Goal: Task Accomplishment & Management: Manage account settings

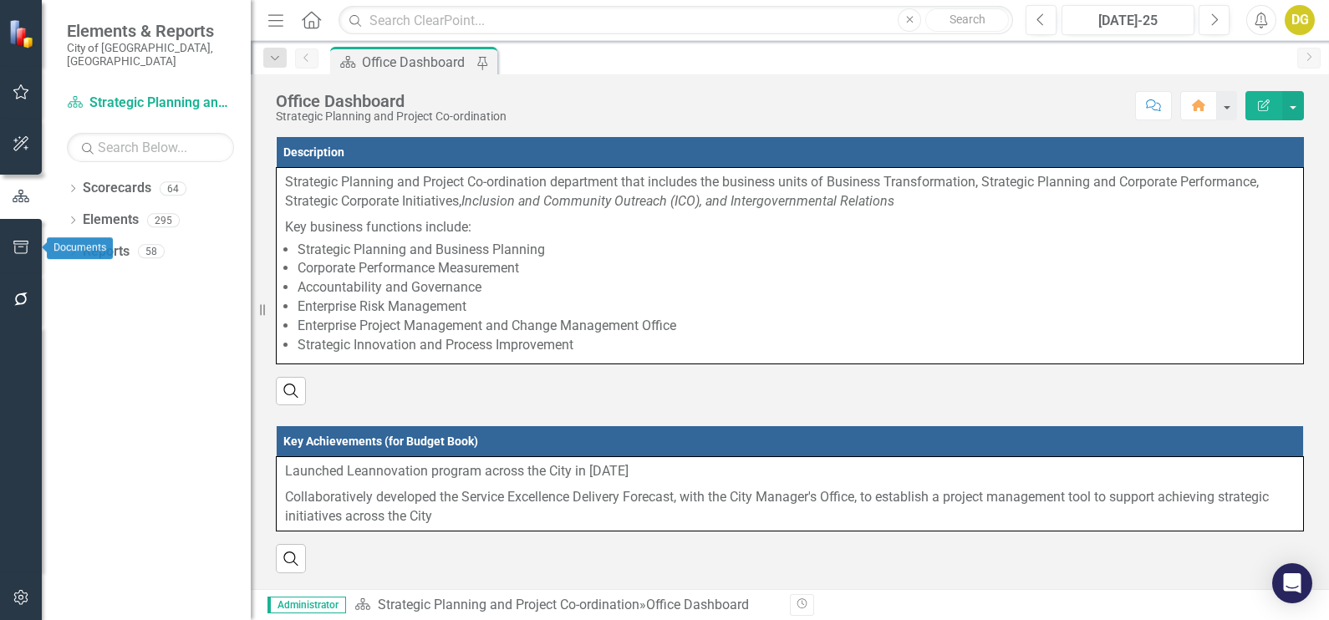
click at [18, 242] on icon "button" at bounding box center [22, 247] width 18 height 13
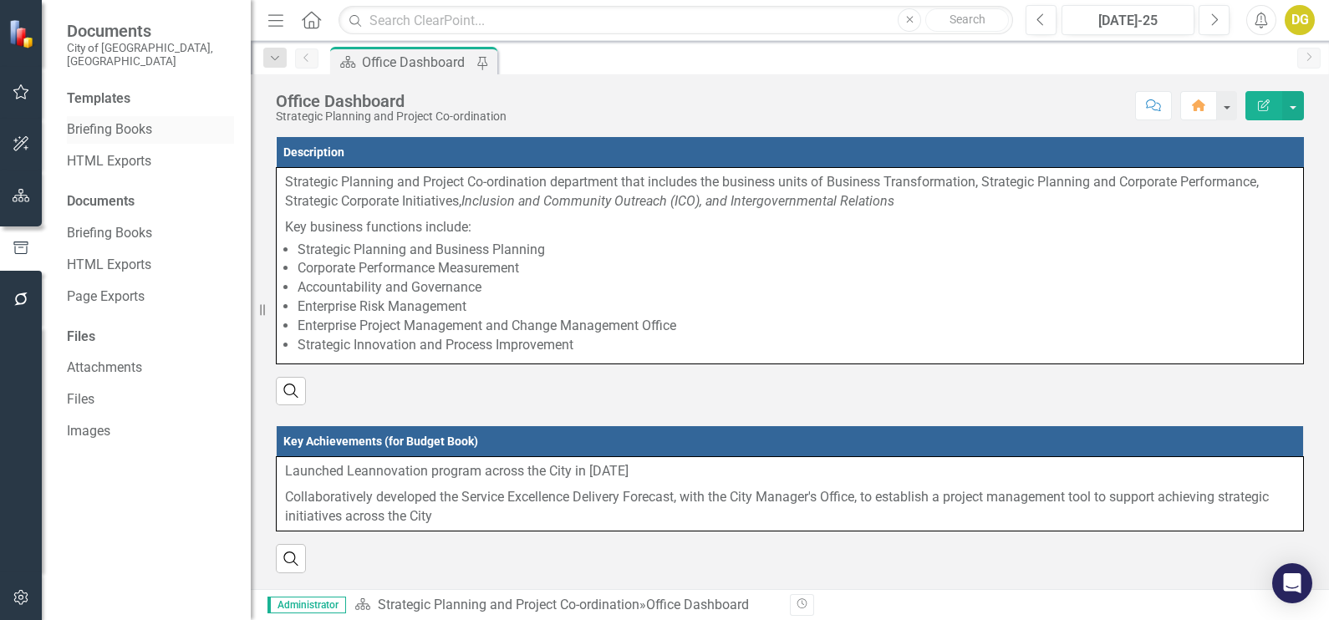
click at [87, 120] on link "Briefing Books" at bounding box center [150, 129] width 167 height 19
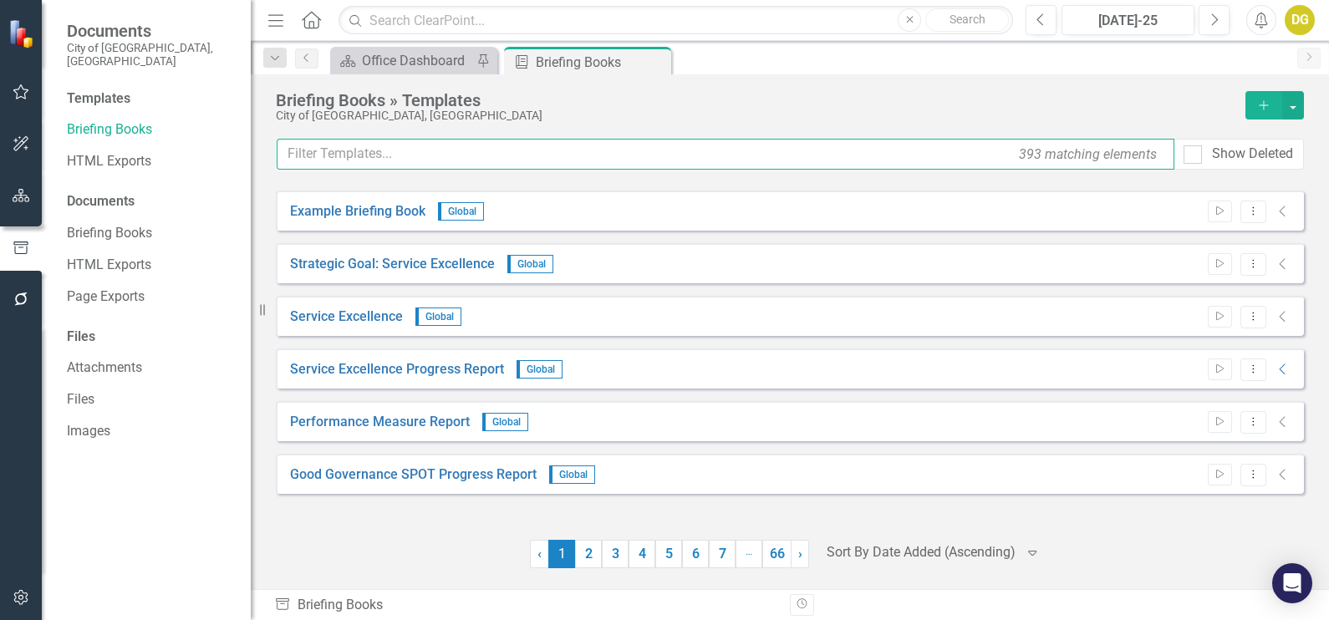
click at [456, 161] on input "text" at bounding box center [726, 154] width 898 height 31
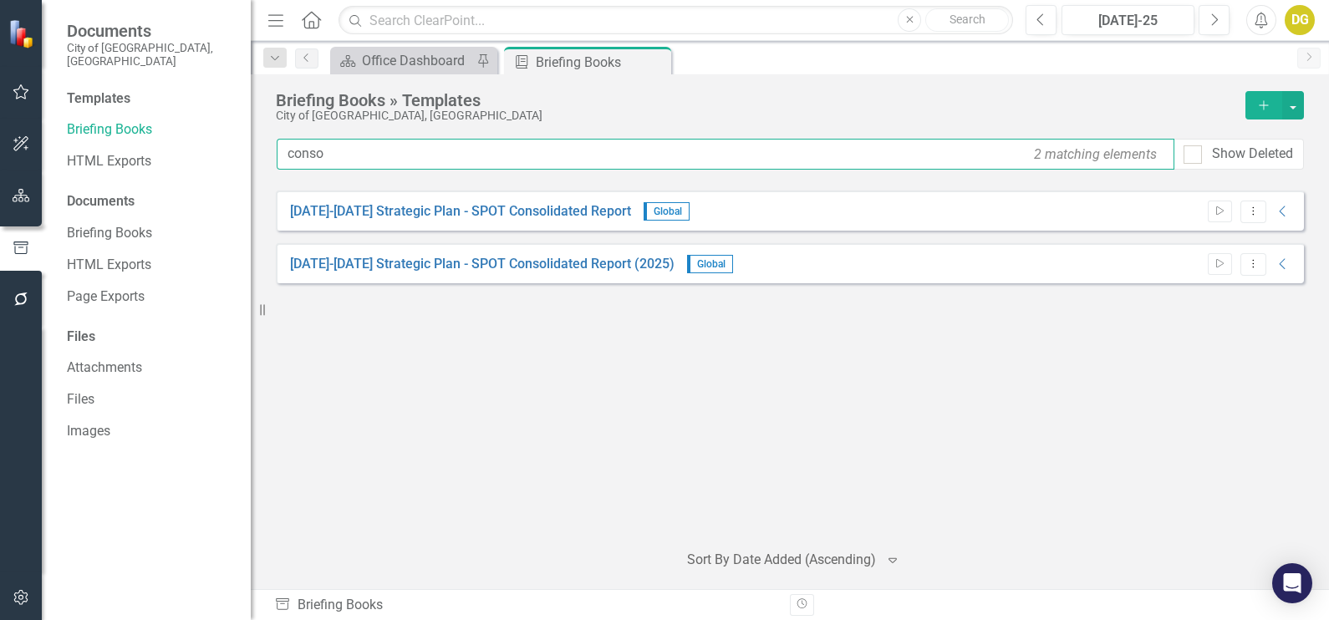
type input "consol"
drag, startPoint x: 353, startPoint y: 150, endPoint x: 213, endPoint y: 136, distance: 140.3
click at [213, 136] on div "Documents City of [GEOGRAPHIC_DATA], [GEOGRAPHIC_DATA] Templates Briefing Books…" at bounding box center [664, 310] width 1329 height 620
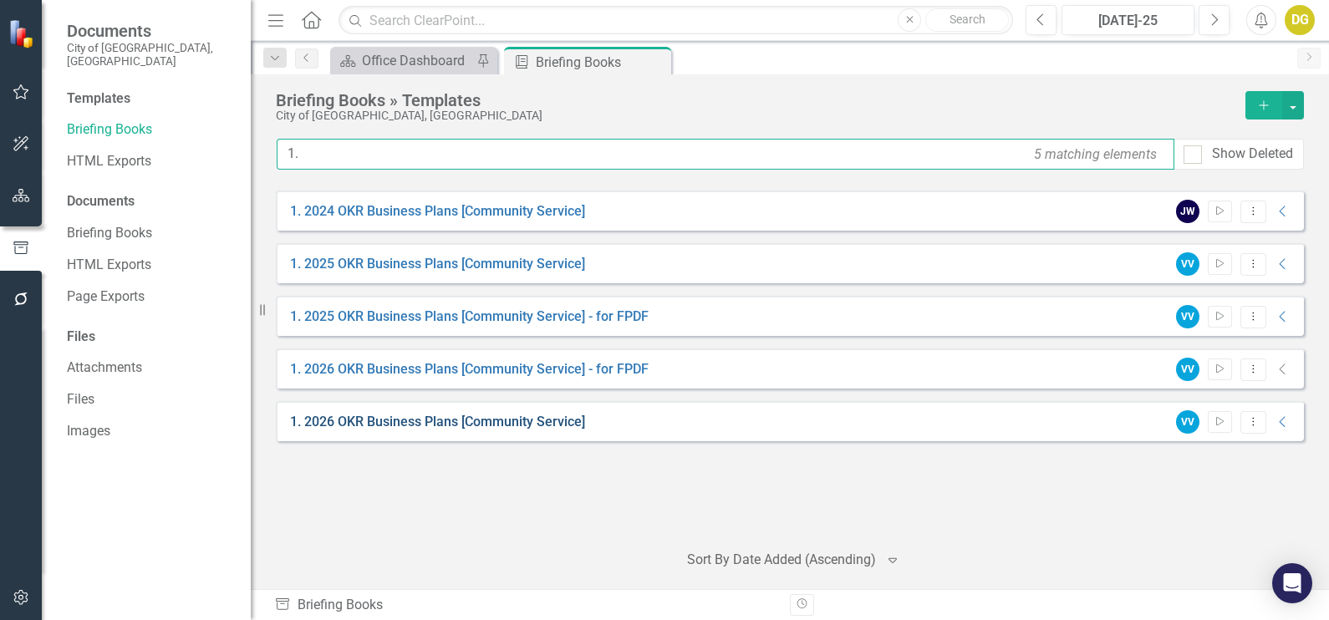
type input "1."
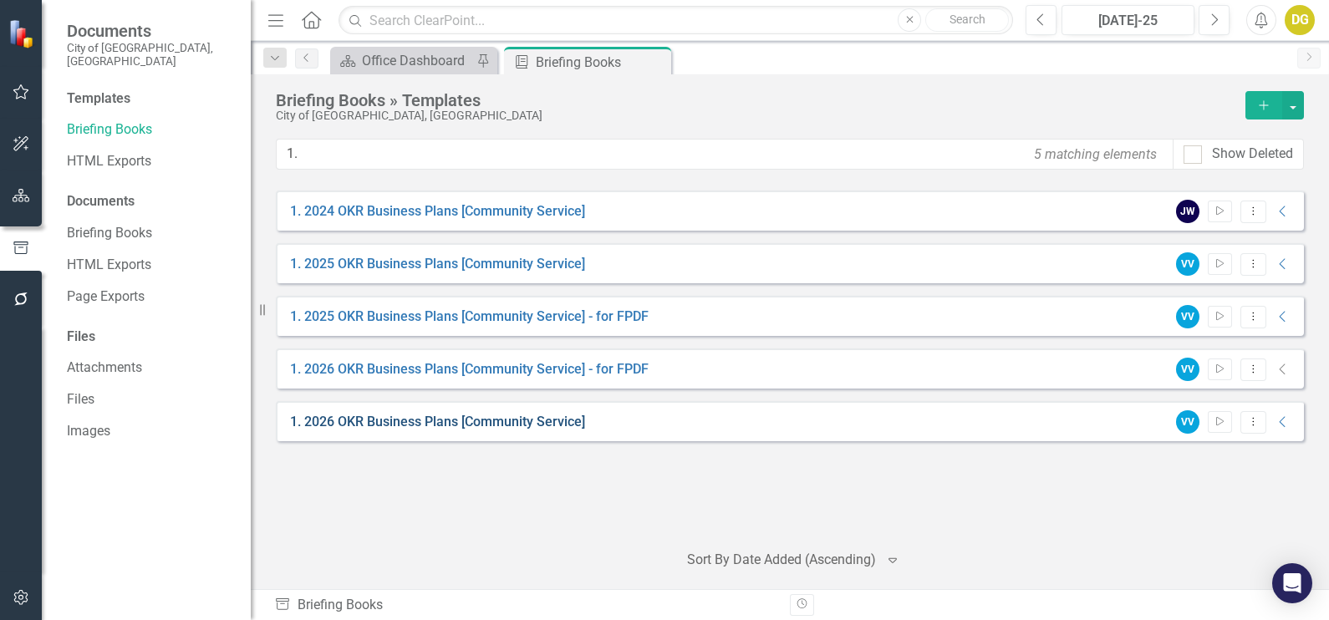
click at [385, 425] on link "1. 2026 OKR Business Plans [Community Service]" at bounding box center [437, 422] width 295 height 19
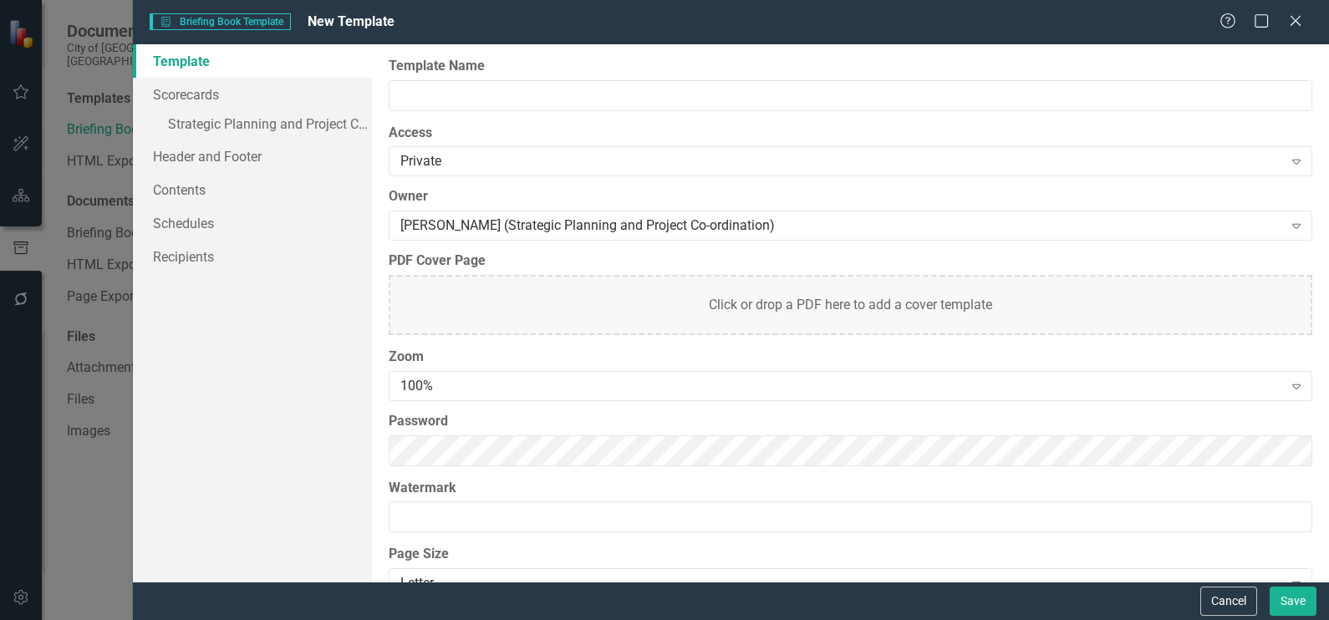
type input "1. 2026 OKR Business Plans [Community Service]"
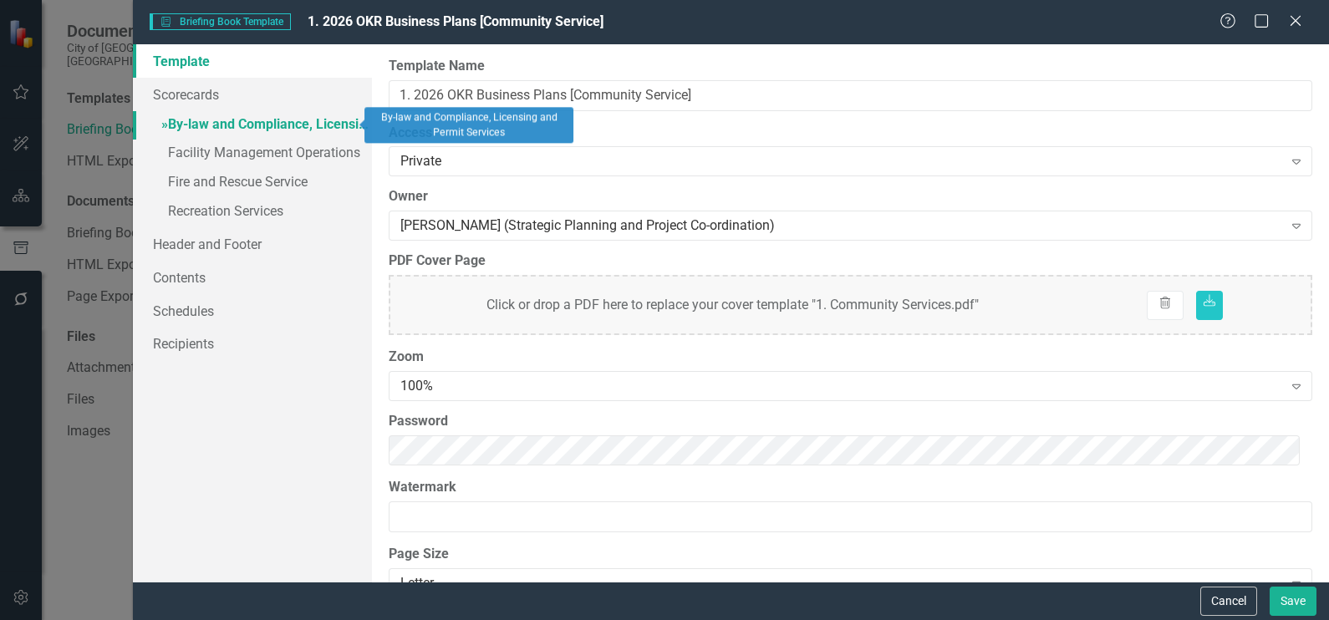
click at [305, 121] on link "» By-law and Compliance, Licensing and Permit Services" at bounding box center [252, 125] width 239 height 29
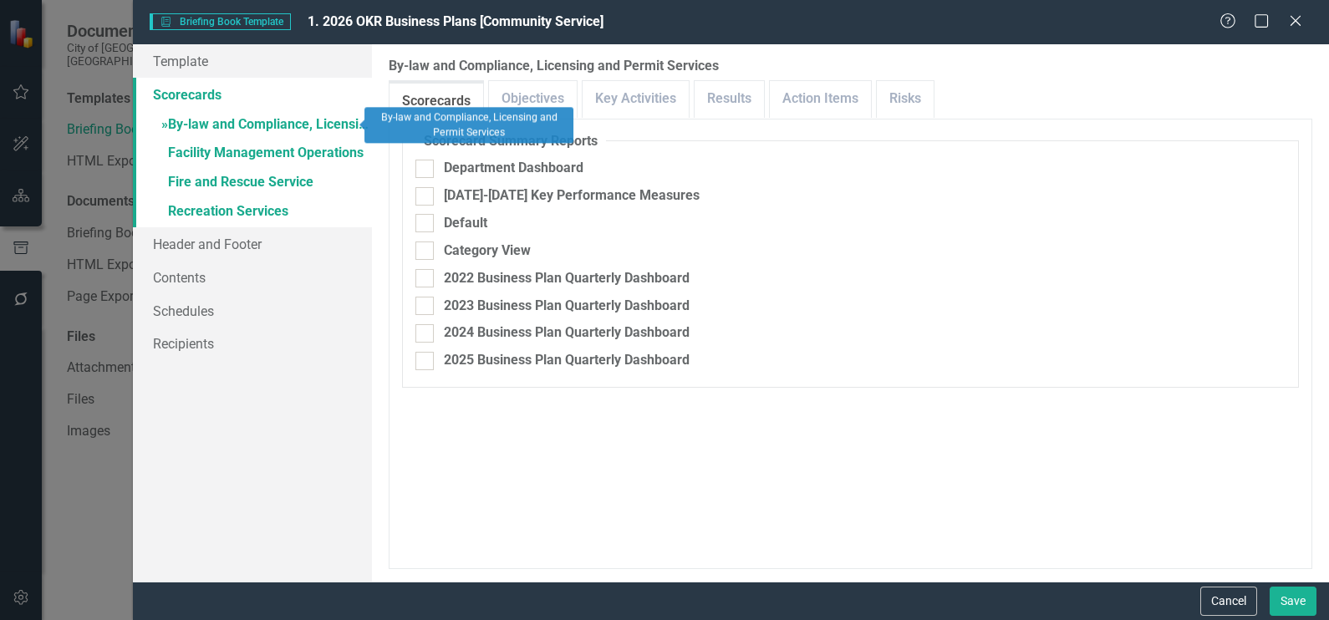
checkbox input "false"
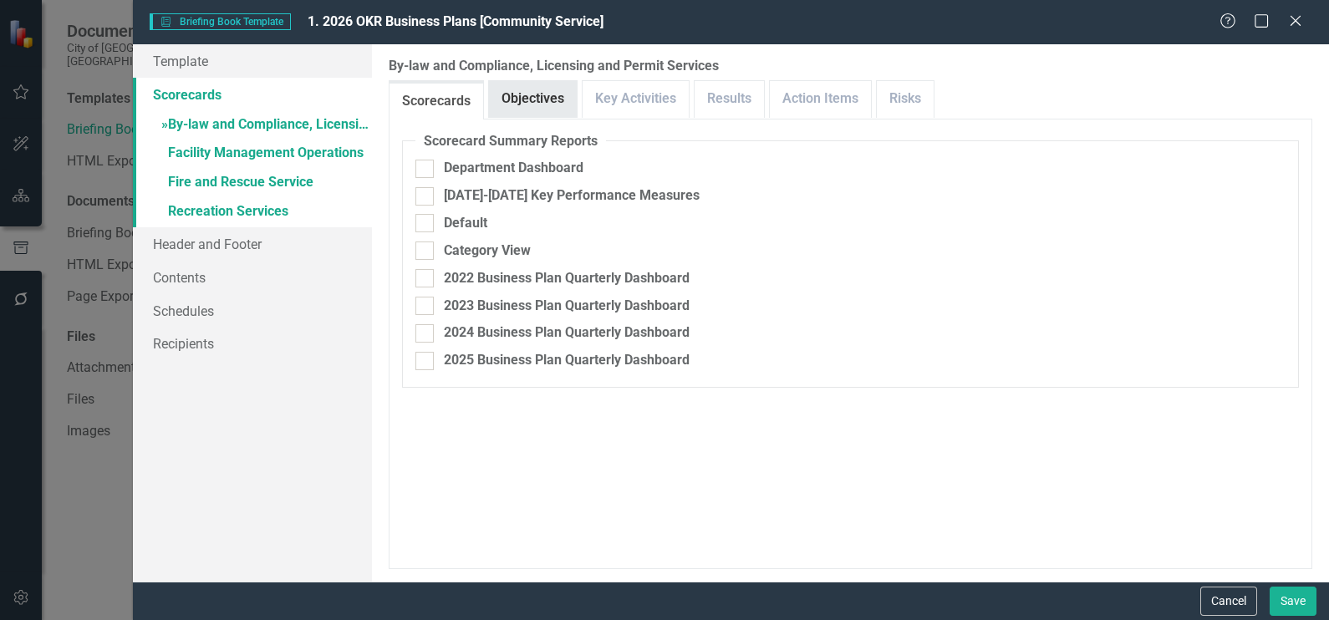
click at [529, 99] on link "Objectives" at bounding box center [533, 99] width 88 height 36
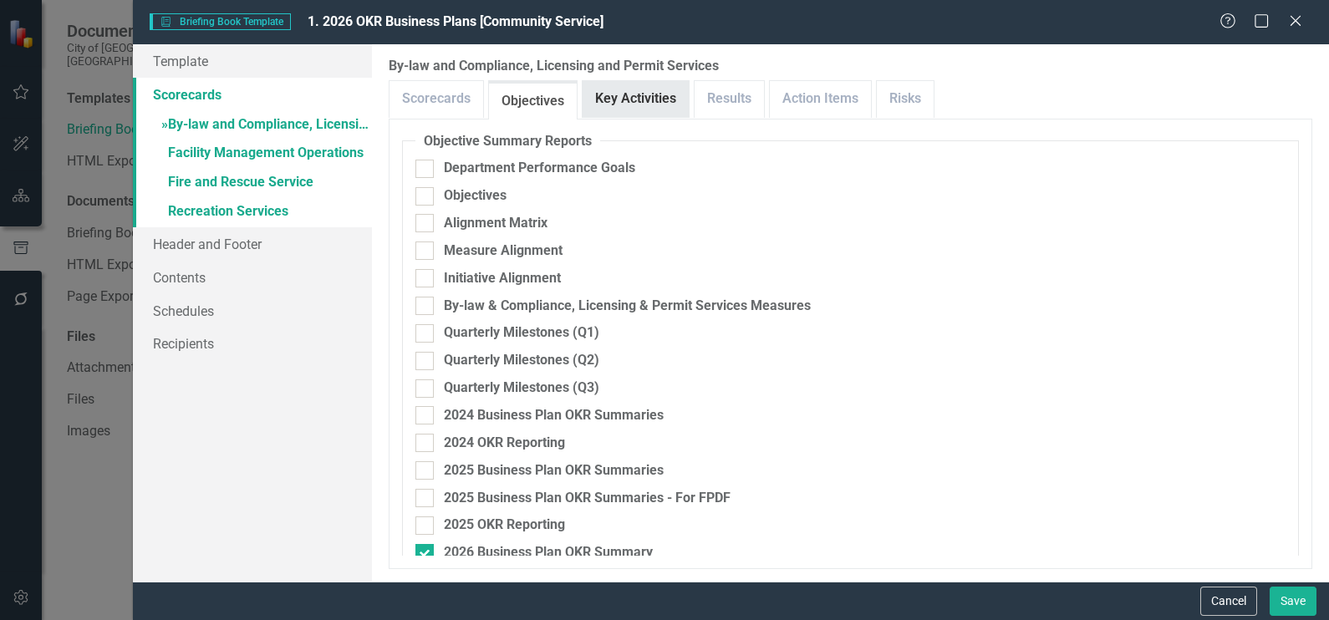
click at [632, 99] on link "Key Activities" at bounding box center [636, 99] width 106 height 36
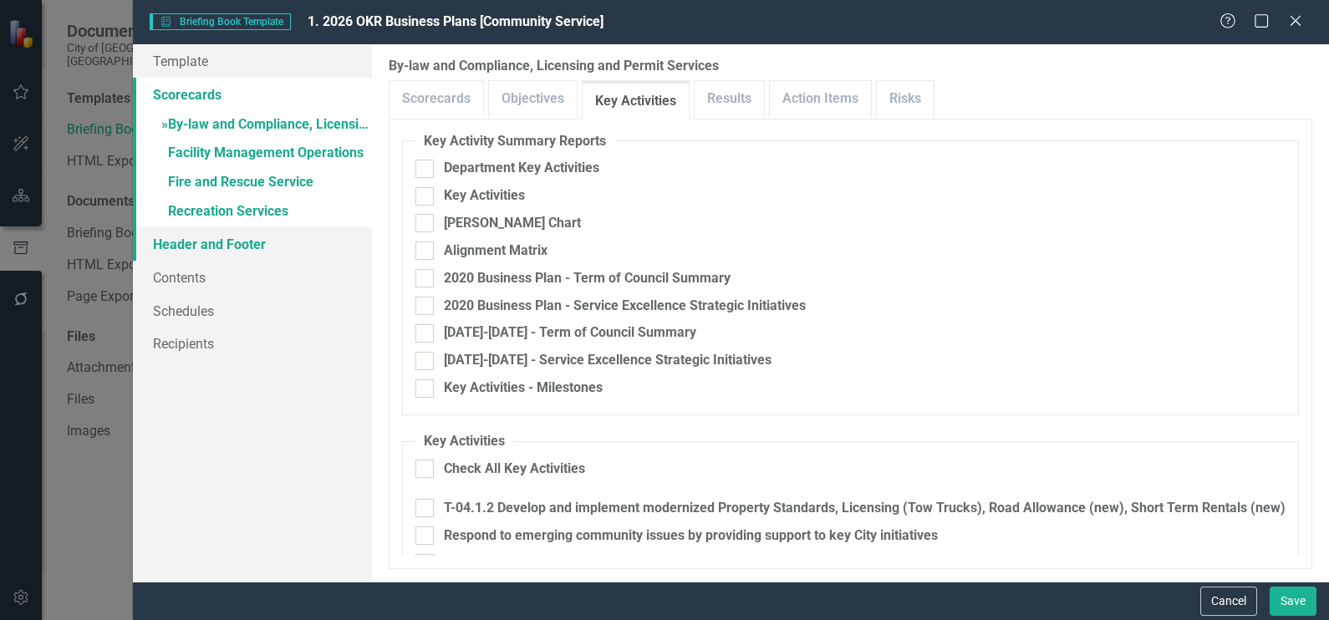
click at [204, 251] on link "Header and Footer" at bounding box center [252, 243] width 239 height 33
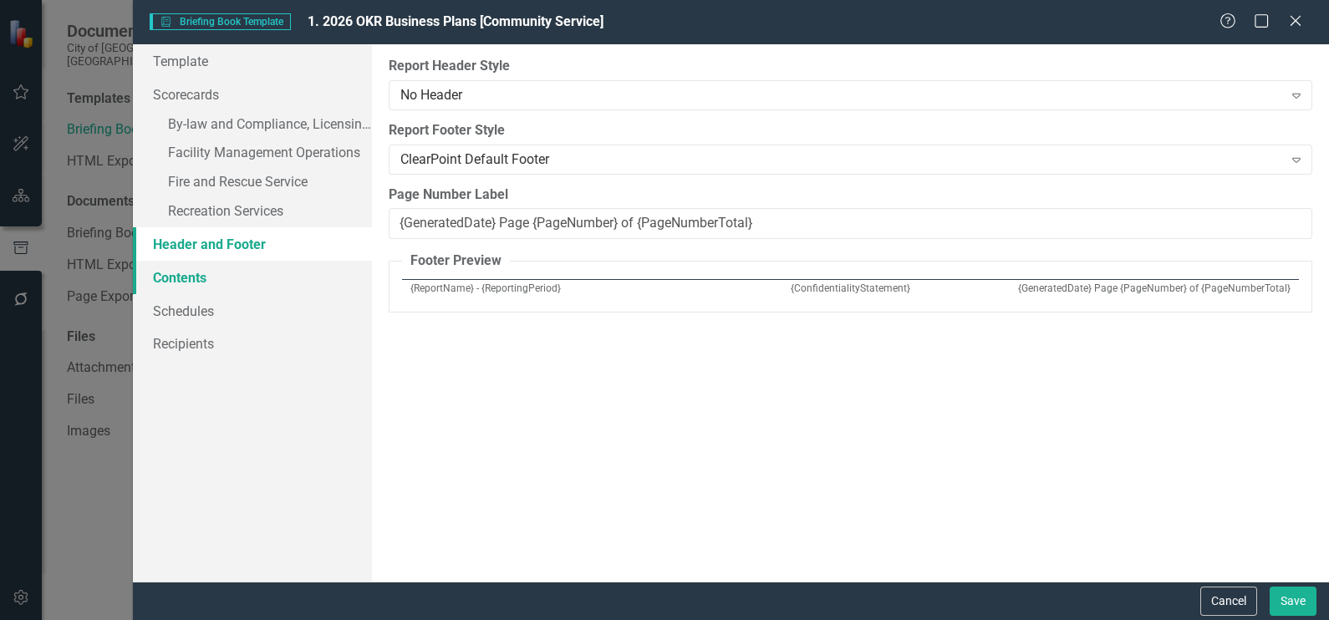
click at [195, 281] on link "Contents" at bounding box center [252, 277] width 239 height 33
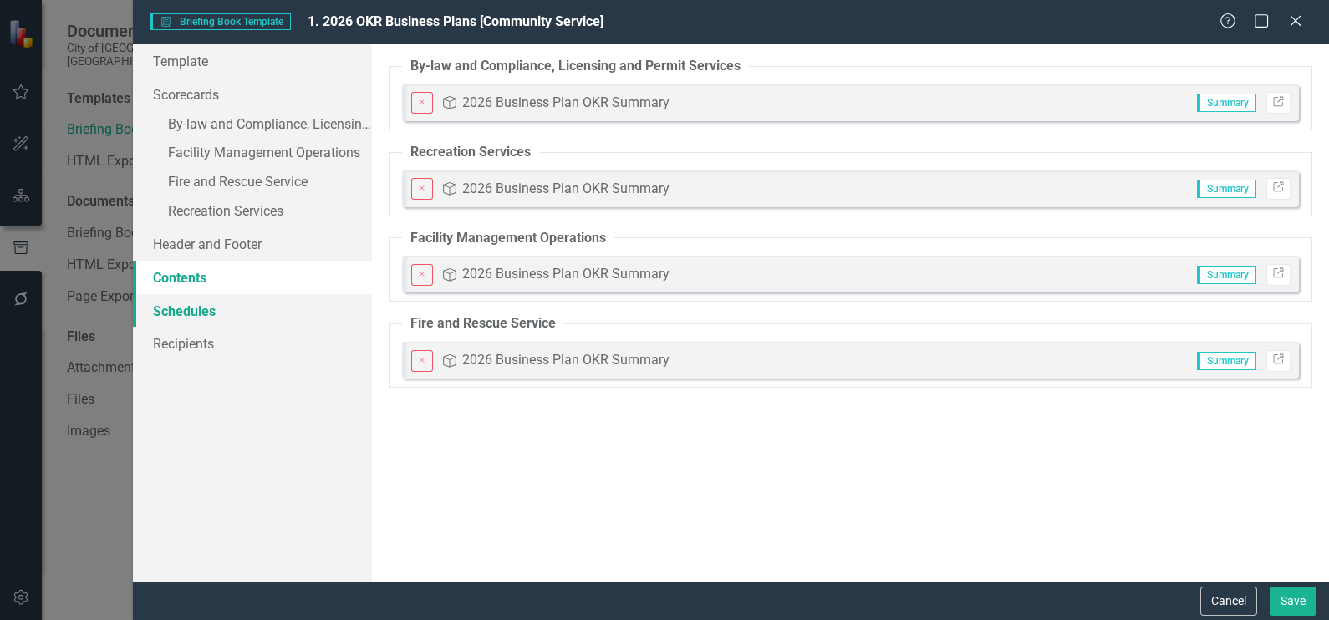
click at [172, 305] on link "Schedules" at bounding box center [252, 310] width 239 height 33
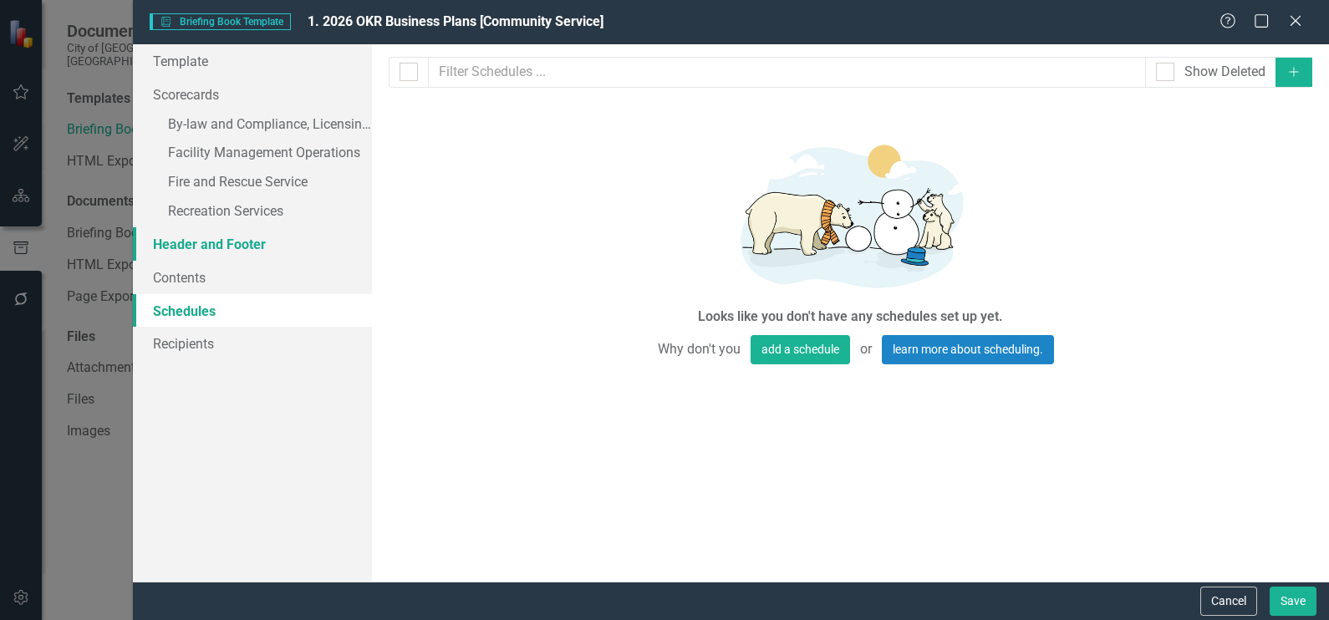
click at [196, 235] on link "Header and Footer" at bounding box center [252, 243] width 239 height 33
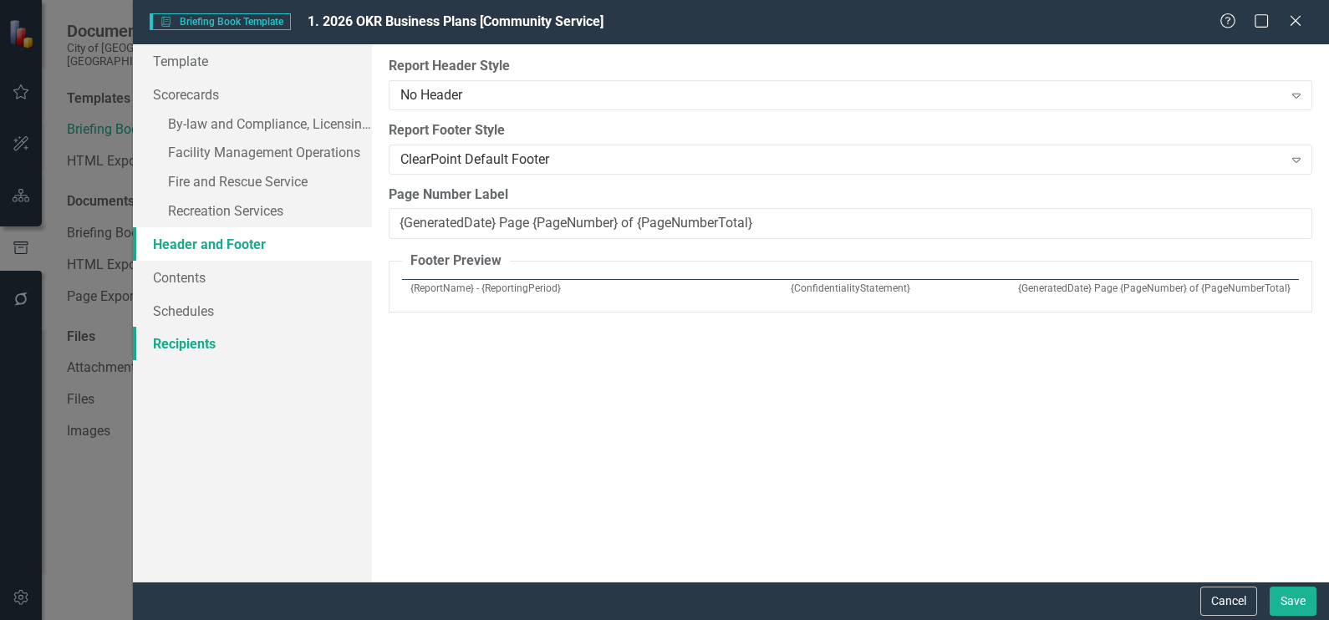
click at [186, 347] on link "Recipients" at bounding box center [252, 343] width 239 height 33
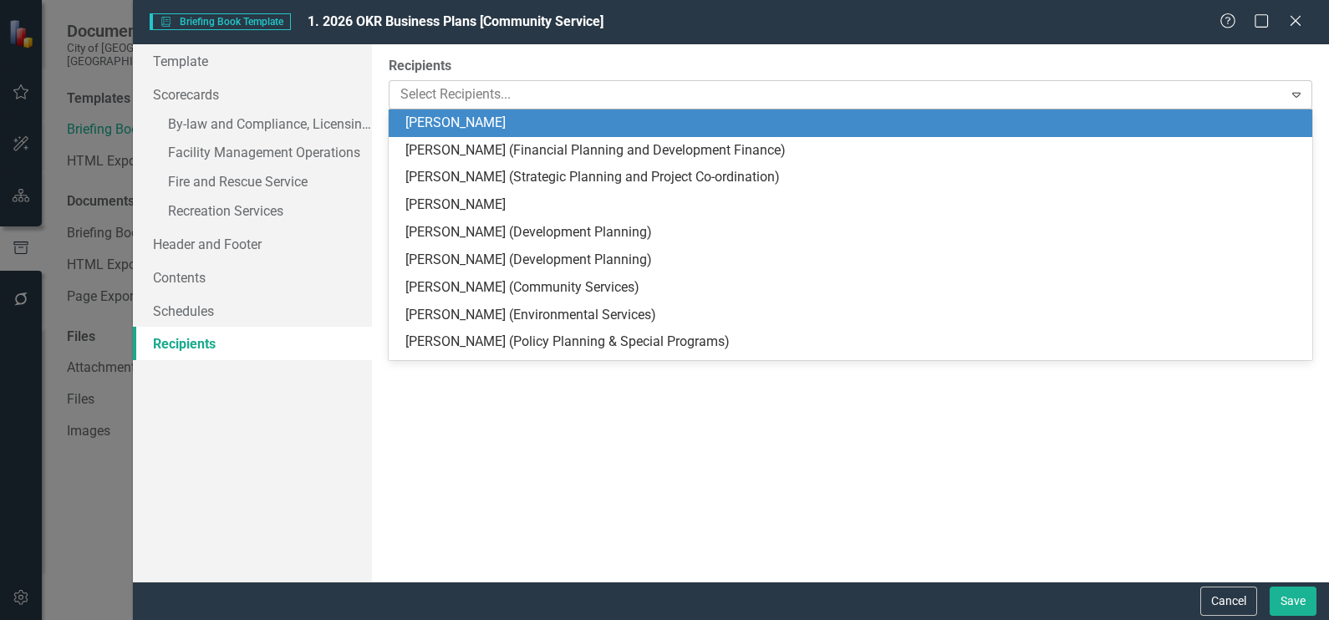
click at [837, 88] on div at bounding box center [838, 95] width 889 height 23
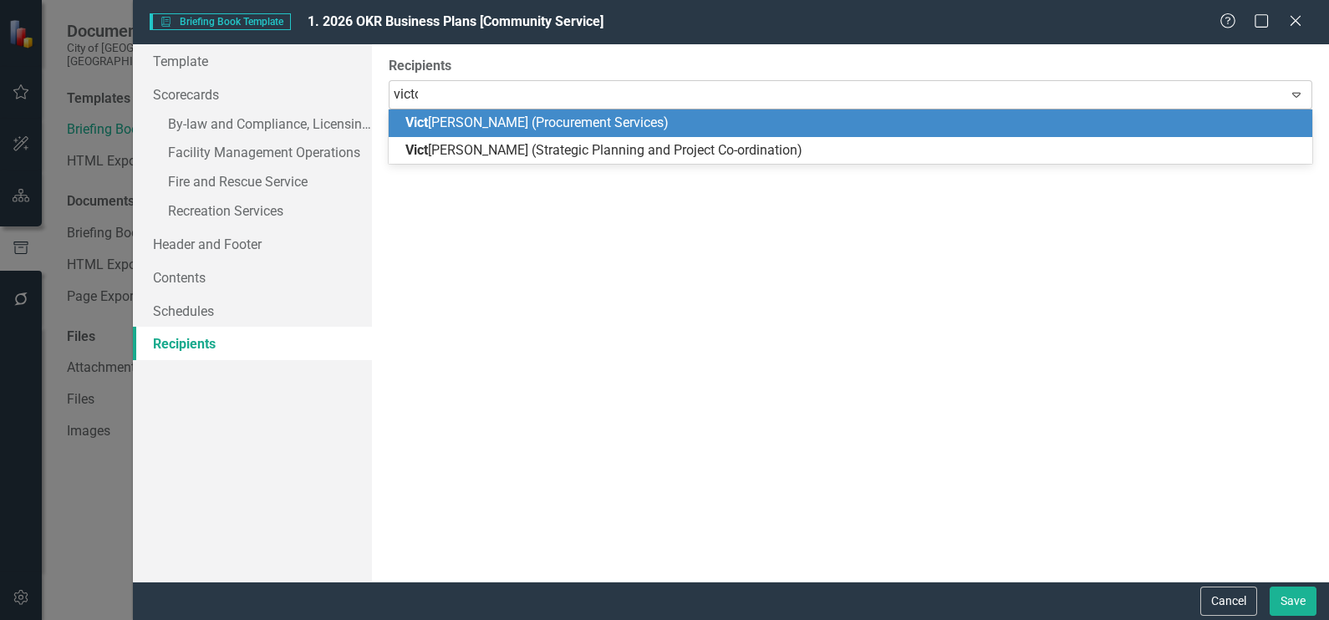
type input "[PERSON_NAME]"
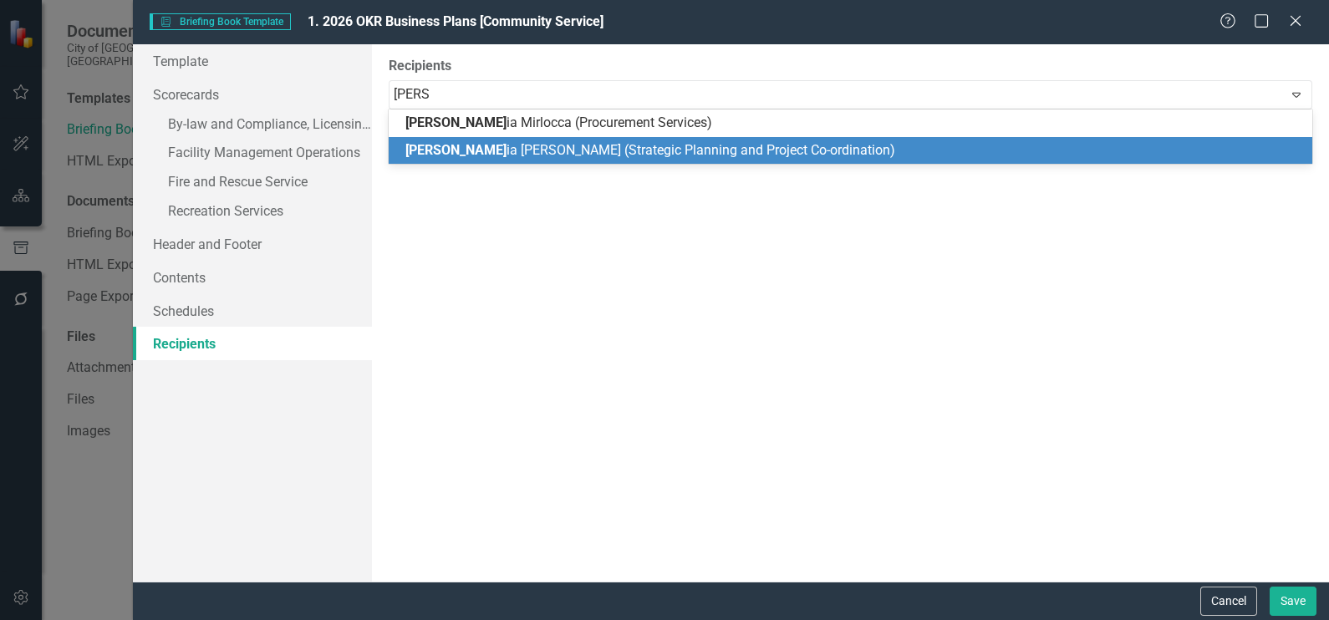
click at [794, 150] on div "[PERSON_NAME] ia [PERSON_NAME] (Strategic Planning and Project Co-ordination)" at bounding box center [853, 150] width 897 height 19
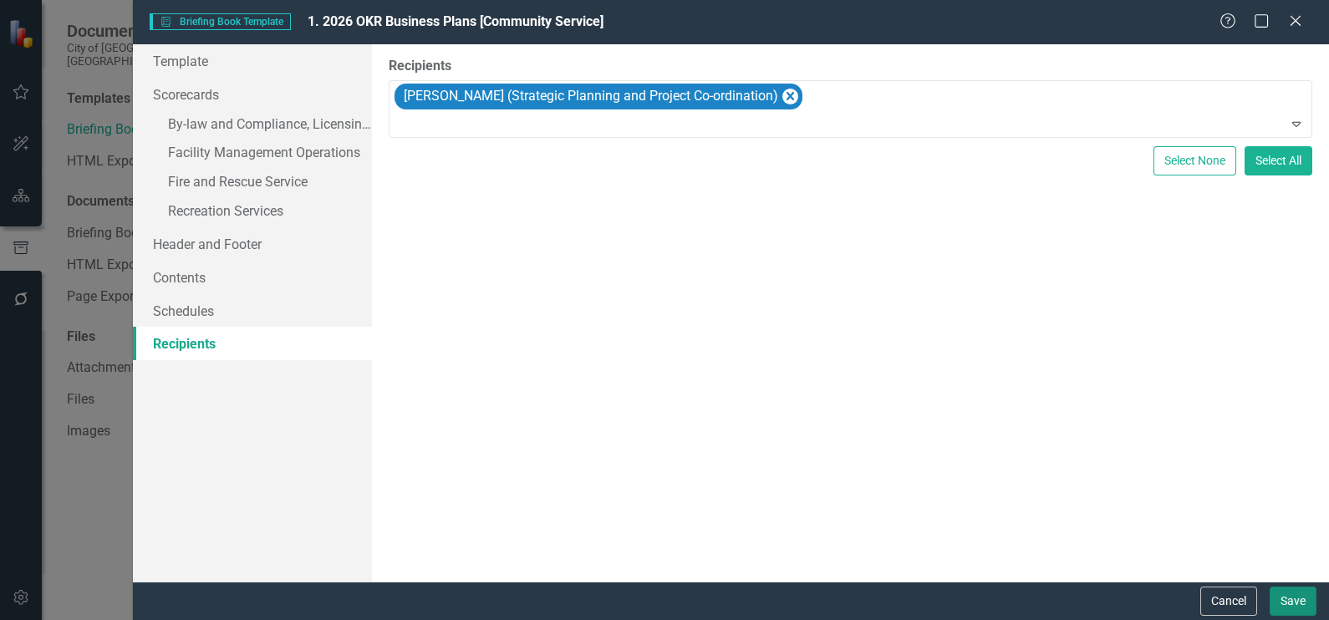
click at [1293, 598] on button "Save" at bounding box center [1293, 601] width 47 height 29
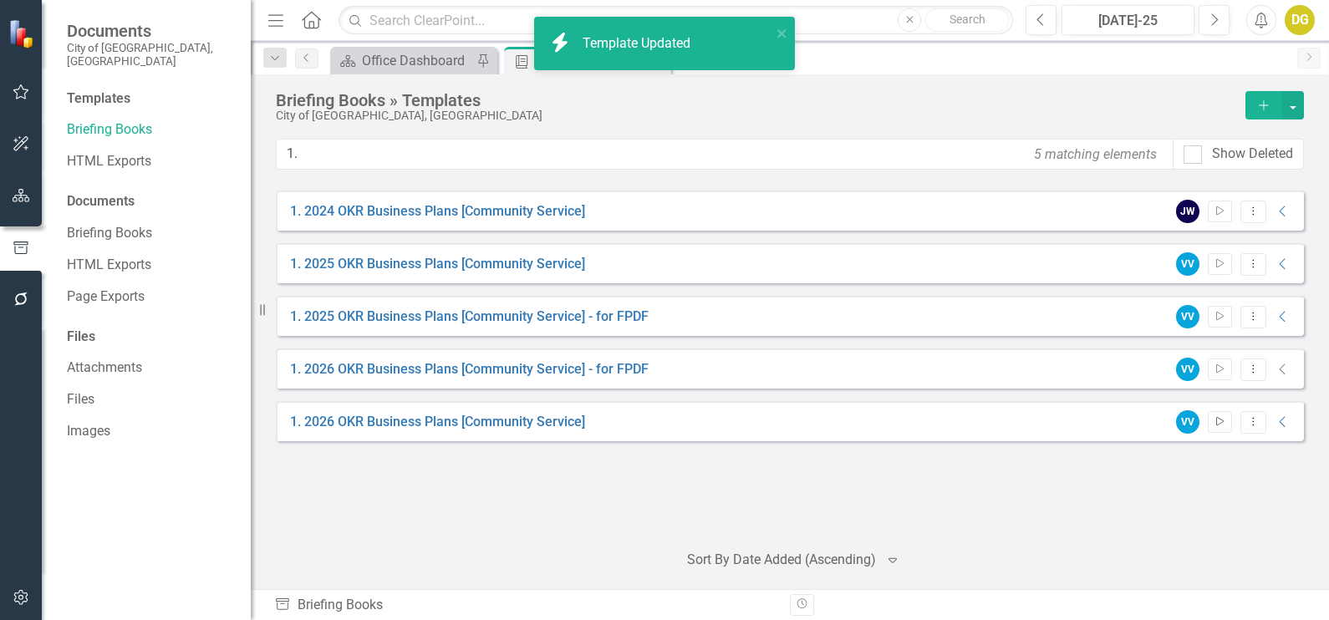
click at [1221, 420] on icon "Start" at bounding box center [1220, 422] width 13 height 10
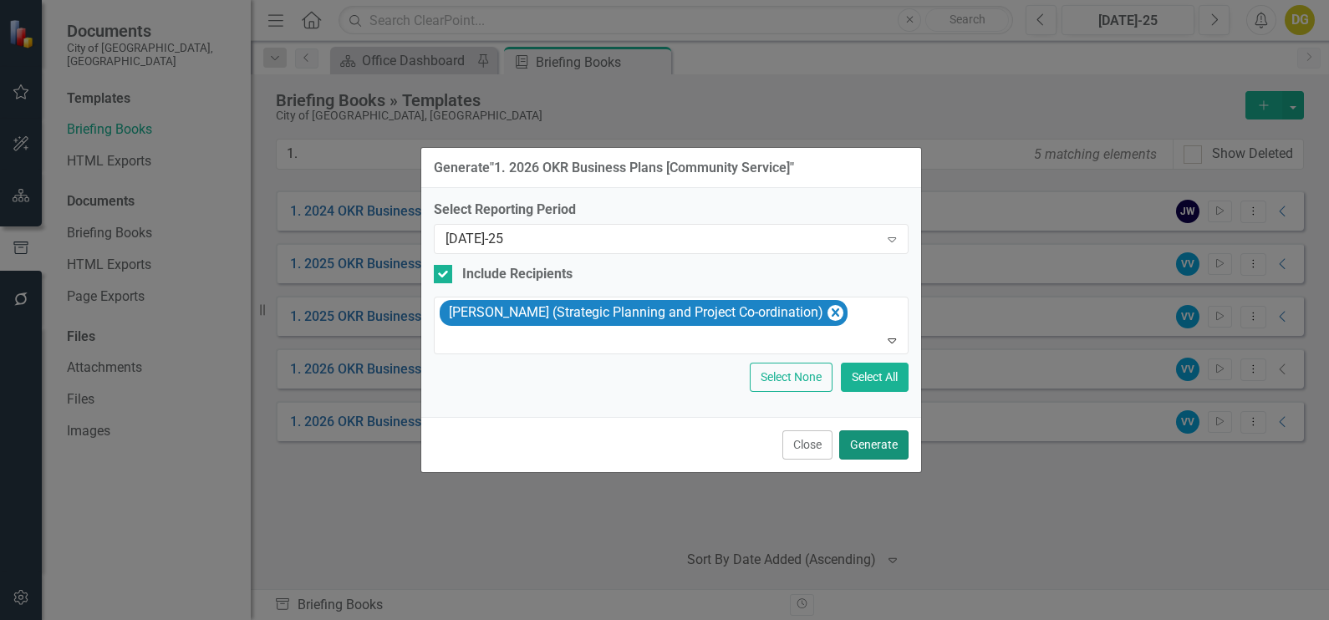
click at [872, 439] on button "Generate" at bounding box center [873, 445] width 69 height 29
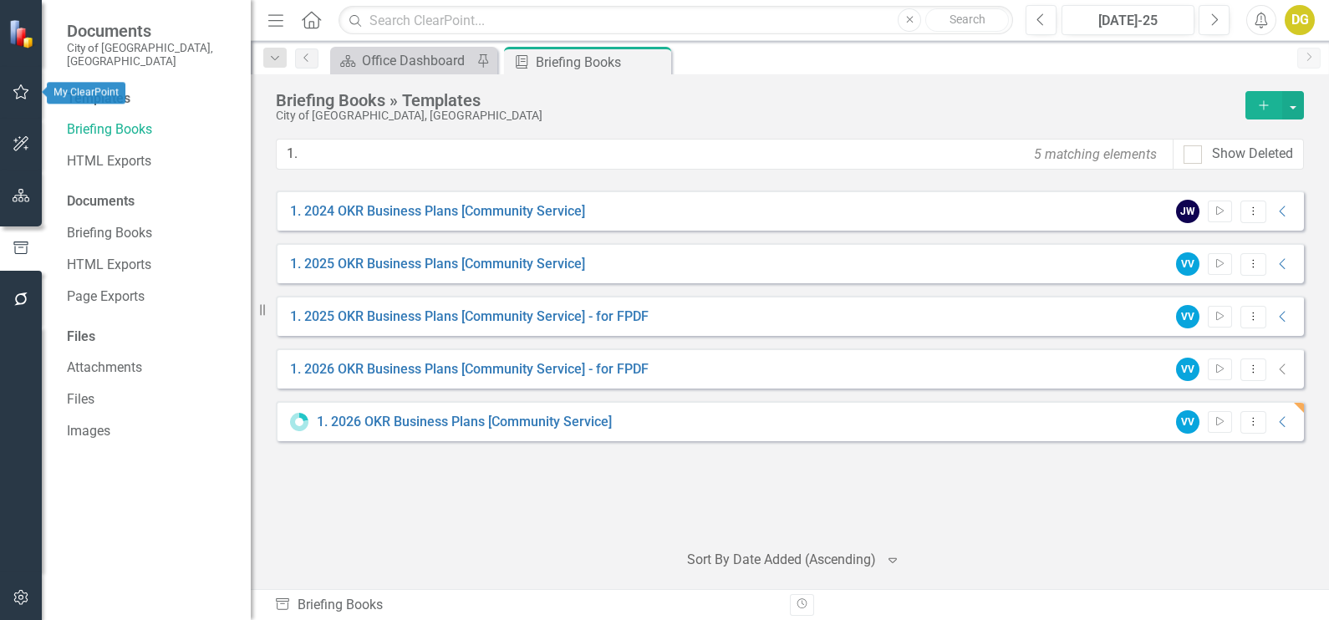
click at [16, 88] on icon "button" at bounding box center [22, 91] width 18 height 13
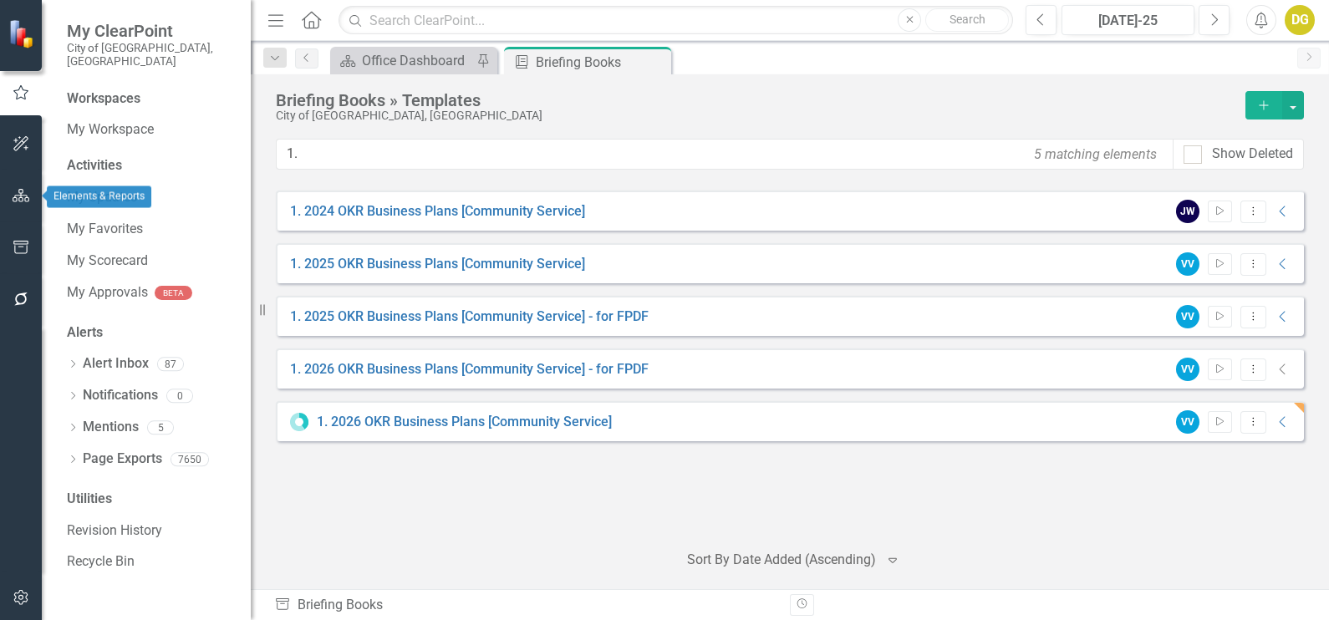
click at [28, 200] on icon "button" at bounding box center [22, 195] width 18 height 13
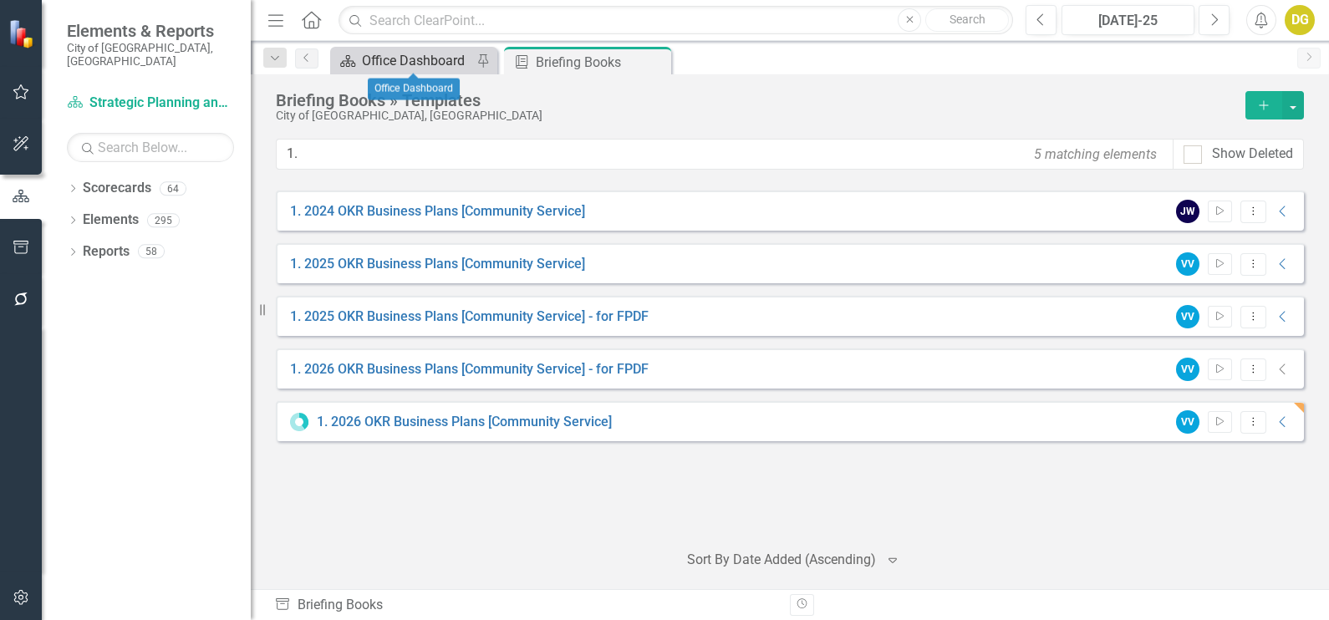
click at [406, 61] on div "Office Dashboard" at bounding box center [417, 60] width 110 height 21
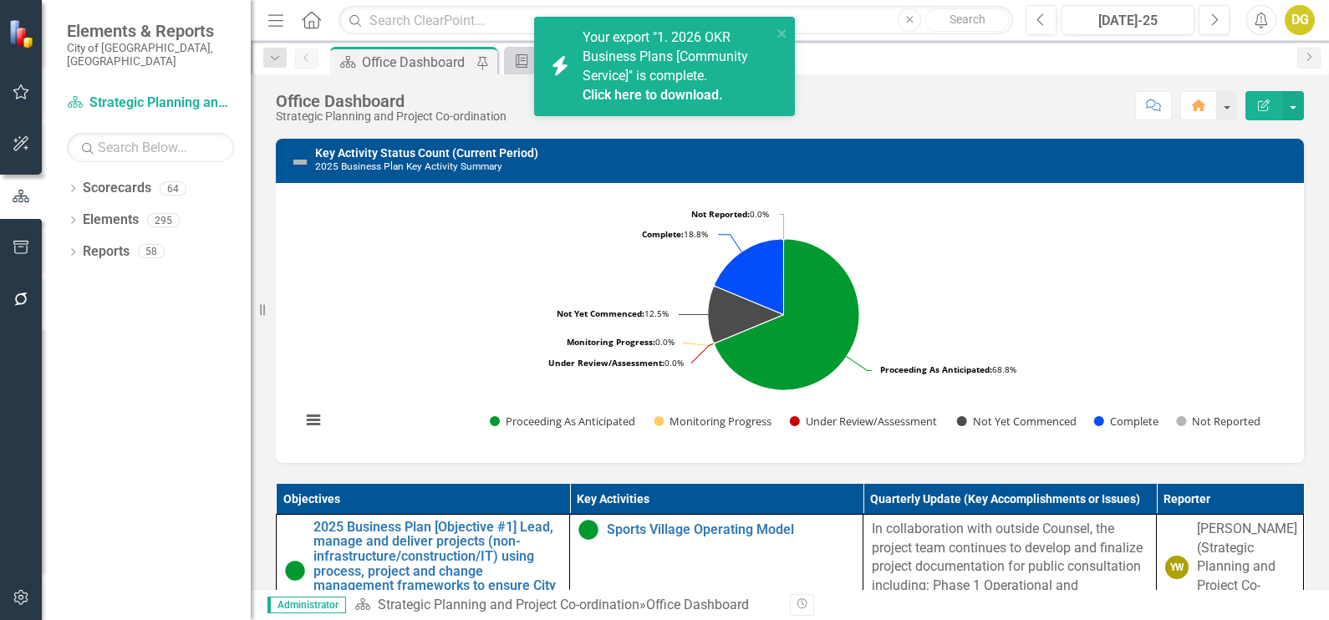
scroll to position [523, 0]
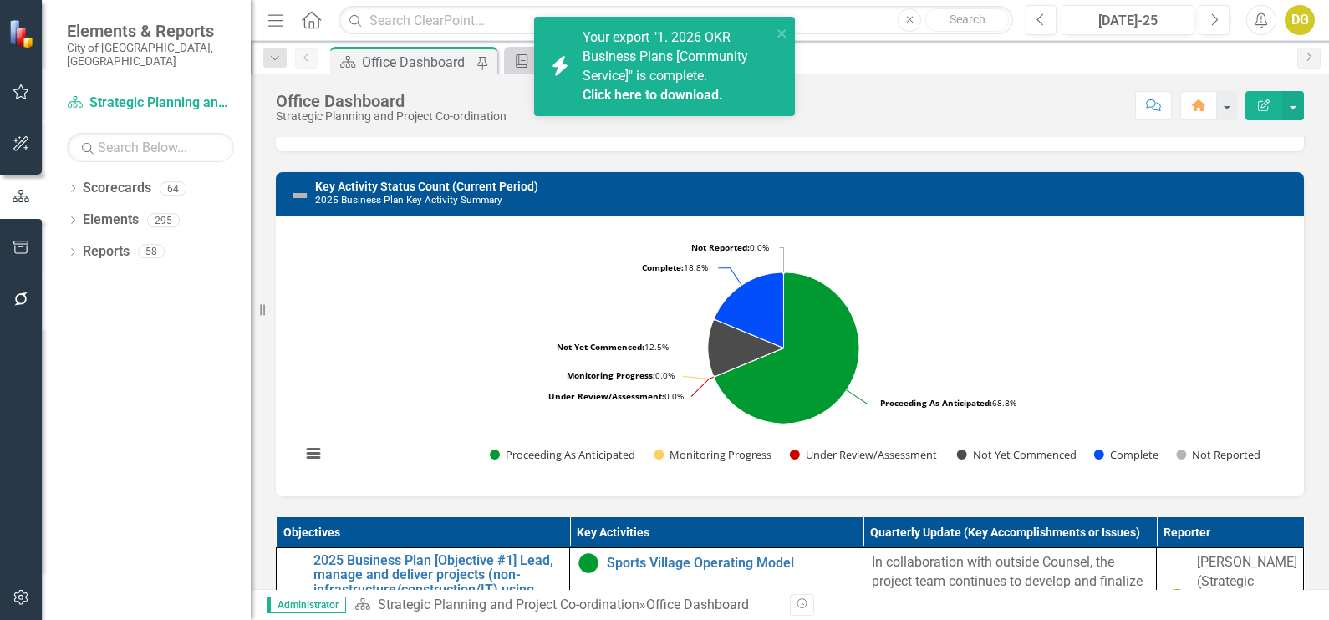
click at [1226, 193] on div "Key Activity Status Count (Current Period) 2025 Business Plan Key Activity Summ…" at bounding box center [789, 323] width 1053 height 345
drag, startPoint x: 1226, startPoint y: 193, endPoint x: 1166, endPoint y: 186, distance: 59.7
click at [1166, 186] on div "Key Activity Status Count (Current Period) 2025 Business Plan Key Activity Summ…" at bounding box center [789, 323] width 1053 height 345
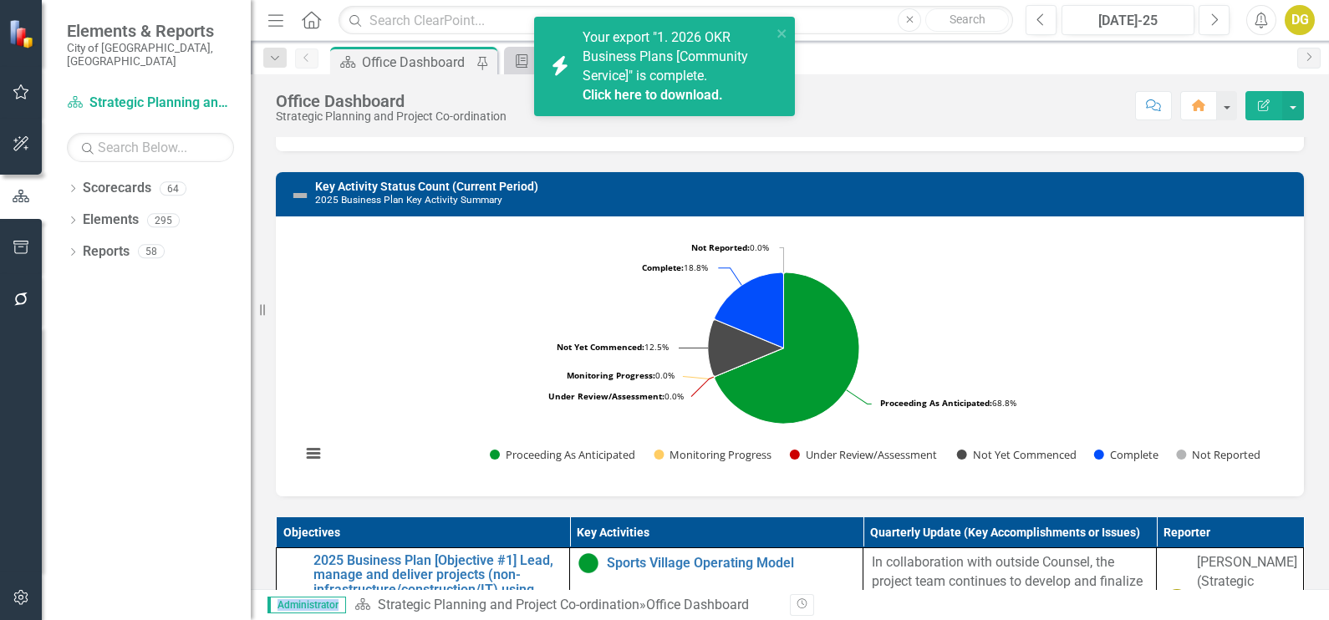
drag, startPoint x: 1166, startPoint y: 186, endPoint x: 1267, endPoint y: 108, distance: 128.1
click at [1267, 108] on icon "Edit Report" at bounding box center [1264, 105] width 15 height 12
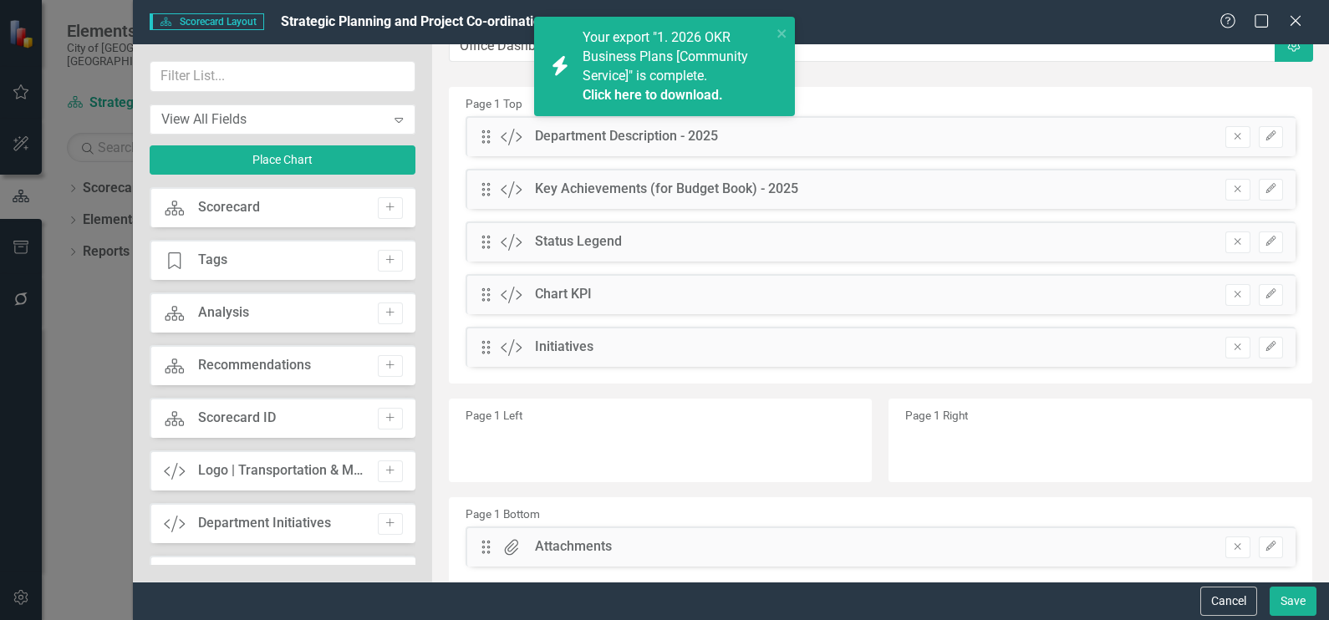
scroll to position [0, 0]
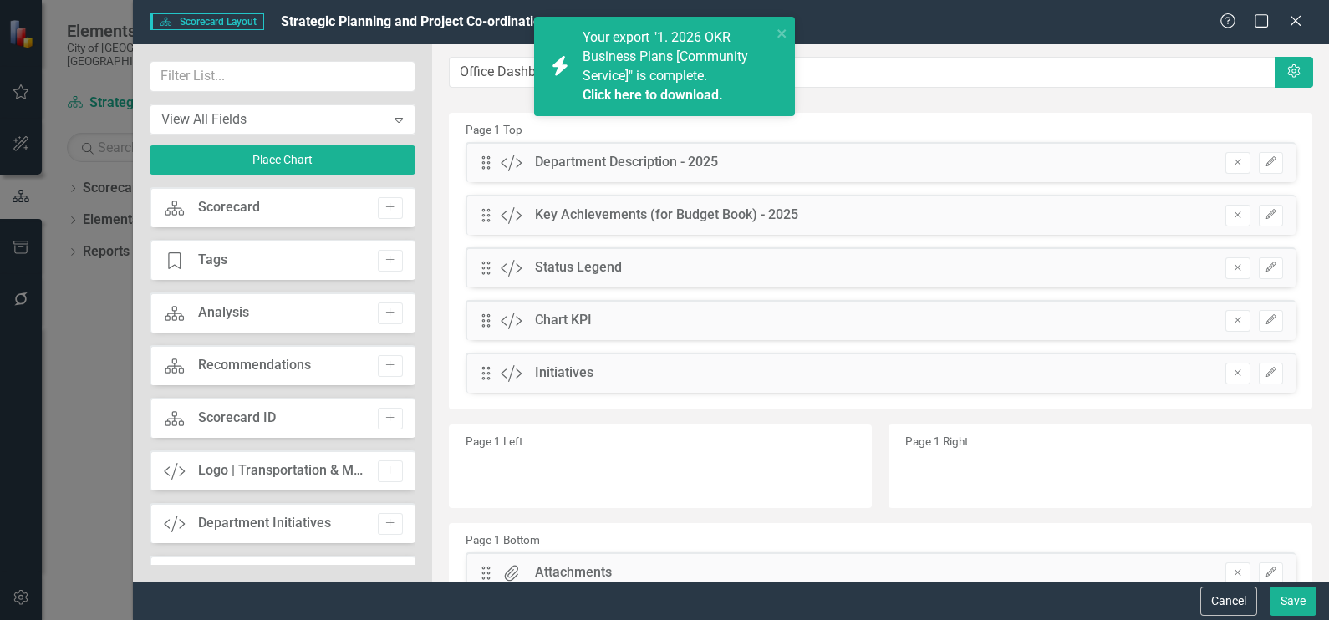
drag, startPoint x: 1240, startPoint y: 594, endPoint x: 568, endPoint y: 456, distance: 686.2
click at [1239, 594] on button "Cancel" at bounding box center [1229, 601] width 57 height 29
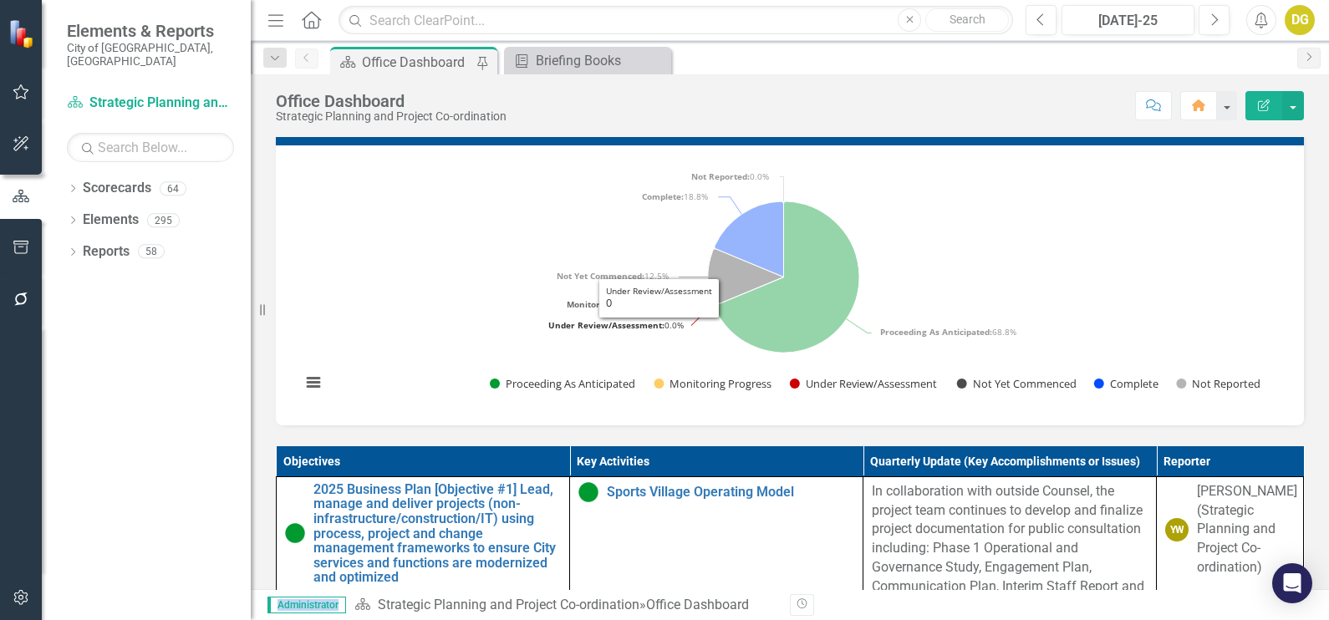
scroll to position [627, 0]
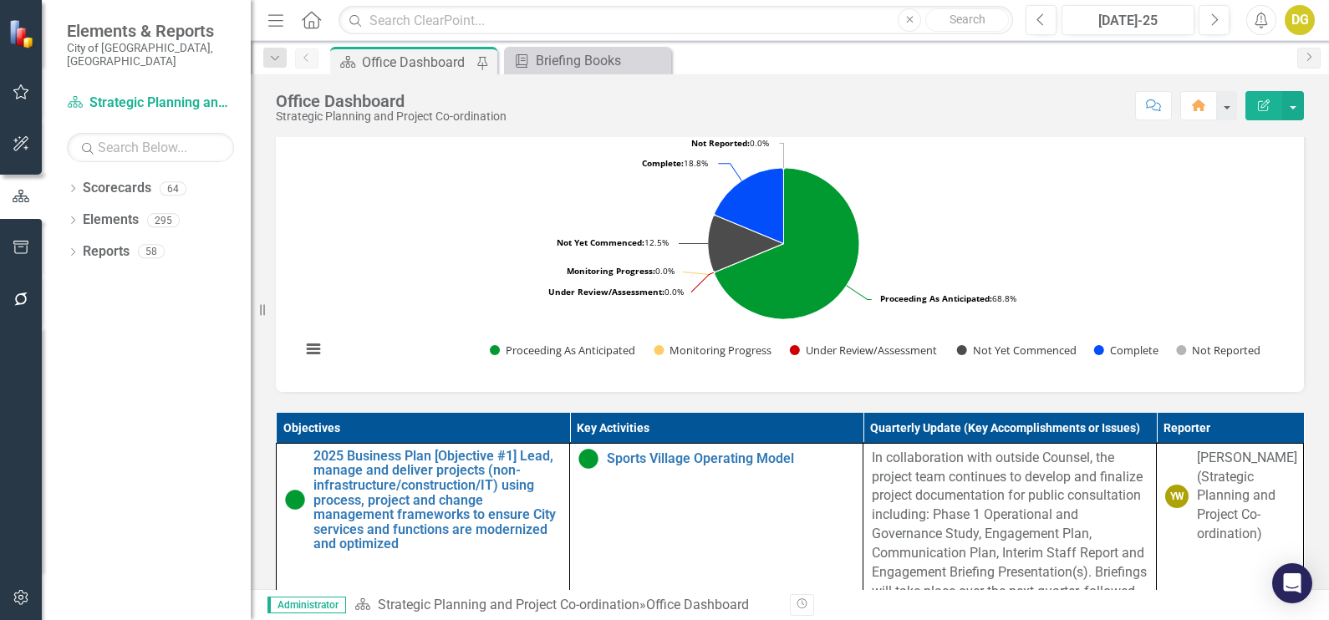
drag, startPoint x: 667, startPoint y: 431, endPoint x: 812, endPoint y: 432, distance: 144.6
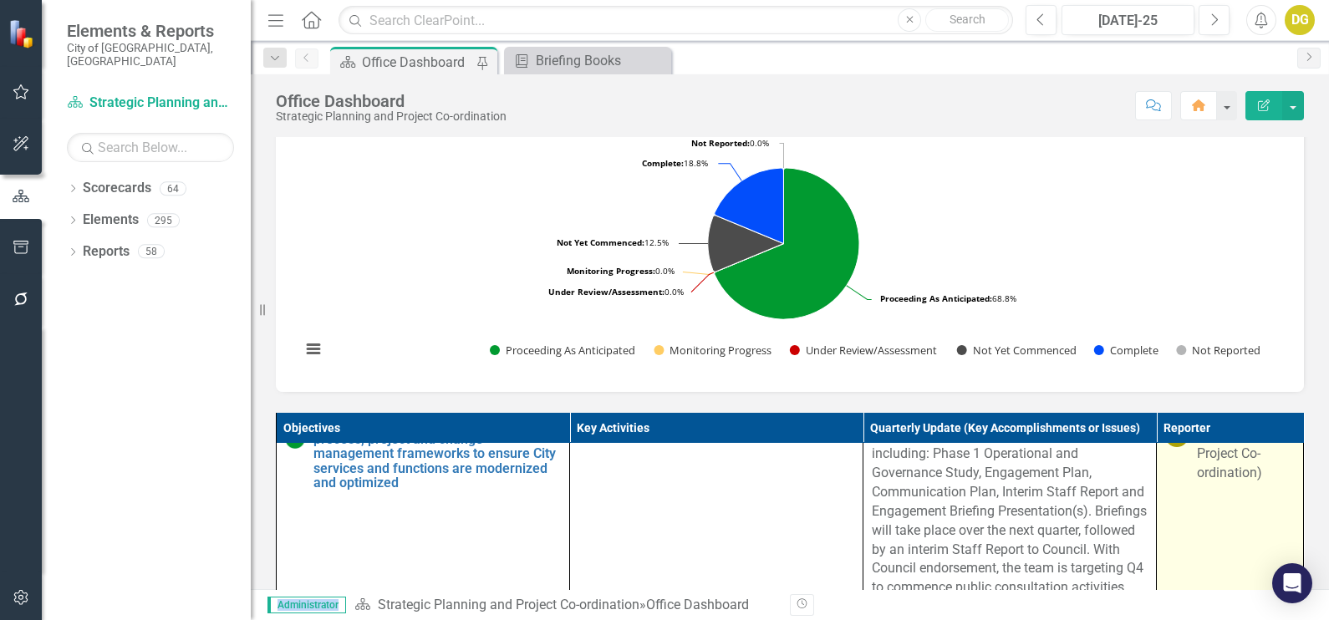
scroll to position [104, 0]
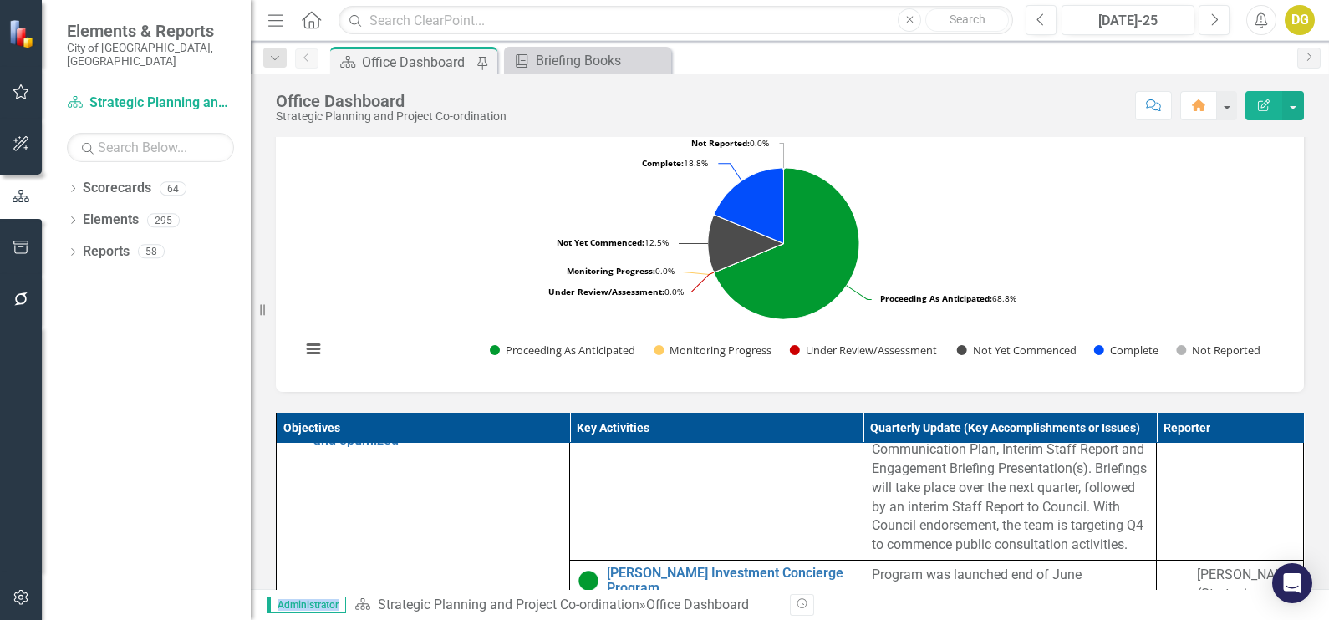
click at [1270, 439] on th "Reporter" at bounding box center [1230, 428] width 147 height 31
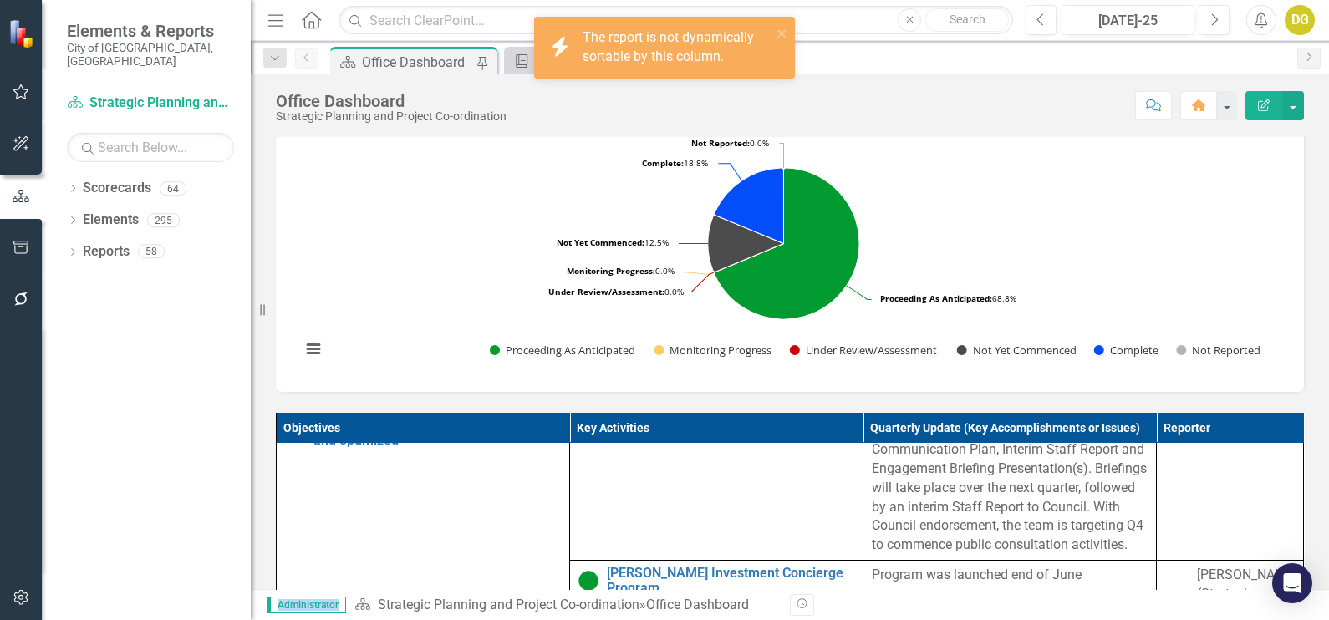
click at [1270, 439] on th "Reporter" at bounding box center [1230, 428] width 147 height 31
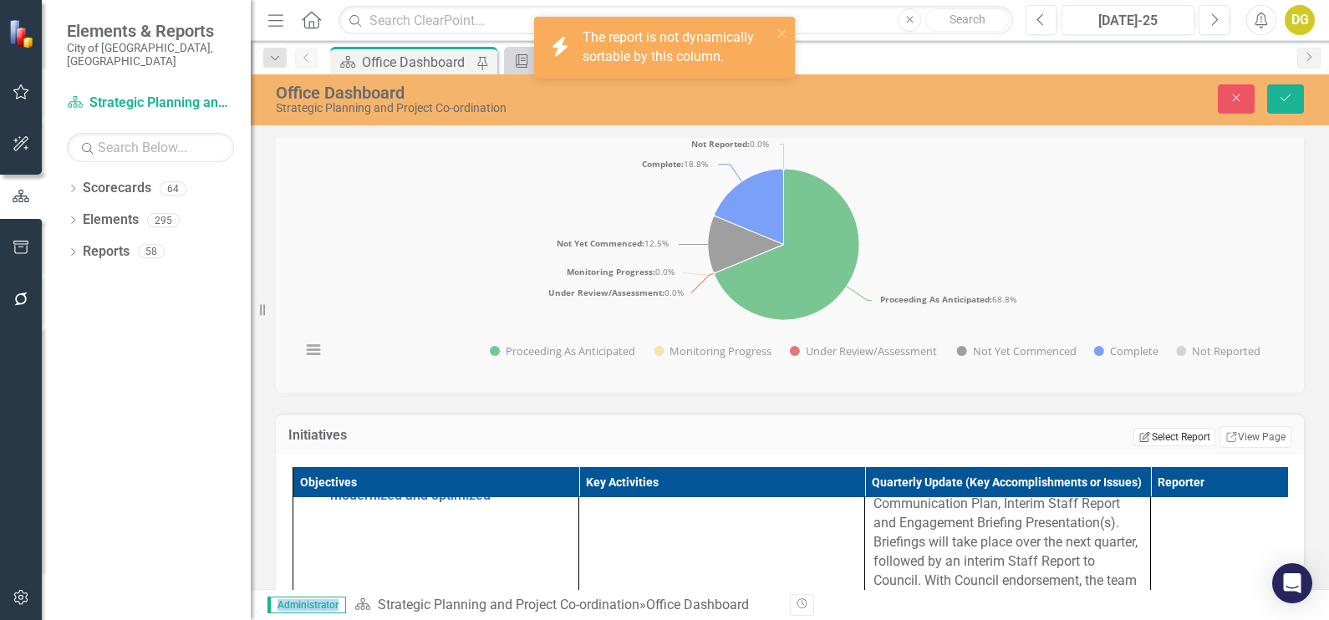
drag, startPoint x: 1270, startPoint y: 439, endPoint x: 1168, endPoint y: 460, distance: 104.1
click at [1168, 446] on button "Edit Report Select Report" at bounding box center [1174, 437] width 81 height 18
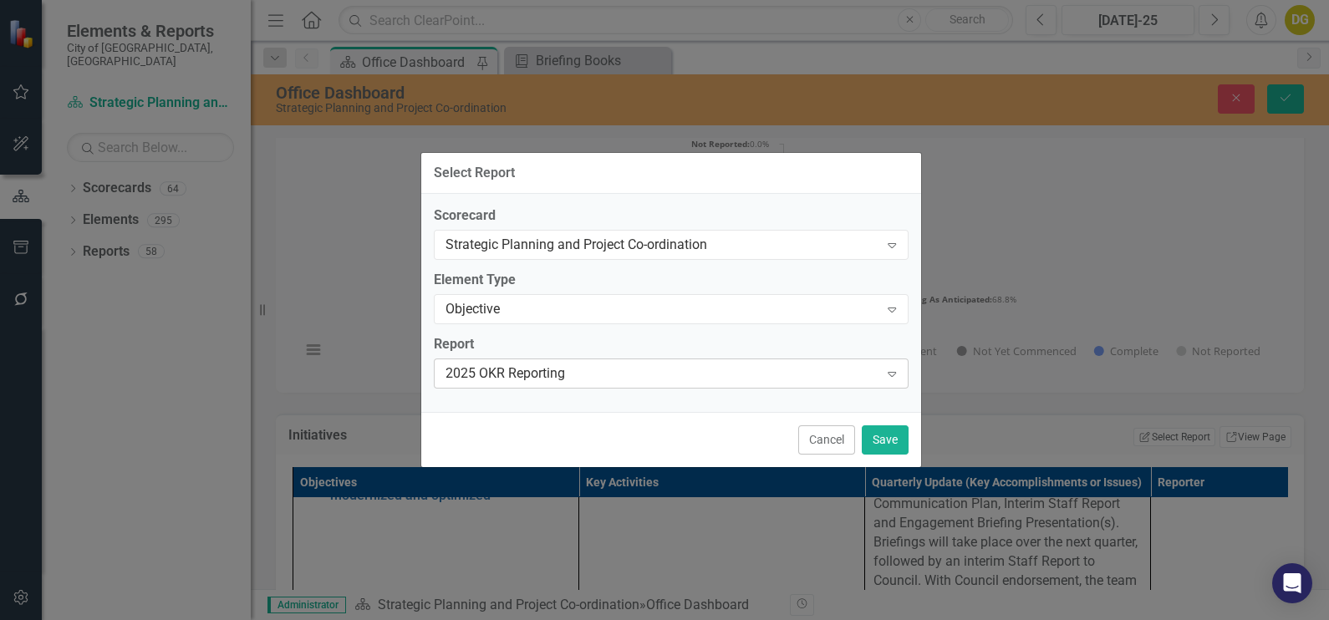
click at [477, 372] on div "2025 OKR Reporting" at bounding box center [663, 373] width 434 height 19
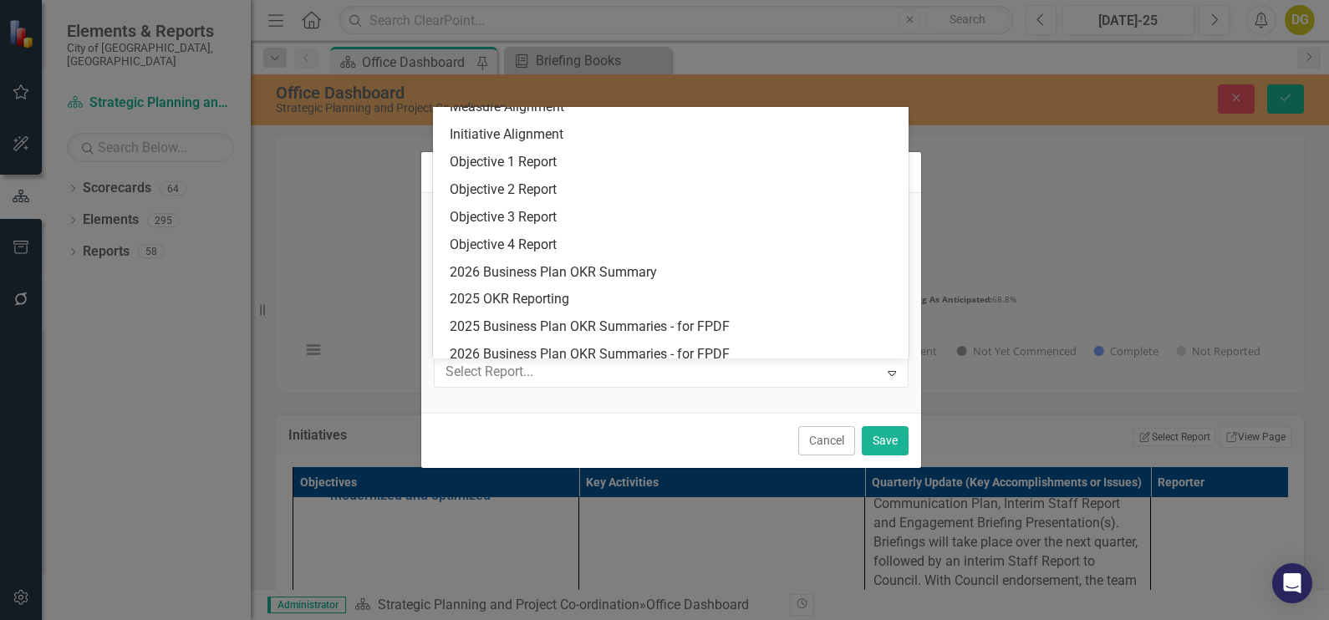
scroll to position [74, 0]
click at [798, 449] on button "Cancel" at bounding box center [826, 440] width 57 height 29
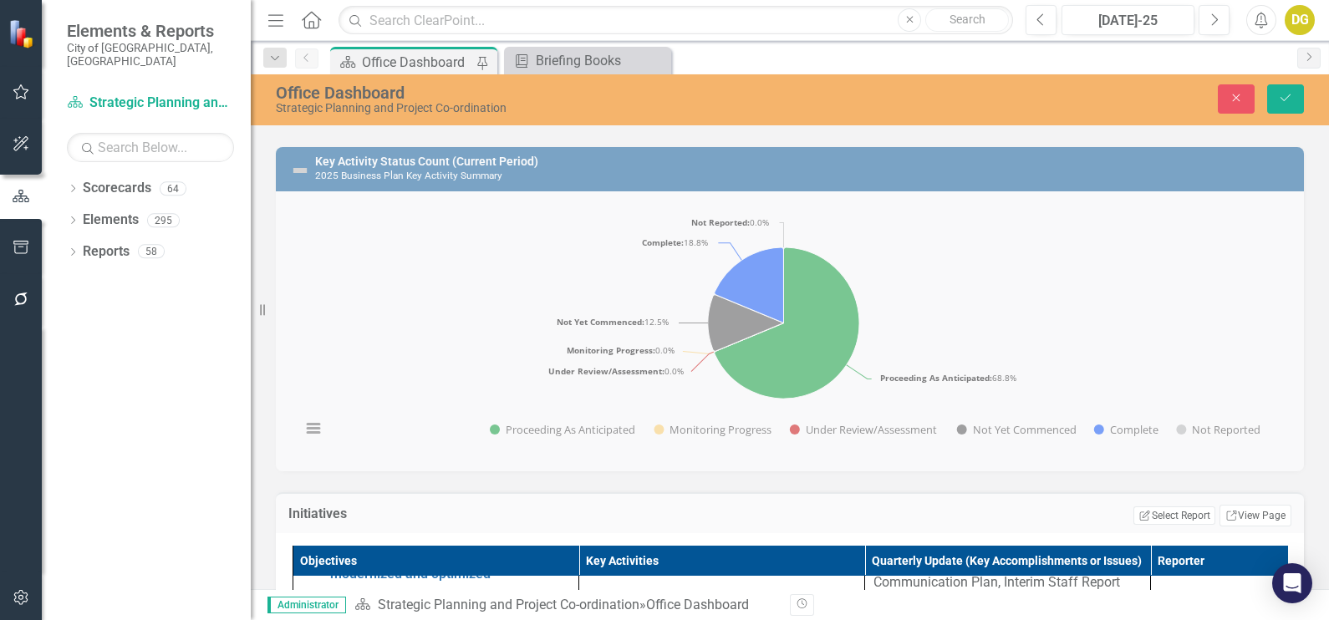
scroll to position [523, 0]
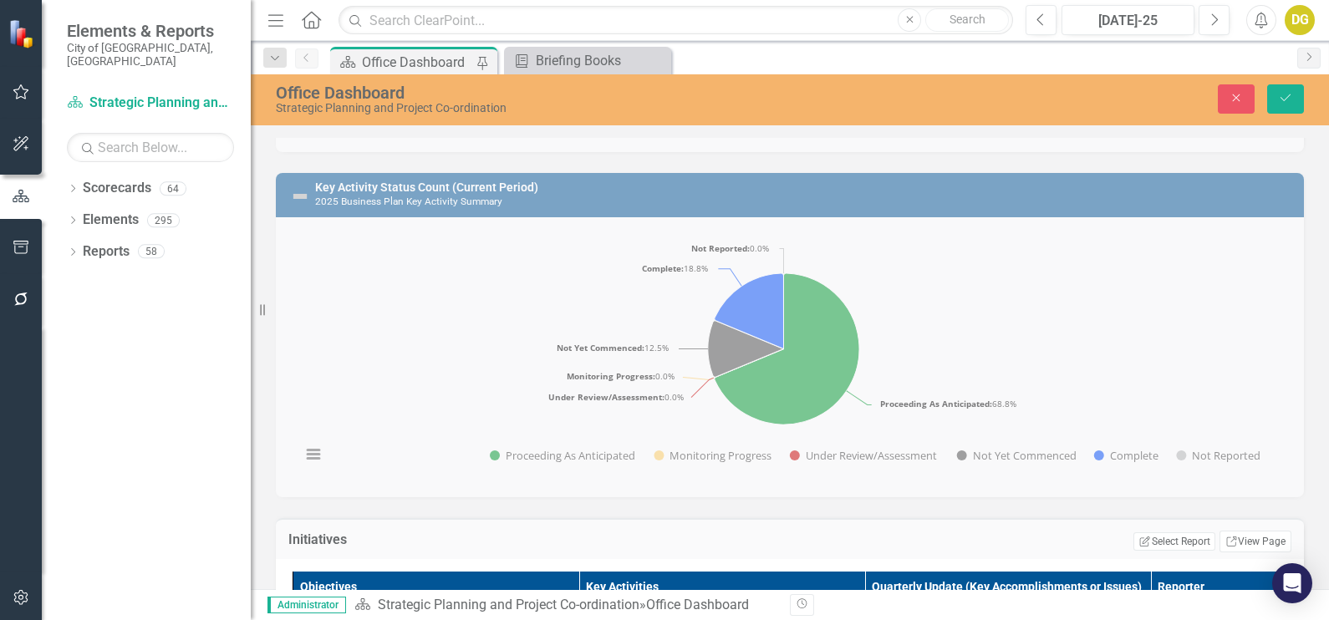
click at [446, 497] on div "Key Activity Status Count (Current Period) 2025 Business Plan Key Activity Summ…" at bounding box center [789, 324] width 1053 height 345
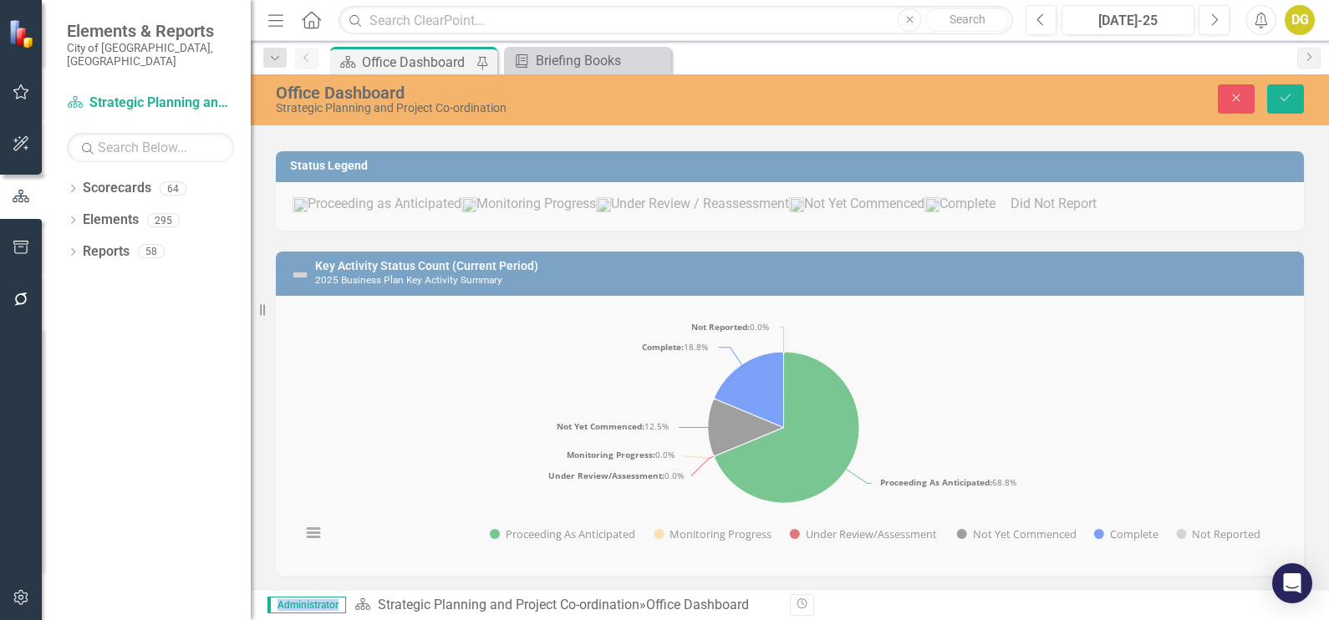
scroll to position [417, 0]
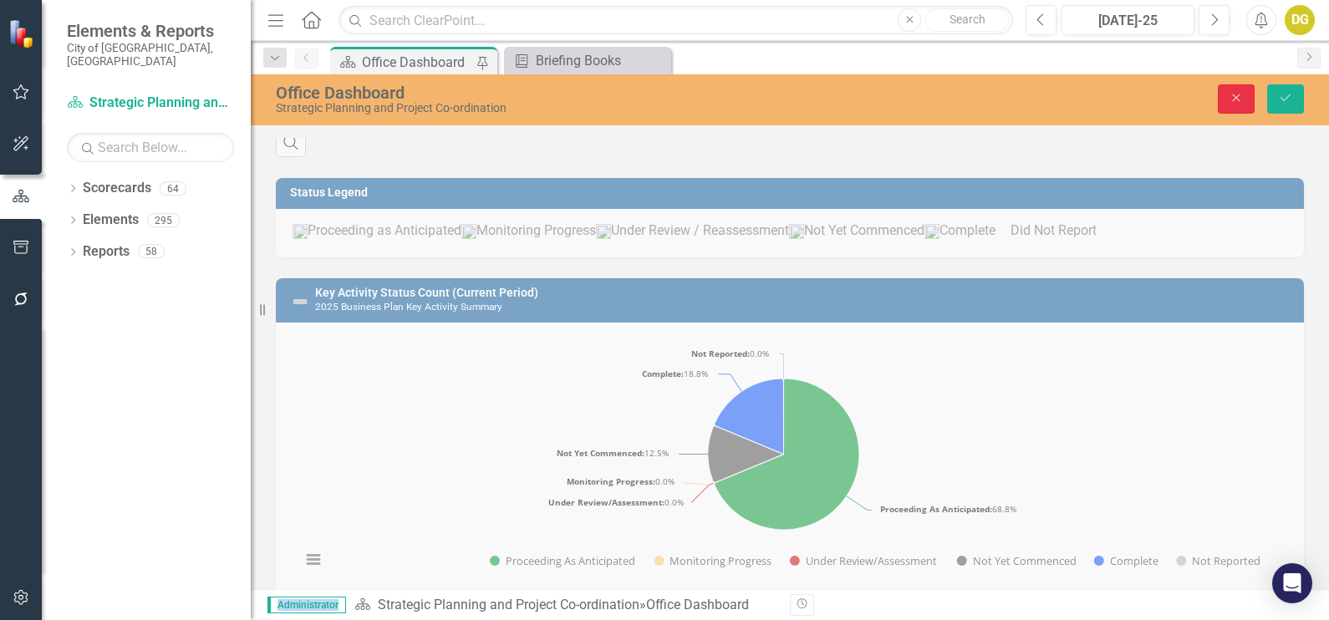
drag, startPoint x: 1232, startPoint y: 94, endPoint x: 889, endPoint y: 186, distance: 355.9
click at [1232, 94] on icon "Close" at bounding box center [1236, 98] width 15 height 12
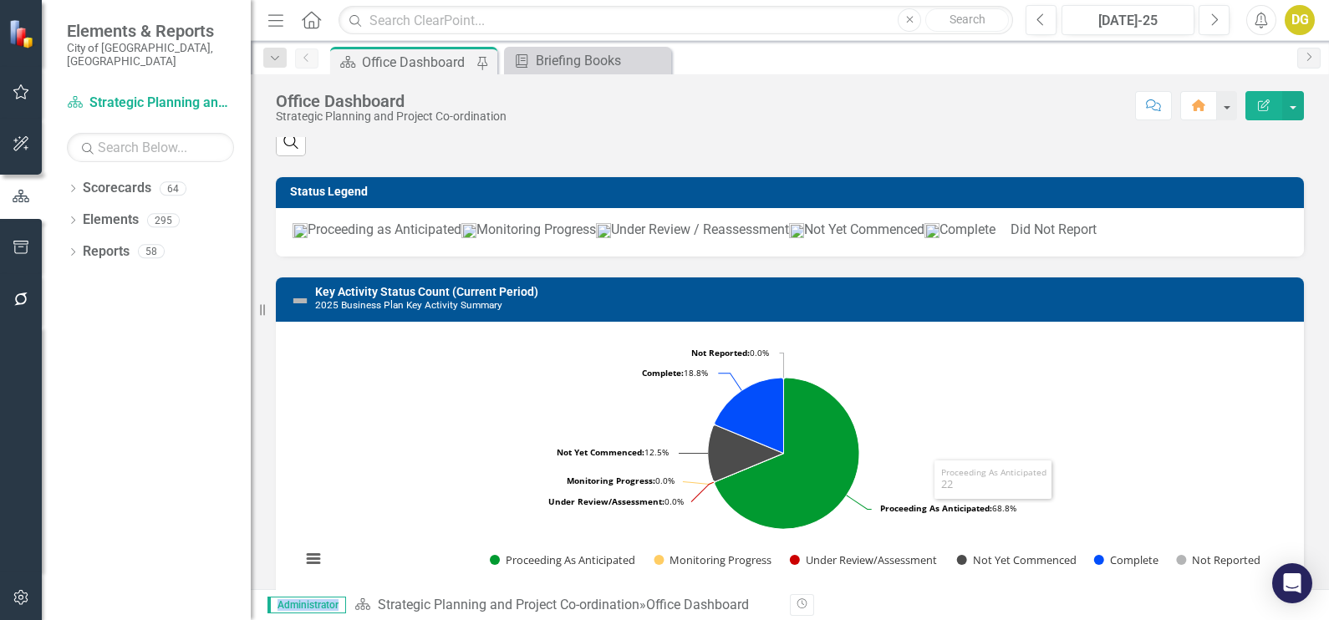
click at [1258, 320] on td "Key Activity Status Count (Current Period) 2025 Business Plan Key Activity Summ…" at bounding box center [805, 301] width 981 height 38
click at [1255, 320] on td "Key Activity Status Count (Current Period) 2025 Business Plan Key Activity Summ…" at bounding box center [805, 301] width 981 height 38
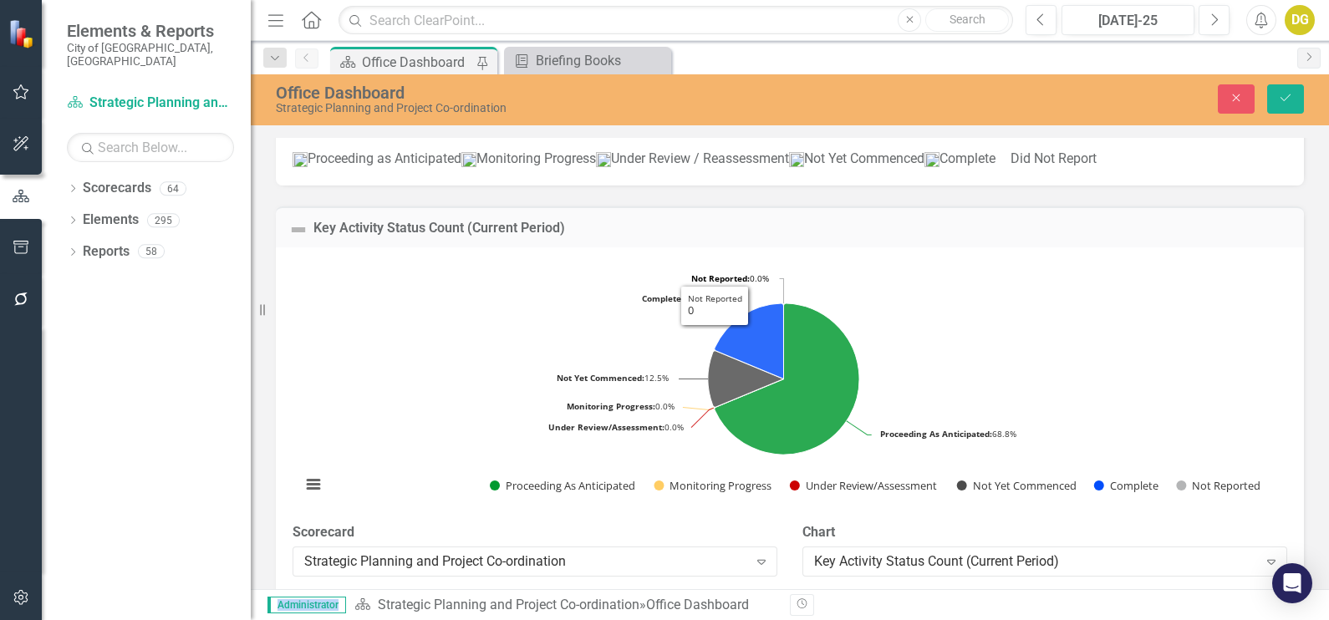
scroll to position [523, 0]
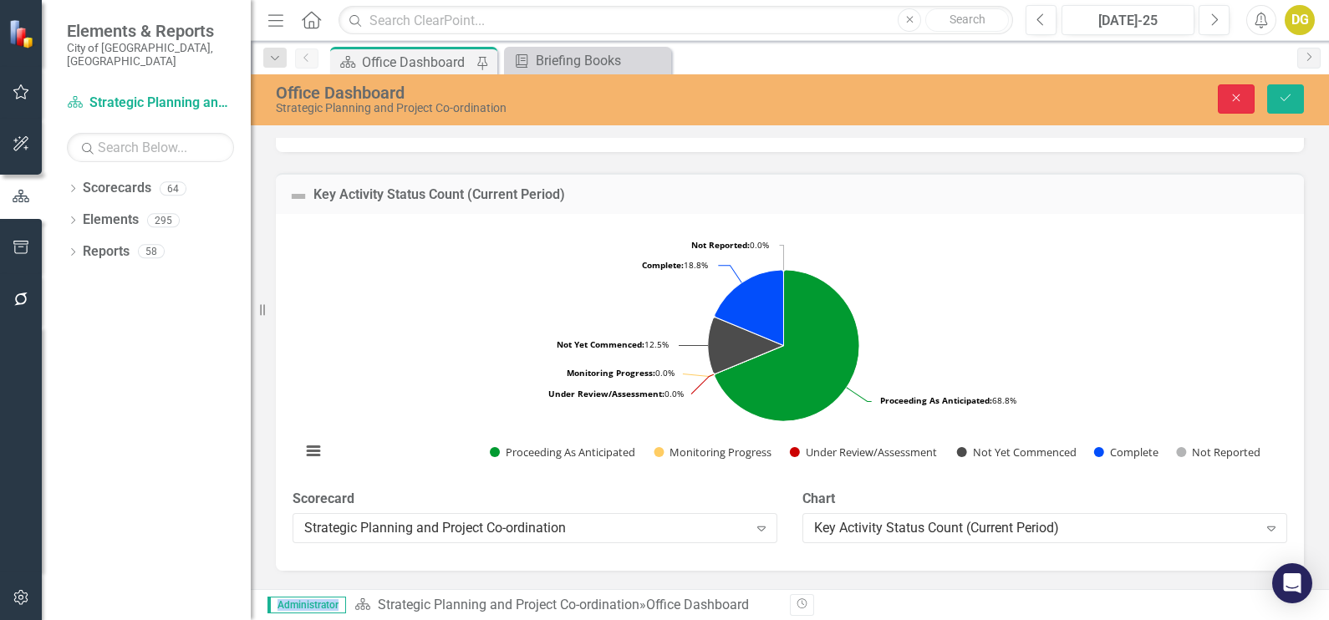
click at [1250, 96] on button "Close" at bounding box center [1236, 98] width 37 height 29
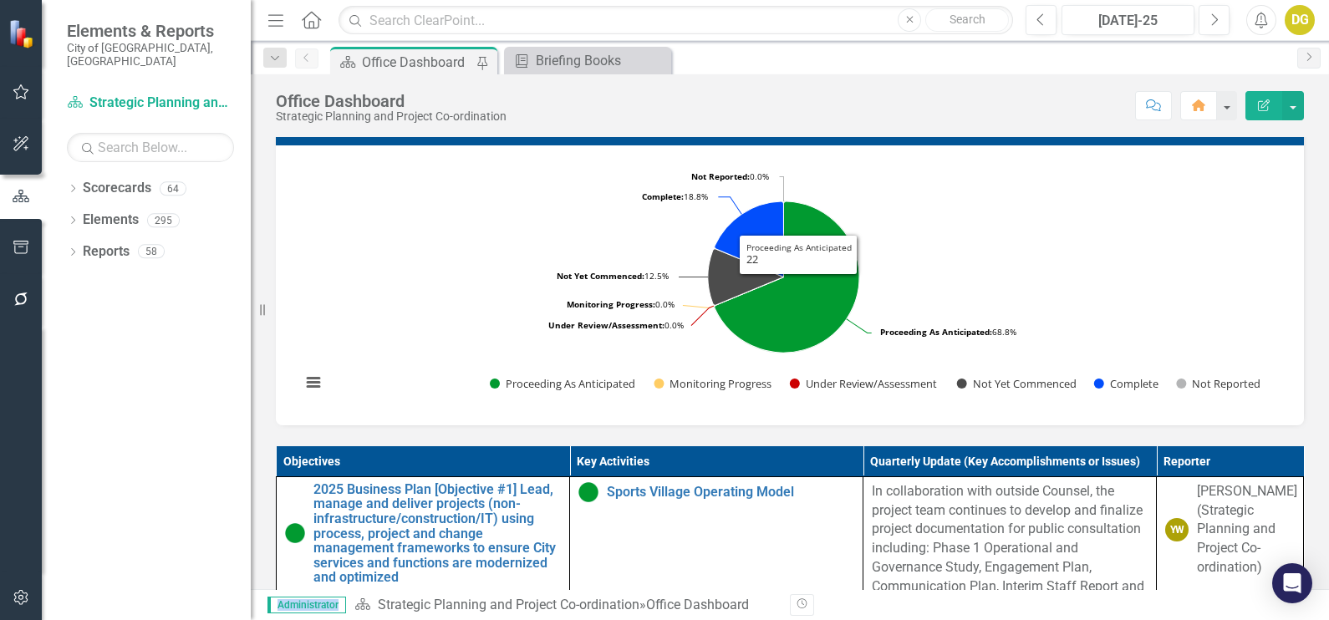
scroll to position [627, 0]
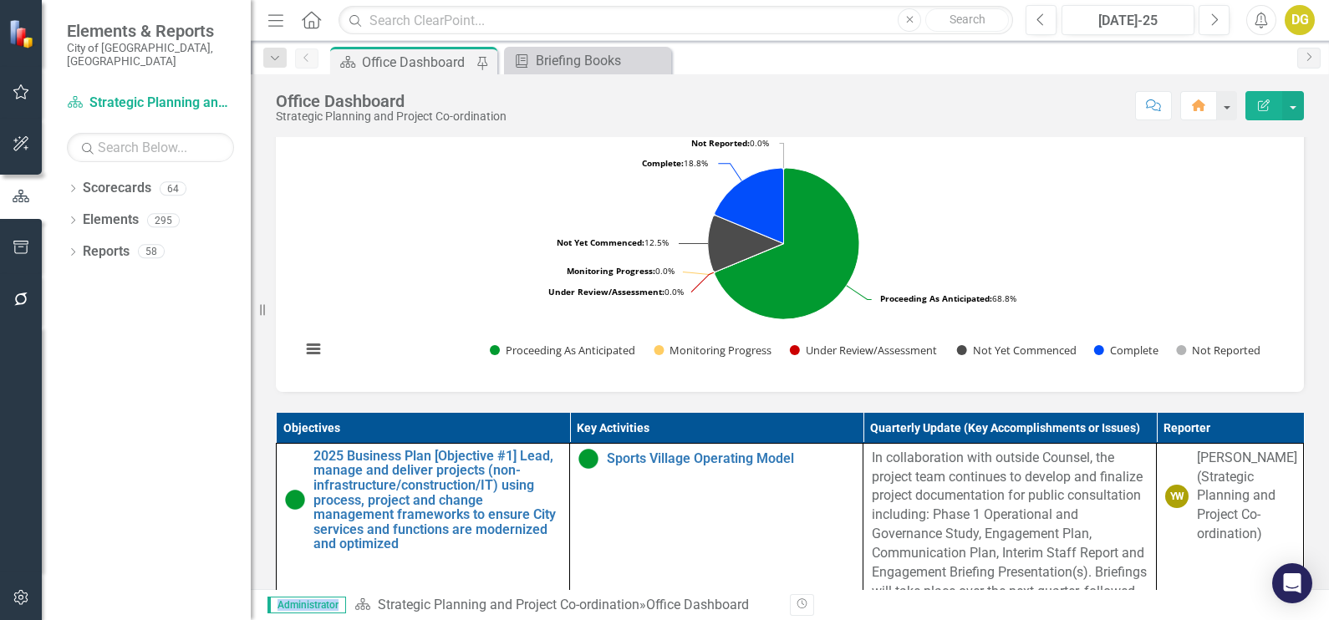
click at [286, 439] on th "Objectives" at bounding box center [423, 428] width 293 height 31
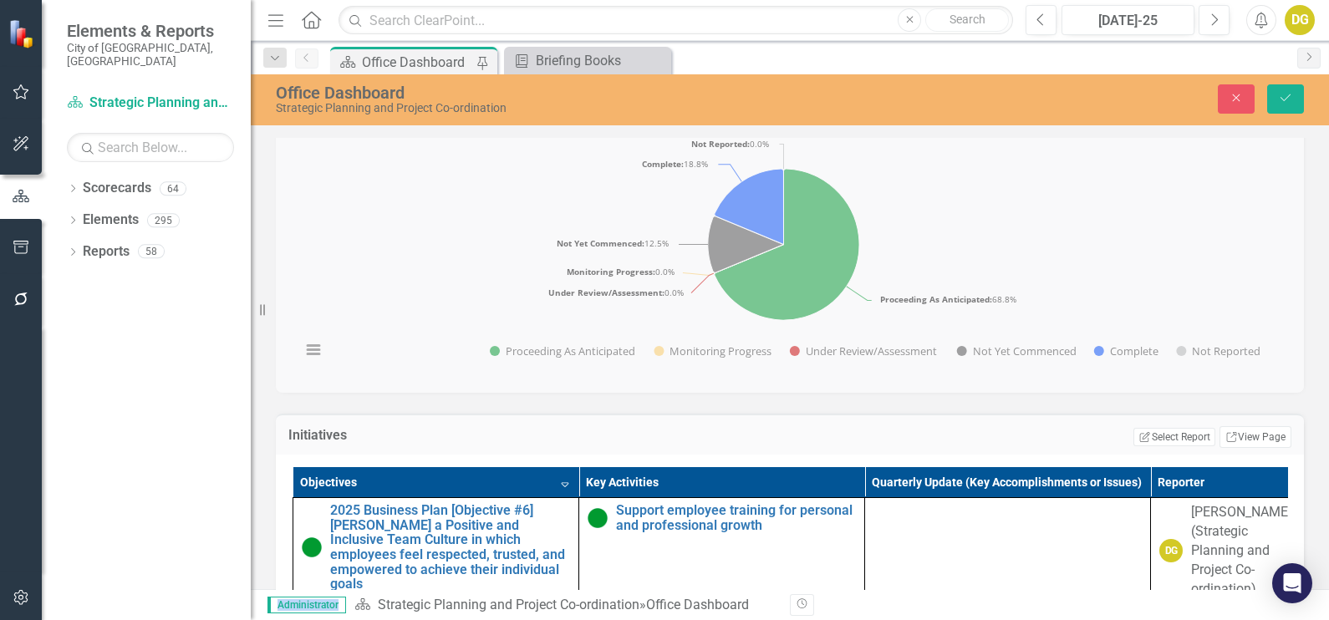
scroll to position [523, 0]
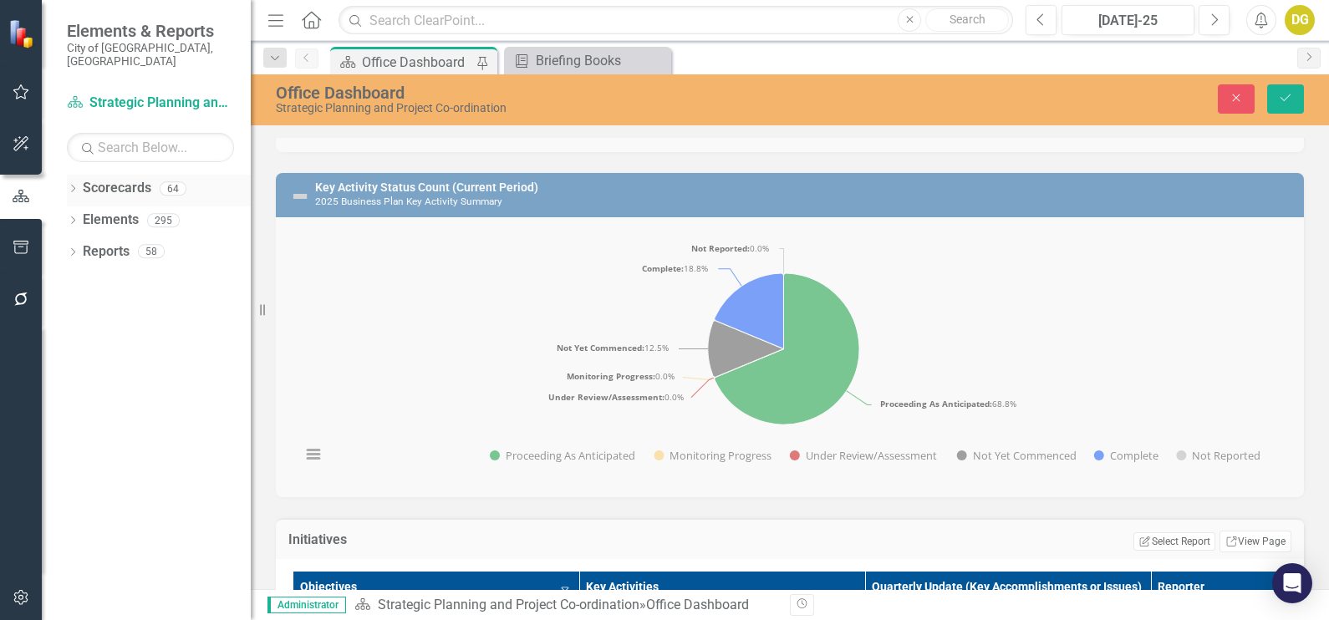
click at [80, 175] on div "Dropdown Scorecards 64" at bounding box center [159, 191] width 184 height 32
click at [76, 186] on icon "Dropdown" at bounding box center [73, 190] width 12 height 9
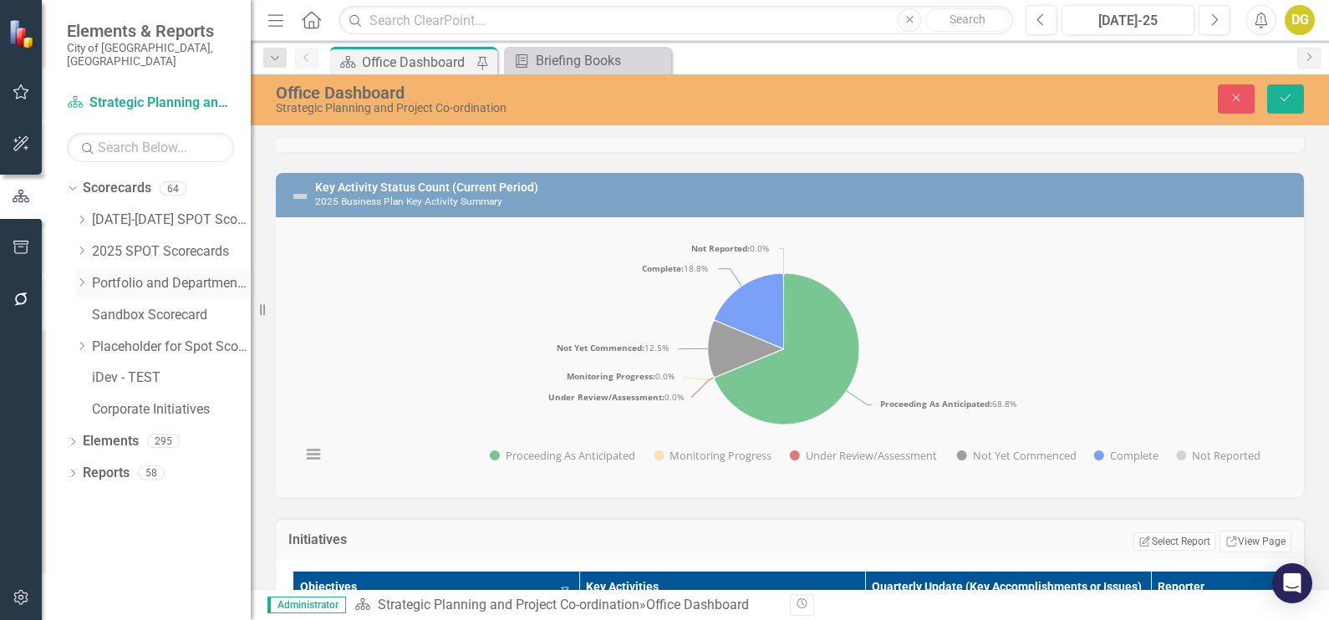
click at [84, 278] on icon "Dropdown" at bounding box center [81, 283] width 13 height 10
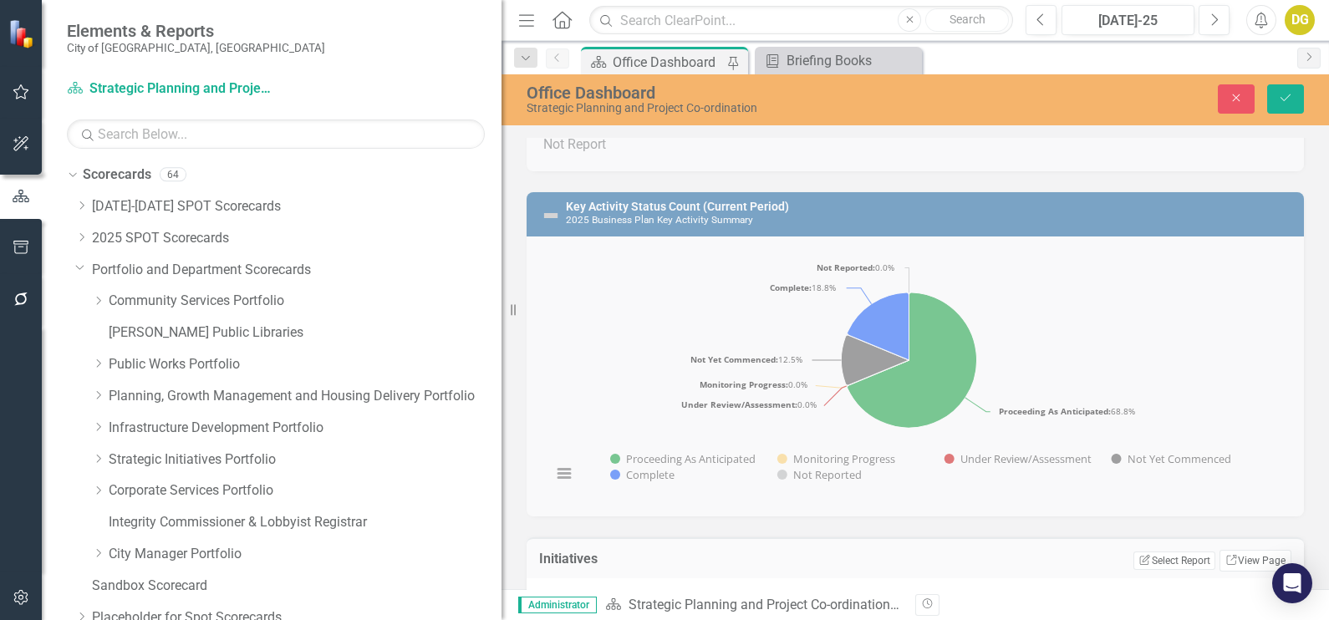
drag, startPoint x: 252, startPoint y: 336, endPoint x: 510, endPoint y: 359, distance: 259.3
click at [511, 359] on div "Resize" at bounding box center [508, 310] width 13 height 620
click at [99, 429] on icon at bounding box center [99, 427] width 4 height 8
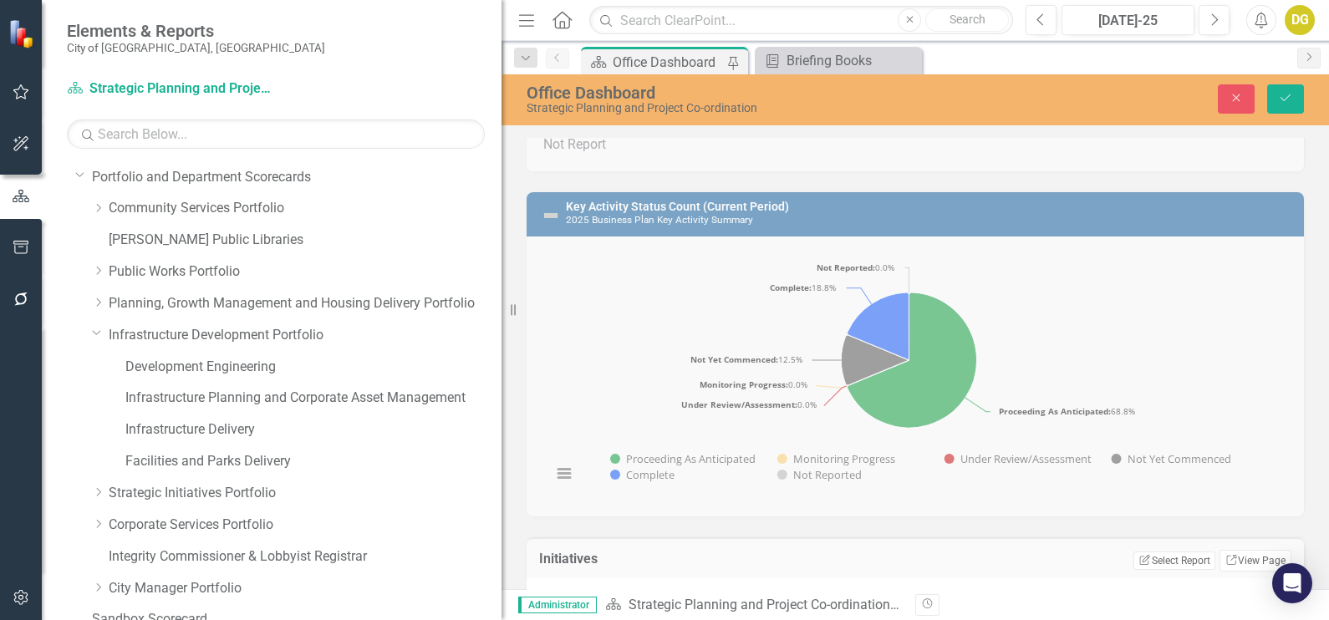
scroll to position [59, 0]
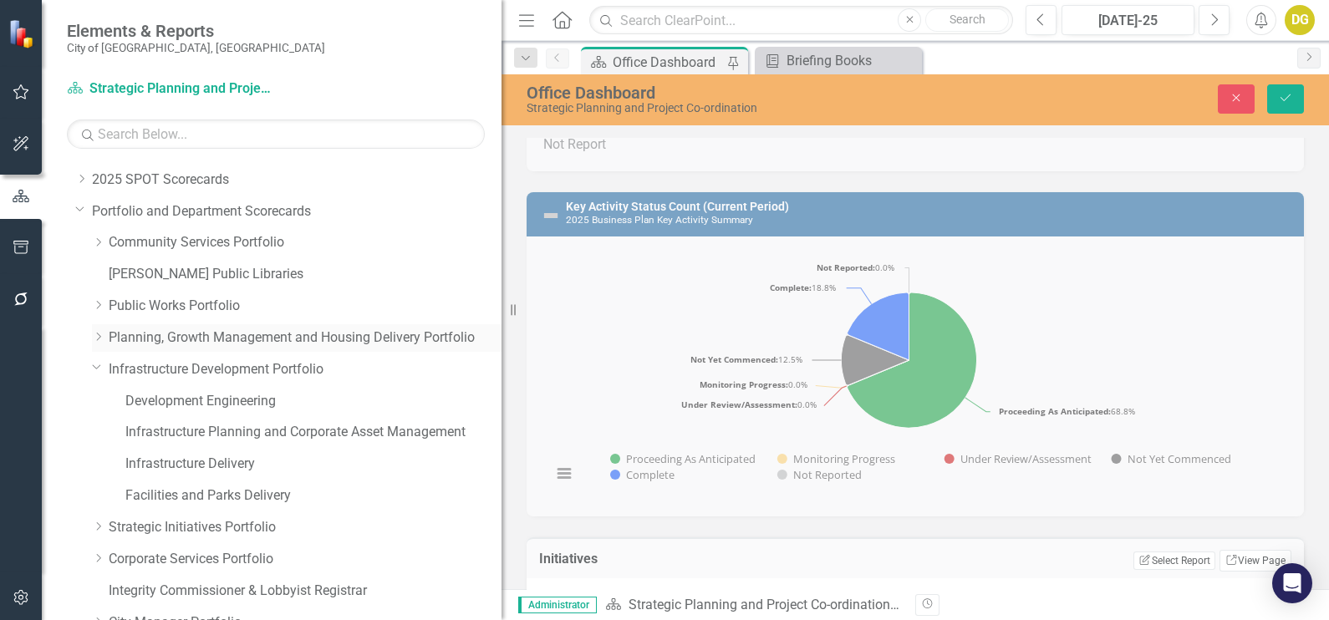
click at [101, 339] on icon "Dropdown" at bounding box center [98, 337] width 13 height 10
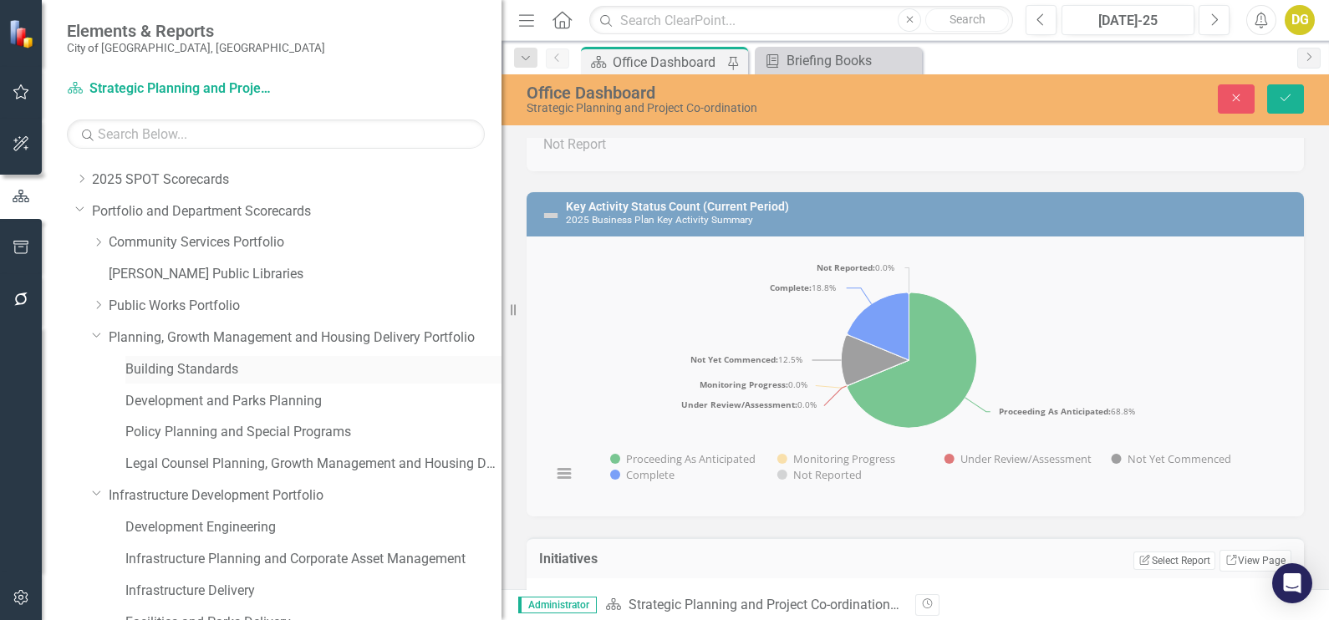
click at [166, 376] on link "Building Standards" at bounding box center [313, 369] width 376 height 19
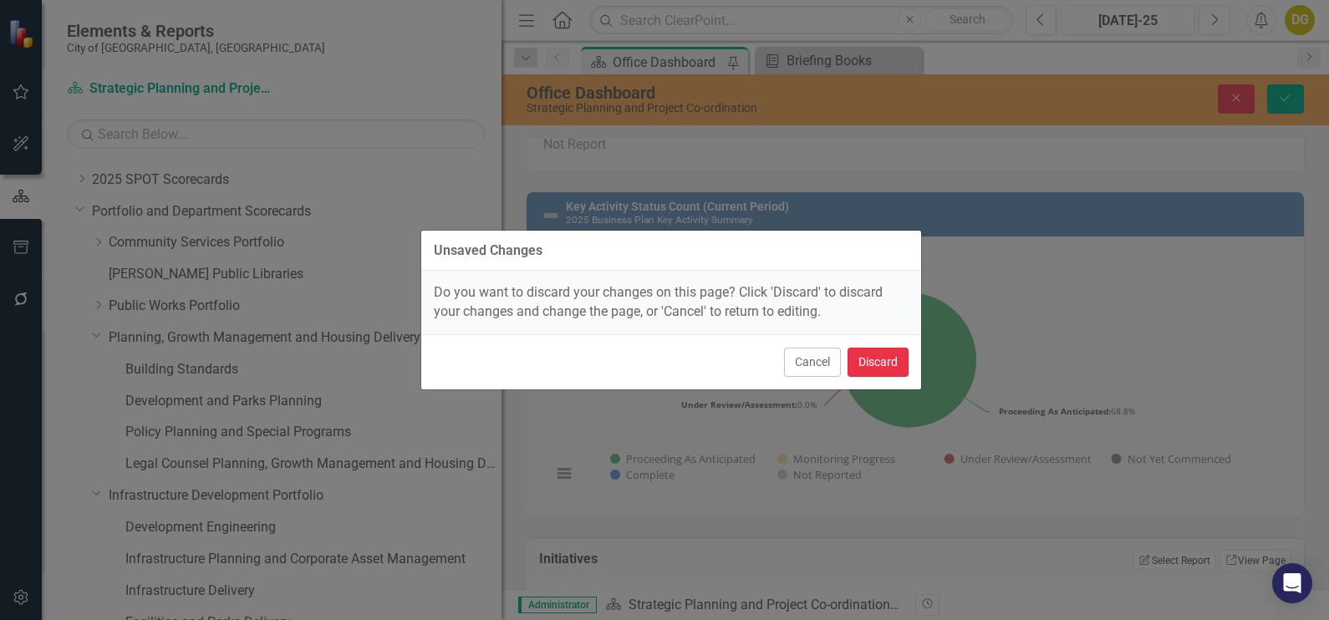
click at [879, 360] on button "Discard" at bounding box center [878, 362] width 61 height 29
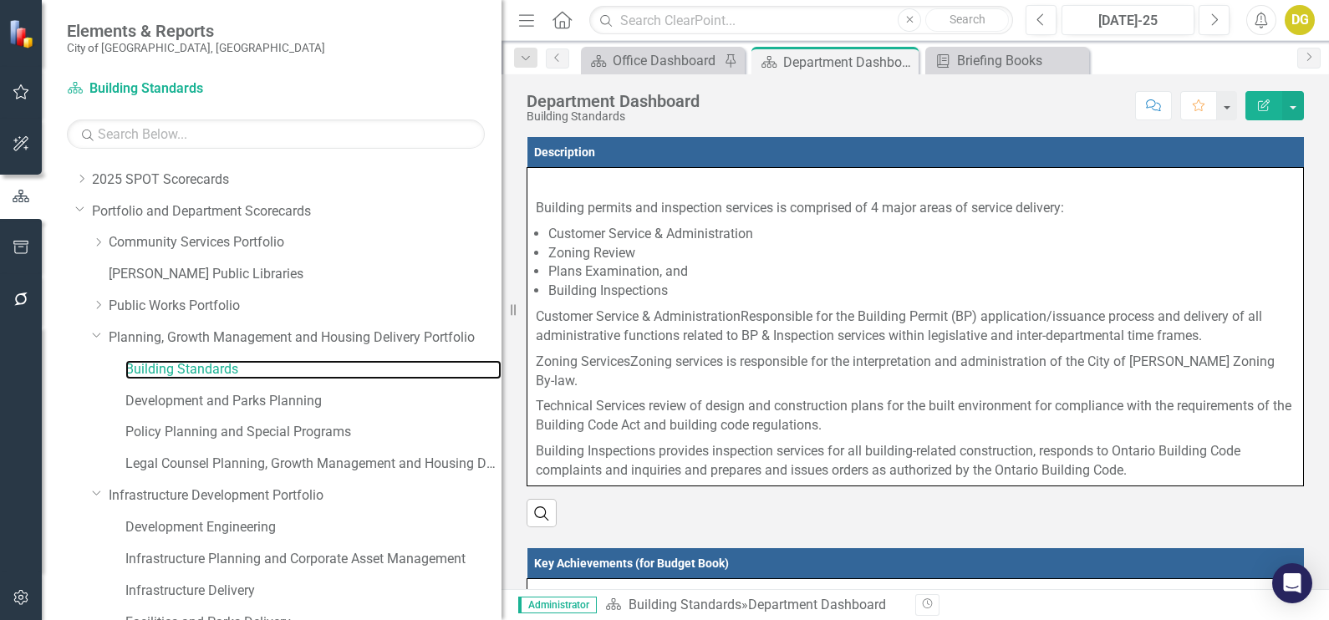
scroll to position [163, 0]
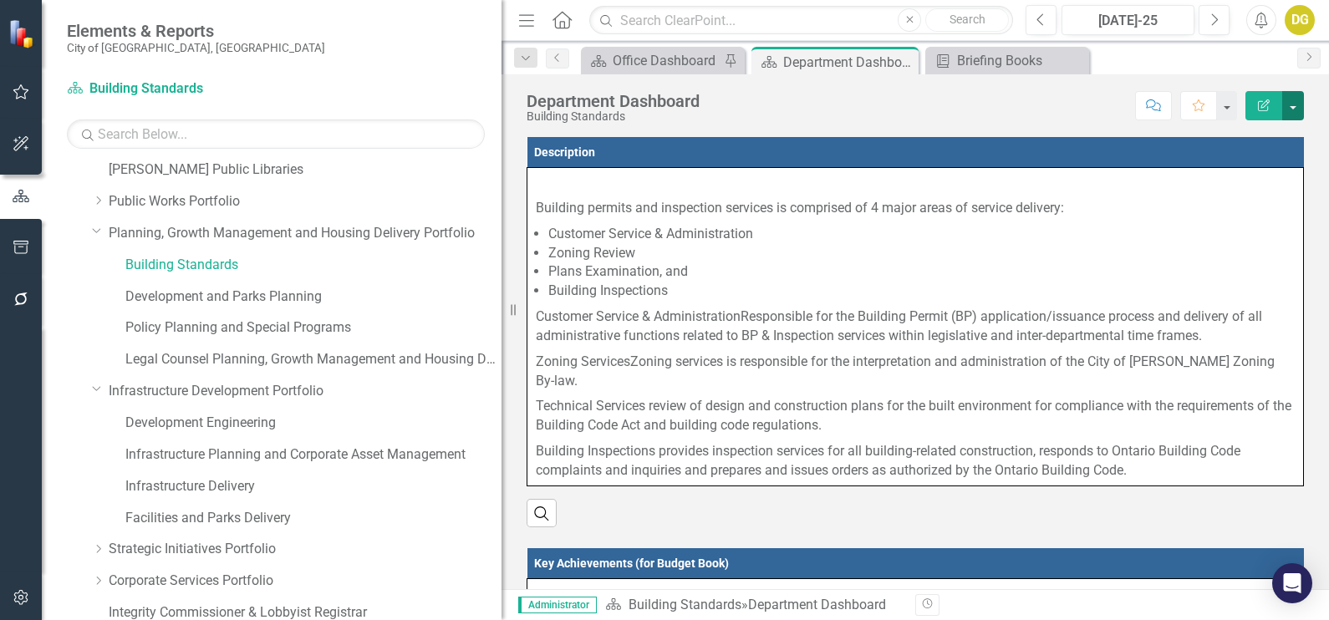
click at [1297, 101] on button "button" at bounding box center [1294, 105] width 22 height 29
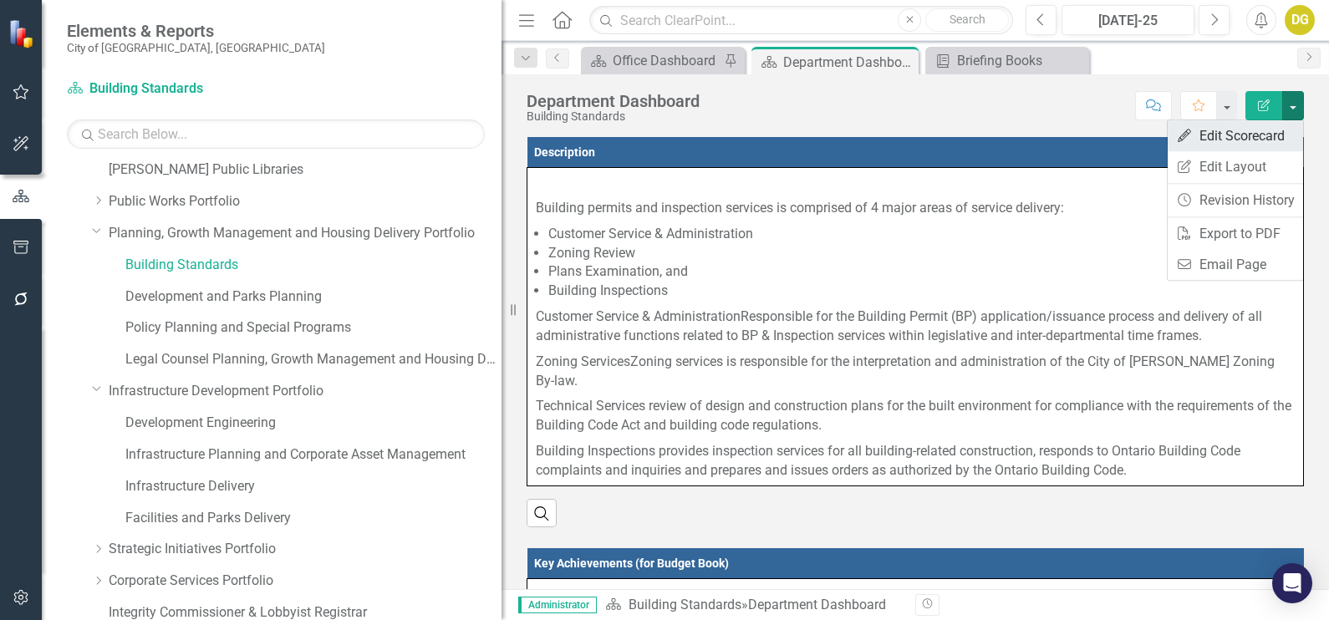
click at [1271, 128] on link "Edit Edit Scorecard" at bounding box center [1235, 135] width 135 height 31
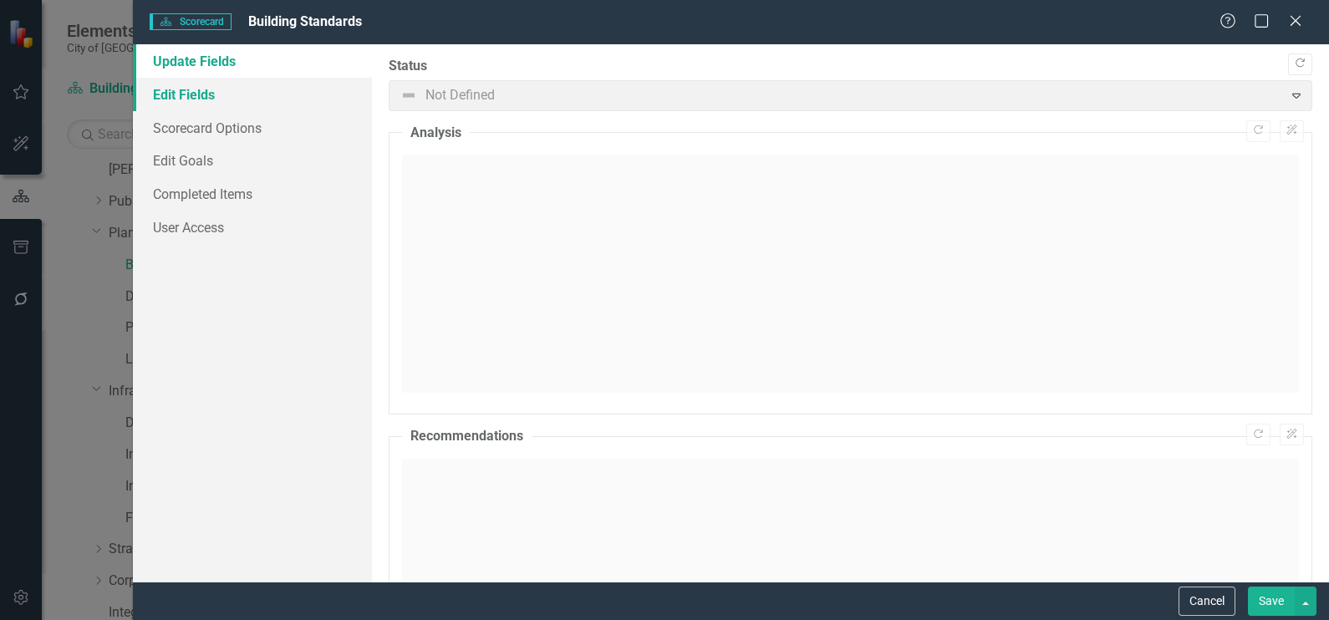
click at [158, 91] on link "Edit Fields" at bounding box center [252, 94] width 239 height 33
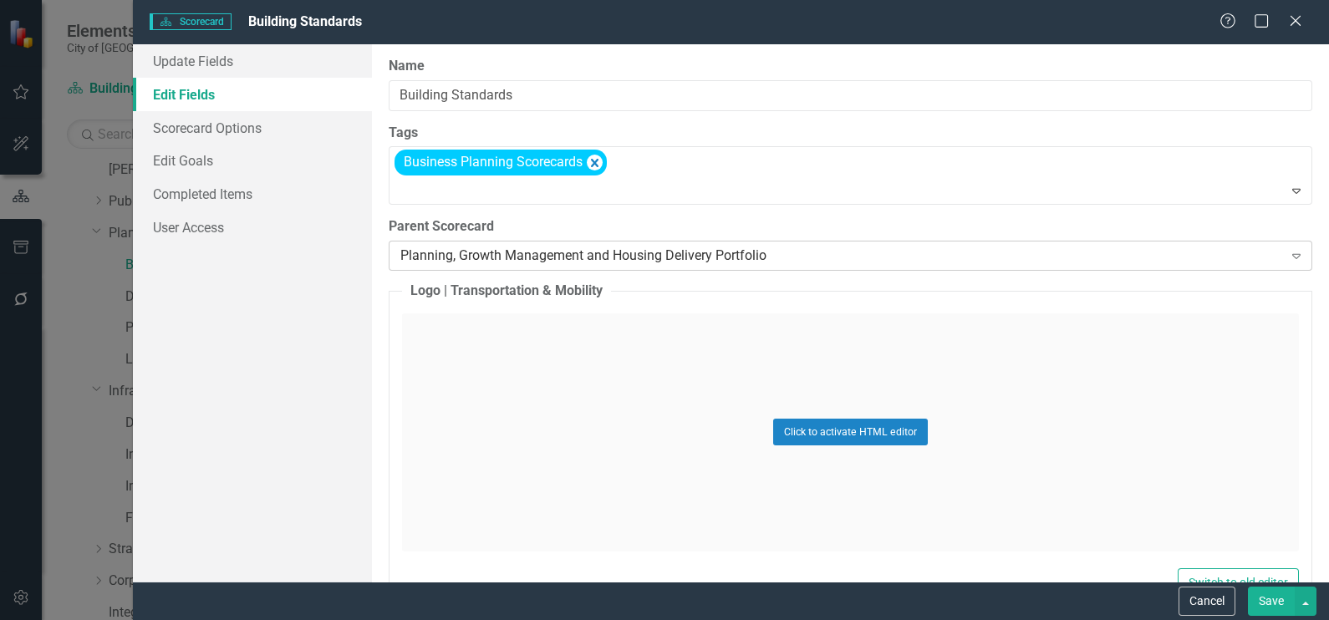
click at [415, 249] on div "Planning, Growth Management and Housing Delivery Portfolio" at bounding box center [841, 256] width 882 height 19
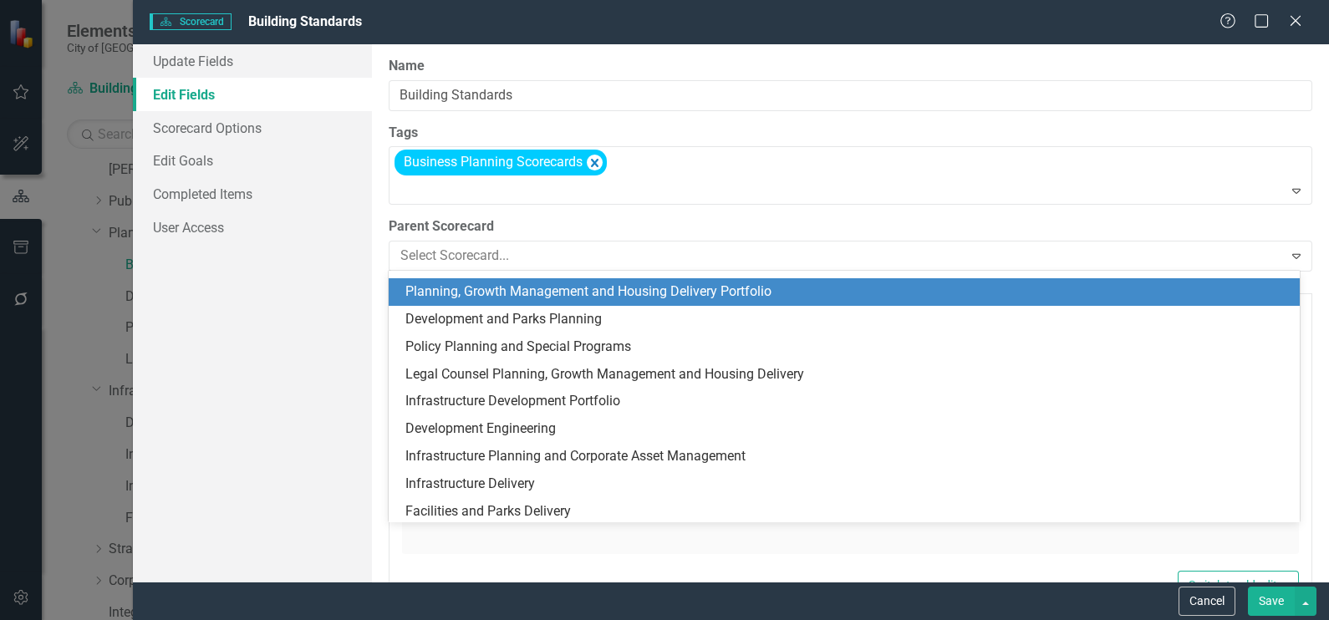
scroll to position [824, 0]
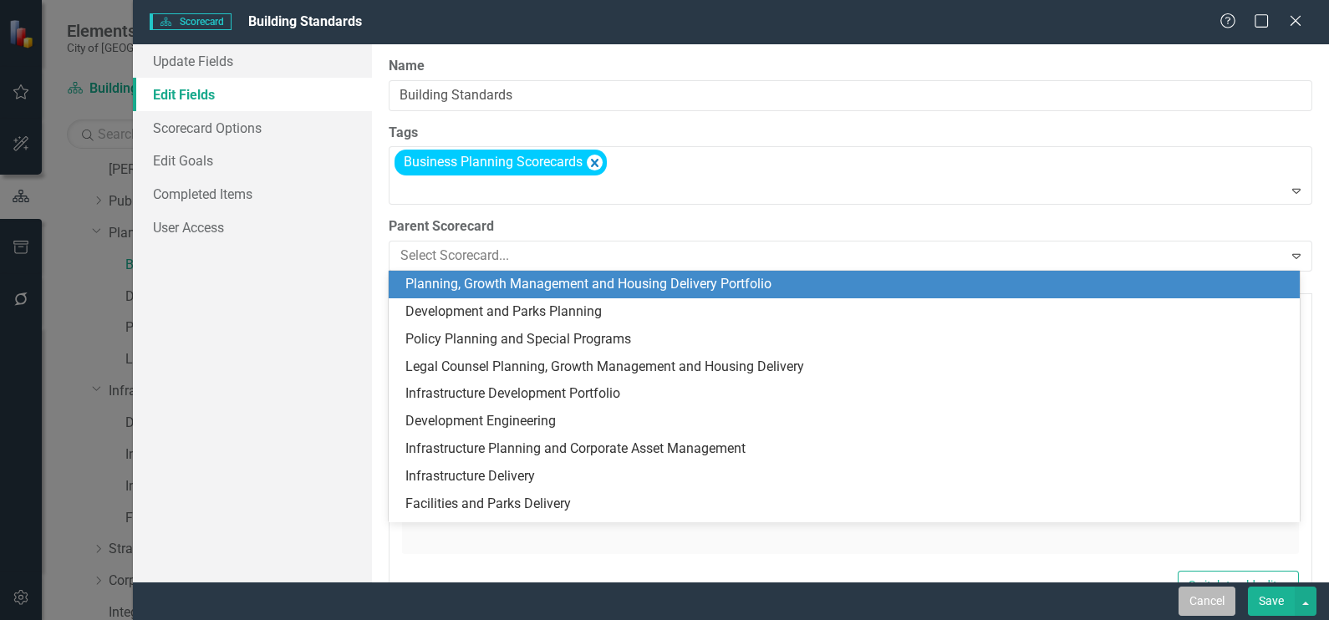
click at [1214, 607] on button "Cancel" at bounding box center [1207, 601] width 57 height 29
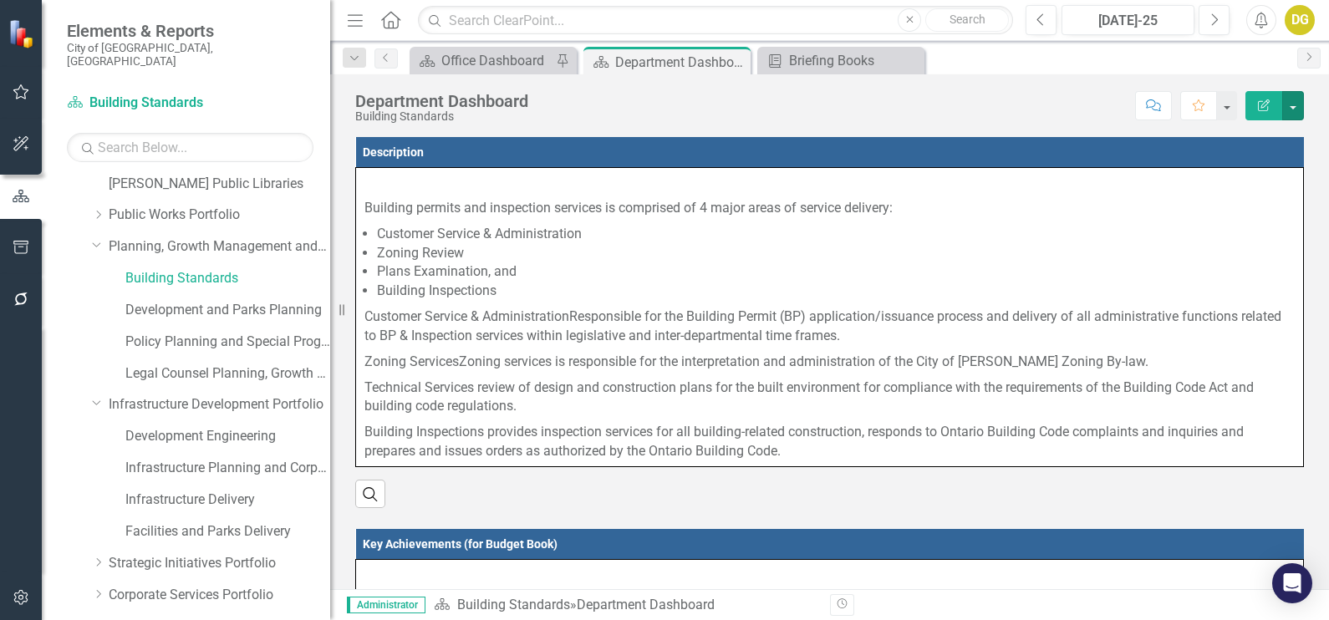
drag, startPoint x: 503, startPoint y: 223, endPoint x: 330, endPoint y: 237, distance: 173.6
click at [330, 237] on div "Resize" at bounding box center [336, 310] width 13 height 620
click at [191, 395] on link "Infrastructure Development Portfolio" at bounding box center [220, 404] width 222 height 19
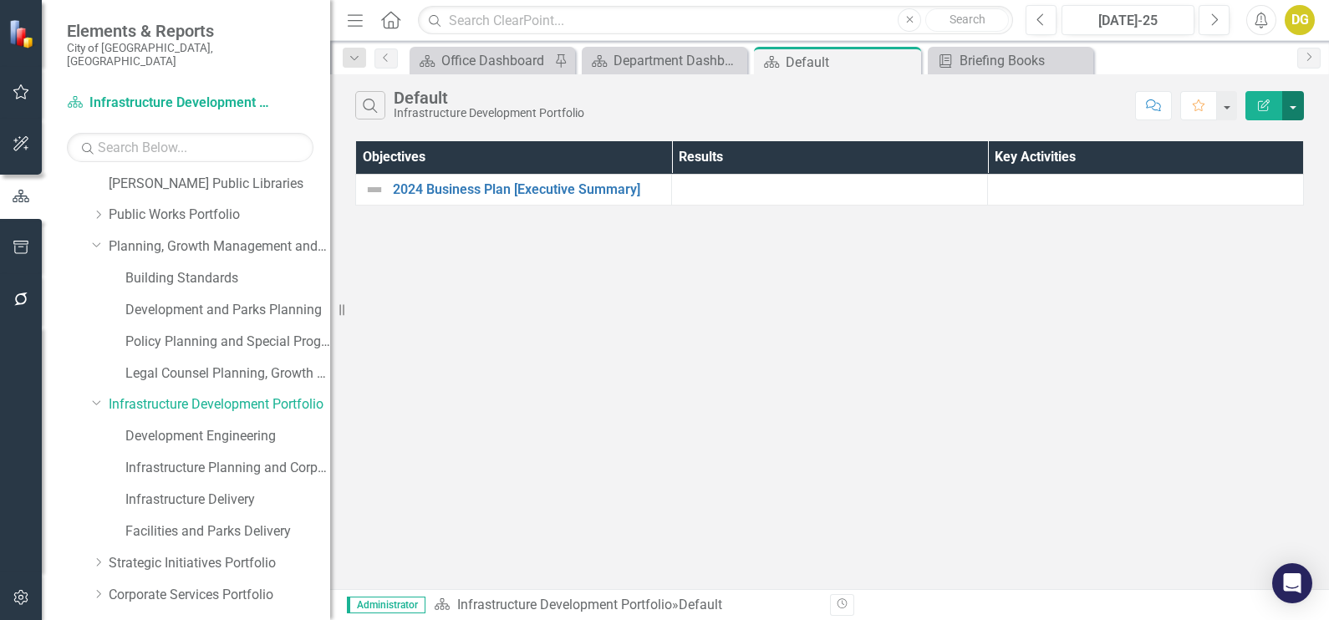
click at [1293, 105] on button "button" at bounding box center [1294, 105] width 22 height 29
click at [1267, 105] on icon "Edit Report" at bounding box center [1264, 105] width 15 height 12
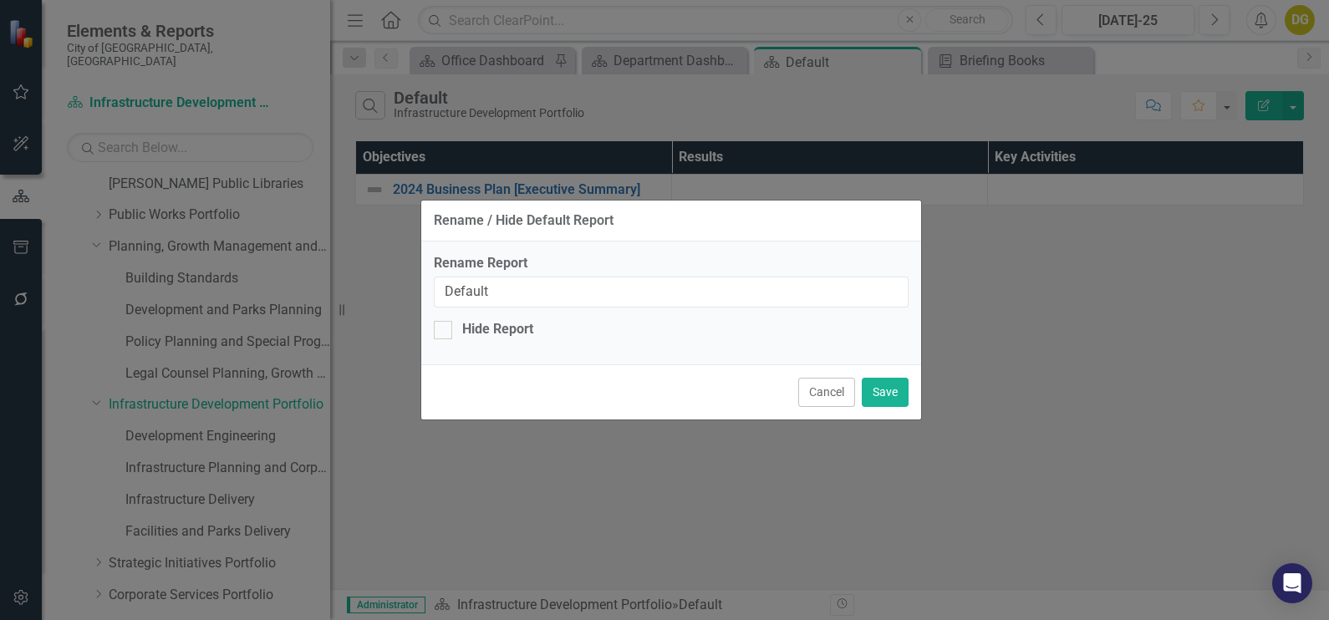
click at [831, 397] on button "Cancel" at bounding box center [826, 392] width 57 height 29
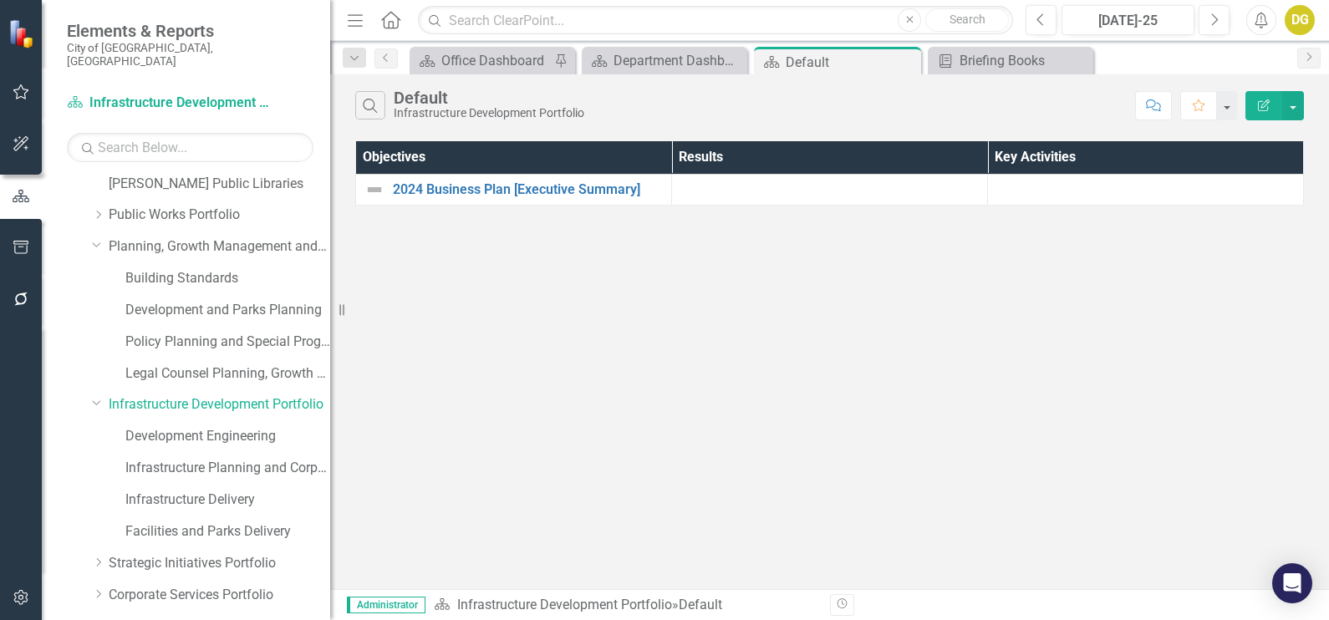
drag, startPoint x: 258, startPoint y: 388, endPoint x: 389, endPoint y: 429, distance: 136.7
click at [389, 429] on div "Search Default Infrastructure Development Portfolio Comment Favorite Edit Repor…" at bounding box center [829, 331] width 999 height 515
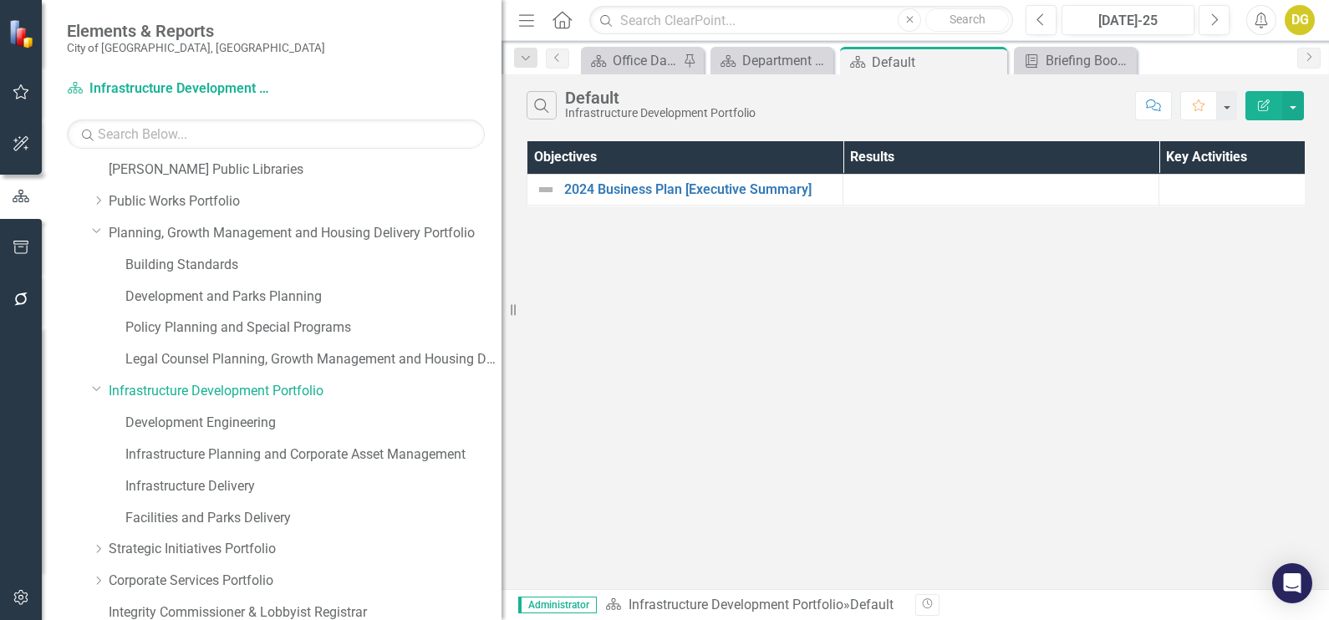
drag, startPoint x: 330, startPoint y: 416, endPoint x: 510, endPoint y: 447, distance: 182.5
click at [510, 447] on div "Resize" at bounding box center [508, 310] width 13 height 620
click at [125, 390] on link "Infrastructure Development Portfolio" at bounding box center [305, 391] width 393 height 19
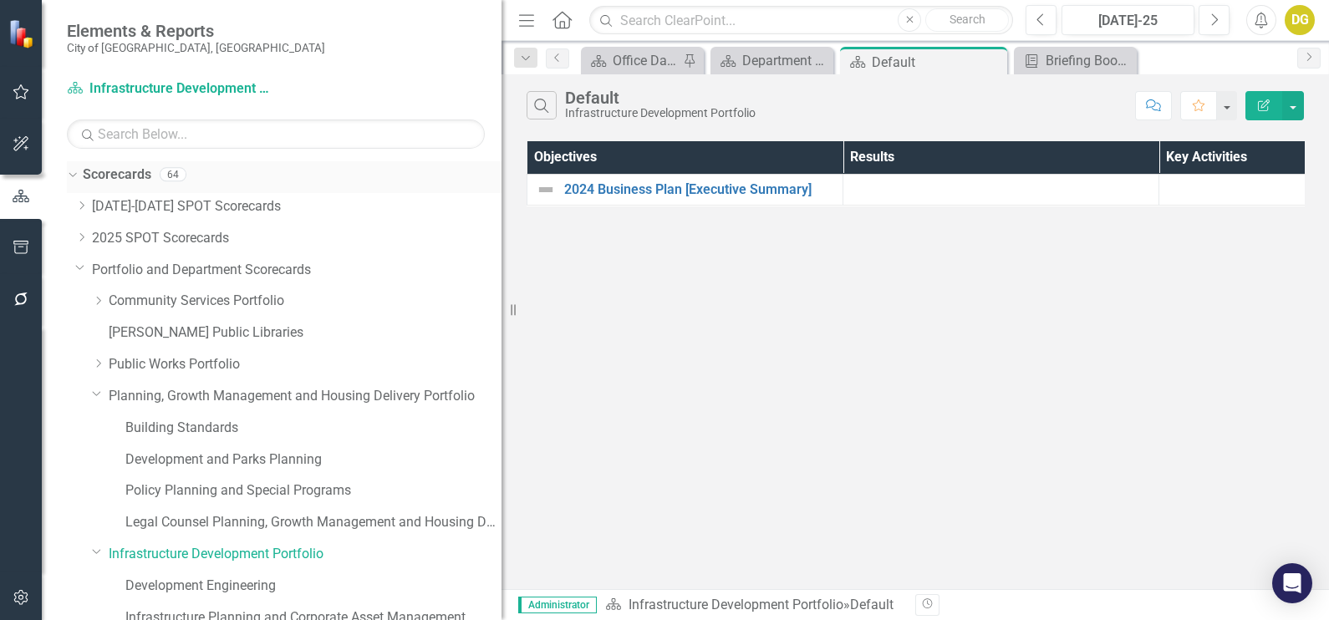
click at [99, 167] on link "Scorecards" at bounding box center [117, 175] width 69 height 19
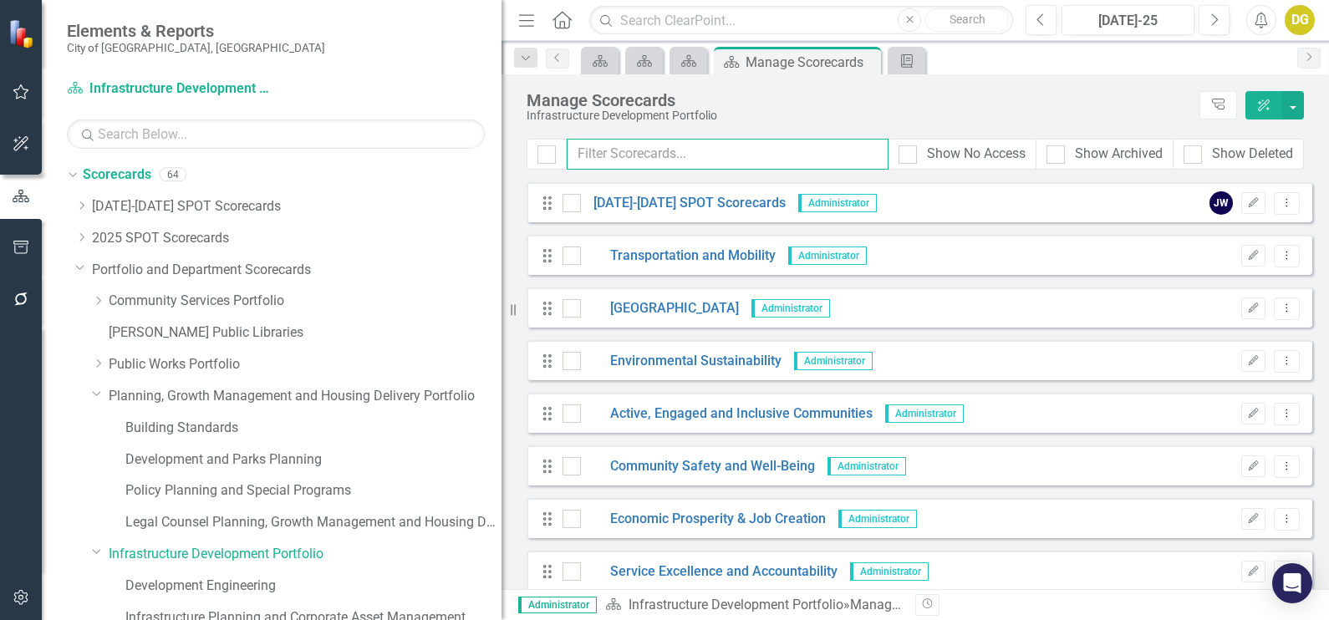
click at [649, 150] on input "text" at bounding box center [728, 154] width 322 height 31
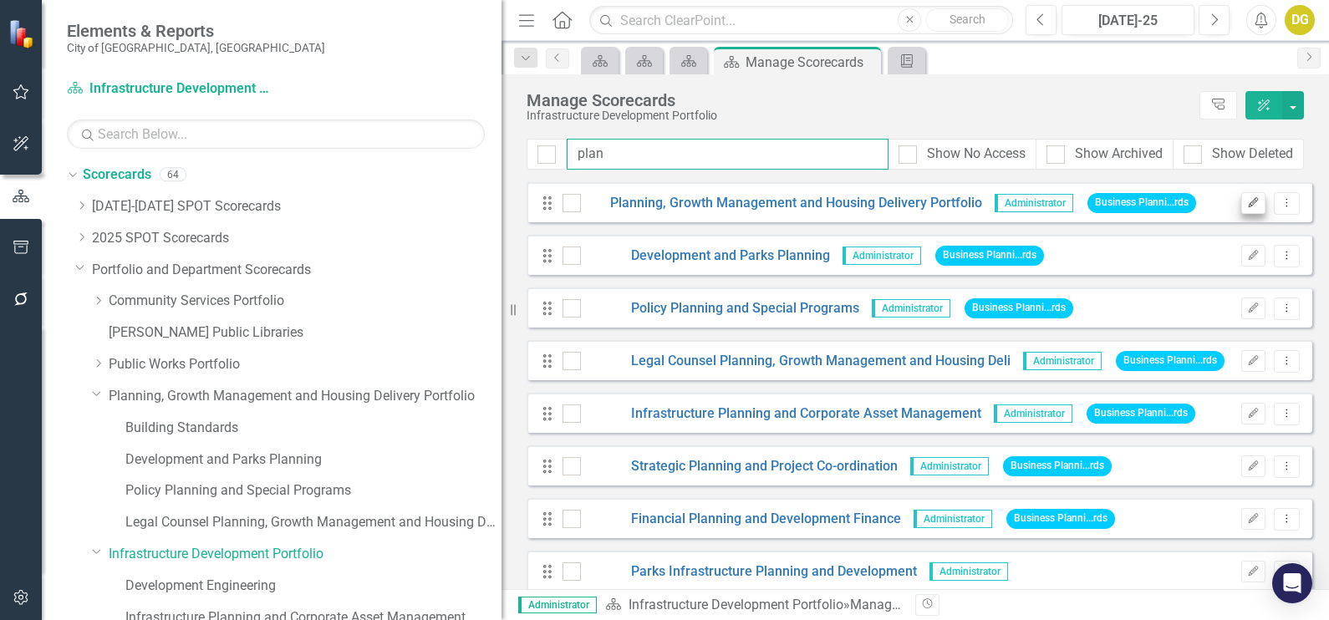
type input "plan"
click at [1247, 202] on icon "Edit" at bounding box center [1253, 203] width 13 height 10
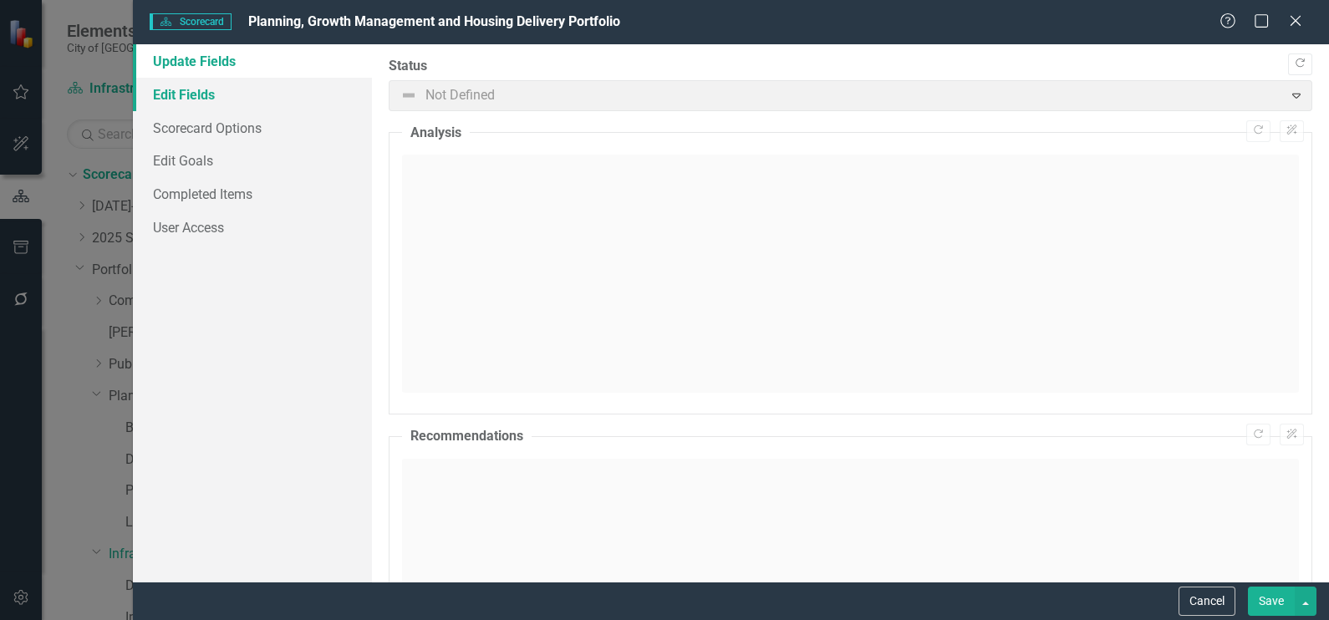
click at [161, 86] on link "Edit Fields" at bounding box center [252, 94] width 239 height 33
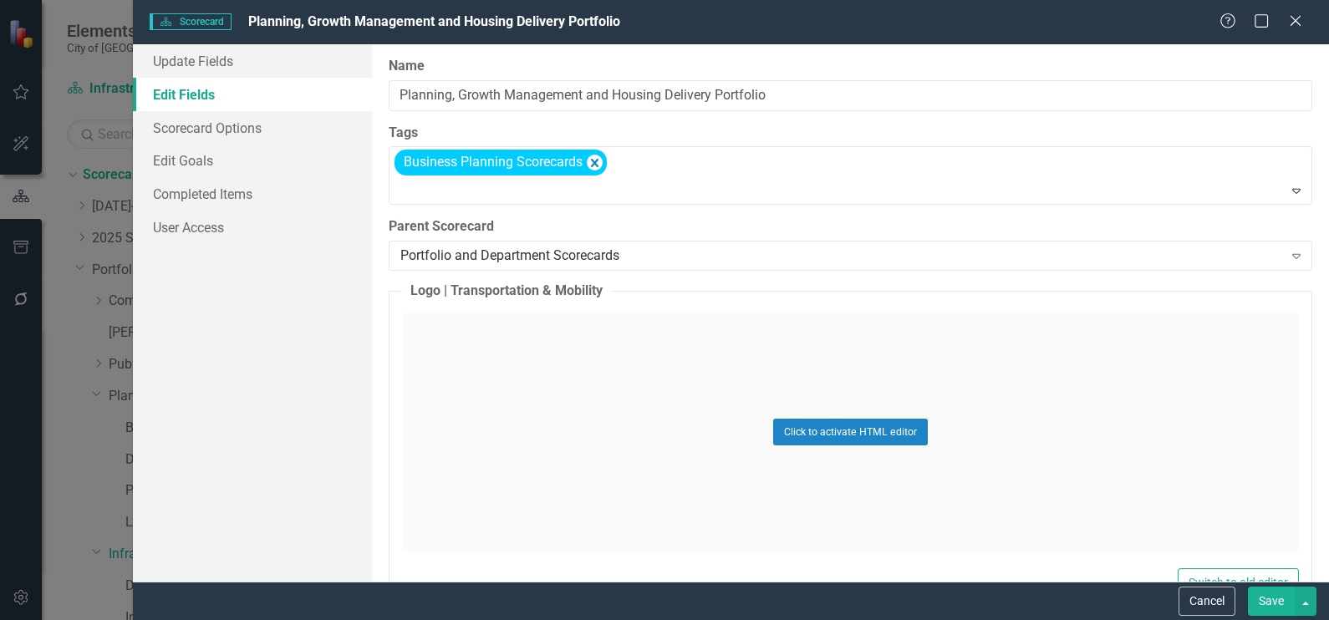
drag, startPoint x: 1205, startPoint y: 601, endPoint x: 581, endPoint y: 232, distance: 724.5
click at [1205, 601] on button "Cancel" at bounding box center [1207, 601] width 57 height 29
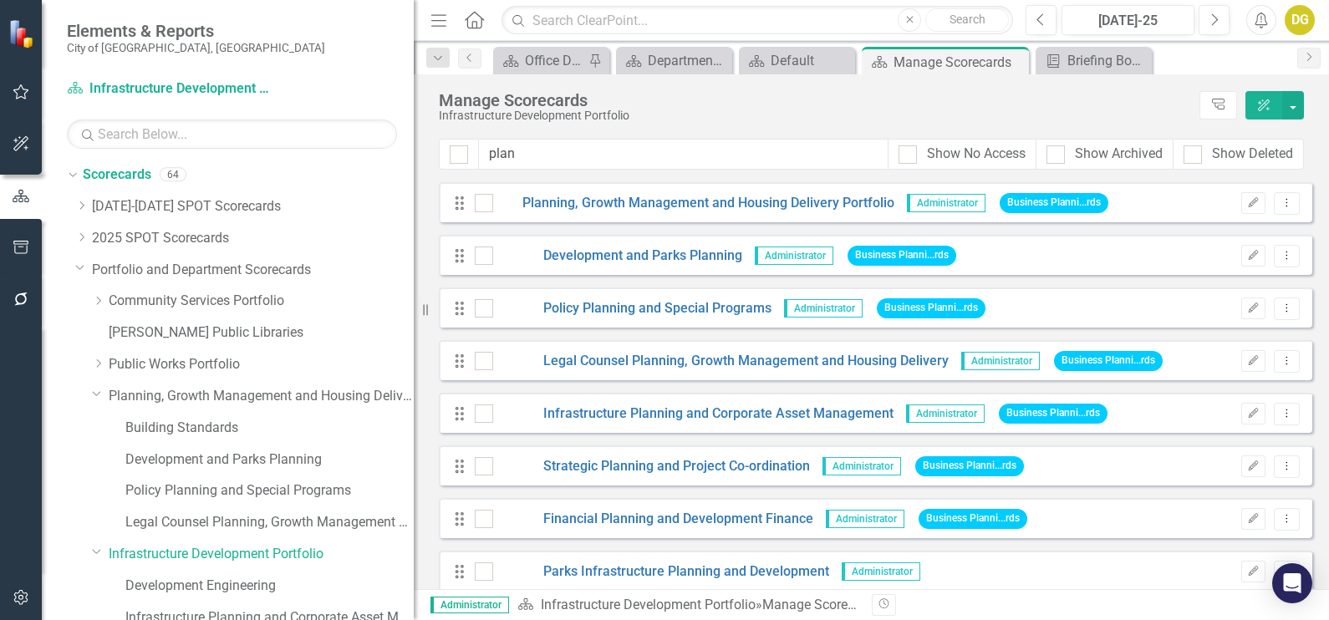
drag, startPoint x: 505, startPoint y: 318, endPoint x: 414, endPoint y: 327, distance: 91.6
click at [414, 327] on div "Resize" at bounding box center [420, 310] width 13 height 620
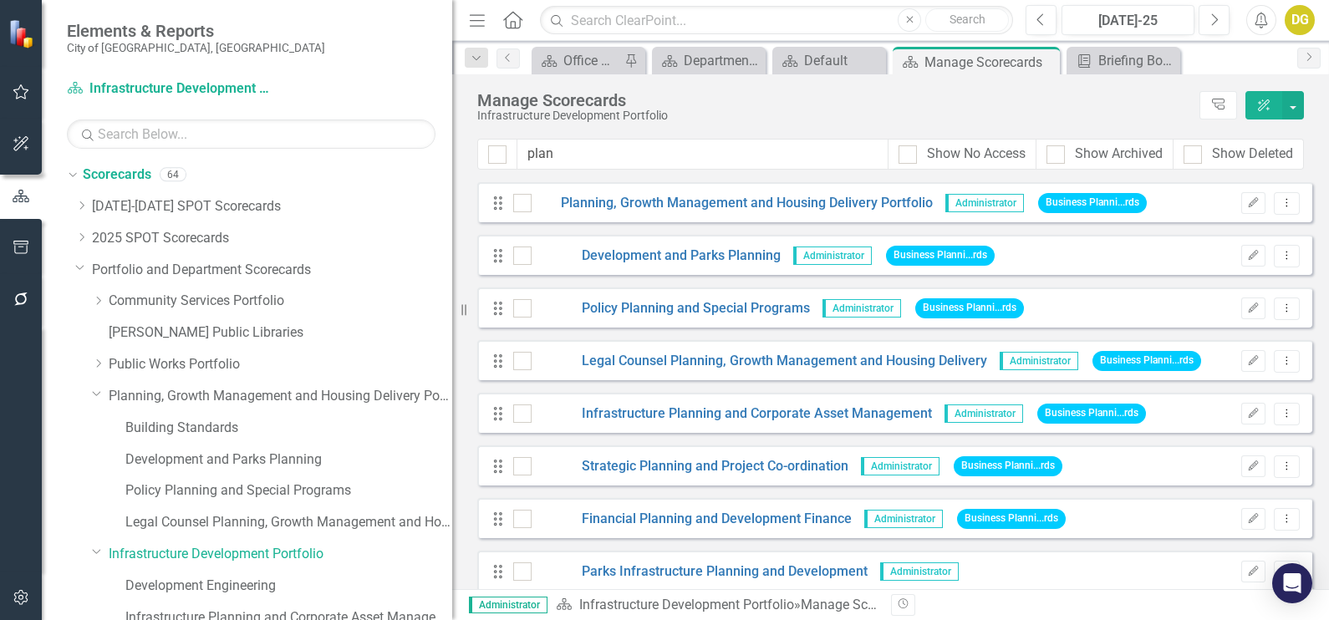
drag, startPoint x: 418, startPoint y: 327, endPoint x: 452, endPoint y: 326, distance: 34.3
click at [452, 326] on div "Resize" at bounding box center [458, 310] width 13 height 620
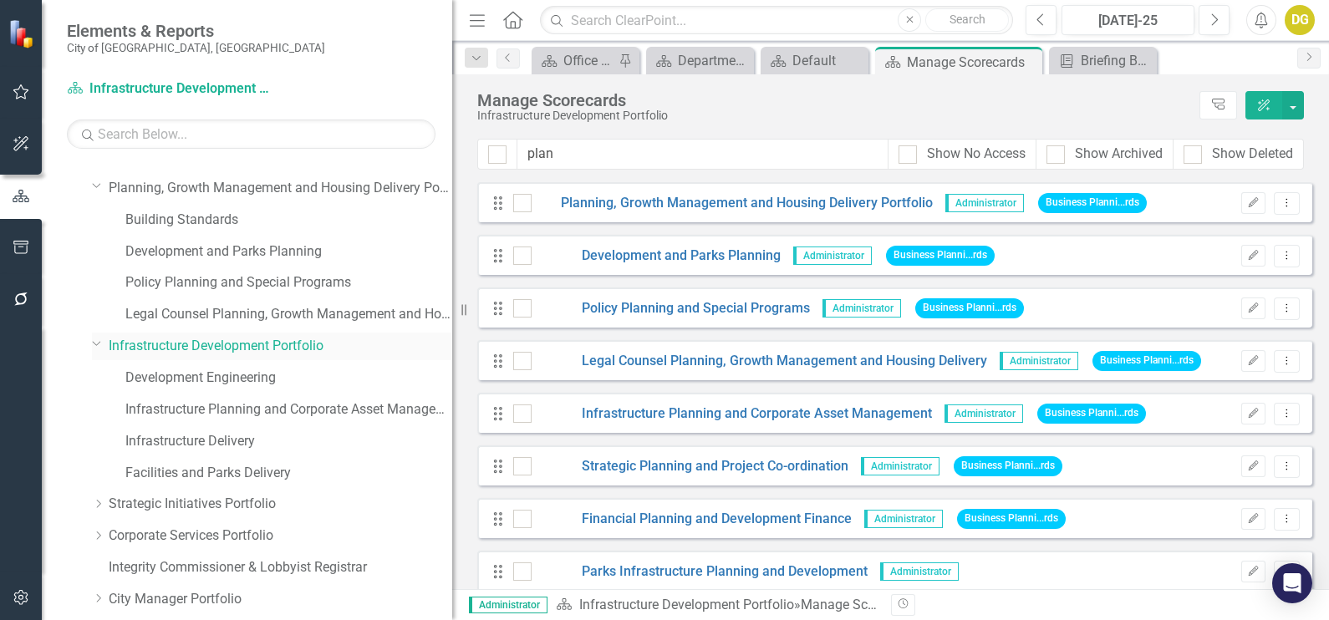
scroll to position [104, 0]
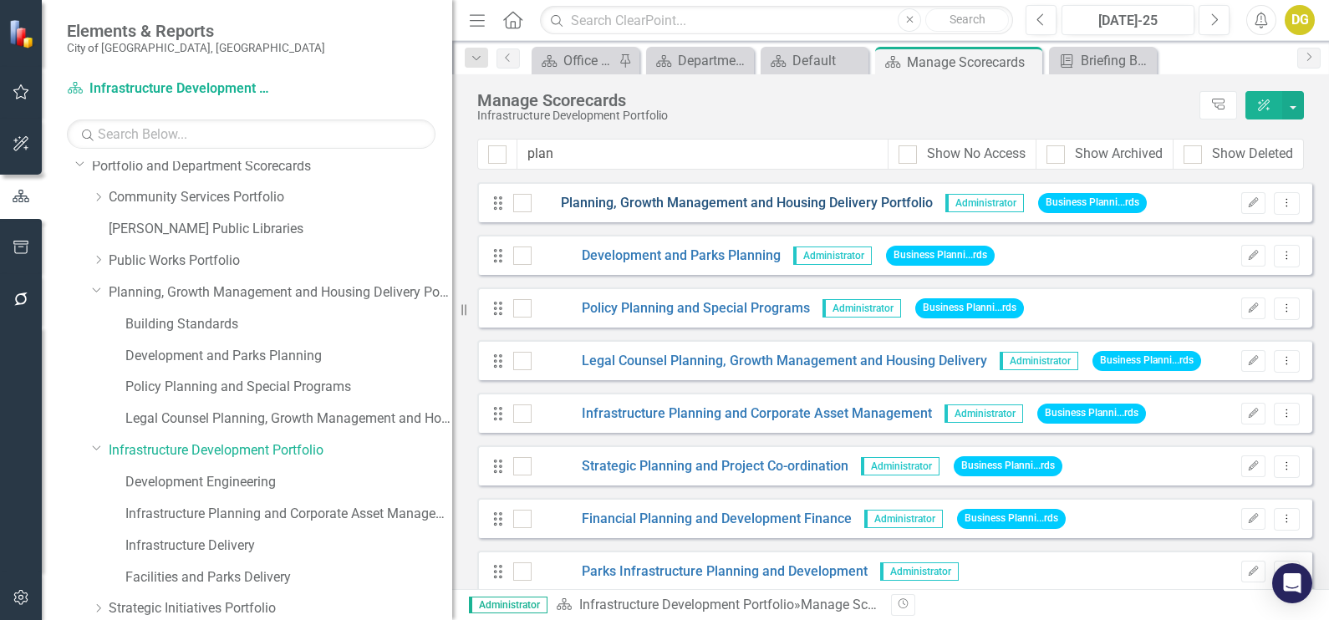
click at [685, 208] on link "Planning, Growth Management and Housing Delivery Portfolio" at bounding box center [732, 203] width 401 height 19
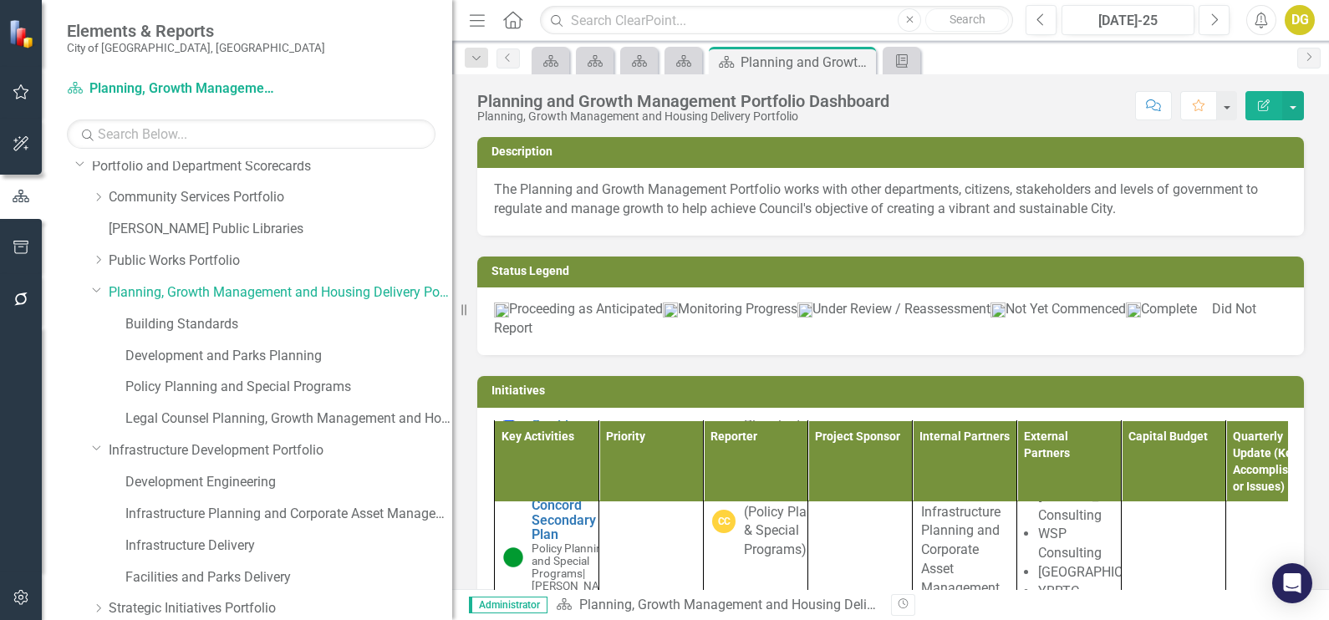
scroll to position [104, 0]
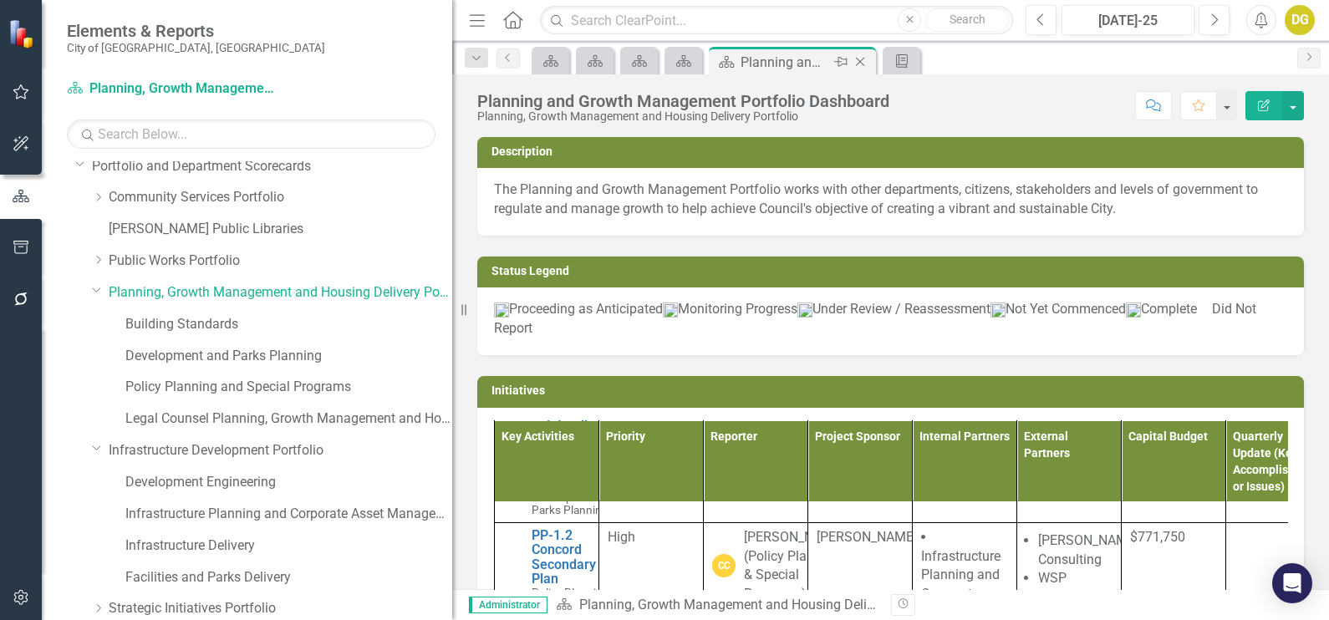
click at [859, 63] on icon "Close" at bounding box center [860, 61] width 17 height 13
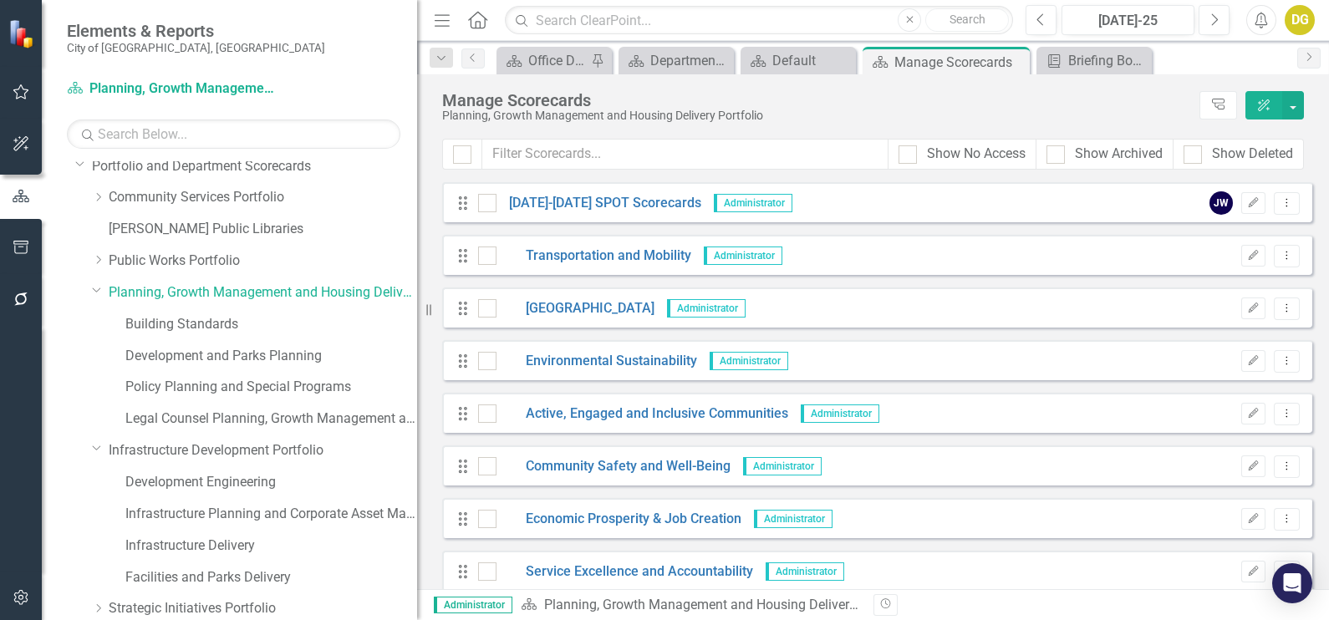
drag, startPoint x: 451, startPoint y: 363, endPoint x: 417, endPoint y: 364, distance: 34.3
click at [417, 364] on div "Resize" at bounding box center [423, 310] width 13 height 620
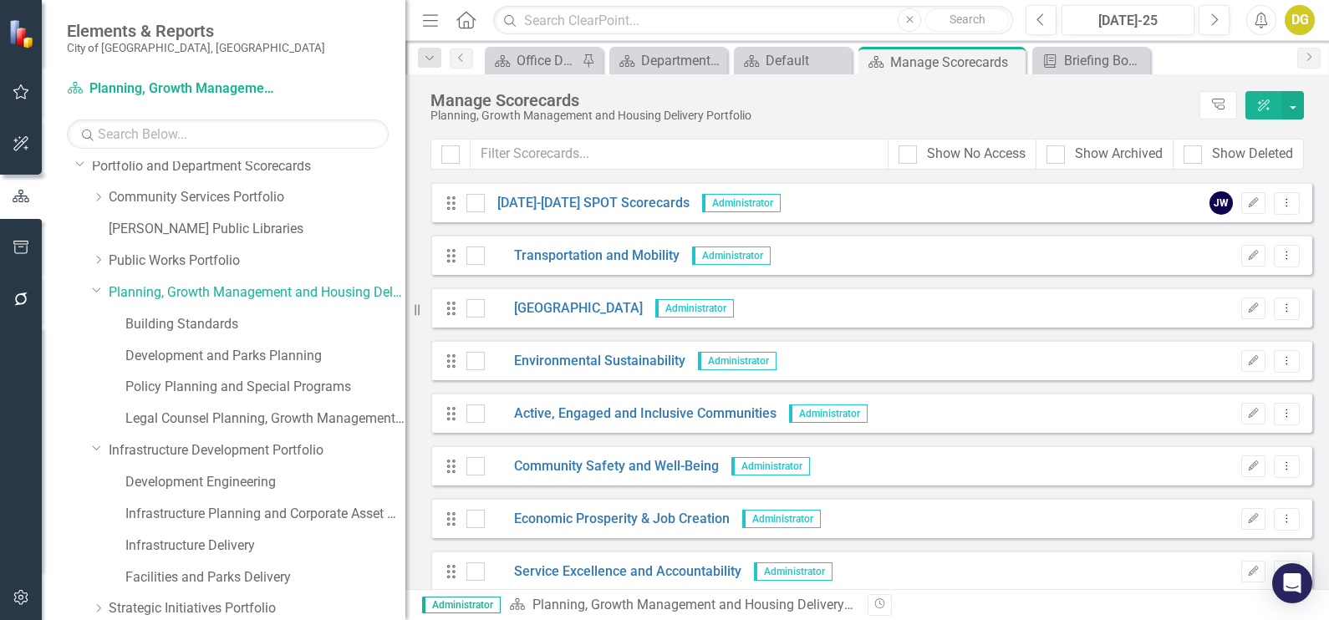
drag, startPoint x: 421, startPoint y: 318, endPoint x: 405, endPoint y: 322, distance: 15.6
click at [405, 322] on div "Resize" at bounding box center [411, 310] width 13 height 620
click at [25, 598] on icon "button" at bounding box center [22, 597] width 18 height 13
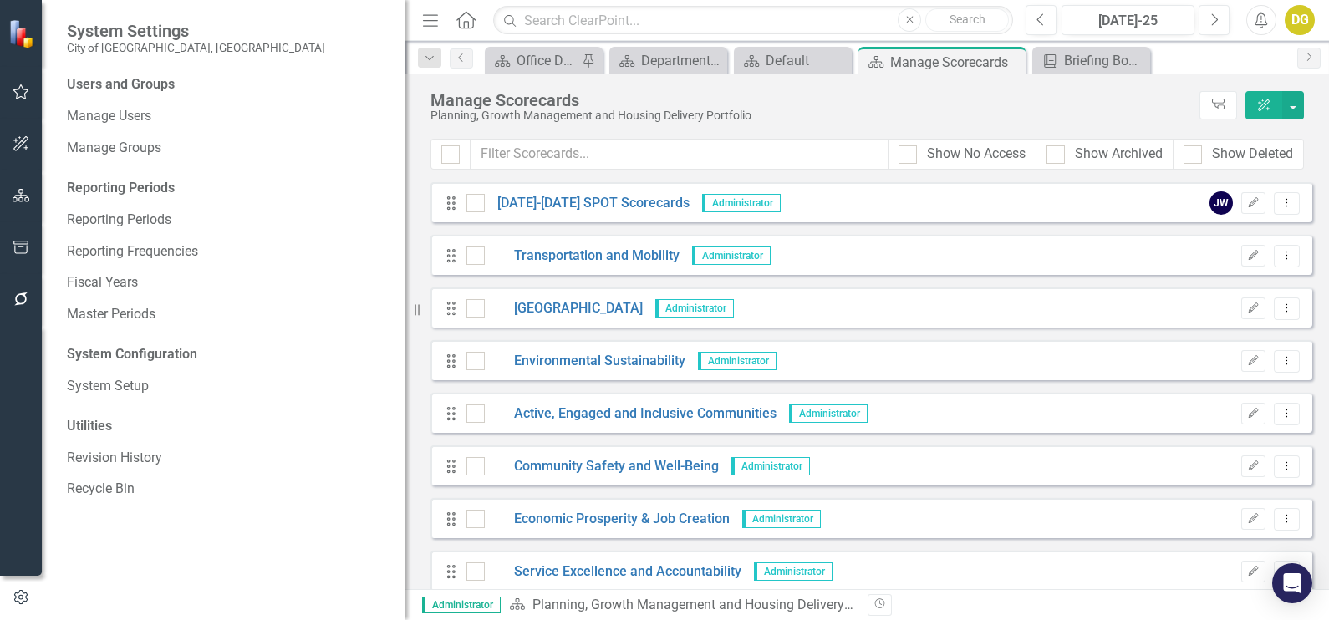
click at [26, 244] on icon "button" at bounding box center [20, 247] width 15 height 13
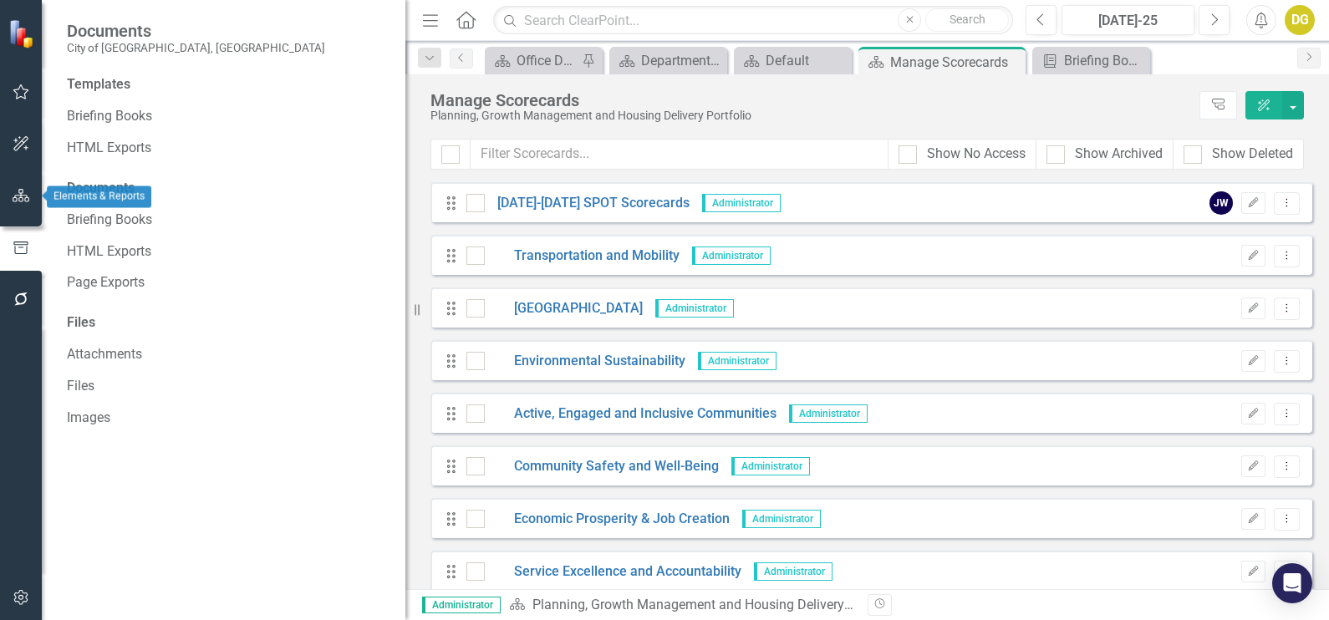
click at [21, 203] on button "button" at bounding box center [22, 196] width 38 height 35
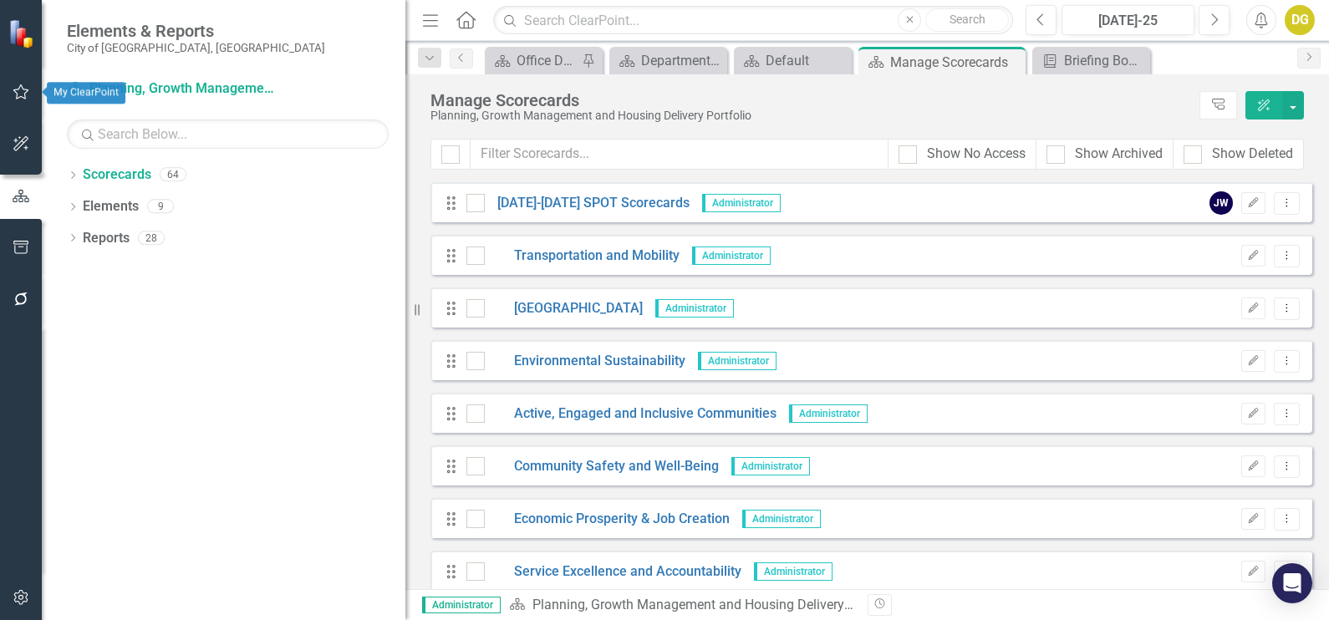
click at [25, 84] on button "button" at bounding box center [22, 92] width 38 height 35
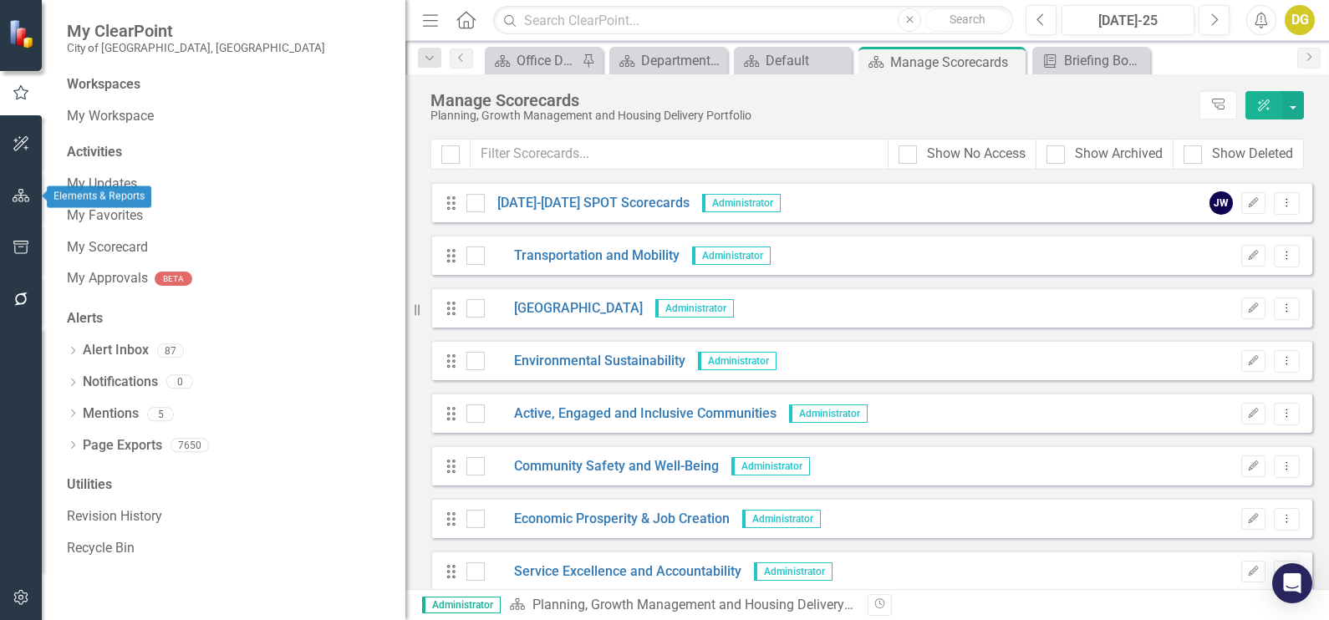
click at [26, 196] on icon "button" at bounding box center [22, 195] width 18 height 13
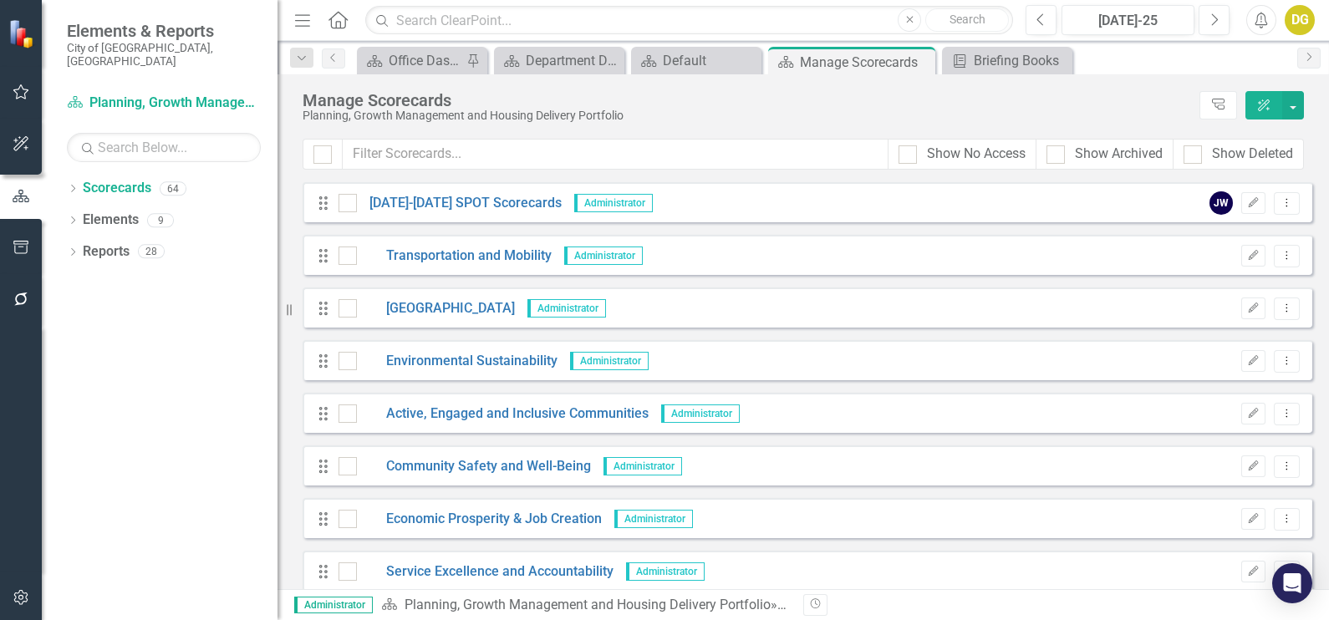
drag, startPoint x: 409, startPoint y: 301, endPoint x: 278, endPoint y: 293, distance: 131.5
click at [278, 293] on div "Resize" at bounding box center [284, 310] width 13 height 620
click at [17, 293] on icon "button" at bounding box center [22, 299] width 18 height 13
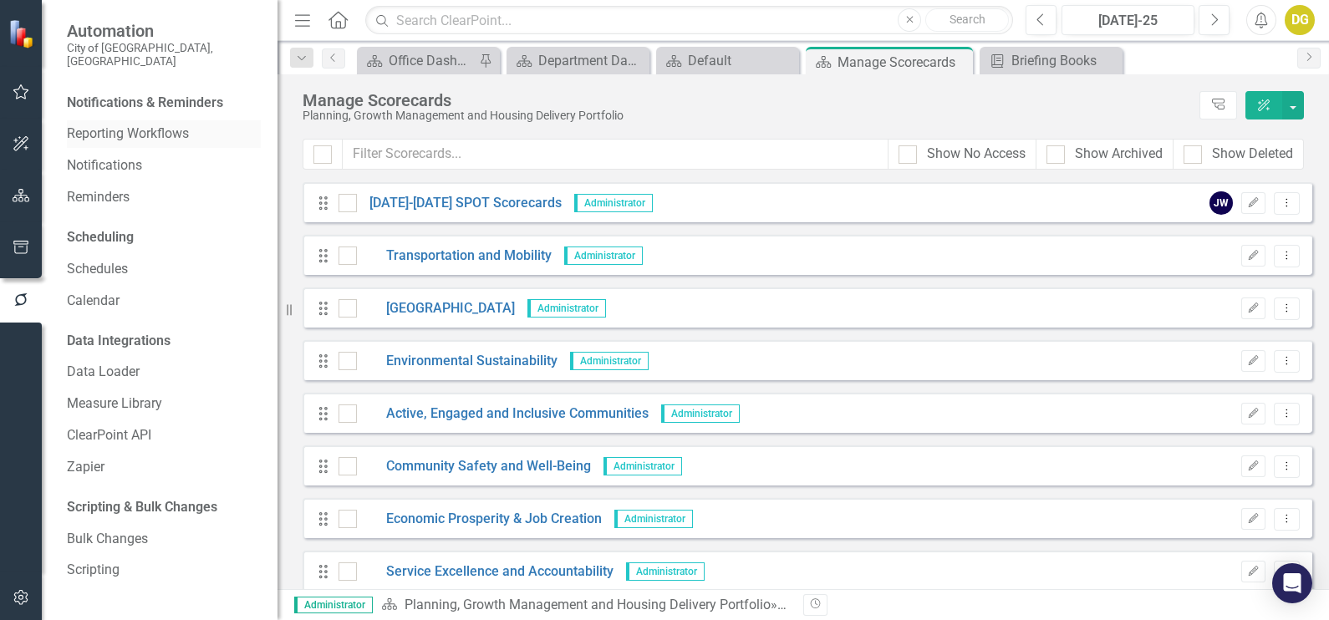
click at [106, 125] on link "Reporting Workflows" at bounding box center [164, 134] width 194 height 19
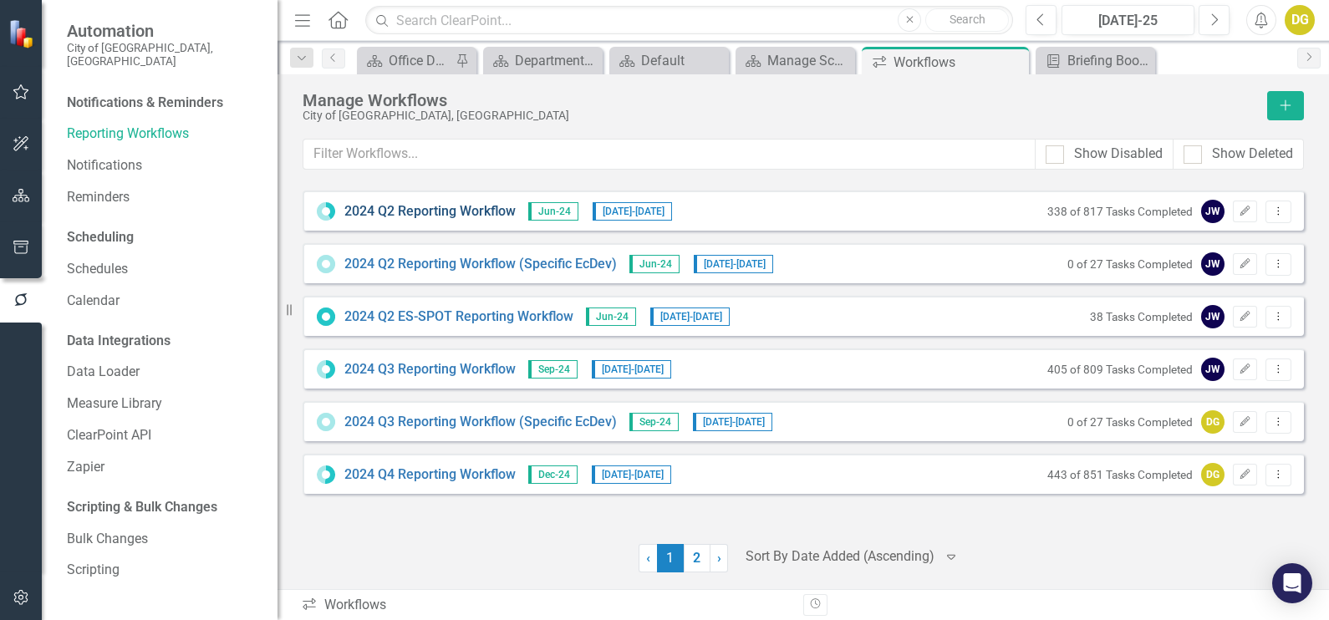
click at [426, 206] on link "2024 Q2 Reporting Workflow" at bounding box center [429, 211] width 171 height 19
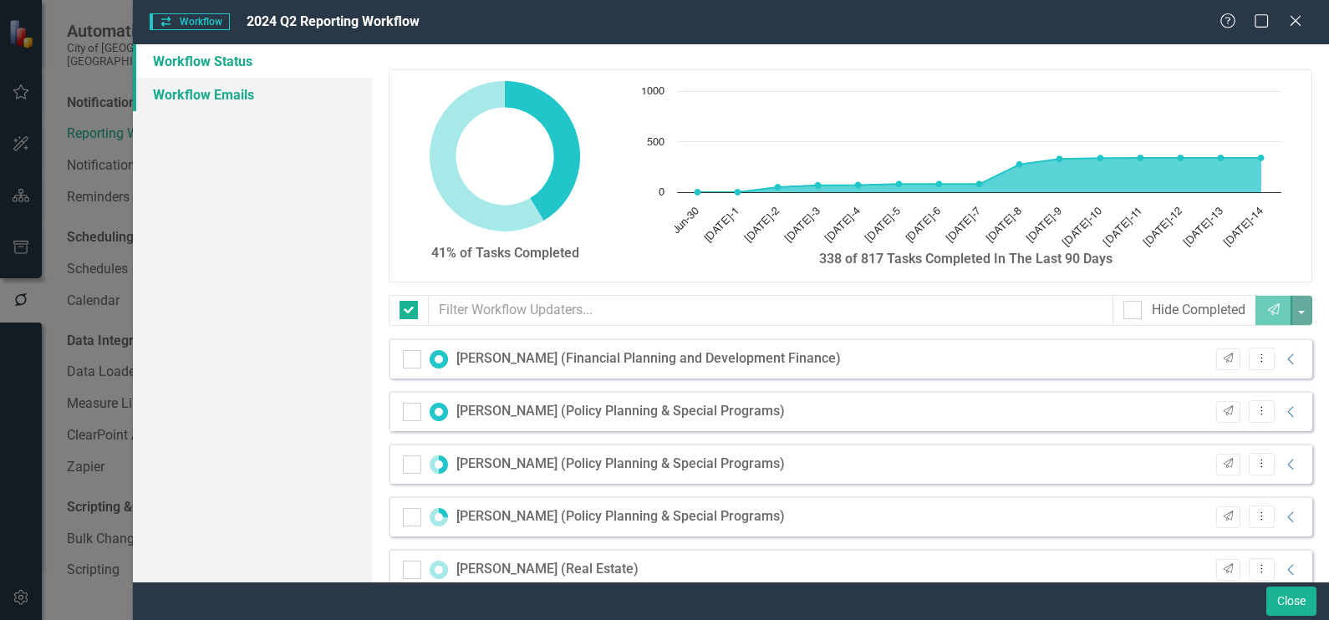
click at [210, 79] on link "Workflow Emails" at bounding box center [252, 94] width 239 height 33
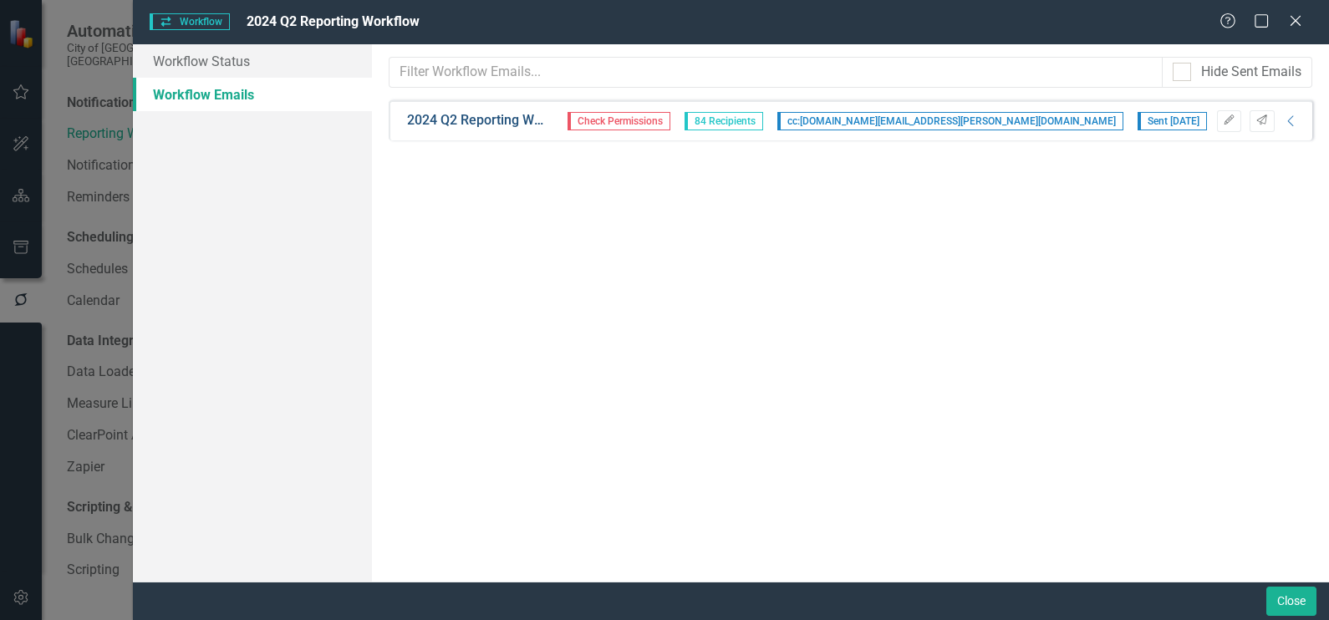
click at [492, 121] on link "2024 Q2 Reporting Workflow email" at bounding box center [477, 120] width 140 height 19
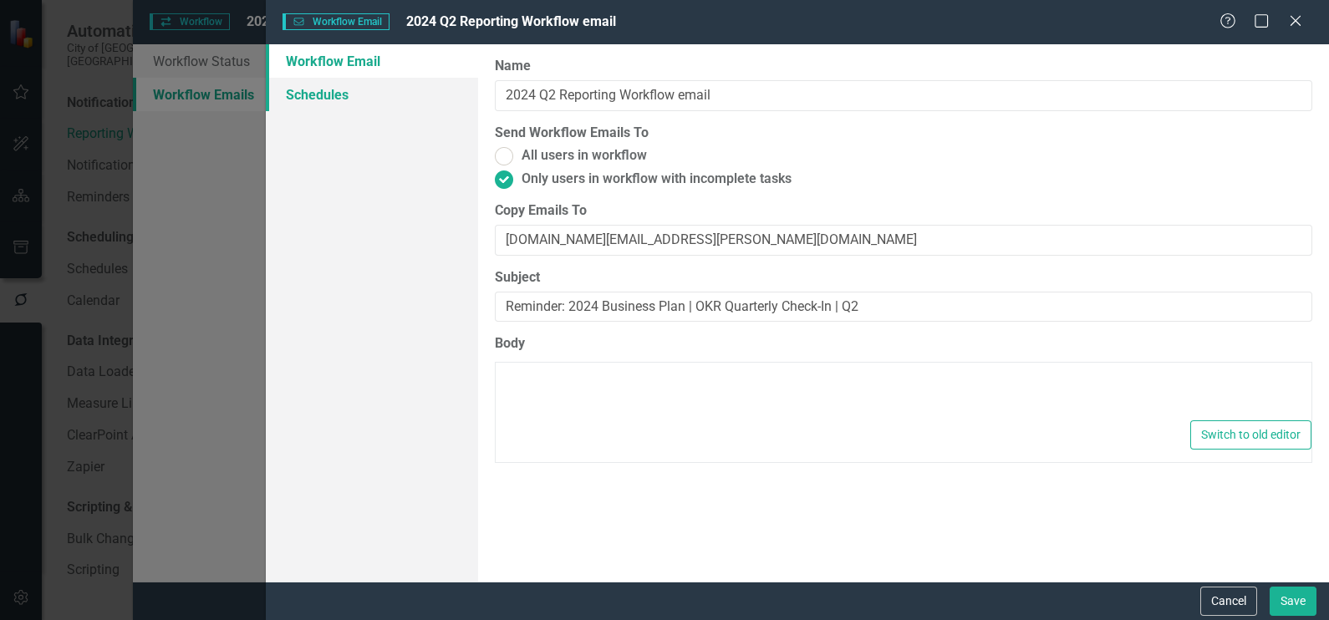
type textarea "<p style="mso-margin-bottom-alt: auto; line-height: normal; background: white;"…"
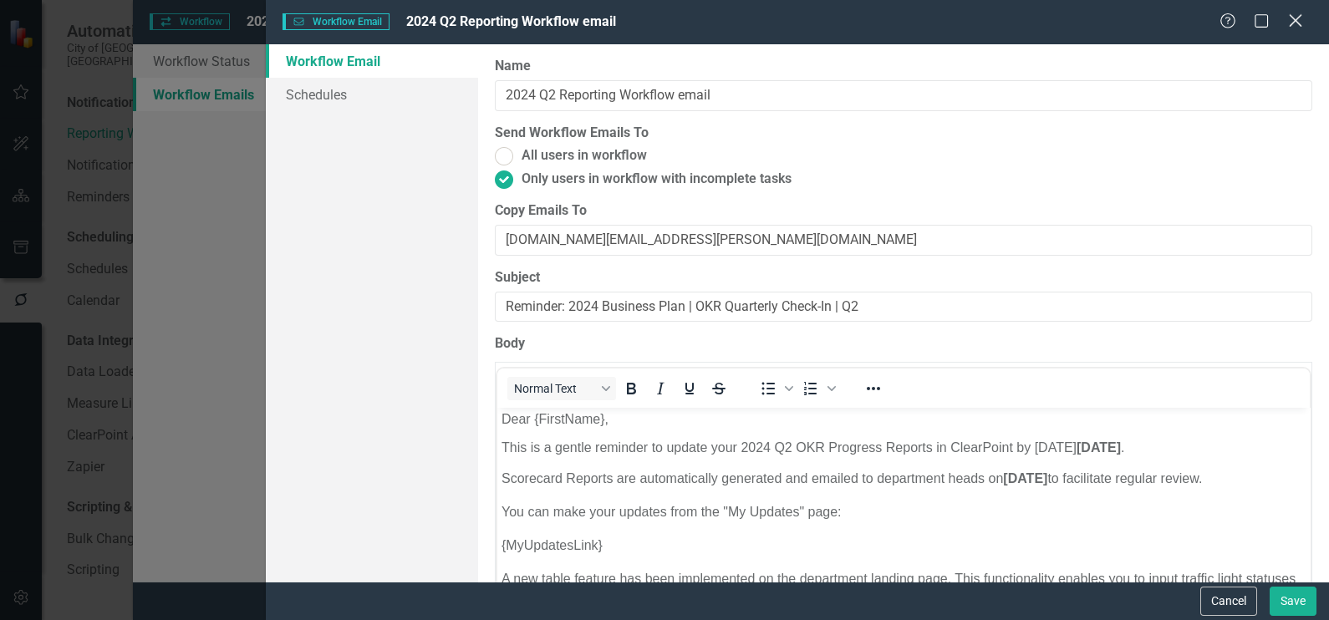
click at [1295, 13] on div "Close" at bounding box center [1295, 22] width 21 height 23
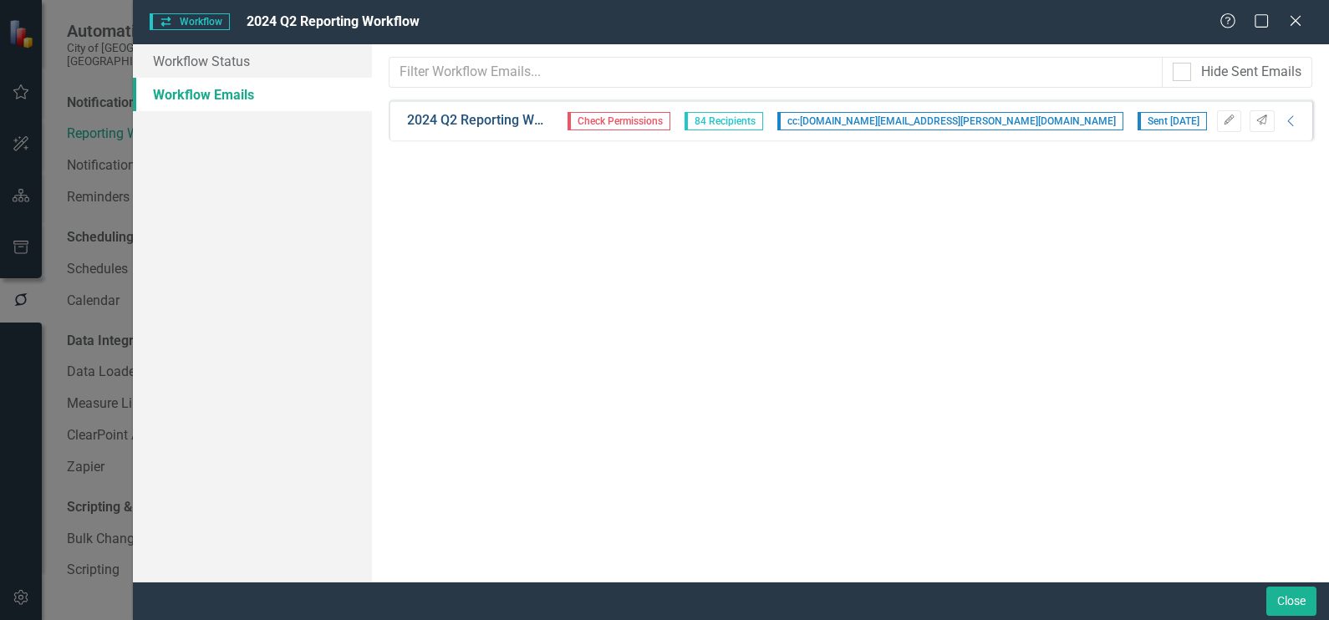
click at [512, 121] on link "2024 Q2 Reporting Workflow email" at bounding box center [477, 120] width 140 height 19
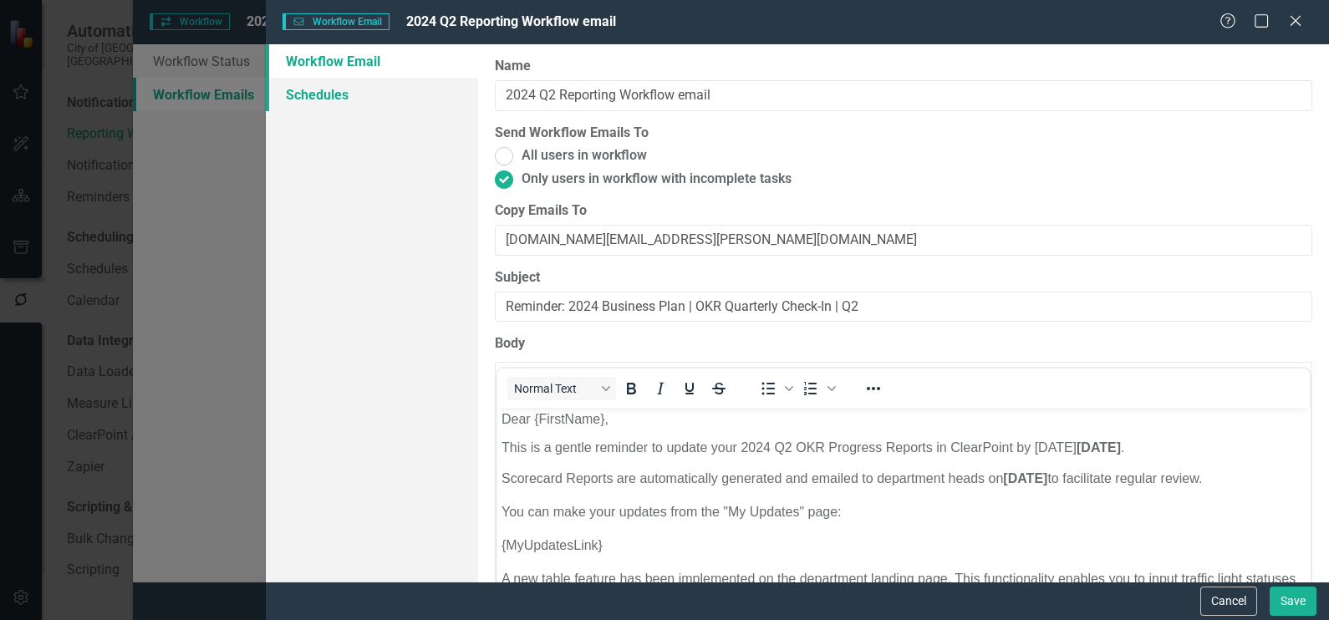
click at [363, 89] on link "Schedules" at bounding box center [372, 94] width 212 height 33
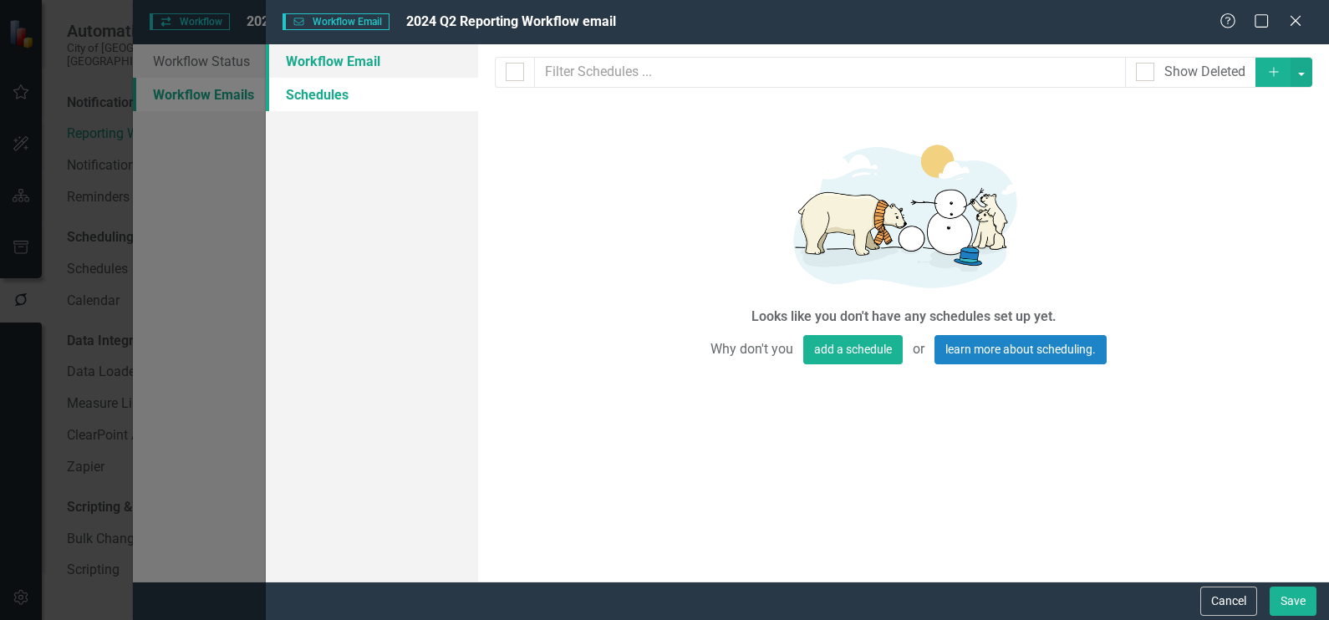
click at [339, 64] on link "Workflow Email" at bounding box center [372, 60] width 212 height 33
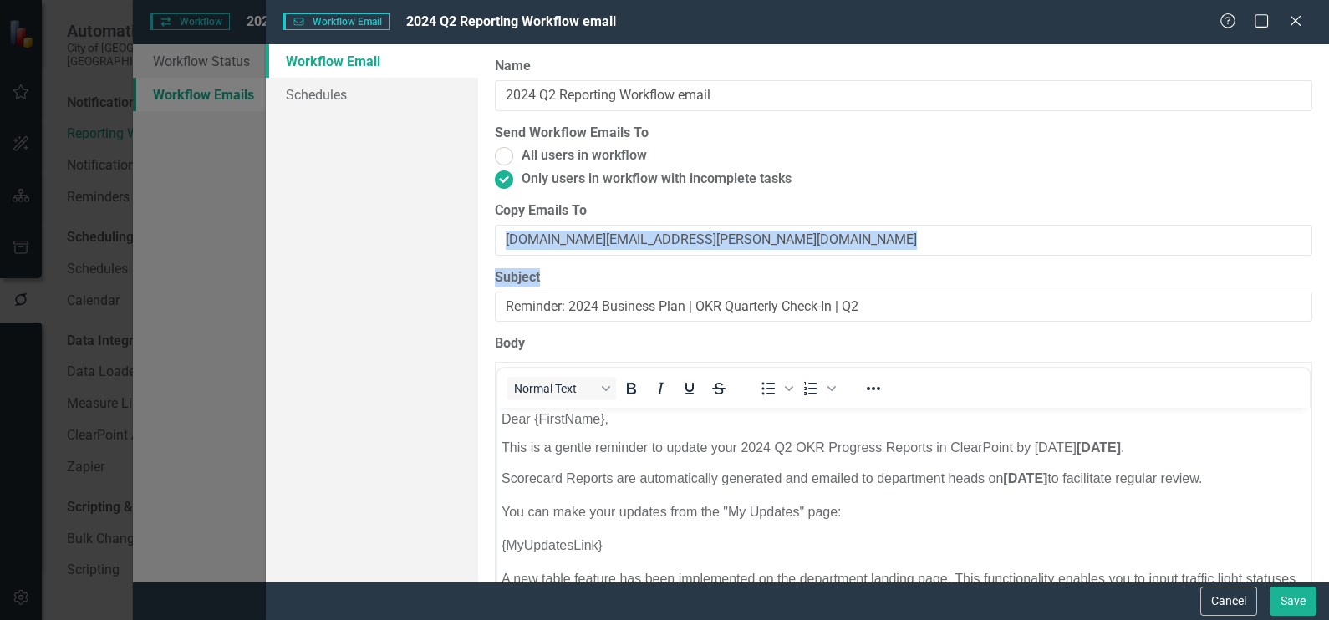
drag, startPoint x: 1315, startPoint y: 227, endPoint x: 1321, endPoint y: 274, distance: 47.2
click at [1321, 274] on div "Workflow Emails are templated reminders linked to Reporting Workflows that can …" at bounding box center [903, 313] width 851 height 538
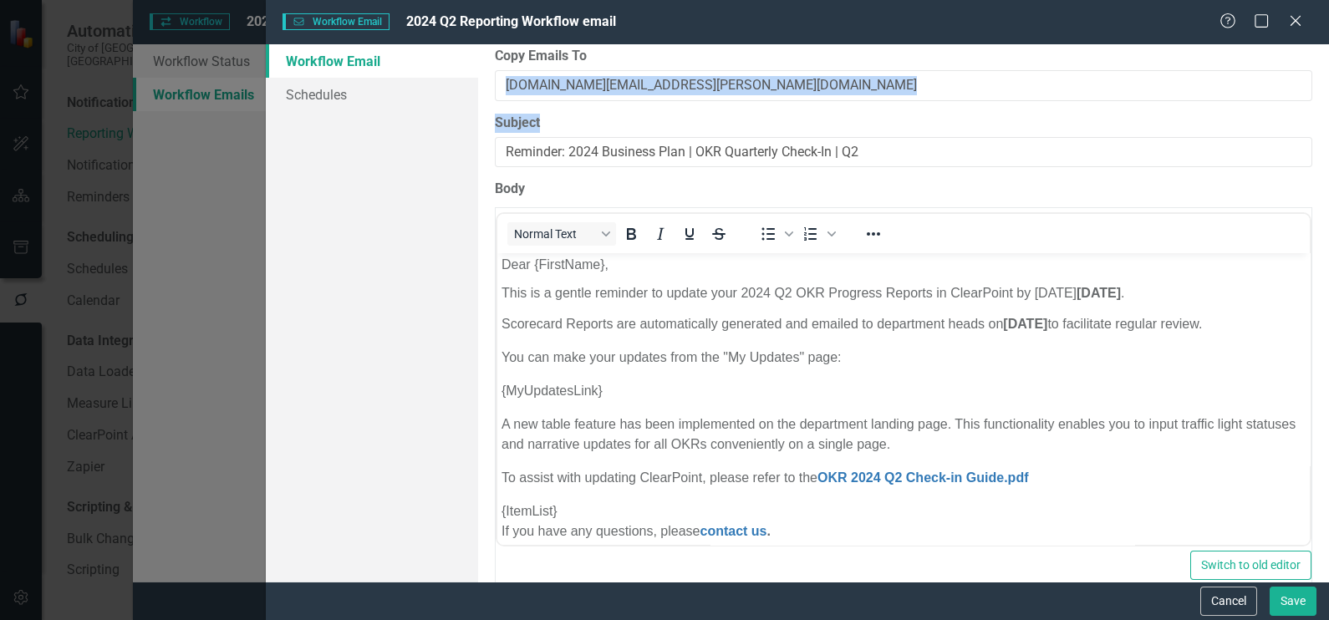
scroll to position [176, 0]
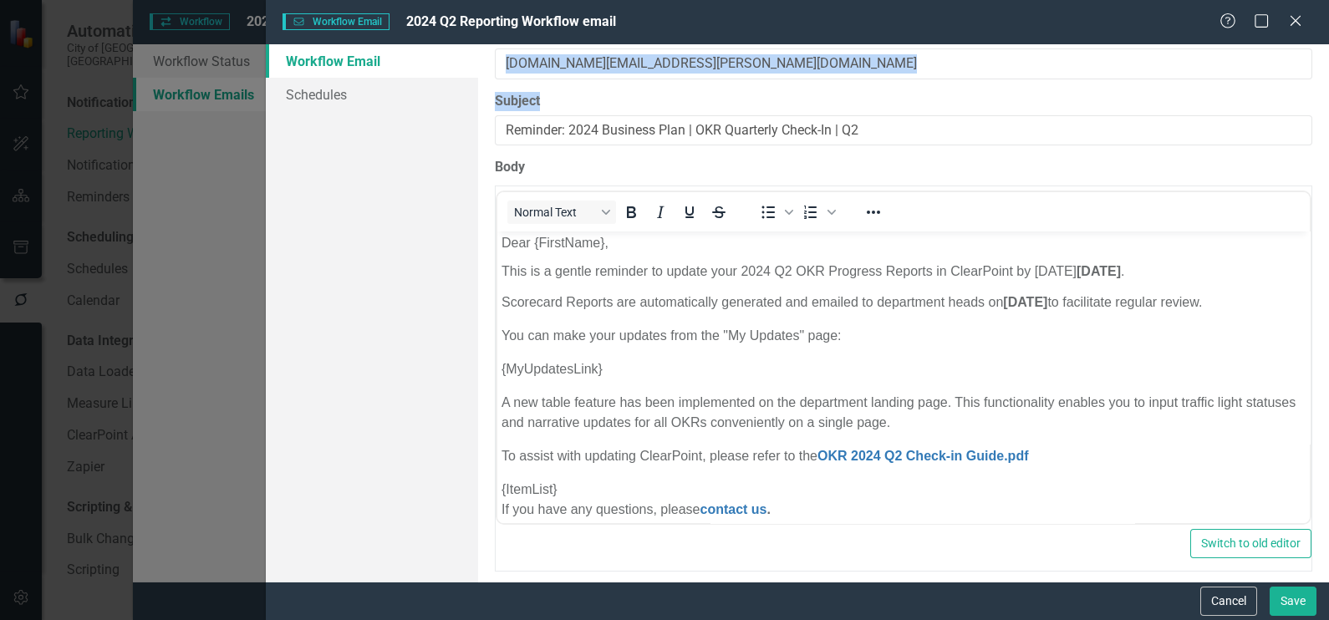
drag, startPoint x: 1321, startPoint y: 274, endPoint x: 583, endPoint y: 222, distance: 740.1
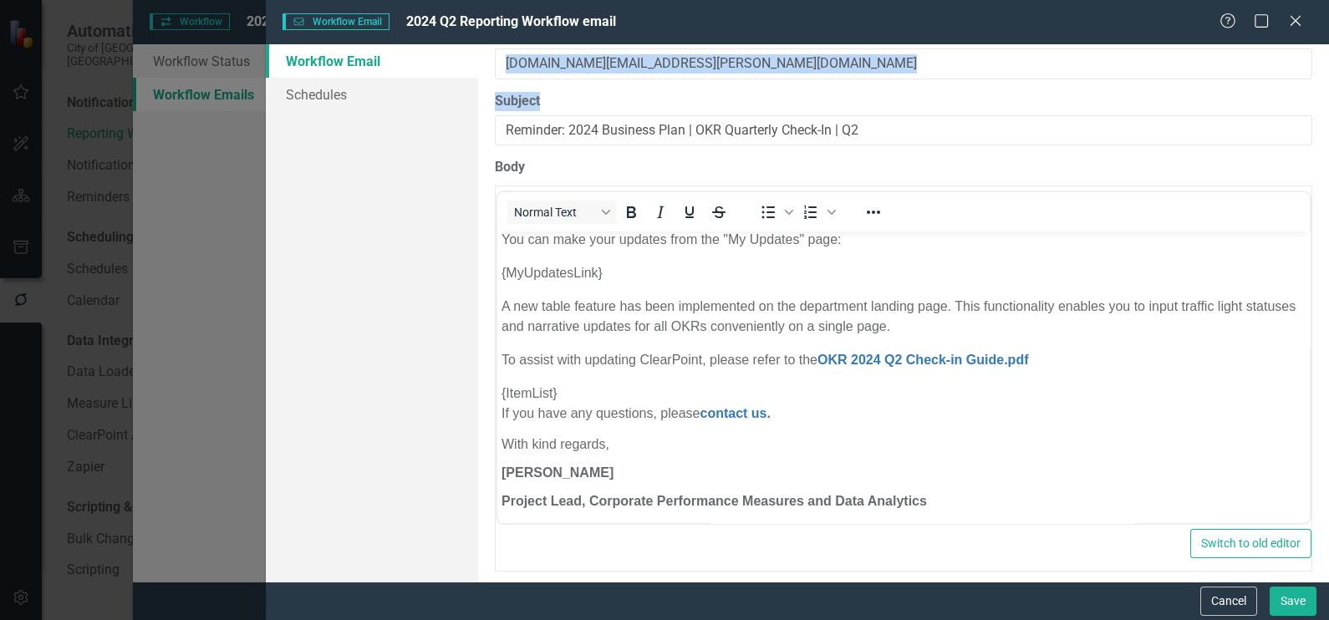
scroll to position [0, 0]
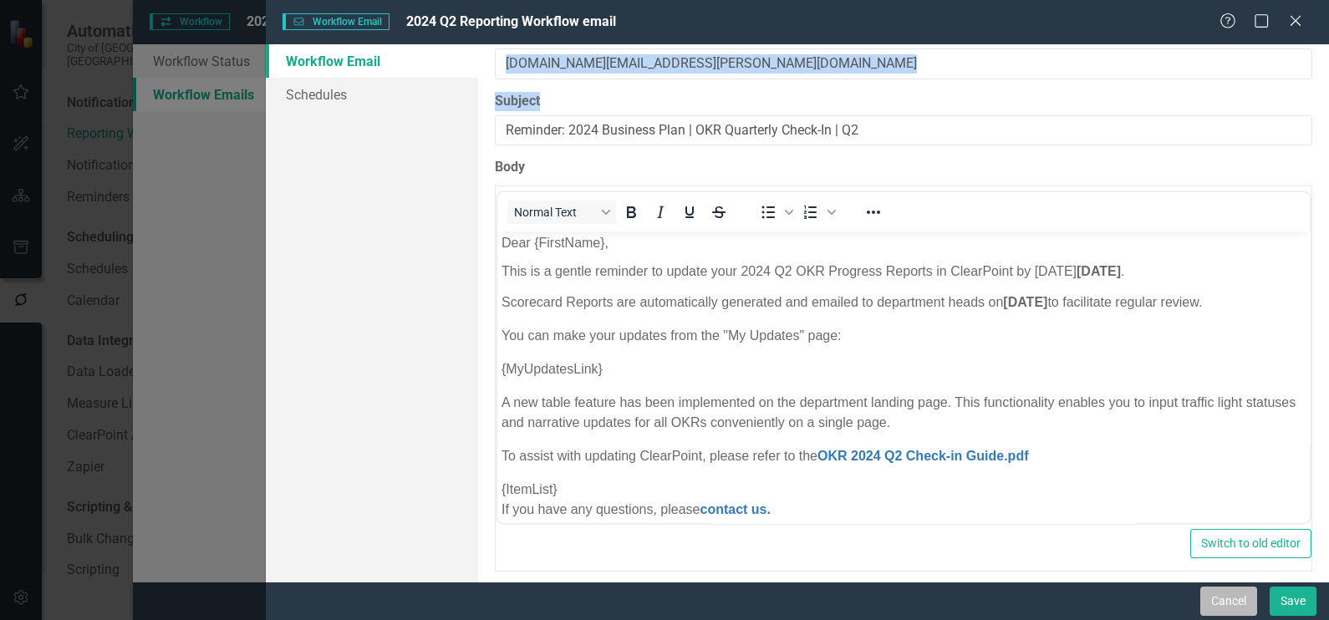
click at [1223, 611] on button "Cancel" at bounding box center [1229, 601] width 57 height 29
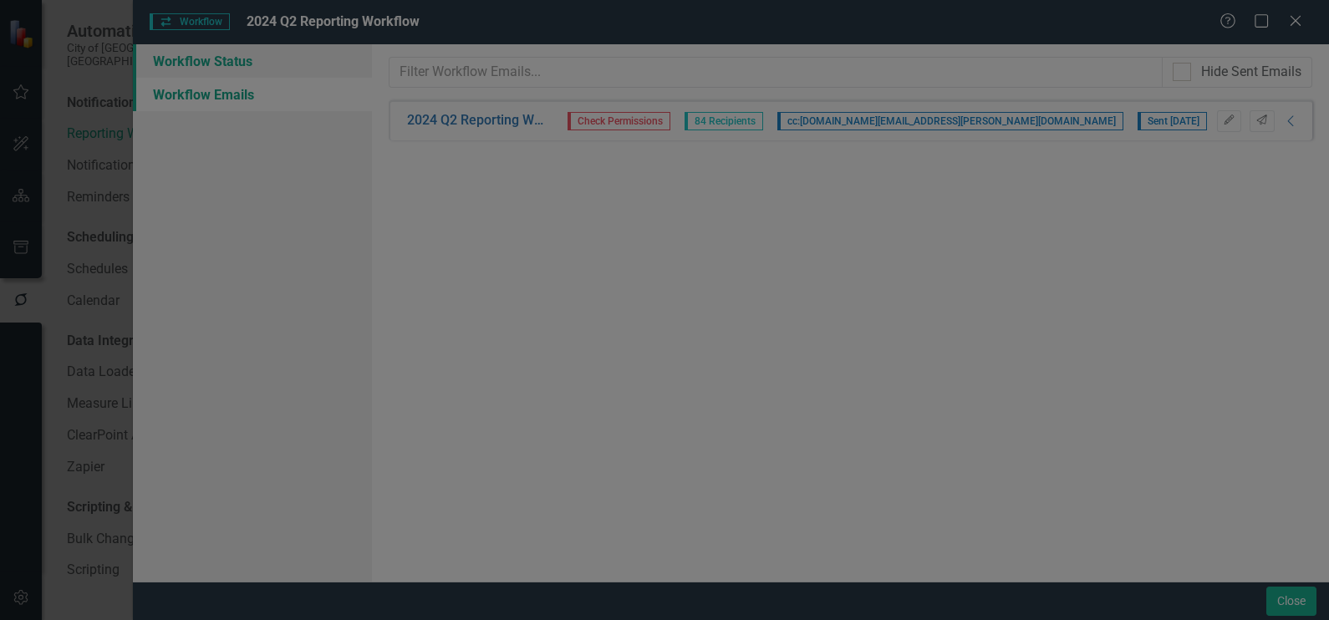
click at [198, 67] on link "Workflow Status" at bounding box center [252, 60] width 239 height 33
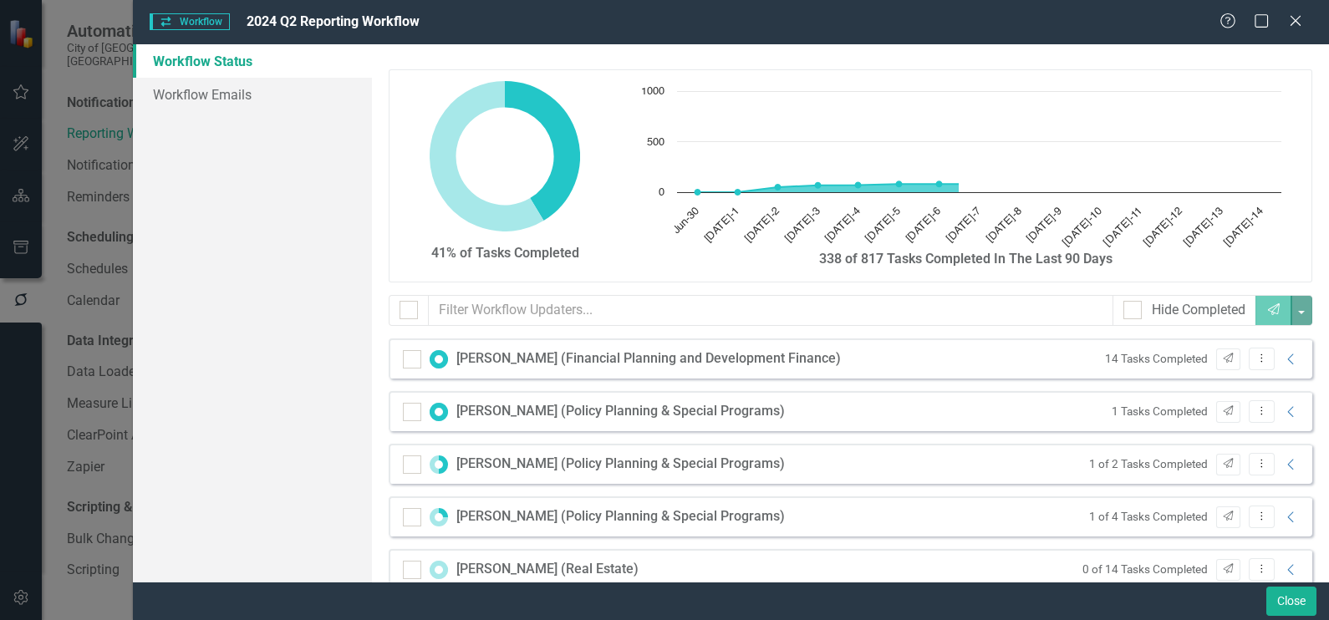
click at [196, 63] on link "Workflow Status" at bounding box center [252, 60] width 239 height 33
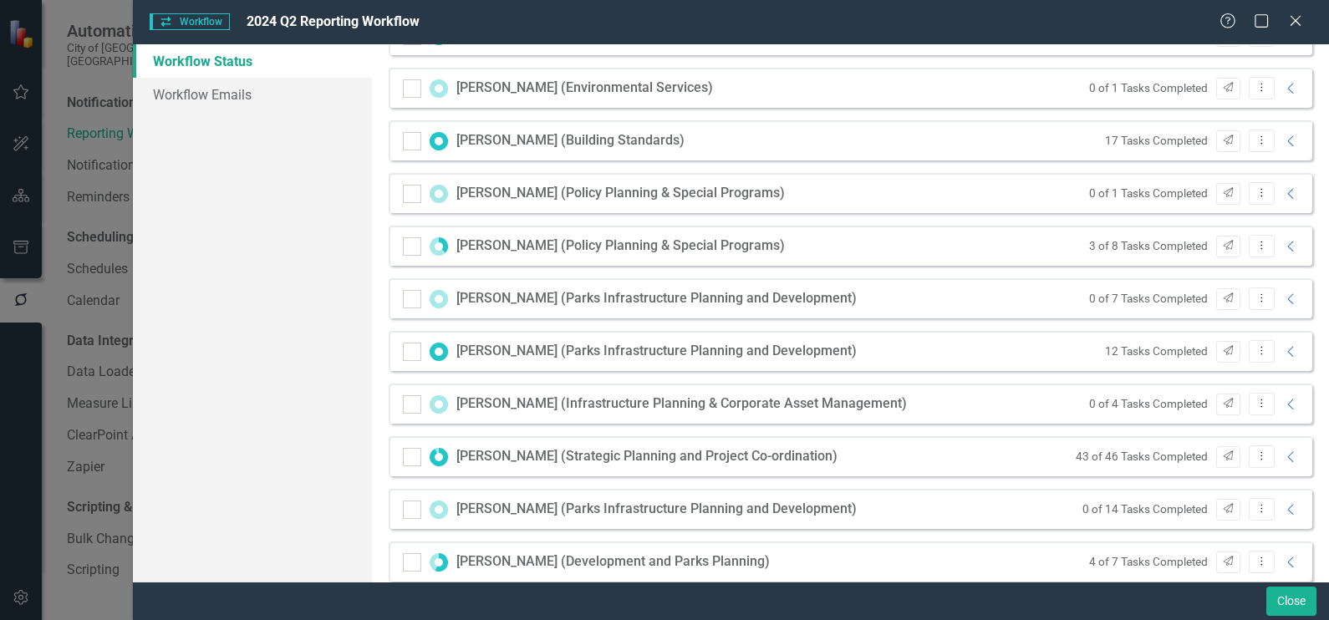
scroll to position [1303, 0]
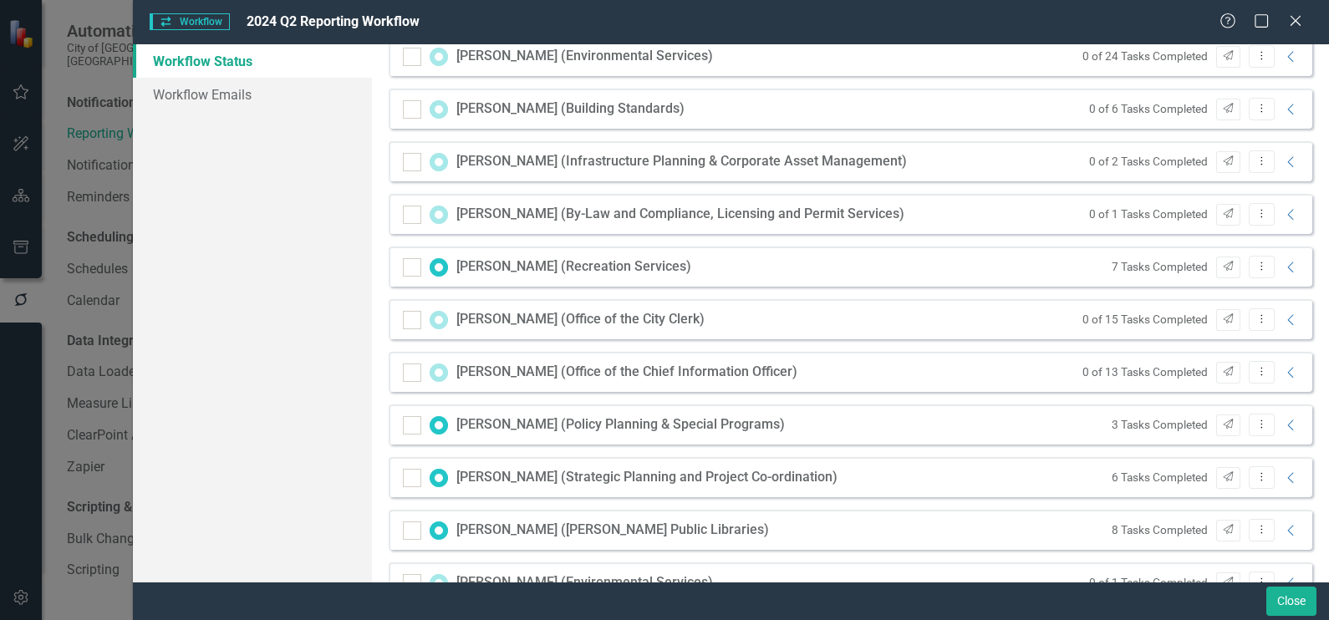
drag, startPoint x: 1288, startPoint y: 13, endPoint x: 1133, endPoint y: 208, distance: 249.4
click at [1288, 13] on div "Close" at bounding box center [1296, 22] width 17 height 19
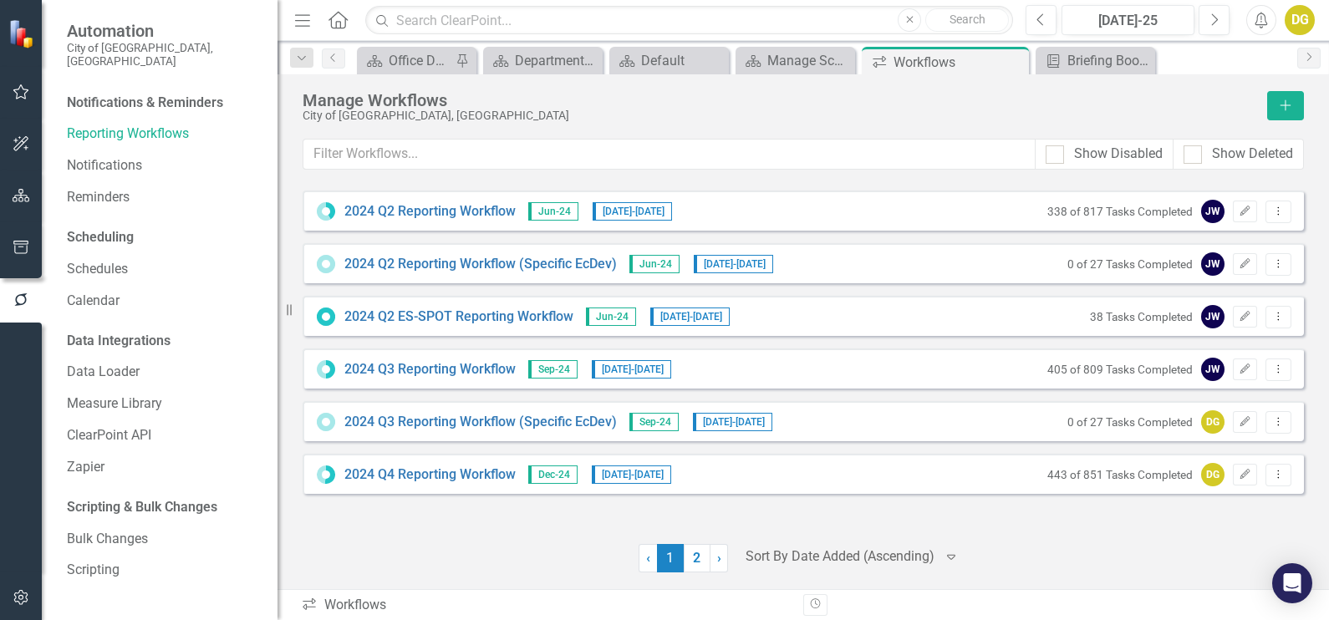
click at [24, 86] on icon "button" at bounding box center [22, 91] width 18 height 13
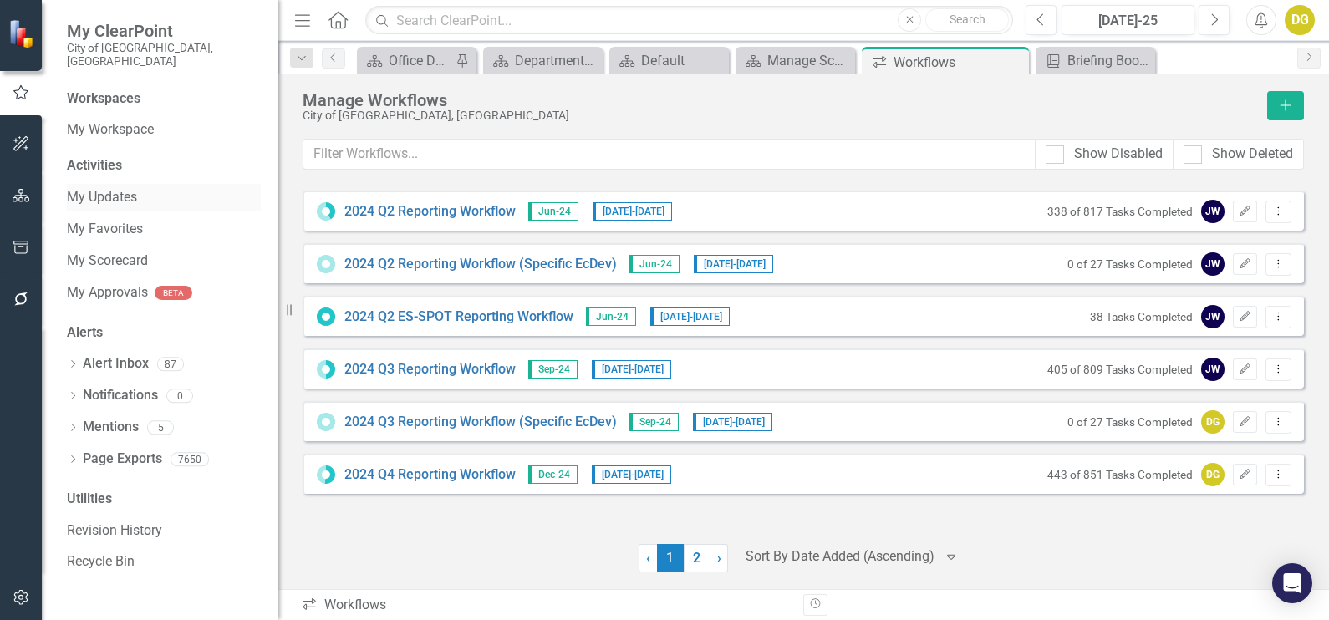
click at [116, 188] on link "My Updates" at bounding box center [164, 197] width 194 height 19
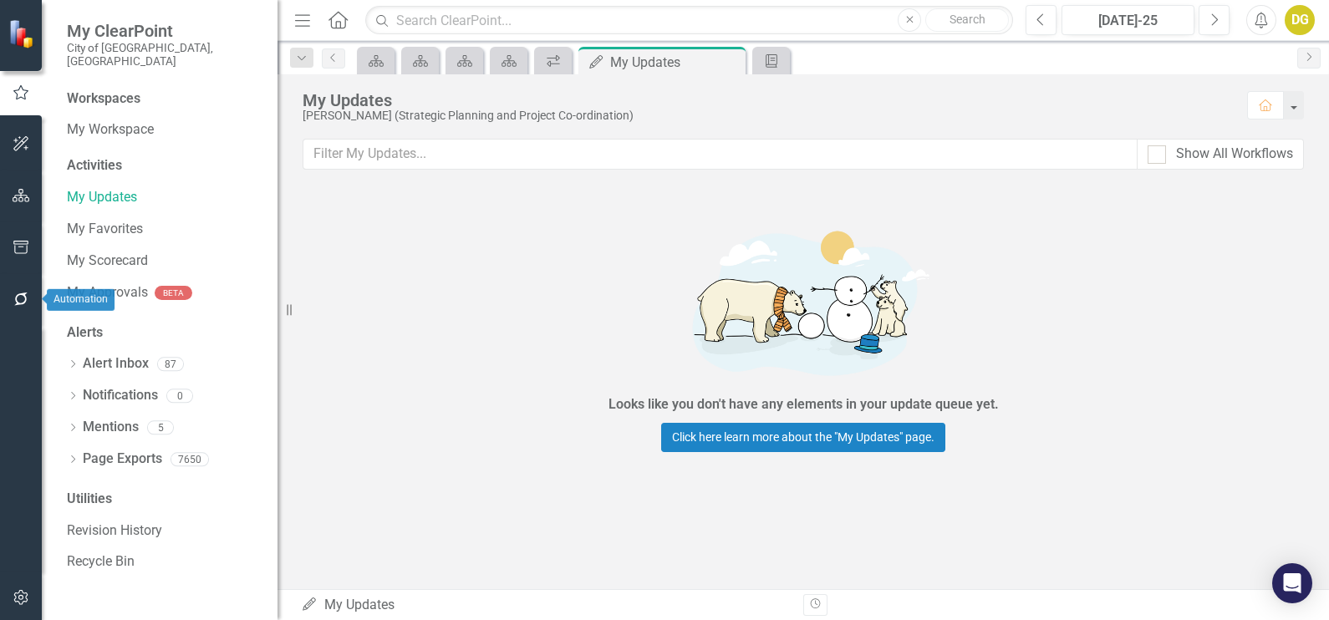
click at [18, 303] on icon "button" at bounding box center [22, 299] width 18 height 13
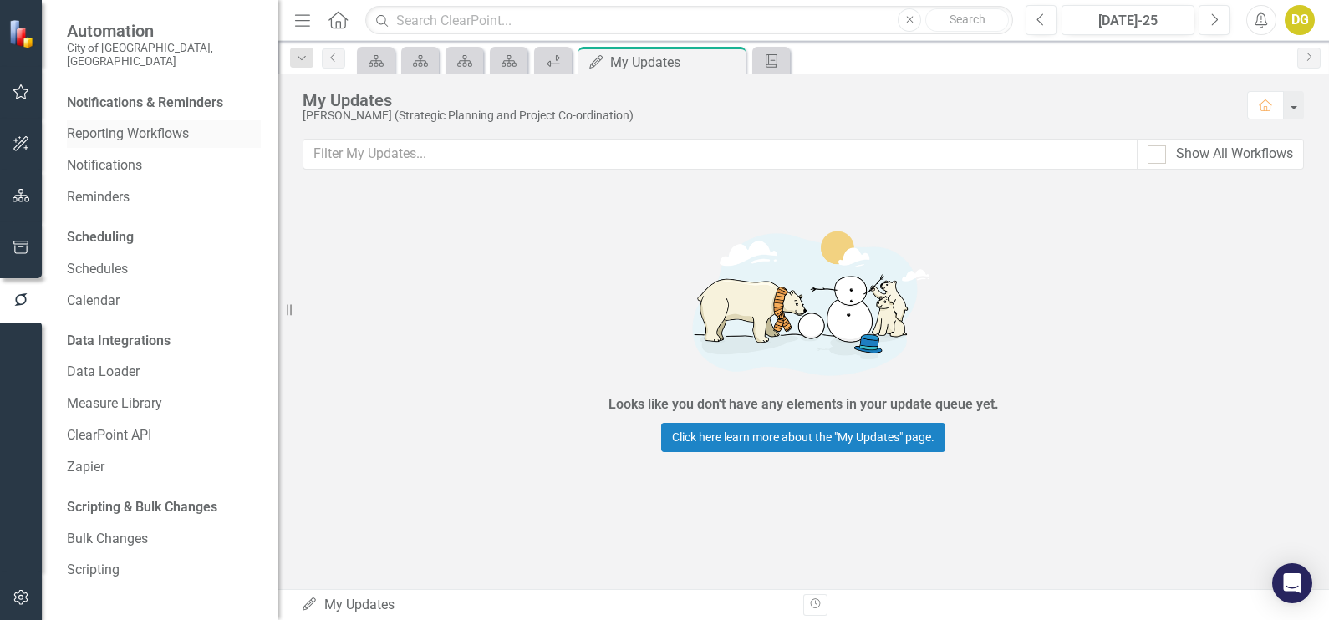
click at [112, 125] on link "Reporting Workflows" at bounding box center [164, 134] width 194 height 19
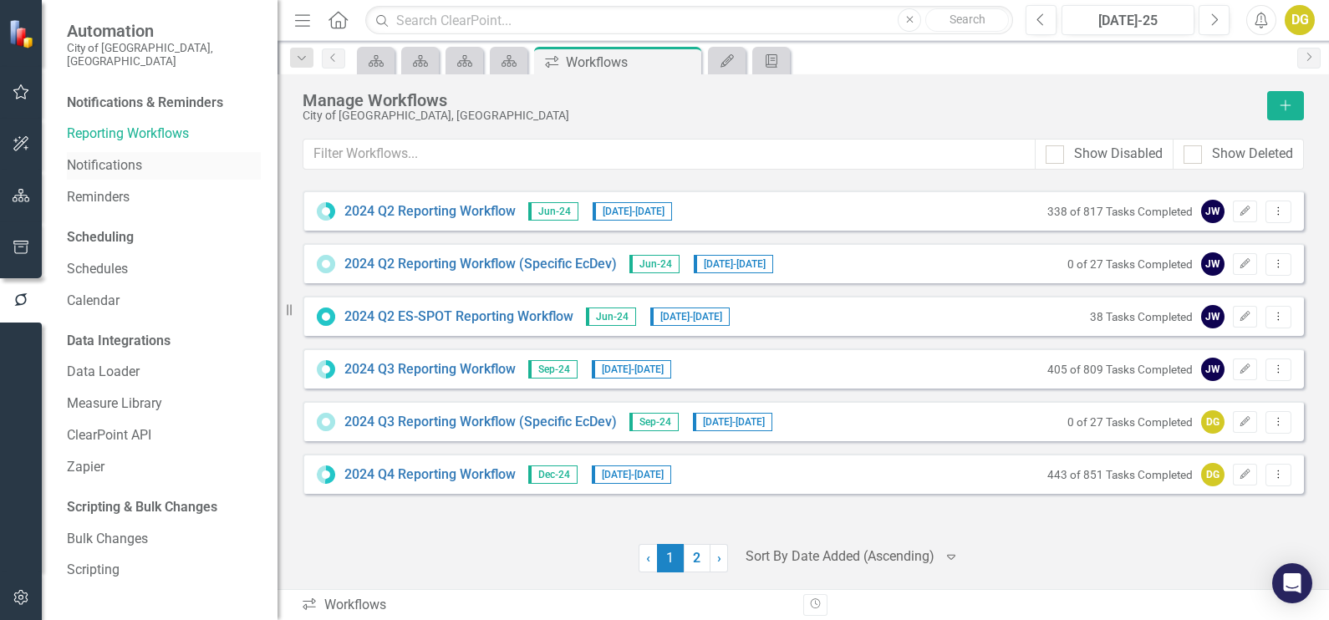
click at [132, 156] on link "Notifications" at bounding box center [164, 165] width 194 height 19
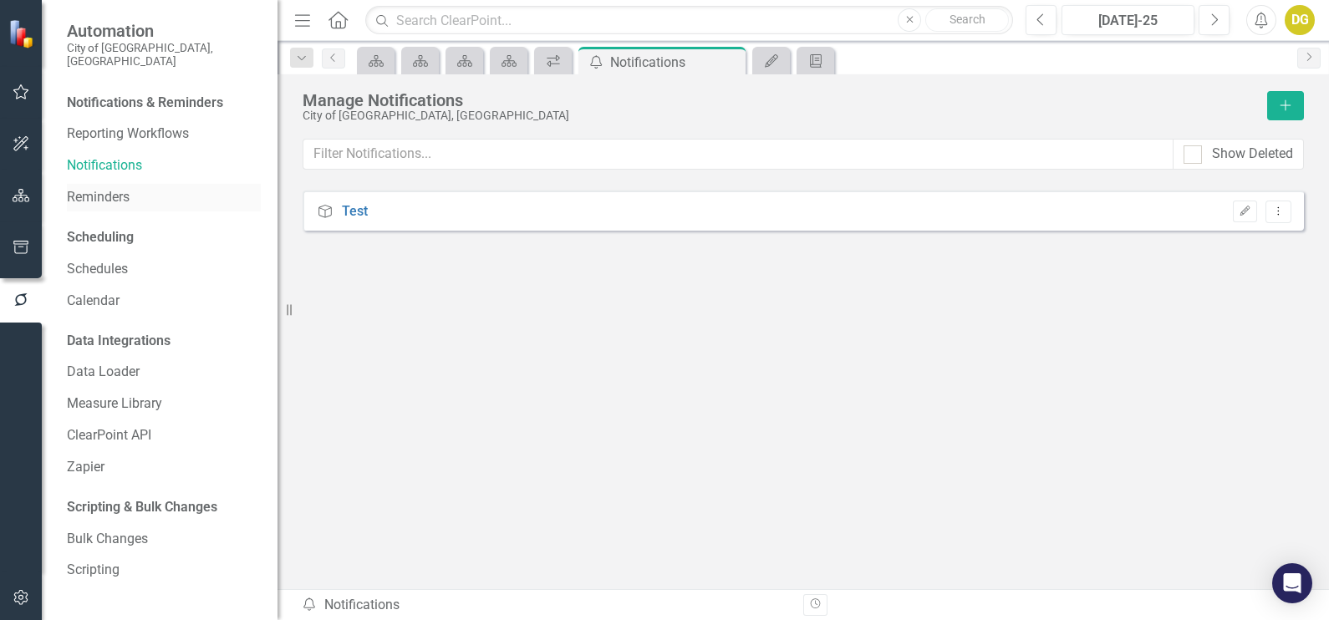
click at [107, 192] on link "Reminders" at bounding box center [164, 197] width 194 height 19
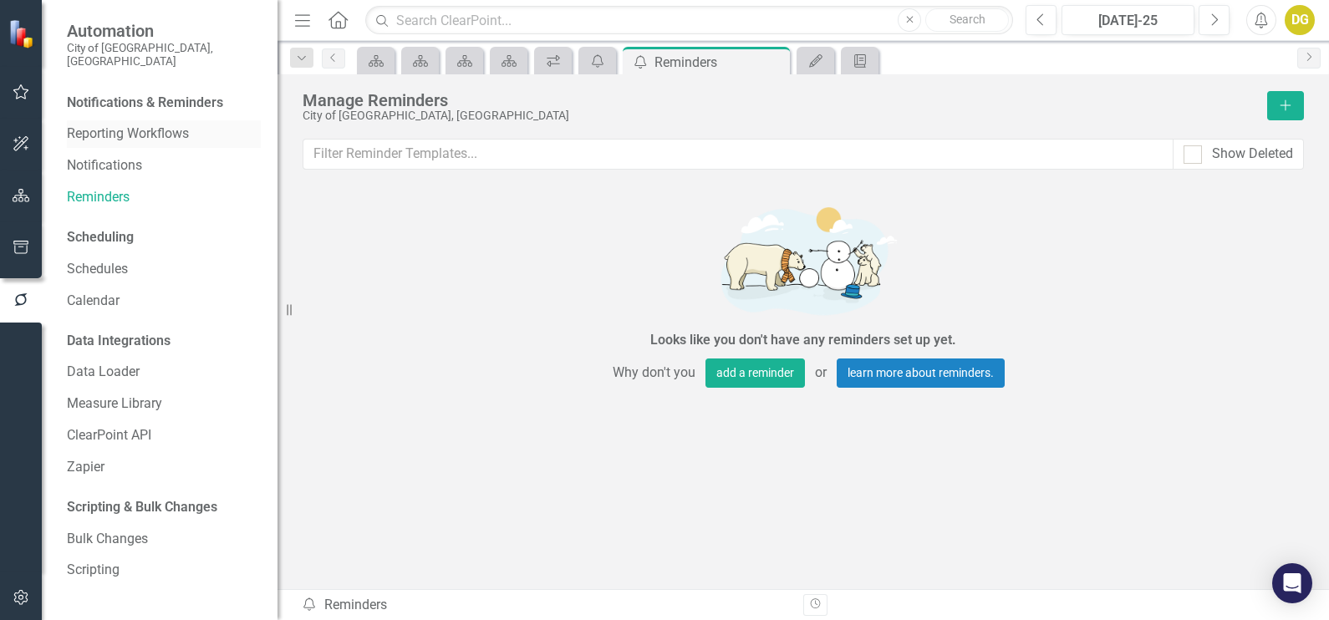
click at [125, 125] on link "Reporting Workflows" at bounding box center [164, 134] width 194 height 19
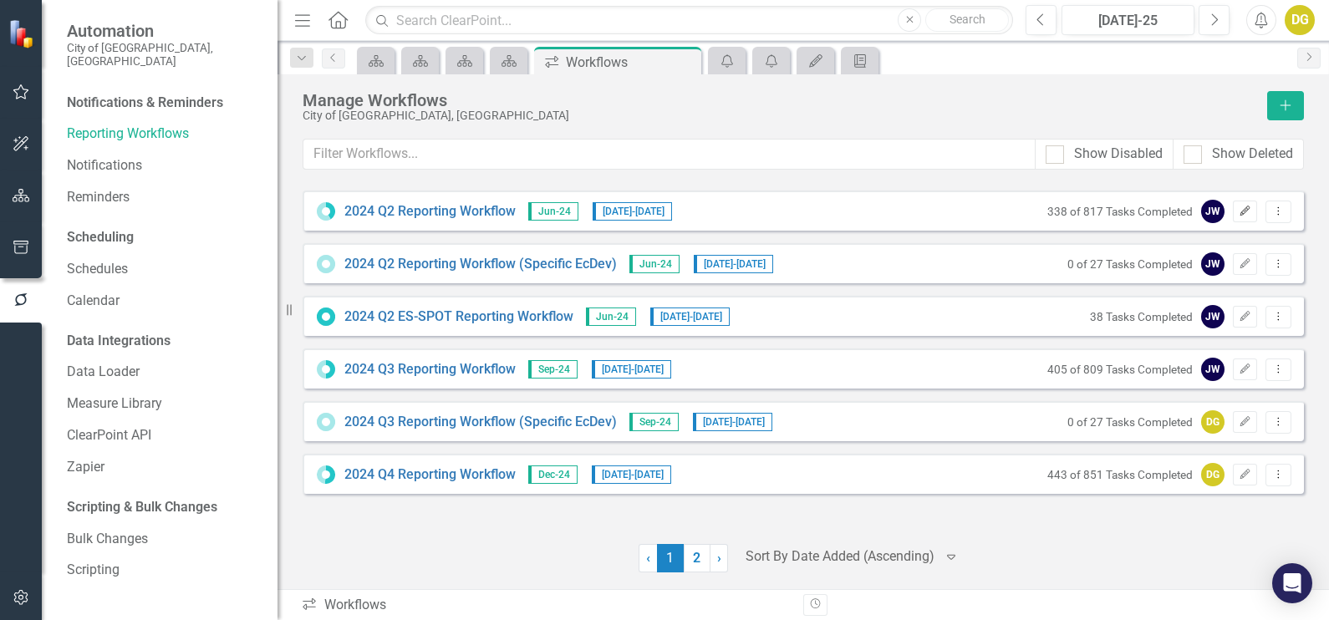
click at [1245, 210] on icon "button" at bounding box center [1246, 211] width 10 height 10
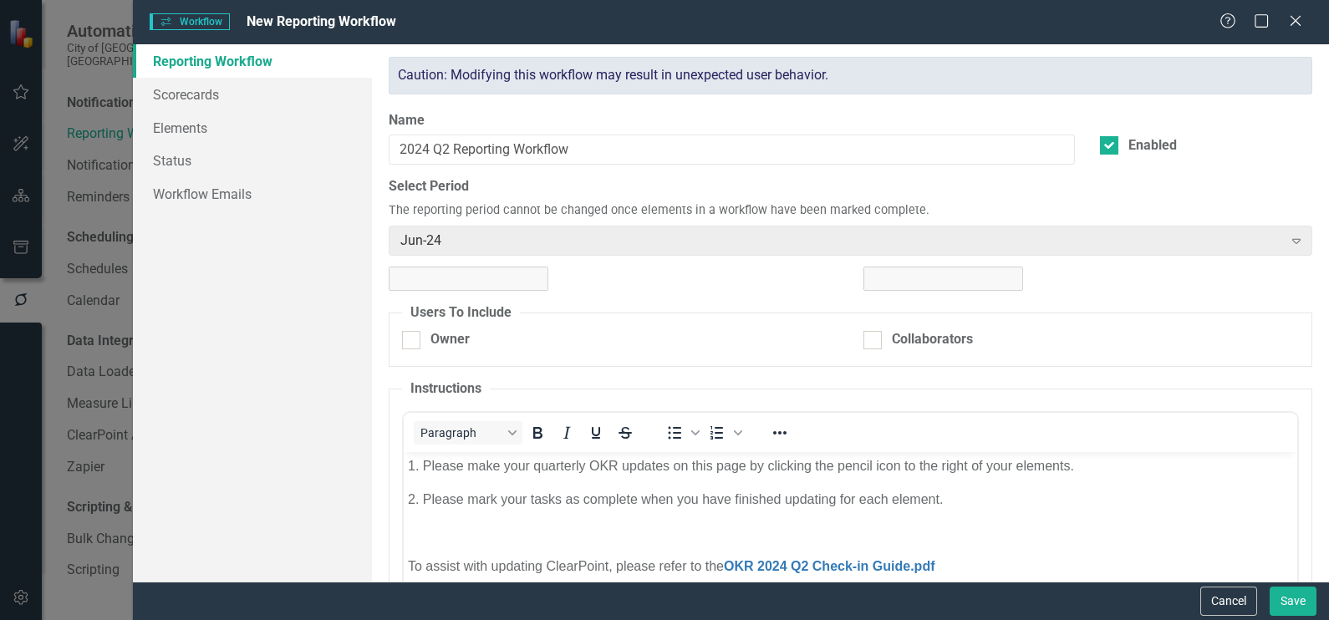
checkbox input "true"
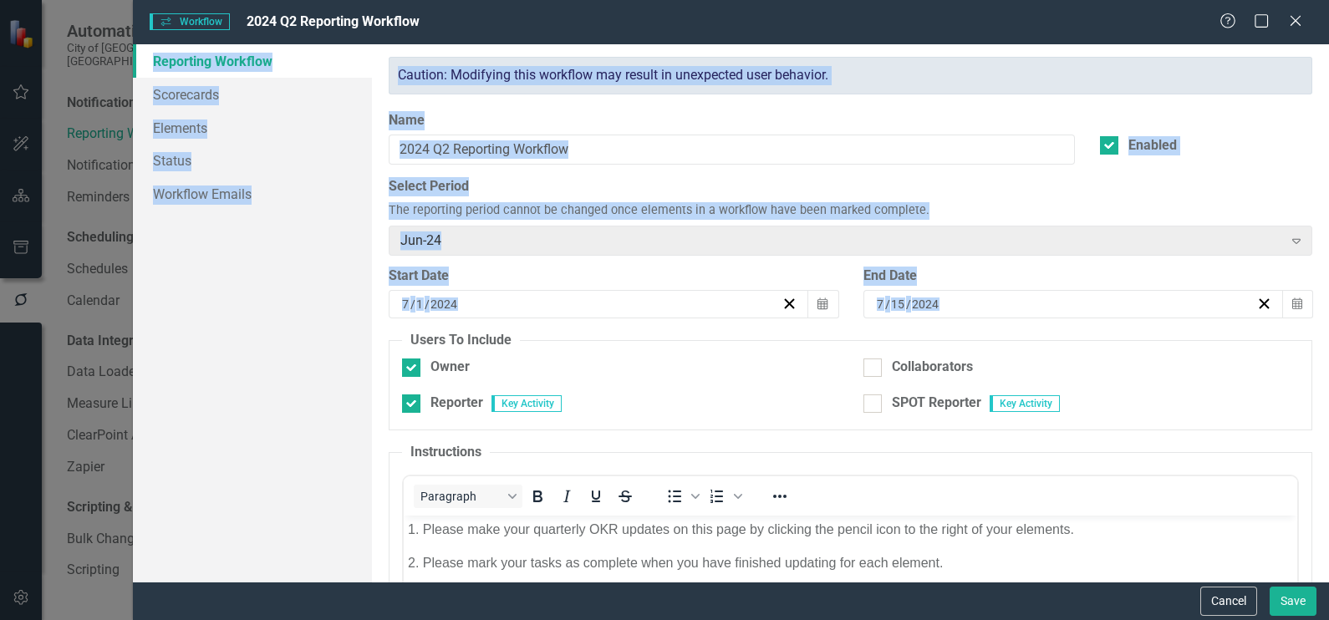
drag, startPoint x: 1315, startPoint y: 326, endPoint x: 1333, endPoint y: 426, distance: 101.9
click at [1328, 426] on html "Automation City of [GEOGRAPHIC_DATA], [GEOGRAPHIC_DATA] Notifications & Reminde…" at bounding box center [664, 310] width 1329 height 620
click at [276, 354] on div "Reporting Workflow Scorecards Elements Status Workflow Emails" at bounding box center [252, 313] width 239 height 538
click at [221, 371] on div "Reporting Workflow Scorecards Elements Status Workflow Emails" at bounding box center [252, 313] width 239 height 538
click at [368, 178] on link "Workflow Emails" at bounding box center [252, 193] width 239 height 33
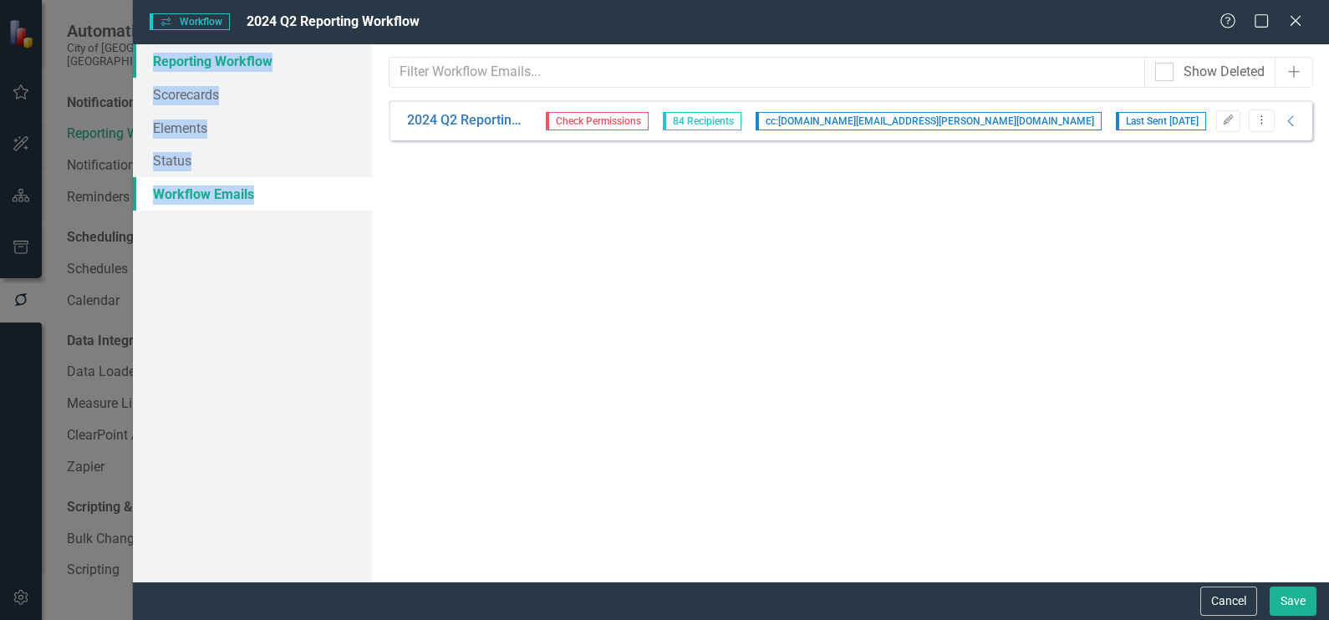
click at [207, 51] on link "Reporting Workflow" at bounding box center [252, 60] width 239 height 33
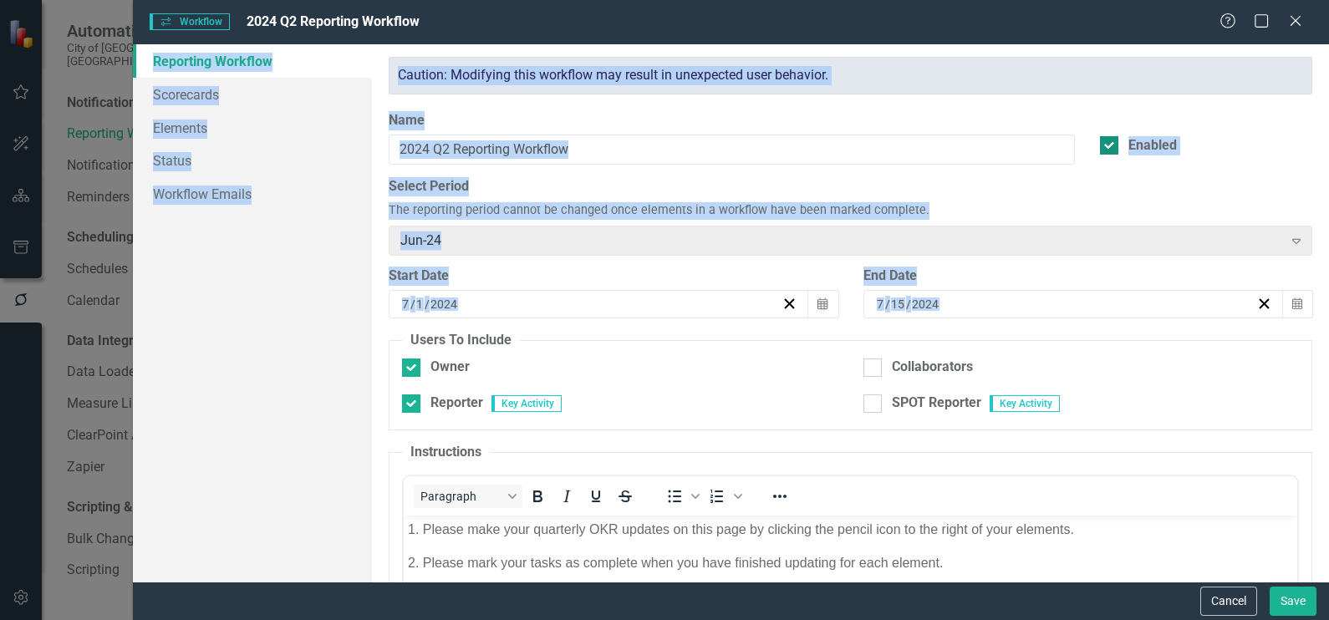
click at [1229, 149] on div "Enabled" at bounding box center [1206, 145] width 212 height 19
click at [1111, 147] on input "Enabled" at bounding box center [1105, 141] width 11 height 11
checkbox input "false"
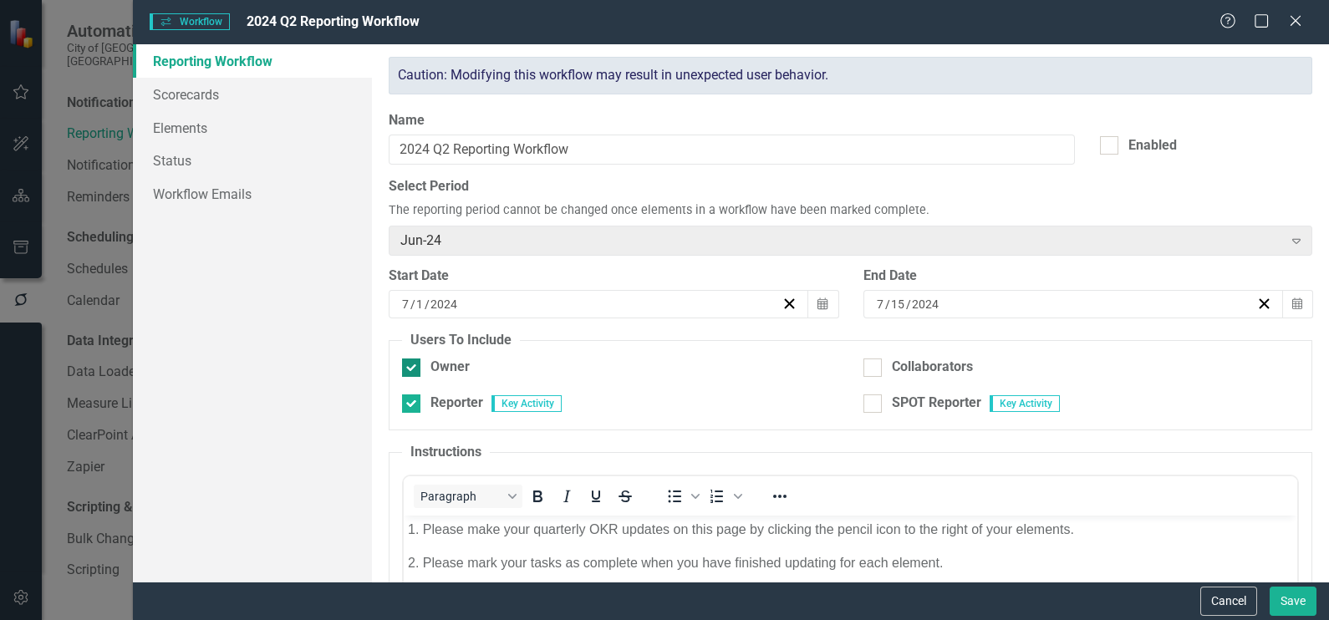
click at [416, 363] on div at bounding box center [411, 368] width 18 height 18
click at [413, 363] on input "Owner" at bounding box center [407, 364] width 11 height 11
checkbox input "false"
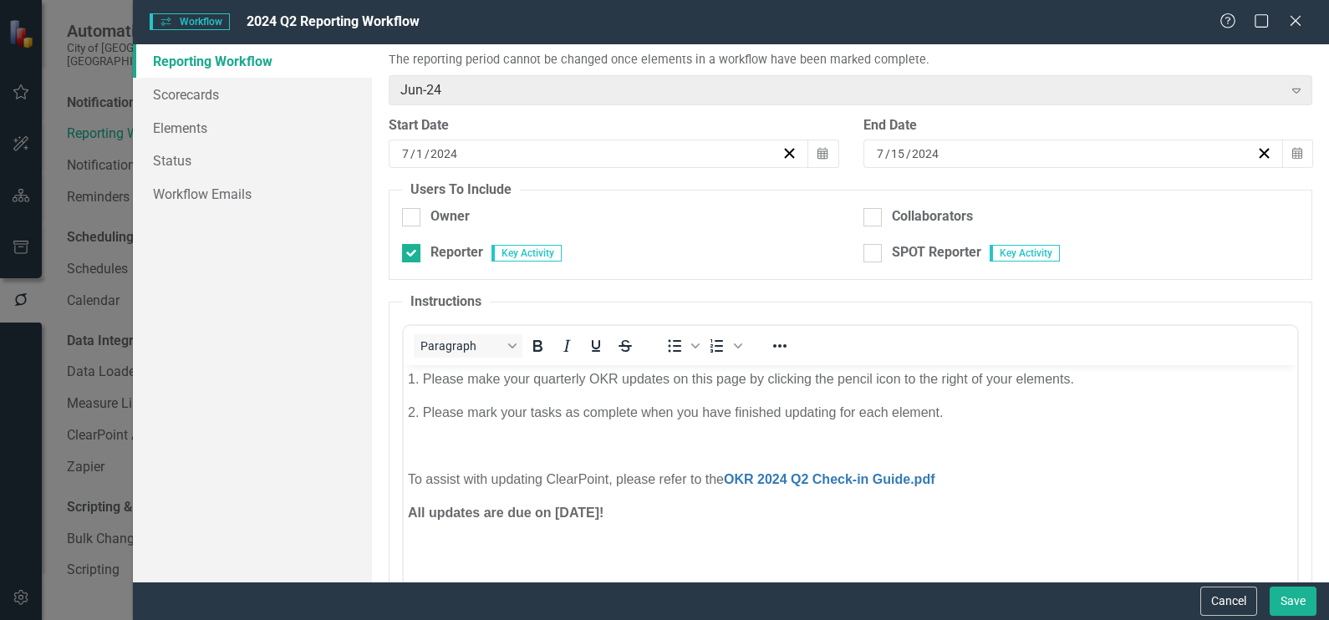
scroll to position [154, 0]
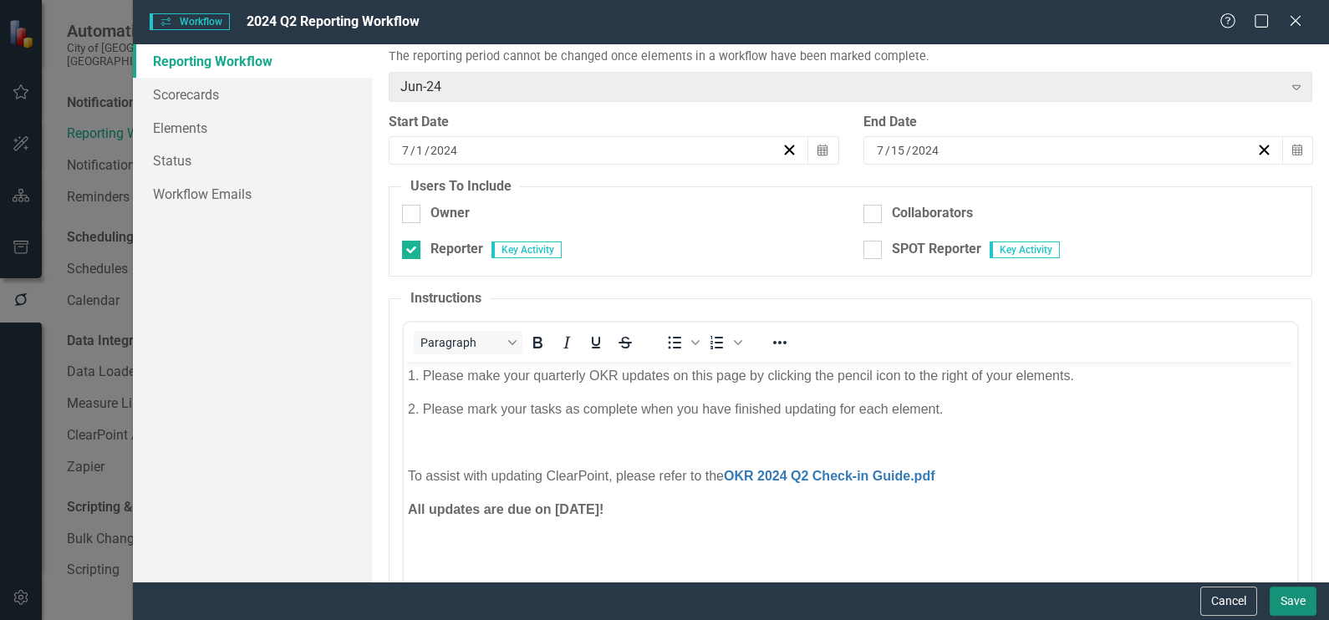
click at [1301, 587] on button "Save" at bounding box center [1293, 601] width 47 height 29
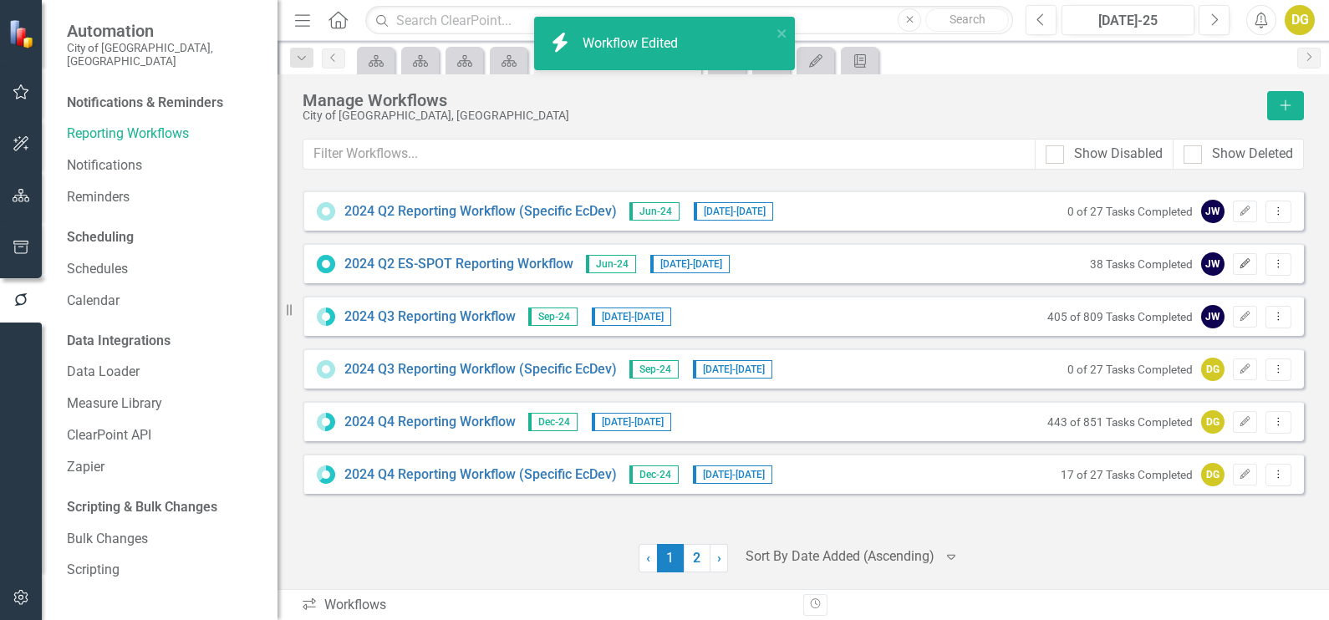
click at [1248, 259] on icon "Edit" at bounding box center [1245, 264] width 13 height 10
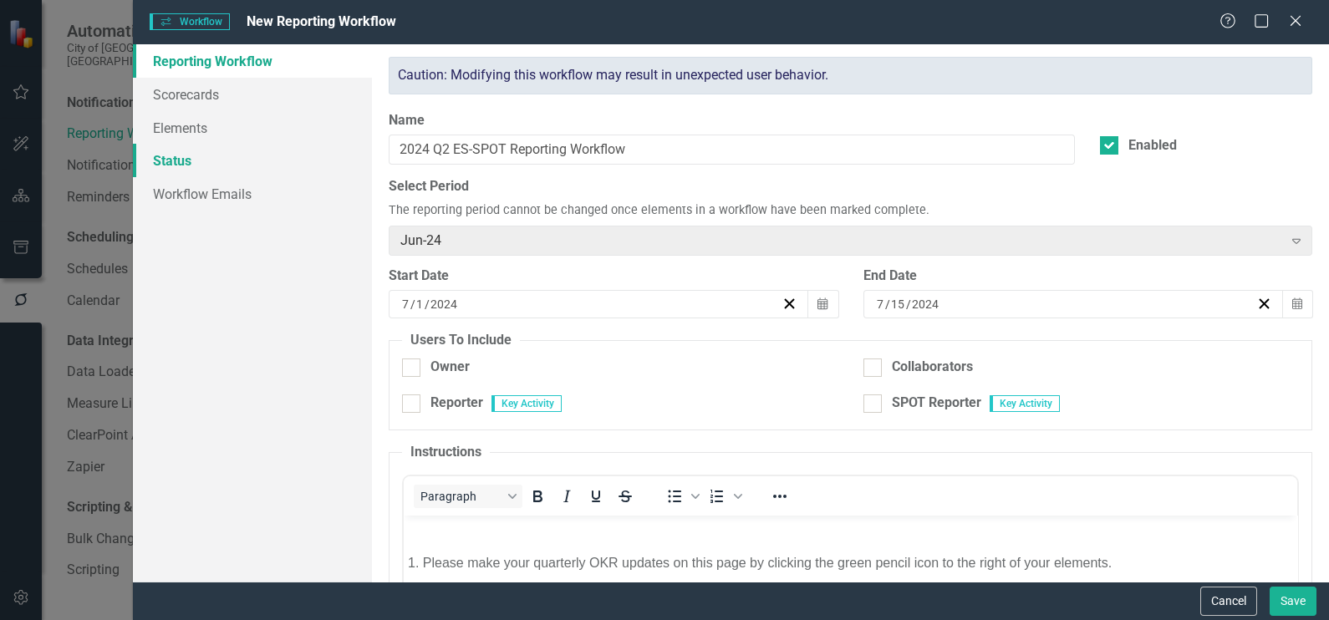
scroll to position [0, 0]
checkbox input "true"
click at [413, 359] on div at bounding box center [411, 368] width 18 height 18
click at [413, 359] on input "Owner" at bounding box center [407, 364] width 11 height 11
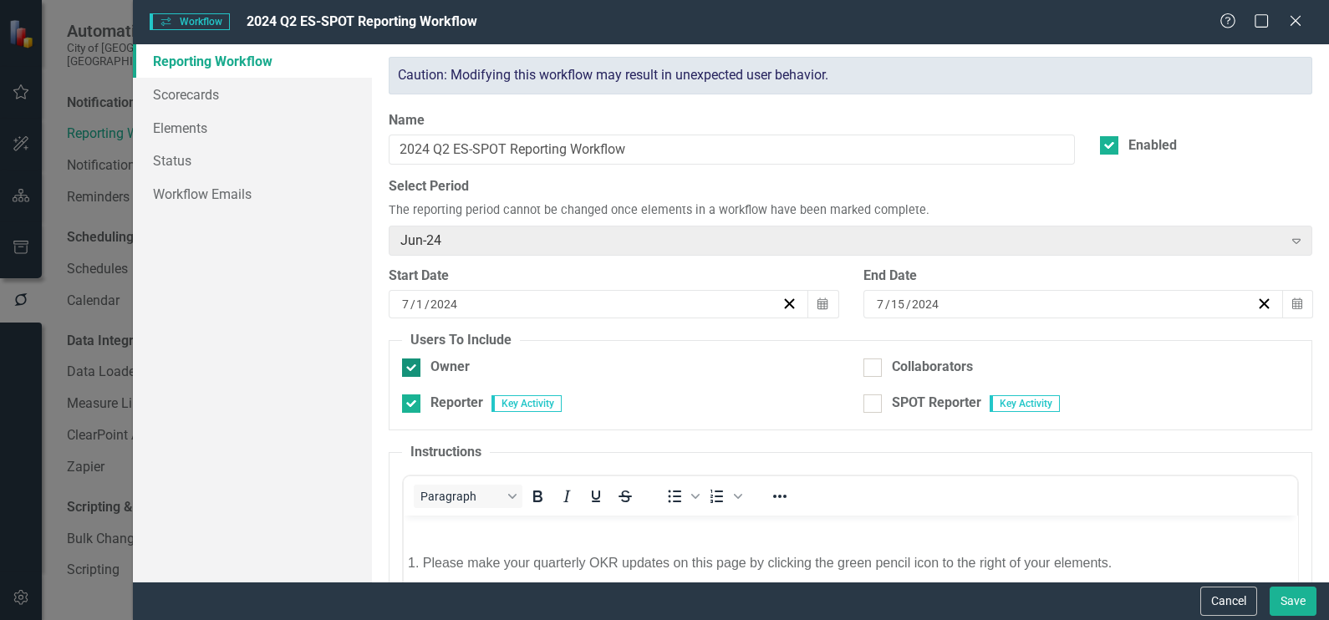
checkbox input "false"
click at [1283, 600] on button "Save" at bounding box center [1293, 601] width 47 height 29
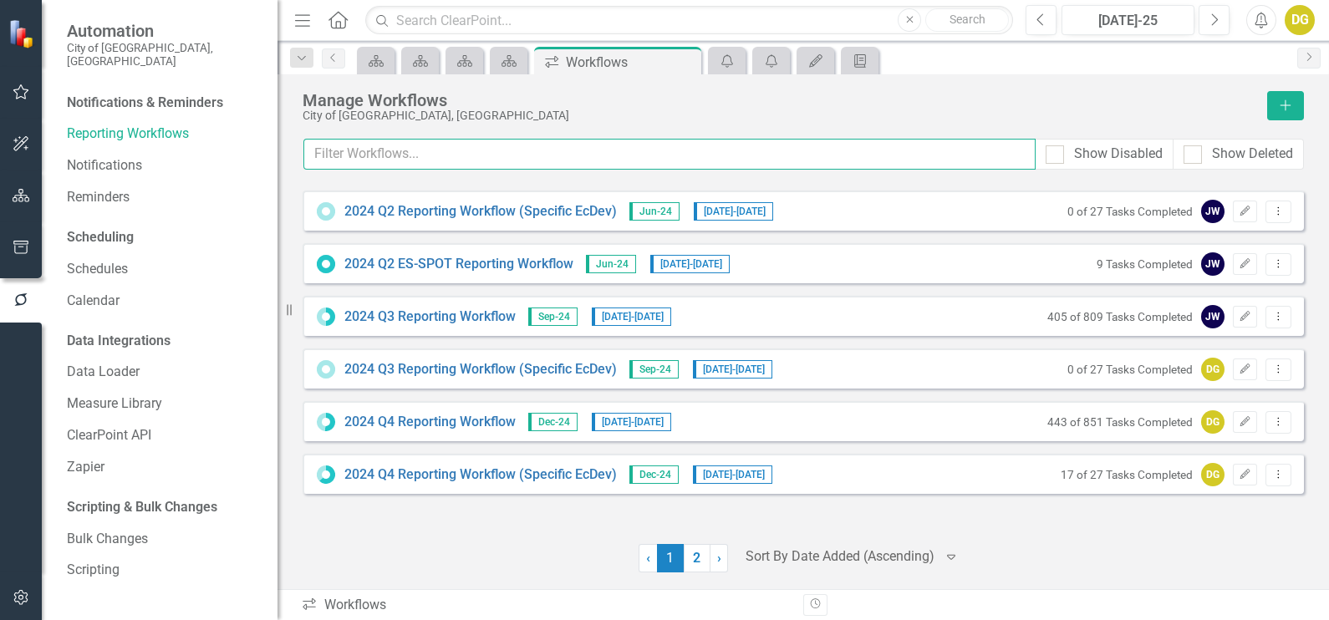
click at [493, 155] on input "text" at bounding box center [669, 154] width 732 height 31
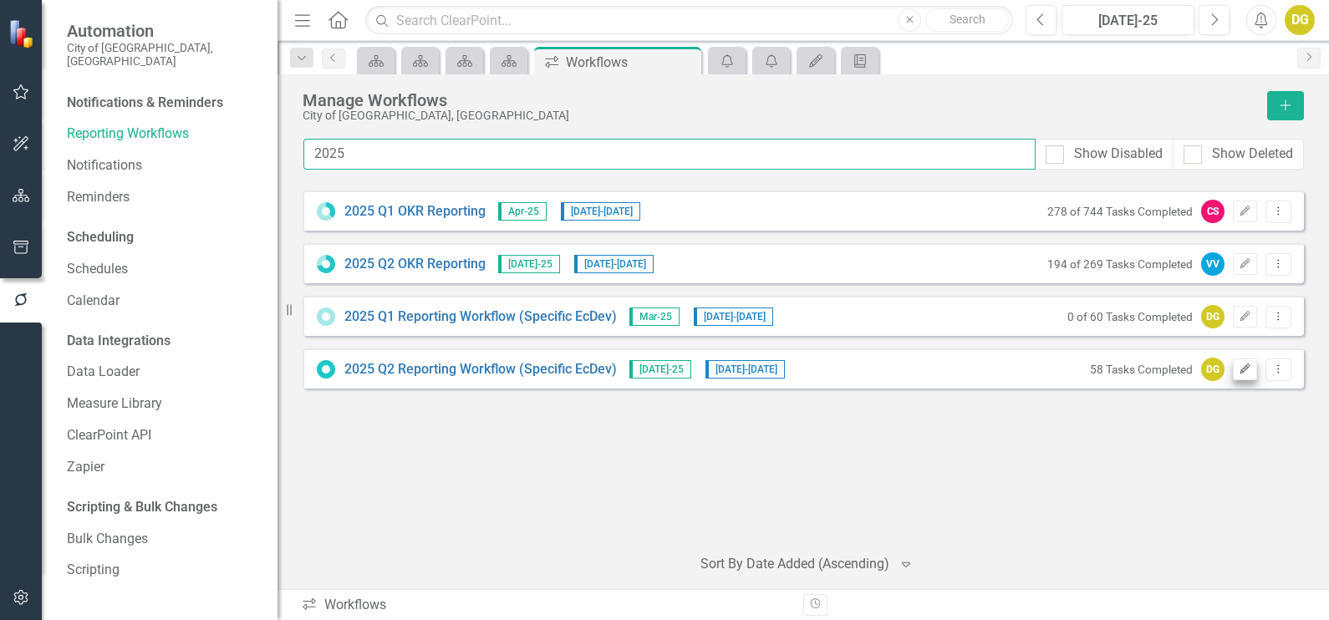
type input "2025"
click at [1247, 365] on icon "Edit" at bounding box center [1245, 370] width 13 height 10
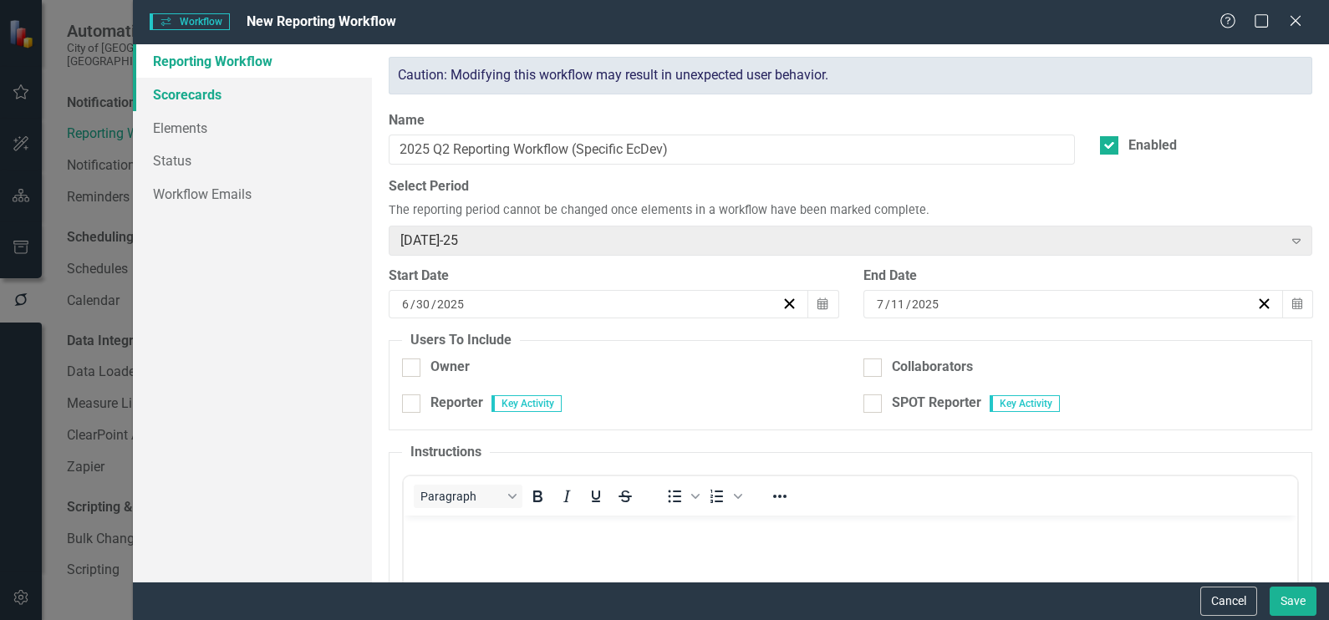
checkbox input "true"
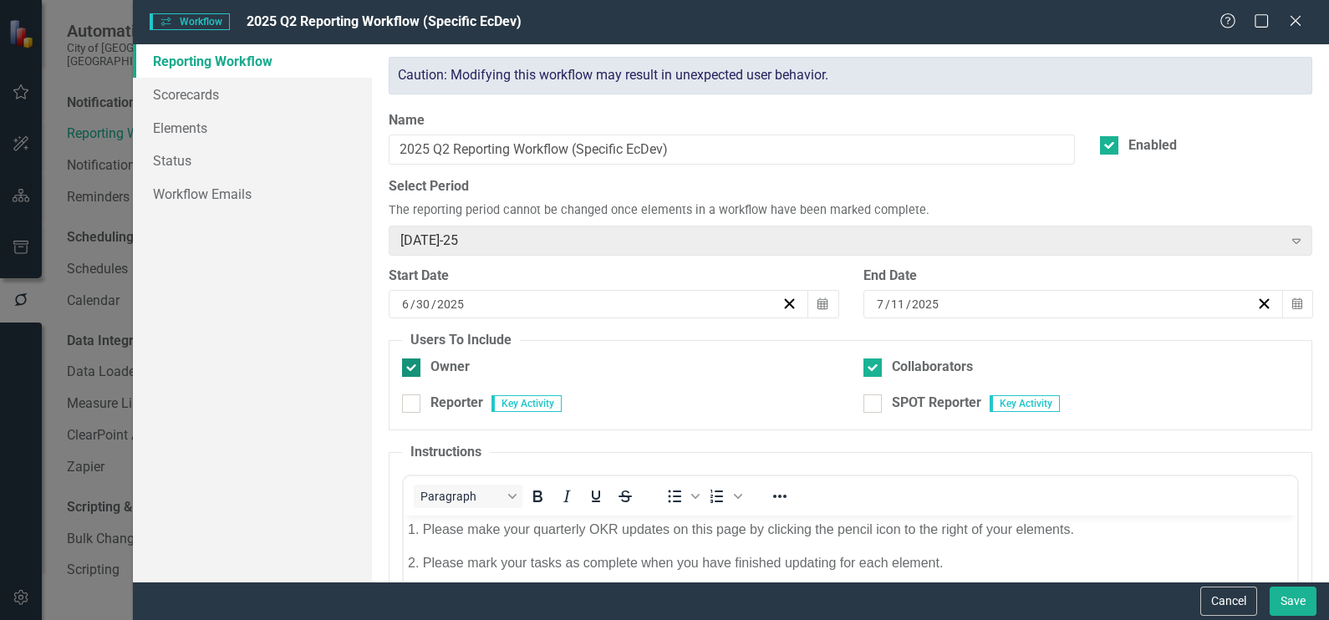
click at [416, 366] on div at bounding box center [411, 368] width 18 height 18
click at [413, 366] on input "Owner" at bounding box center [407, 364] width 11 height 11
checkbox input "false"
click at [420, 395] on div at bounding box center [411, 404] width 18 height 18
click at [413, 395] on input "Reporter" at bounding box center [407, 400] width 11 height 11
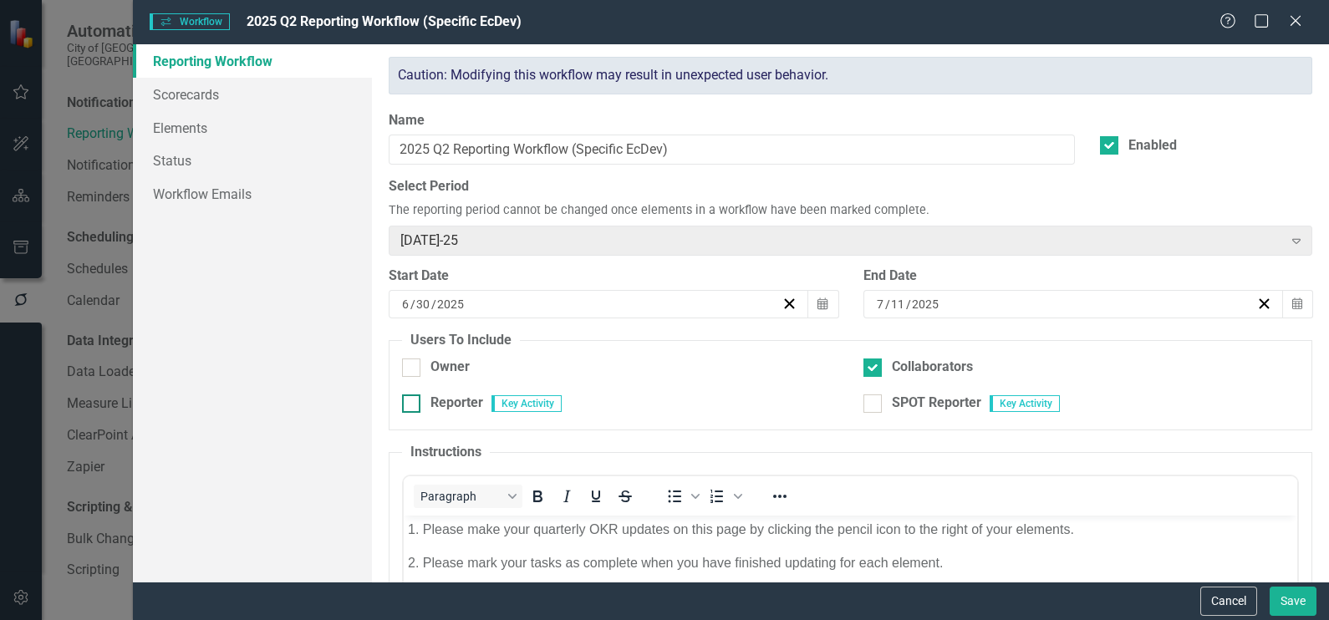
checkbox input "true"
click at [870, 365] on div at bounding box center [873, 368] width 18 height 18
click at [870, 365] on input "Collaborators" at bounding box center [869, 364] width 11 height 11
checkbox input "false"
click at [1295, 609] on button "Save" at bounding box center [1293, 601] width 47 height 29
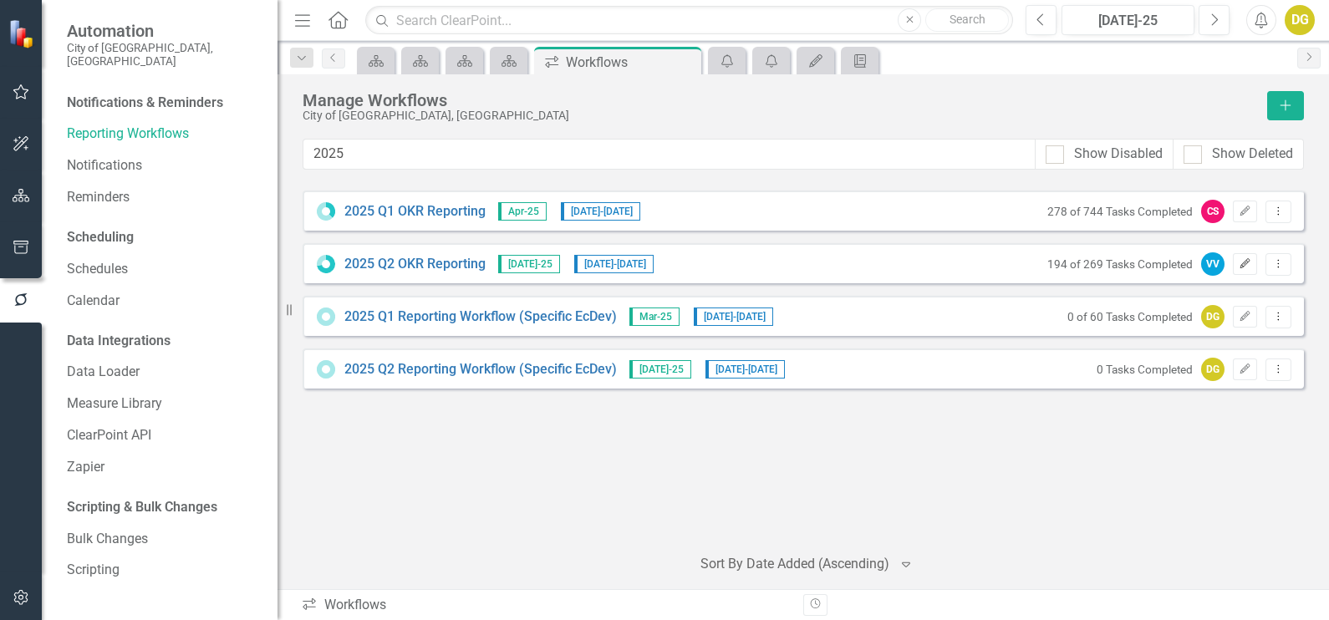
click at [1242, 253] on button "Edit" at bounding box center [1245, 264] width 24 height 22
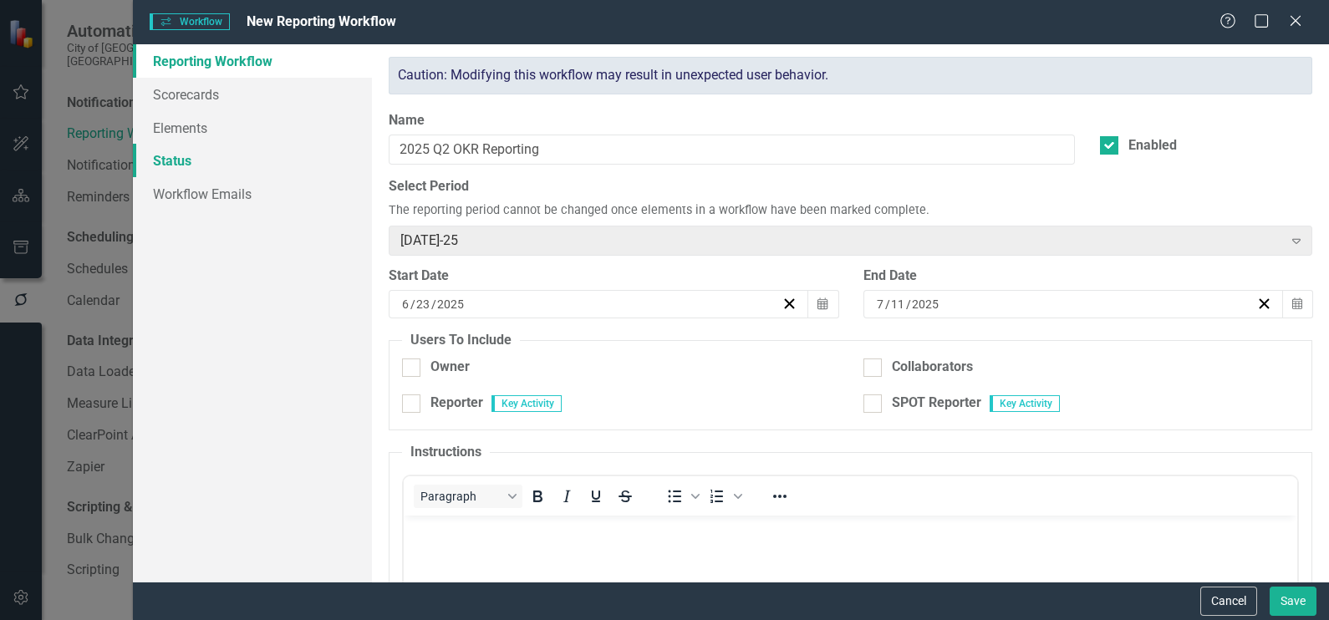
checkbox input "true"
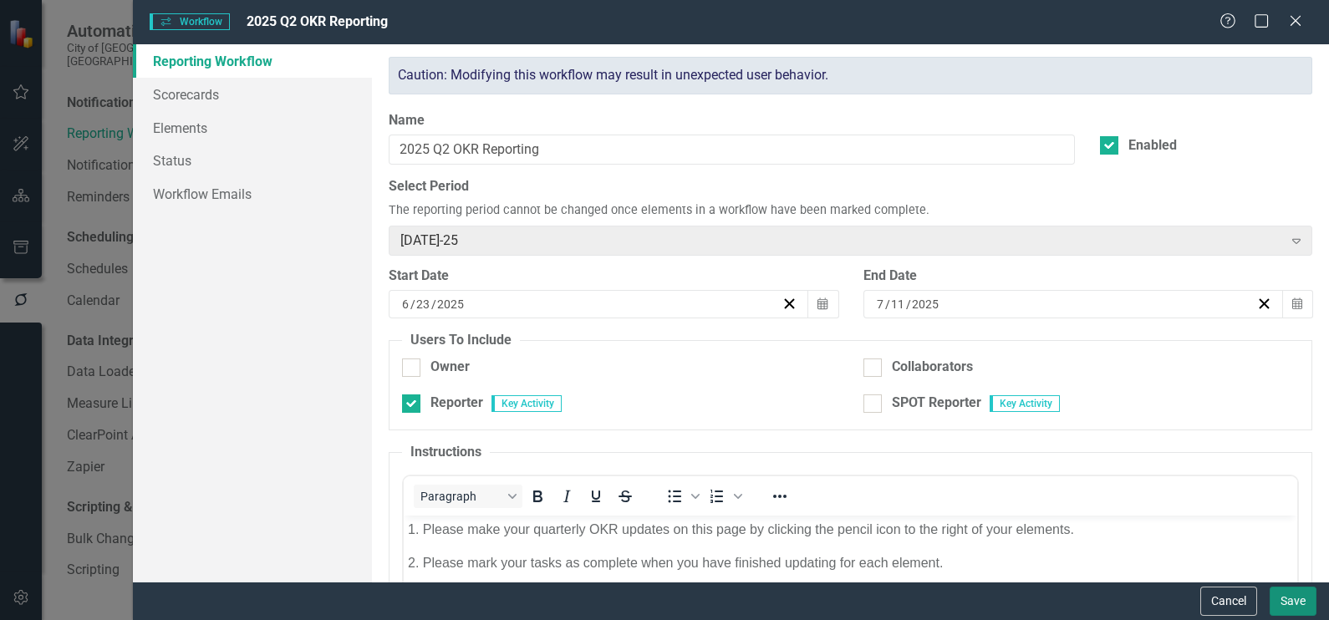
click at [1288, 603] on button "Save" at bounding box center [1293, 601] width 47 height 29
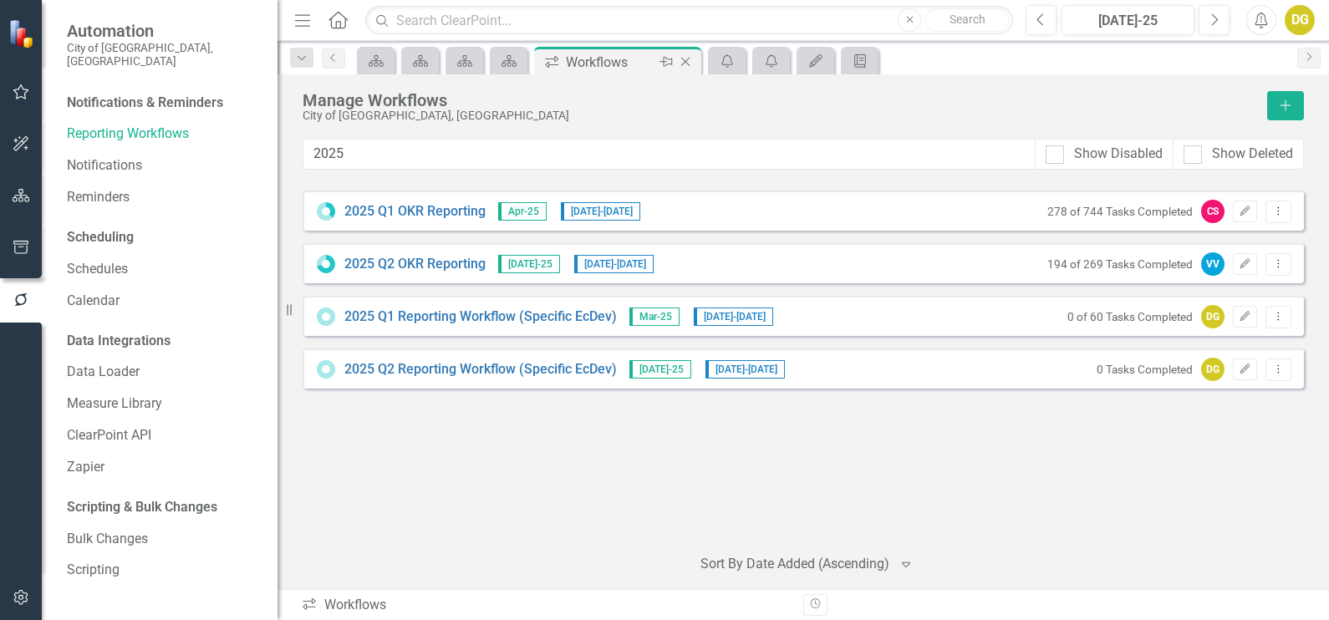
click at [686, 64] on icon "Close" at bounding box center [685, 61] width 17 height 13
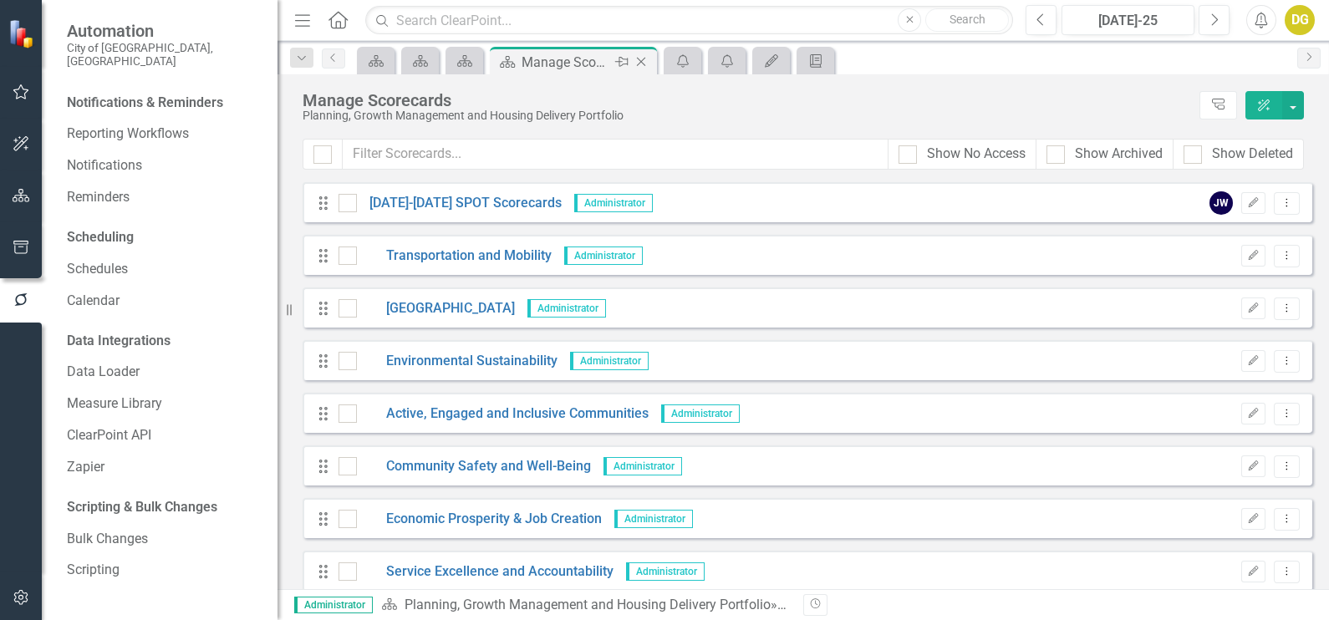
click at [644, 59] on icon at bounding box center [641, 62] width 9 height 9
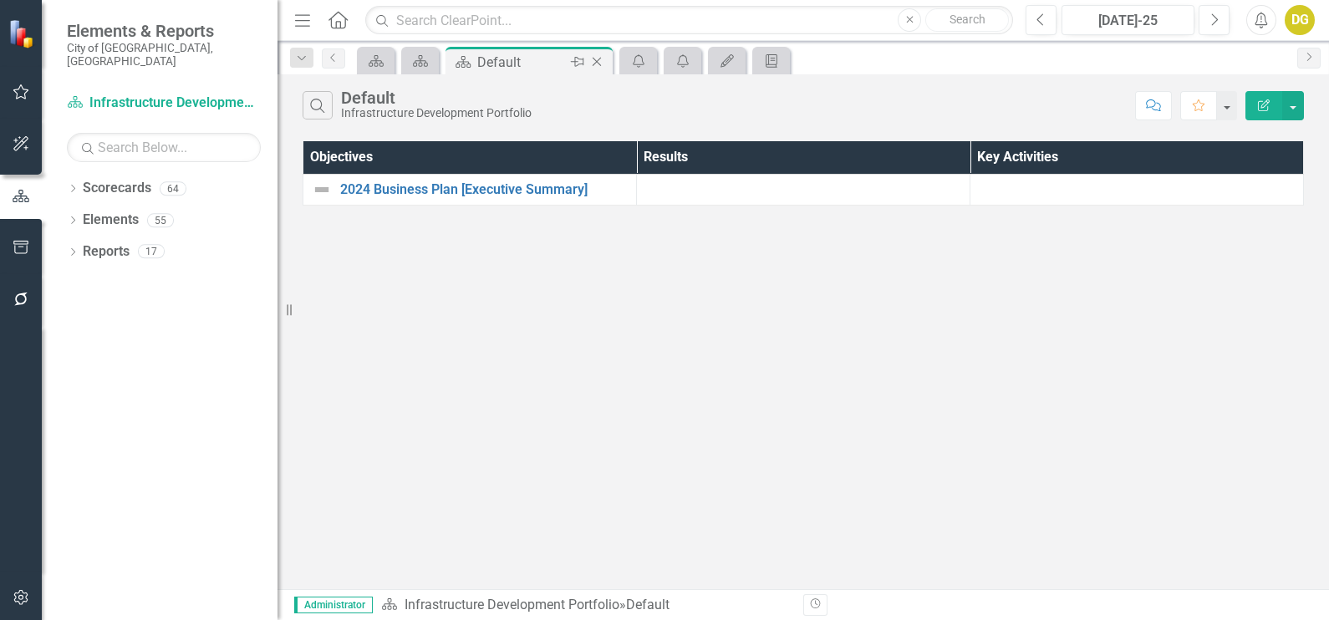
click at [597, 61] on icon at bounding box center [597, 62] width 9 height 9
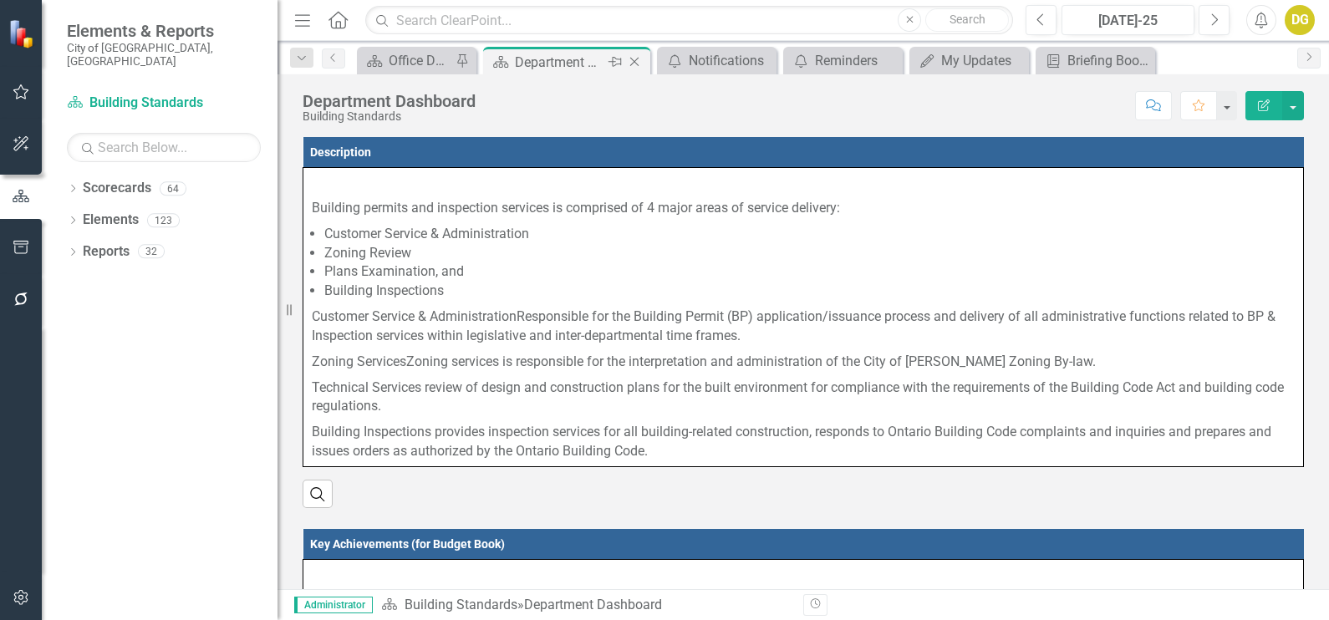
click at [635, 64] on icon "Close" at bounding box center [634, 61] width 17 height 13
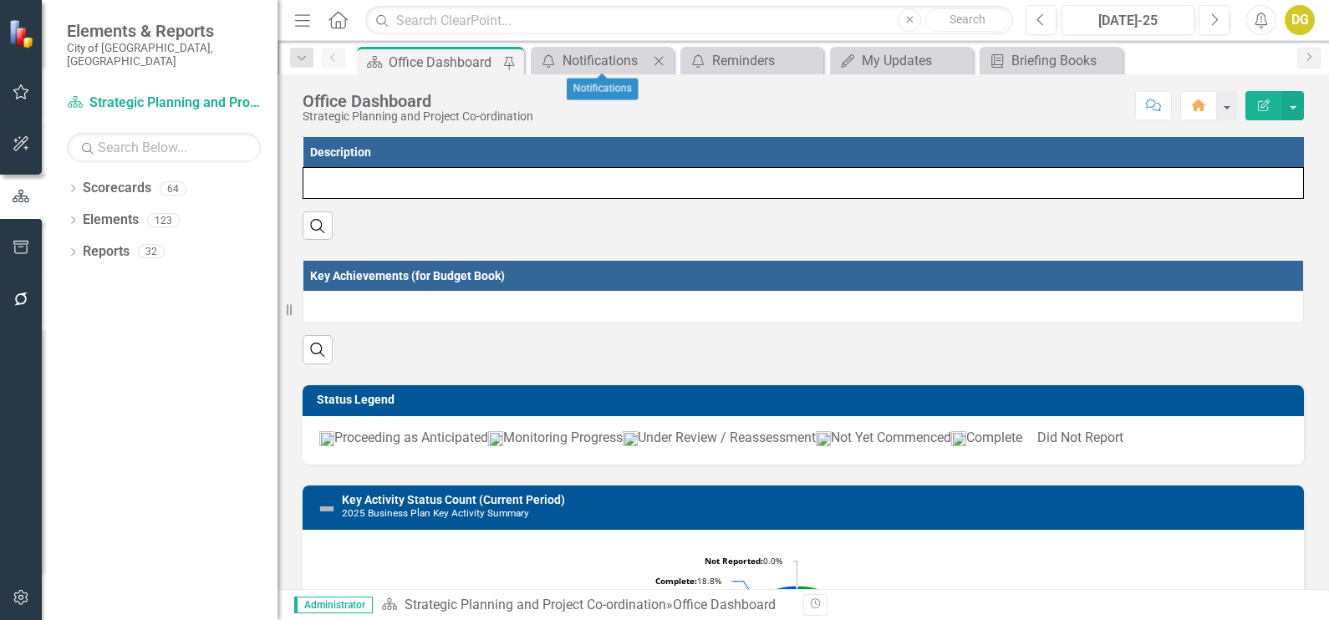
click at [660, 61] on icon at bounding box center [659, 60] width 9 height 9
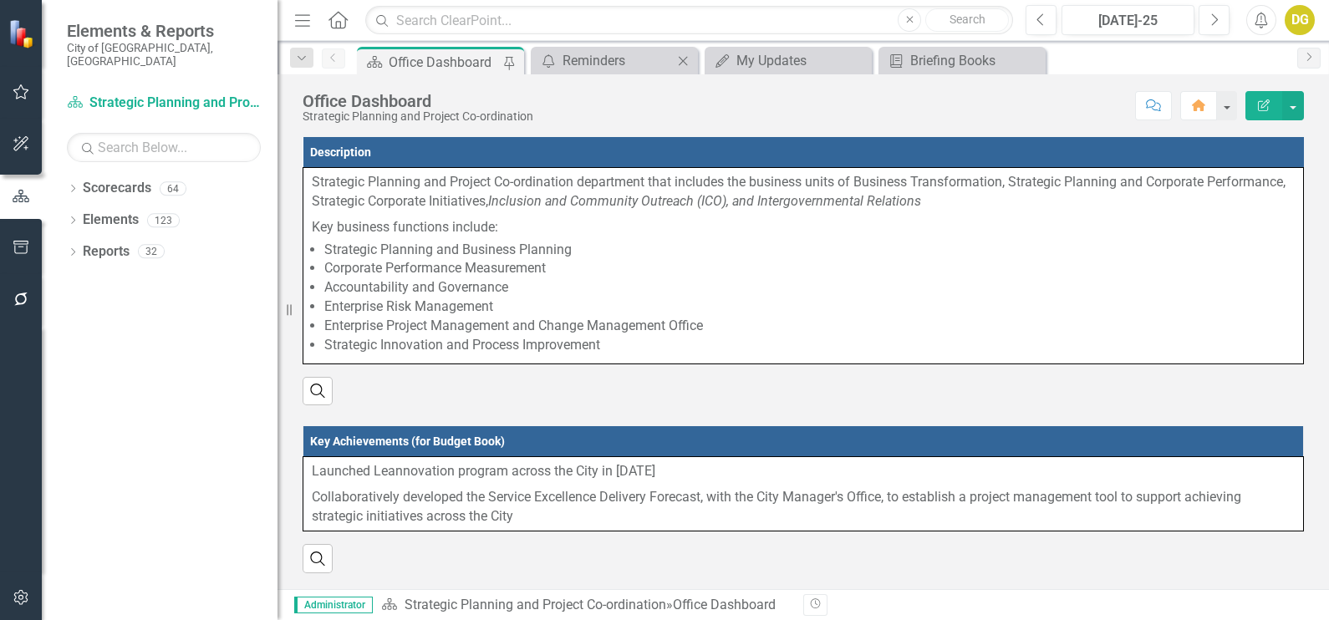
click at [692, 59] on div "Close" at bounding box center [683, 60] width 21 height 21
click at [686, 59] on icon "Close" at bounding box center [683, 60] width 17 height 13
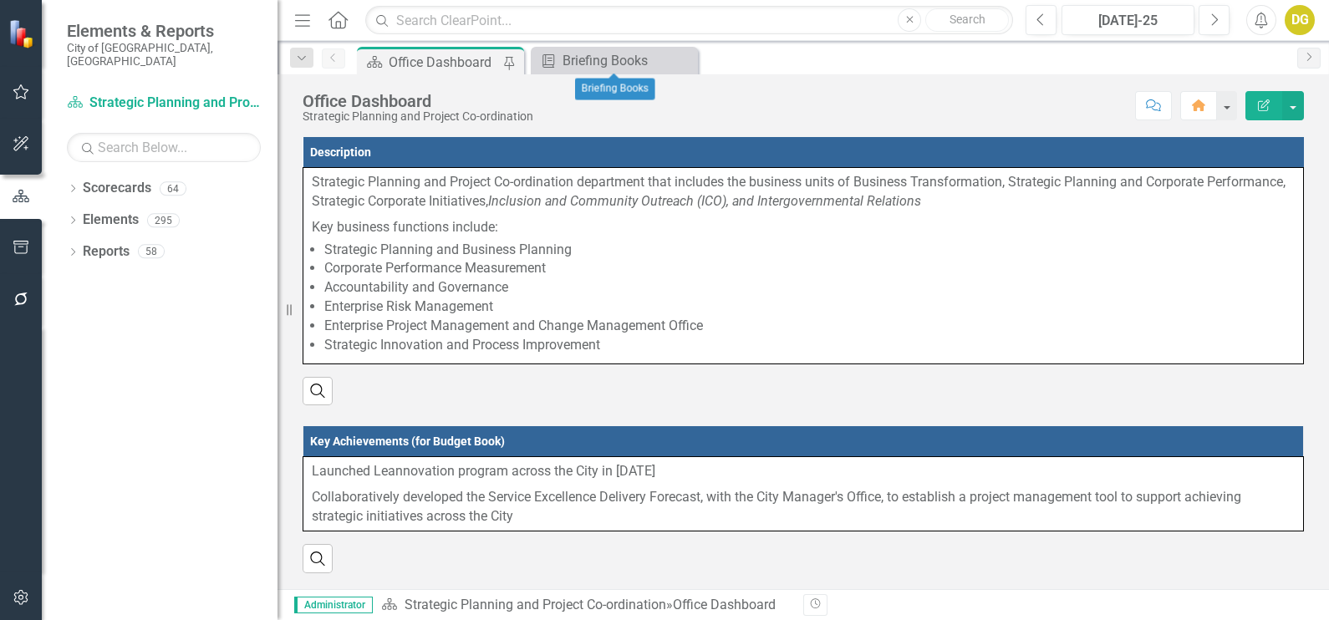
drag, startPoint x: 686, startPoint y: 59, endPoint x: 523, endPoint y: 82, distance: 165.5
click at [0, 0] on icon "Close" at bounding box center [0, 0] width 0 height 0
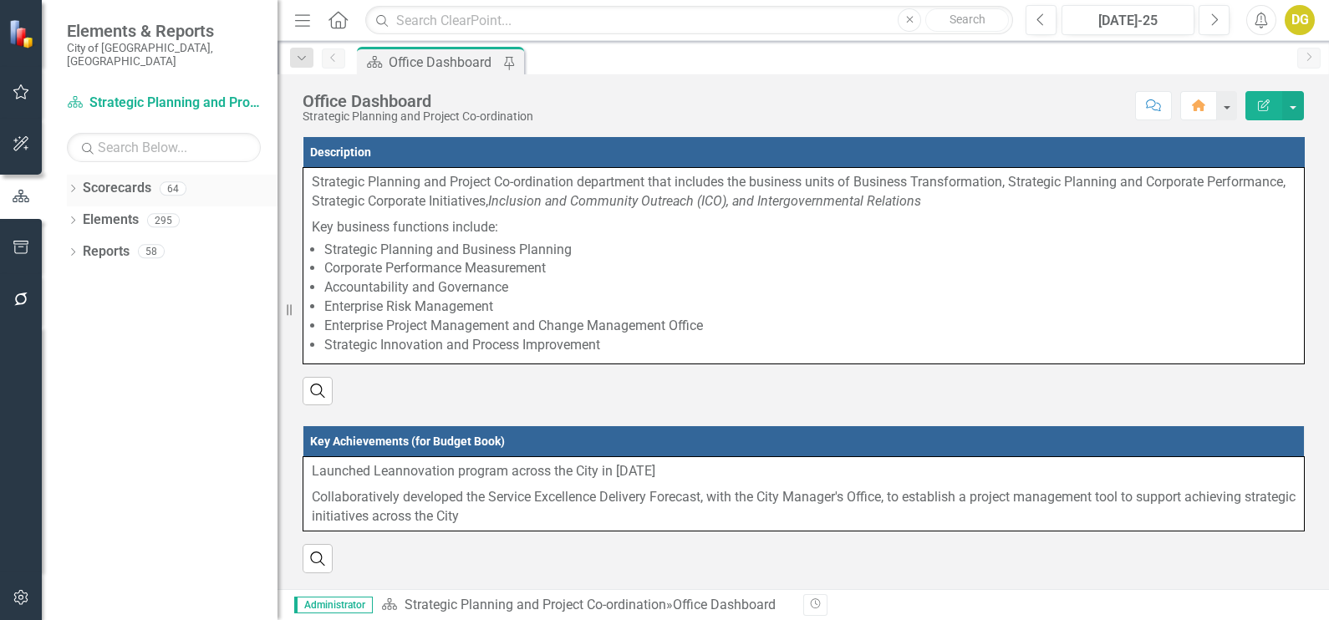
click at [67, 176] on div "Dropdown Scorecards 64 Dropdown [DATE]-[DATE] SPOT Scorecards Transportation an…" at bounding box center [160, 398] width 236 height 446
click at [73, 186] on icon "Dropdown" at bounding box center [73, 190] width 12 height 9
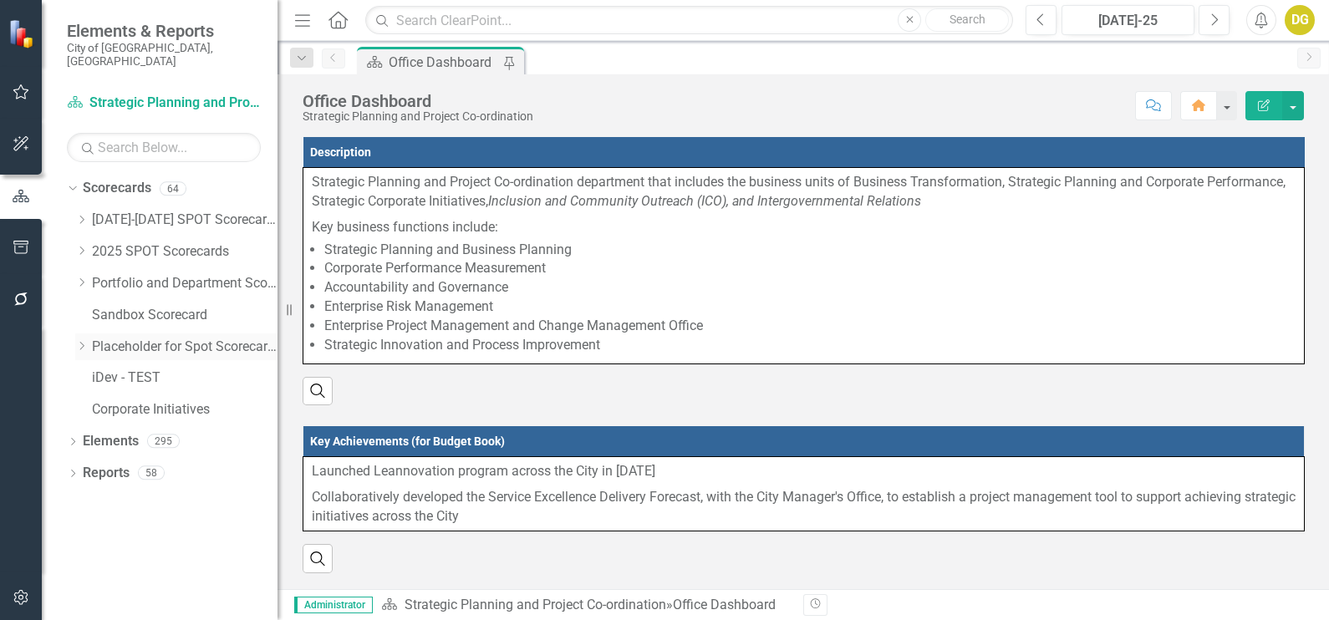
drag, startPoint x: 84, startPoint y: 332, endPoint x: 118, endPoint y: 346, distance: 37.1
click at [84, 341] on icon "Dropdown" at bounding box center [81, 346] width 13 height 10
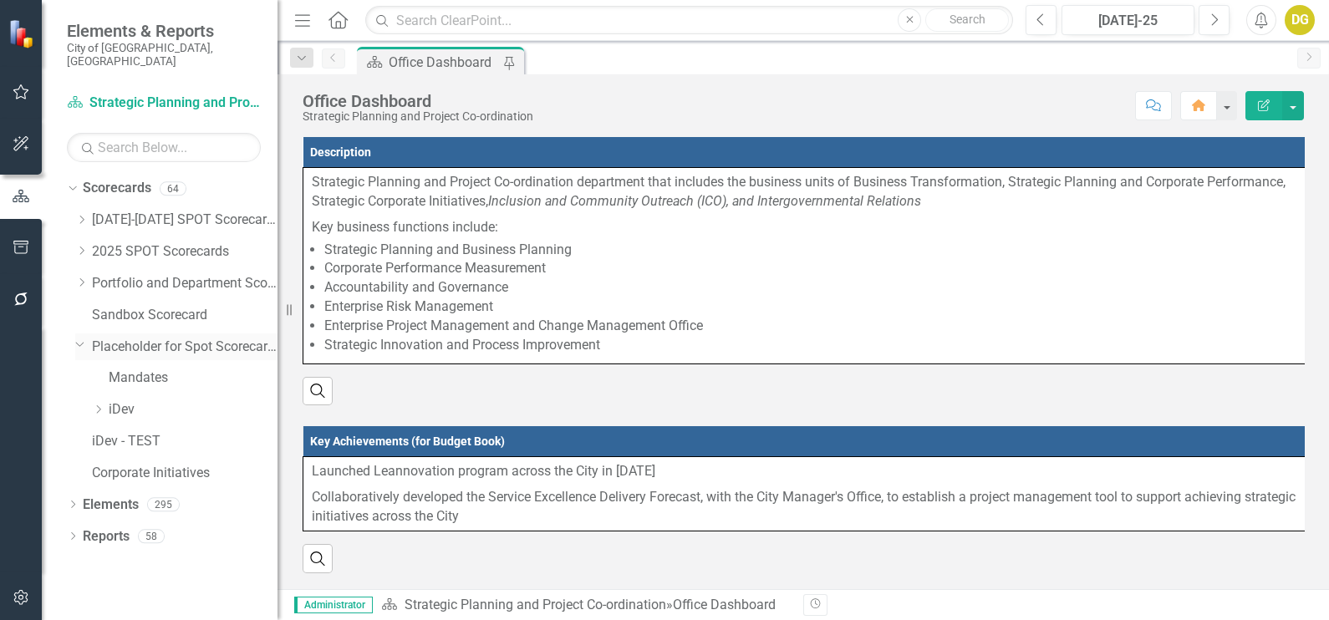
click at [84, 338] on icon "Dropdown" at bounding box center [80, 344] width 10 height 13
click at [81, 278] on icon "Dropdown" at bounding box center [81, 283] width 13 height 10
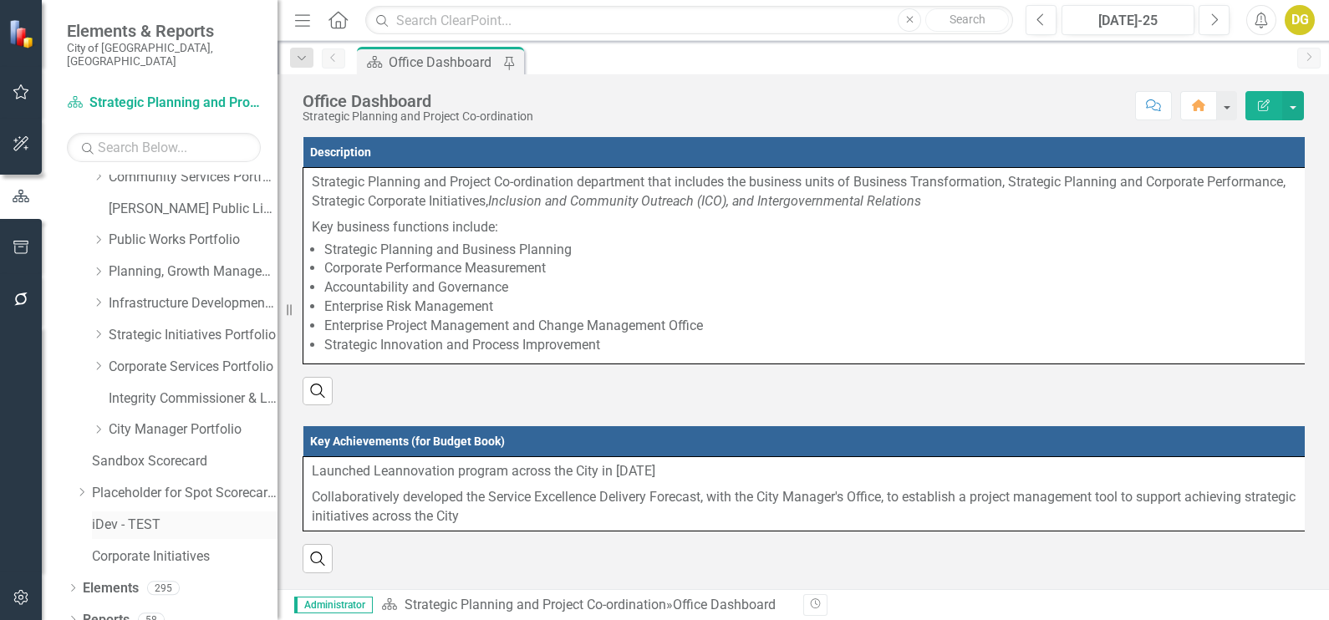
scroll to position [141, 0]
click at [93, 421] on icon "Dropdown" at bounding box center [98, 426] width 13 height 10
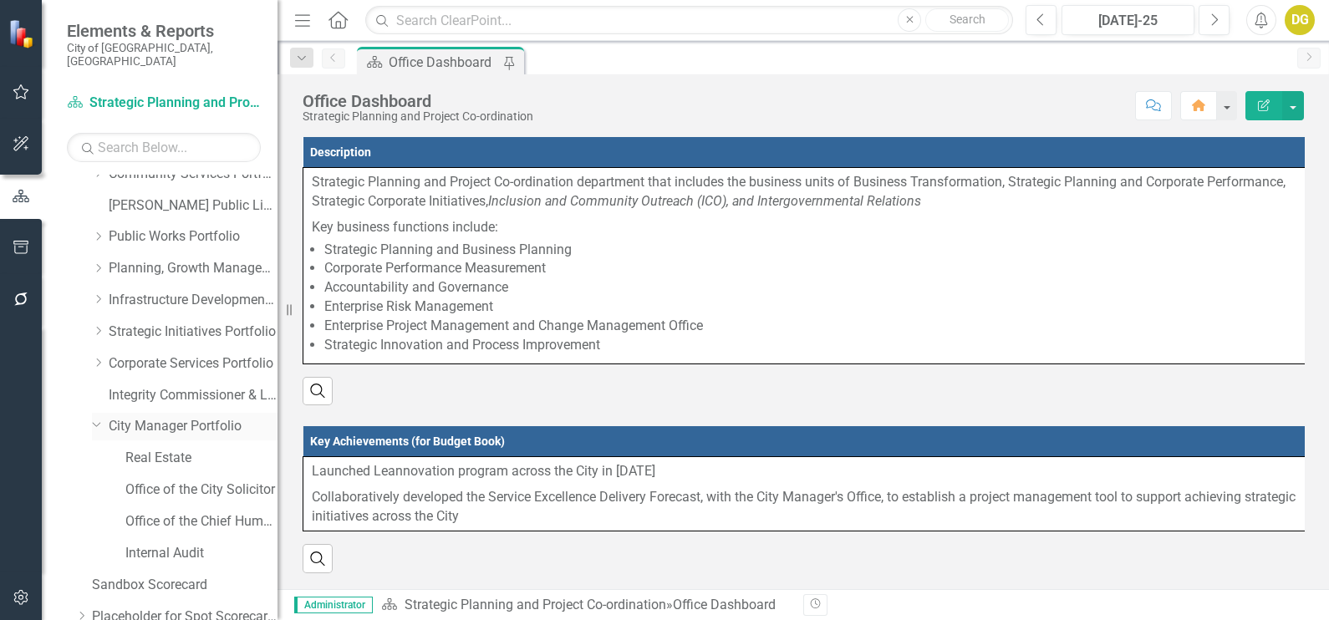
click at [96, 418] on icon "Dropdown" at bounding box center [97, 424] width 10 height 13
click at [99, 326] on icon "Dropdown" at bounding box center [98, 331] width 13 height 10
click at [161, 449] on link "Economic Development" at bounding box center [201, 458] width 152 height 19
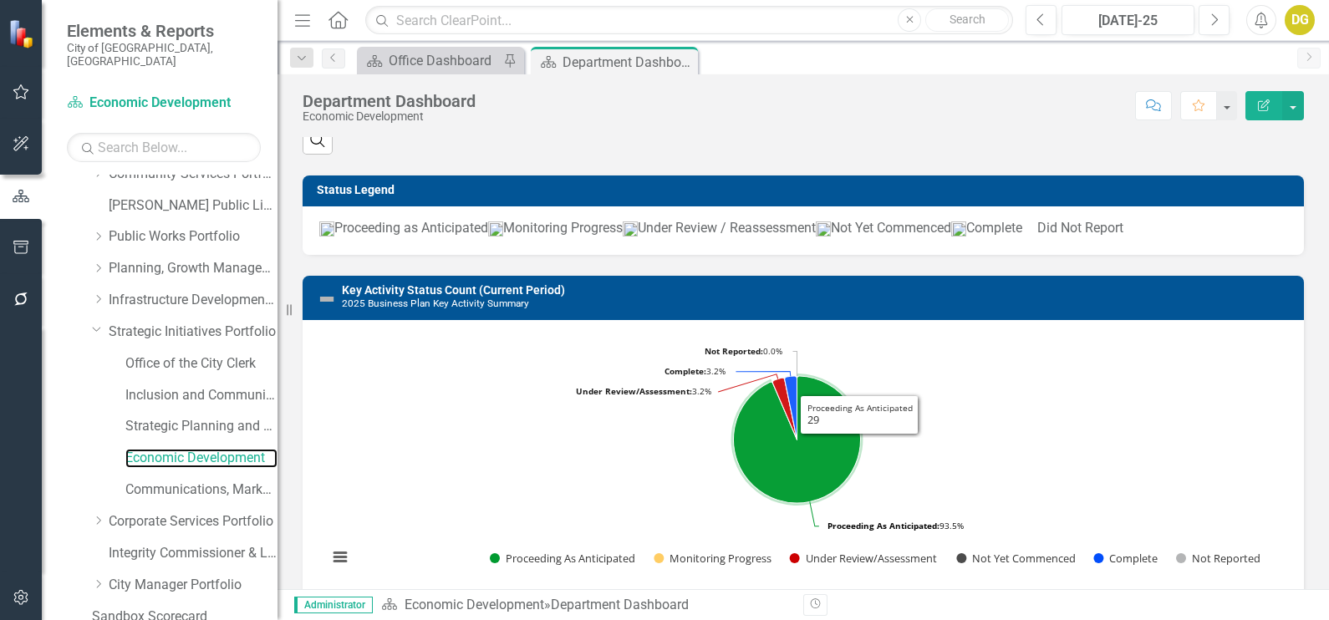
scroll to position [208, 0]
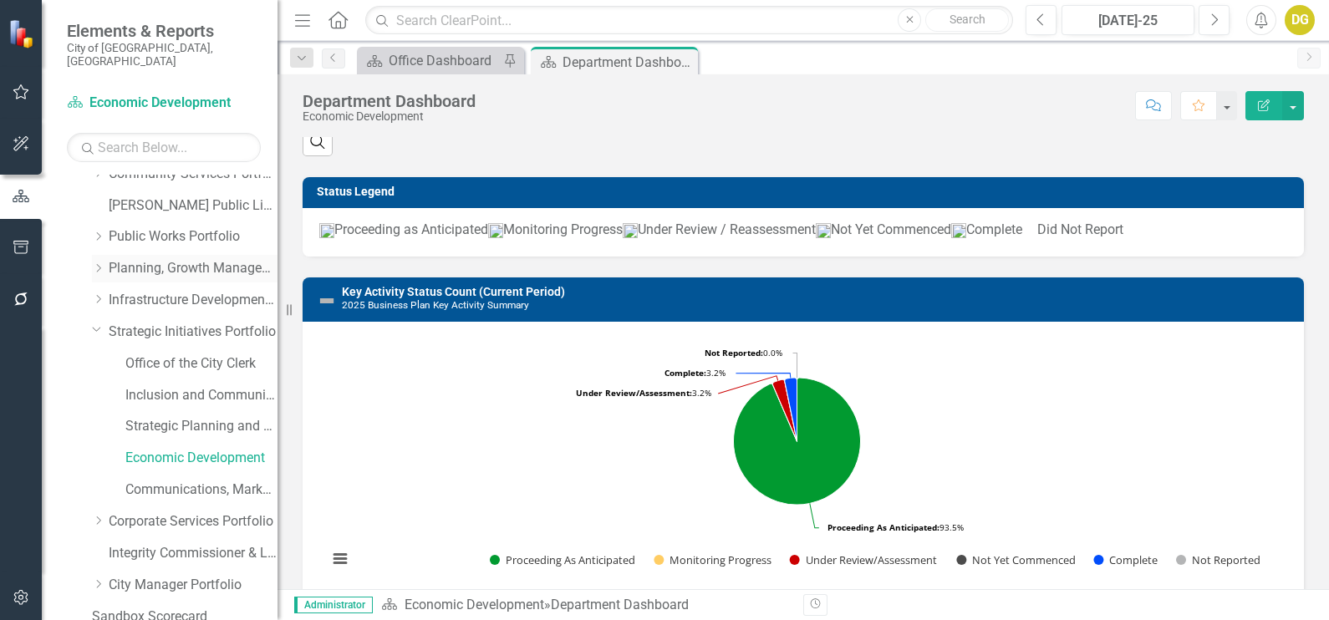
click at [93, 263] on icon "Dropdown" at bounding box center [98, 268] width 13 height 10
click at [155, 354] on link "Policy Planning and Special Programs" at bounding box center [201, 363] width 152 height 19
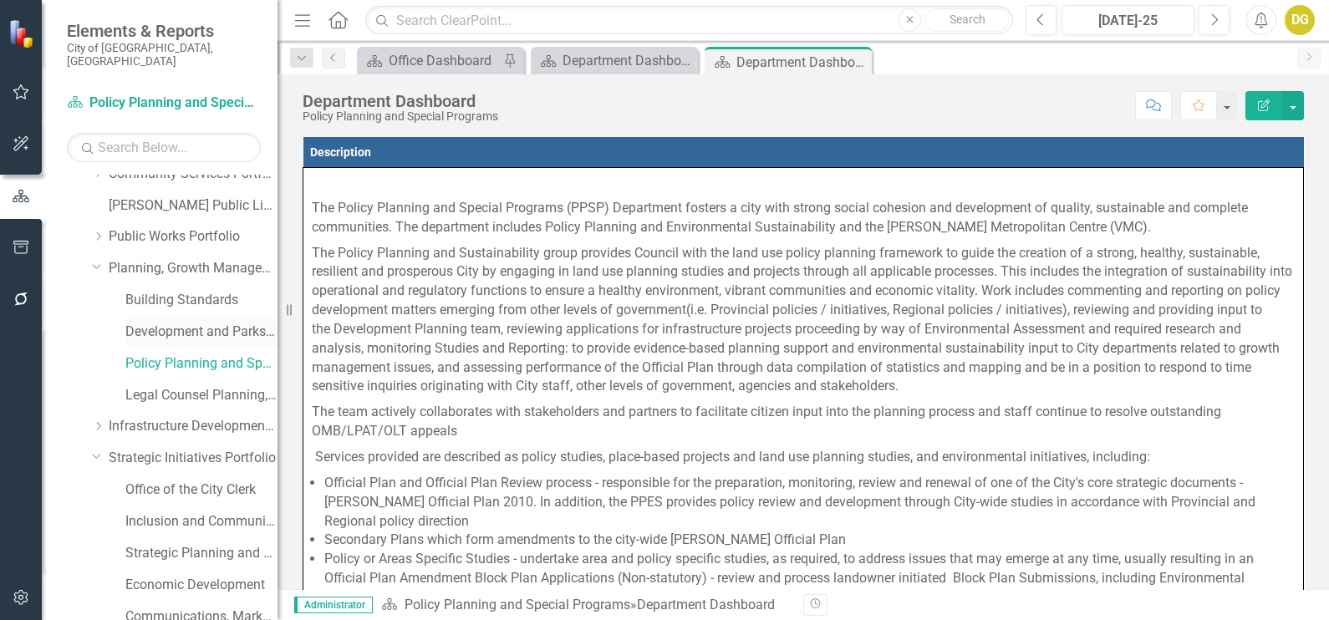
click at [180, 323] on link "Development and Parks Planning" at bounding box center [201, 332] width 152 height 19
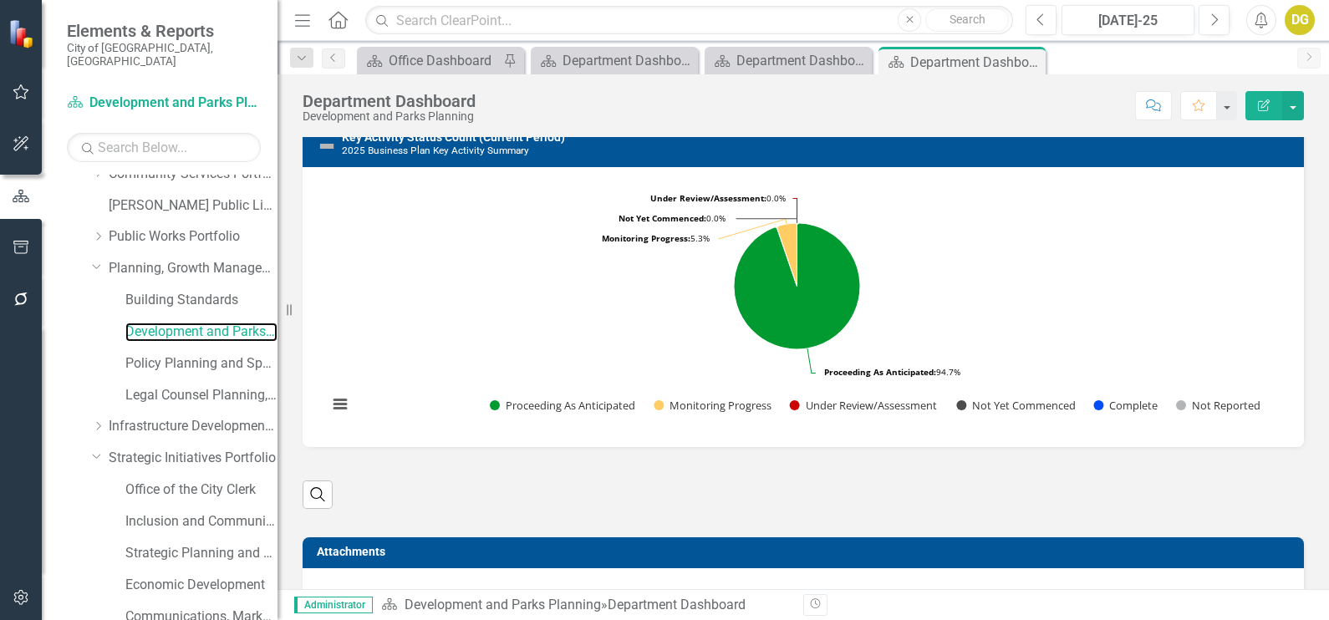
scroll to position [602, 0]
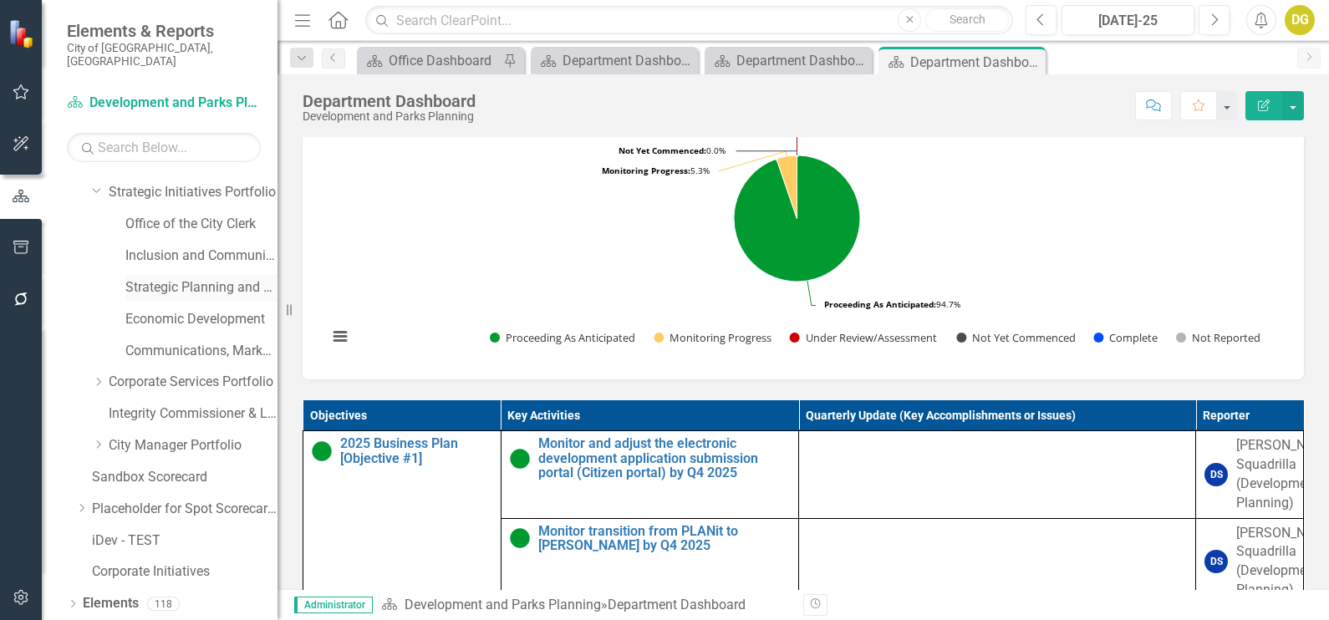
scroll to position [303, 0]
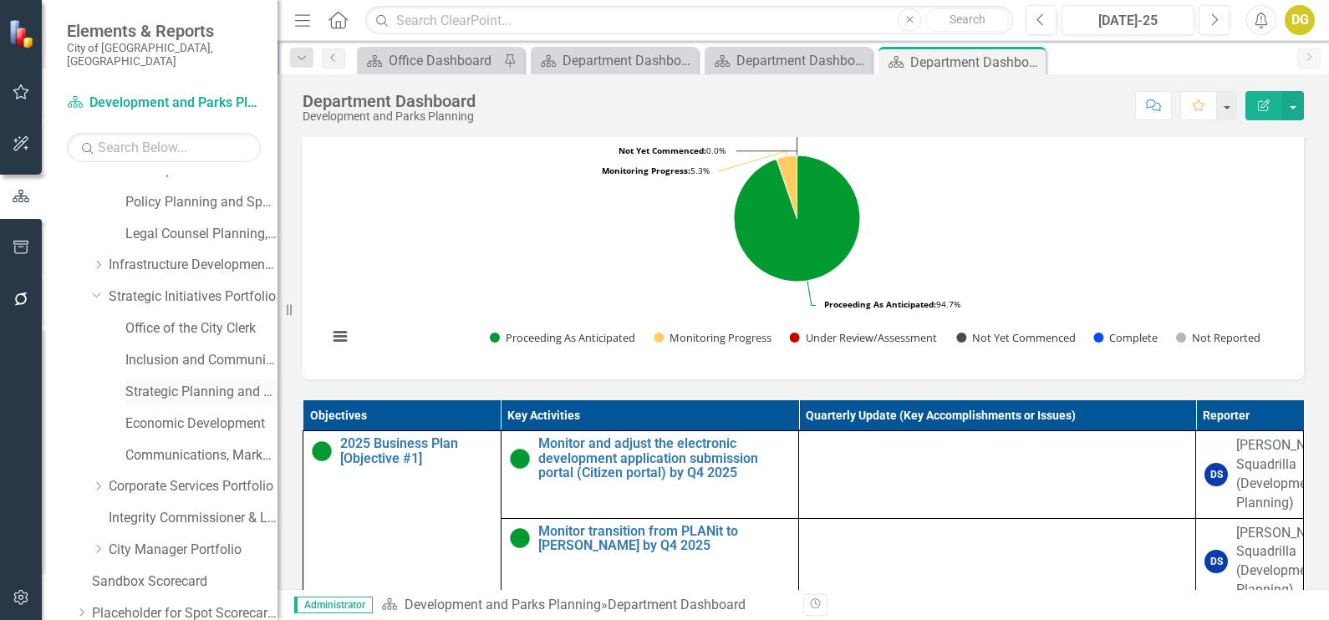
click at [171, 383] on link "Strategic Planning and Project Co-ordination" at bounding box center [201, 392] width 152 height 19
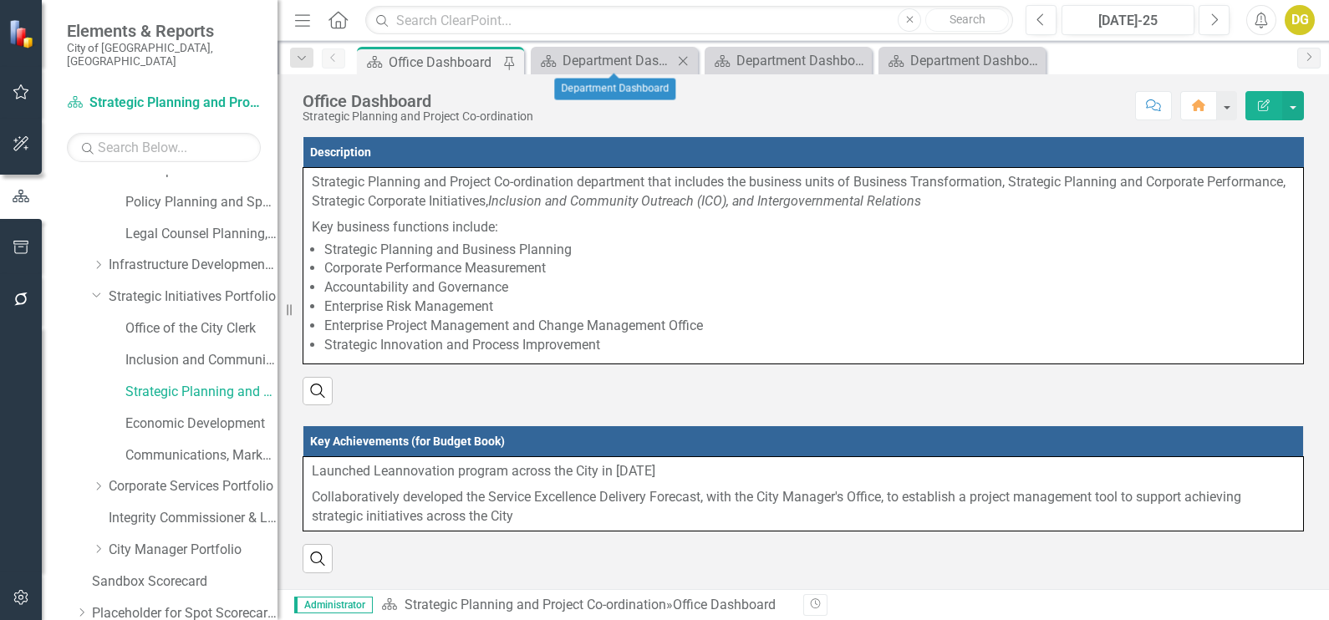
click at [687, 50] on div "Scorecard Department Dashboard Close" at bounding box center [614, 61] width 167 height 28
click at [688, 61] on icon "Close" at bounding box center [683, 60] width 17 height 13
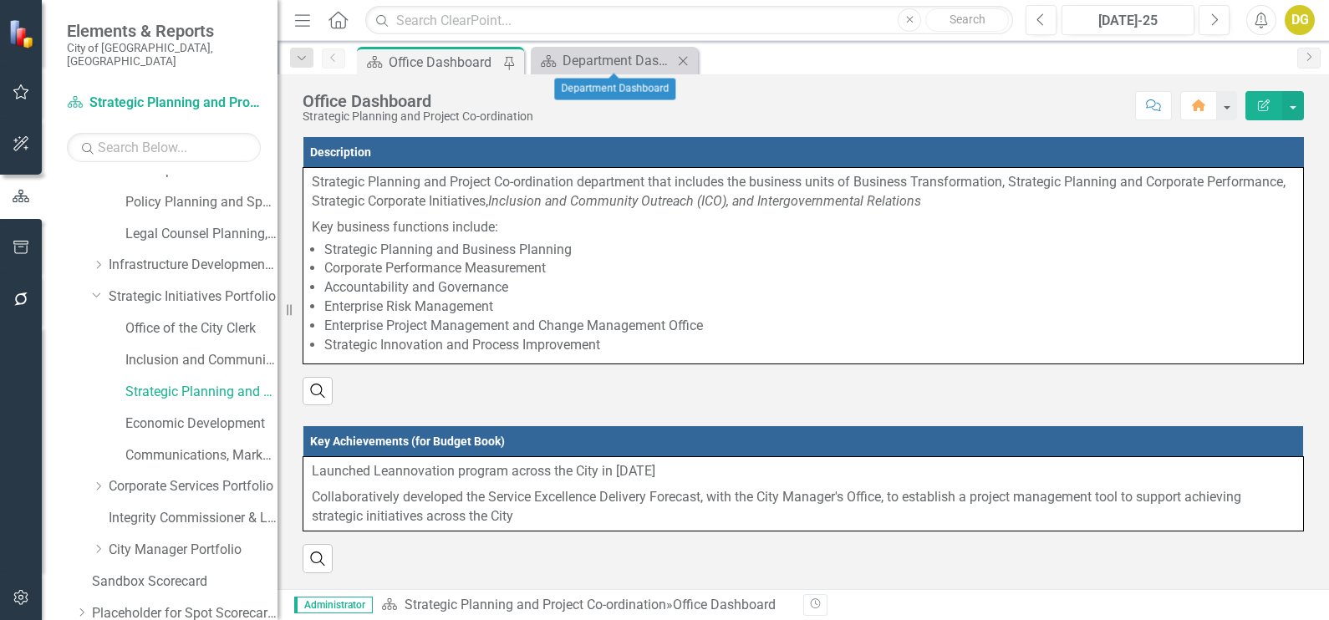
click at [688, 61] on icon "Close" at bounding box center [683, 60] width 17 height 13
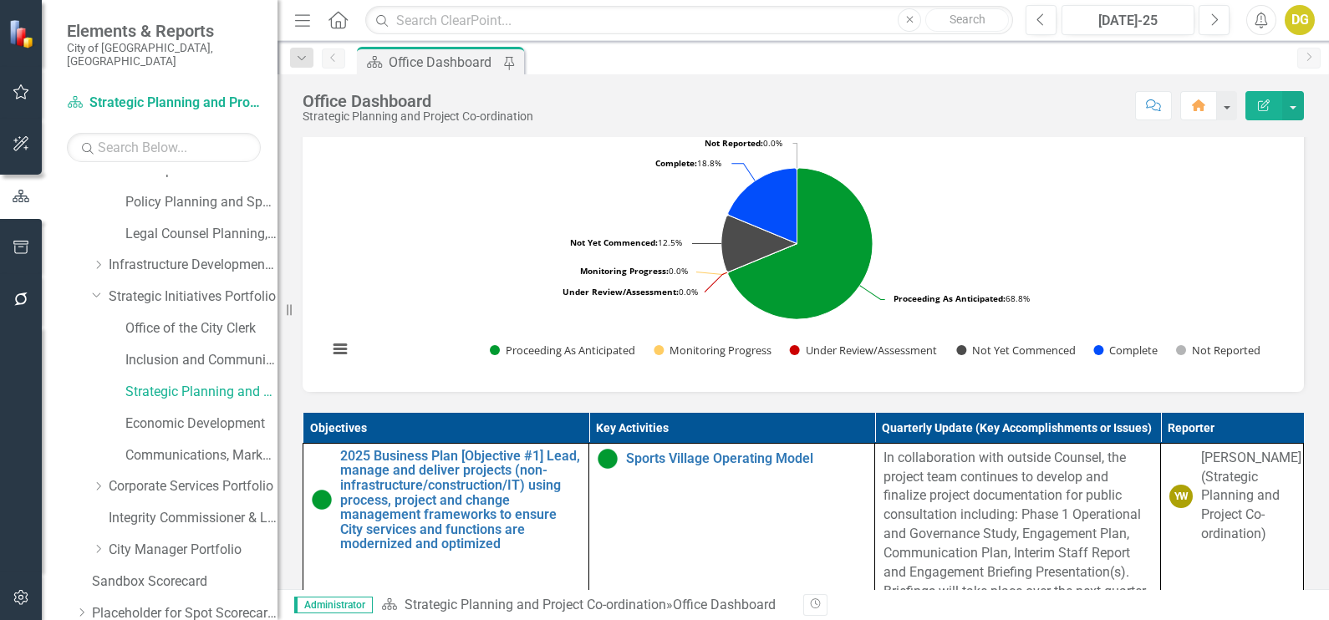
scroll to position [426, 0]
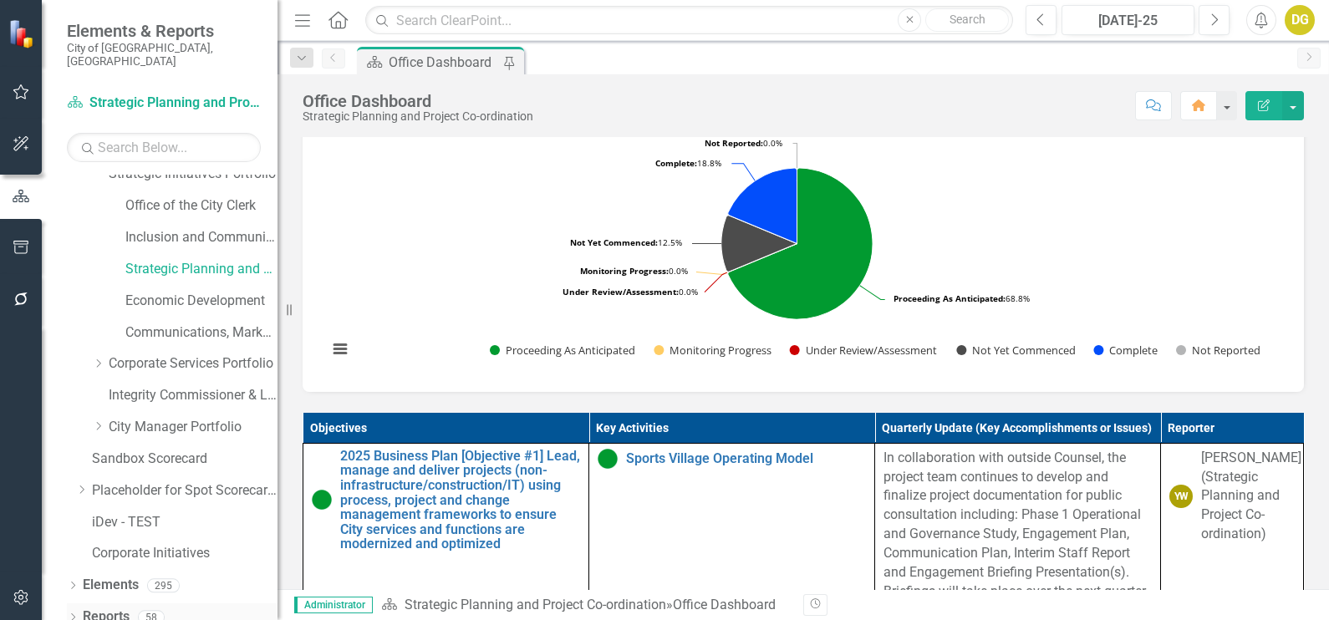
click at [109, 608] on link "Reports" at bounding box center [106, 617] width 47 height 19
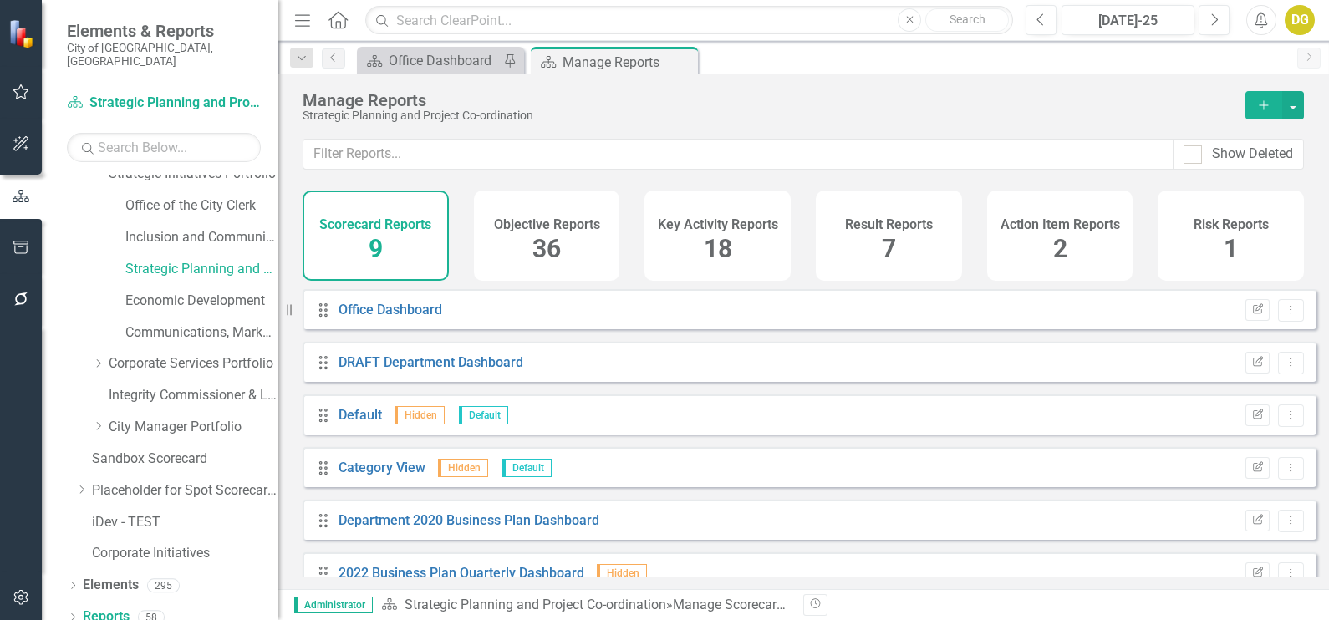
click at [567, 242] on div "Objective Reports 36" at bounding box center [547, 236] width 146 height 90
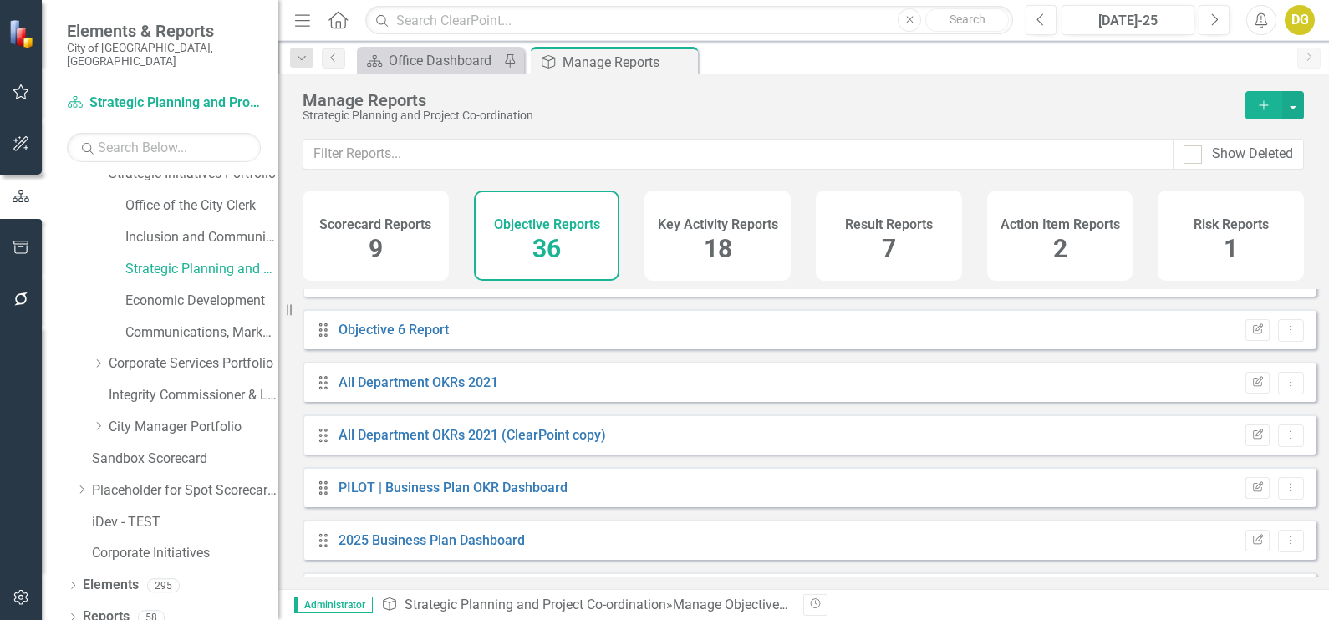
scroll to position [835, 0]
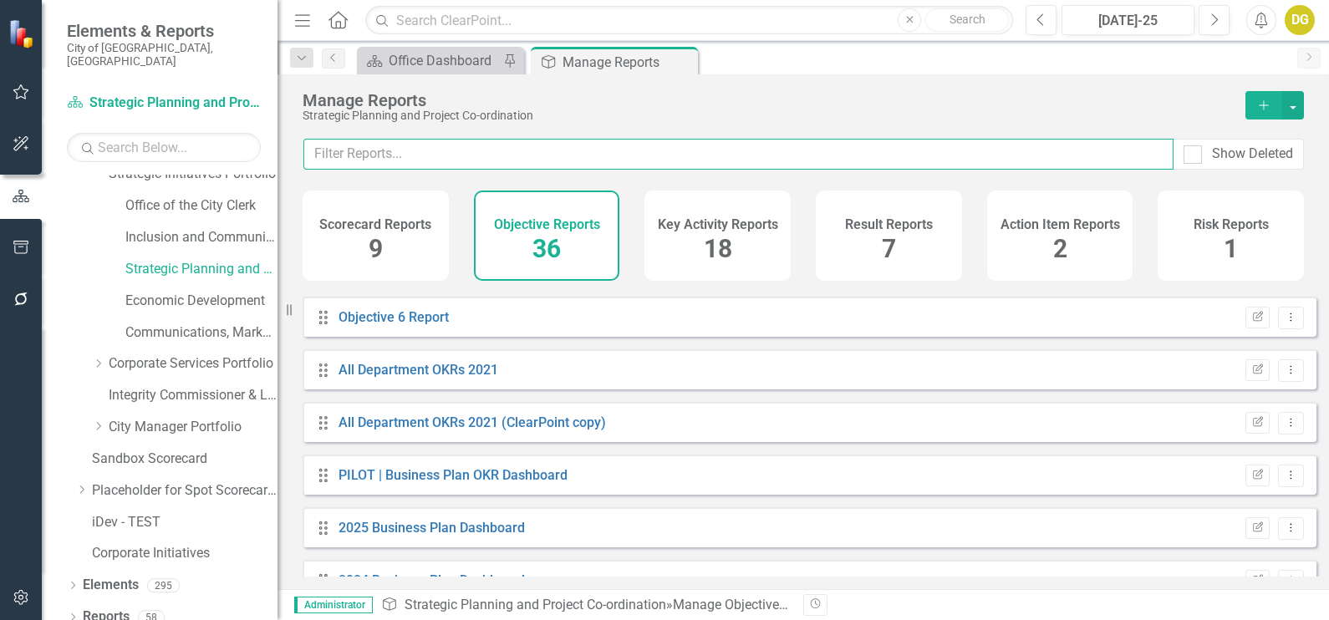
click at [460, 162] on input "text" at bounding box center [738, 154] width 870 height 31
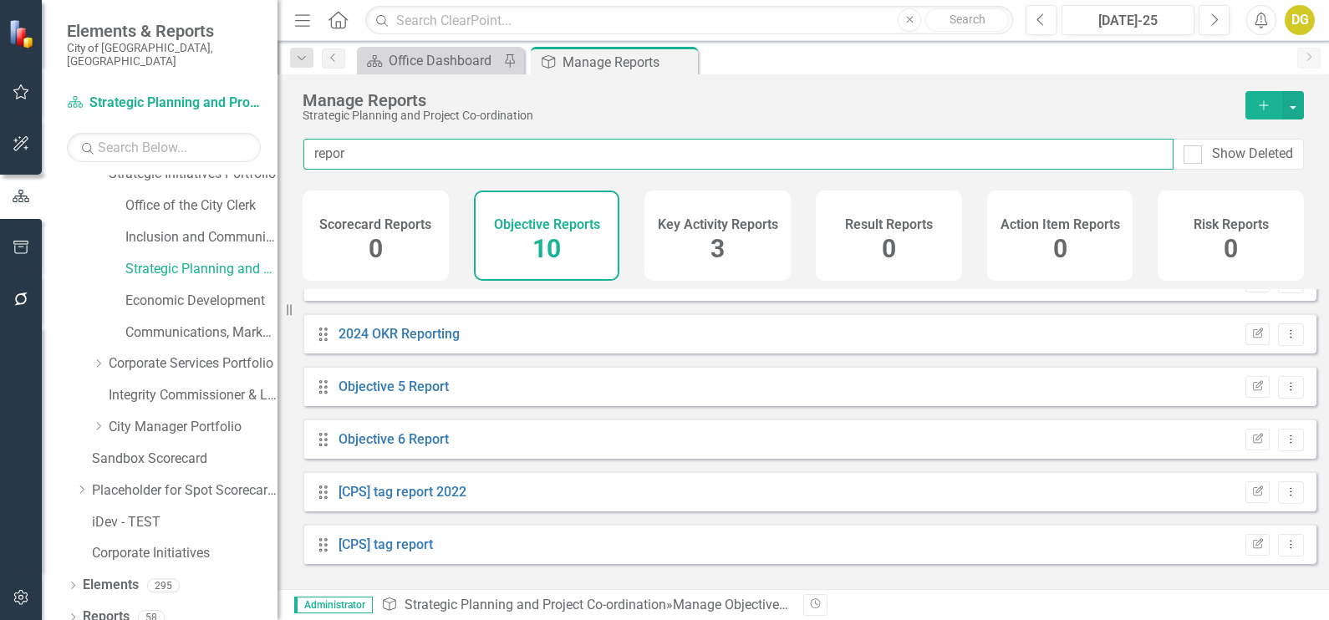
scroll to position [238, 0]
drag, startPoint x: 364, startPoint y: 150, endPoint x: 117, endPoint y: 116, distance: 249.0
click at [125, 118] on div "Elements & Reports City of Vaughan, ON Scorecard Strategic Planning and Project…" at bounding box center [664, 310] width 1329 height 620
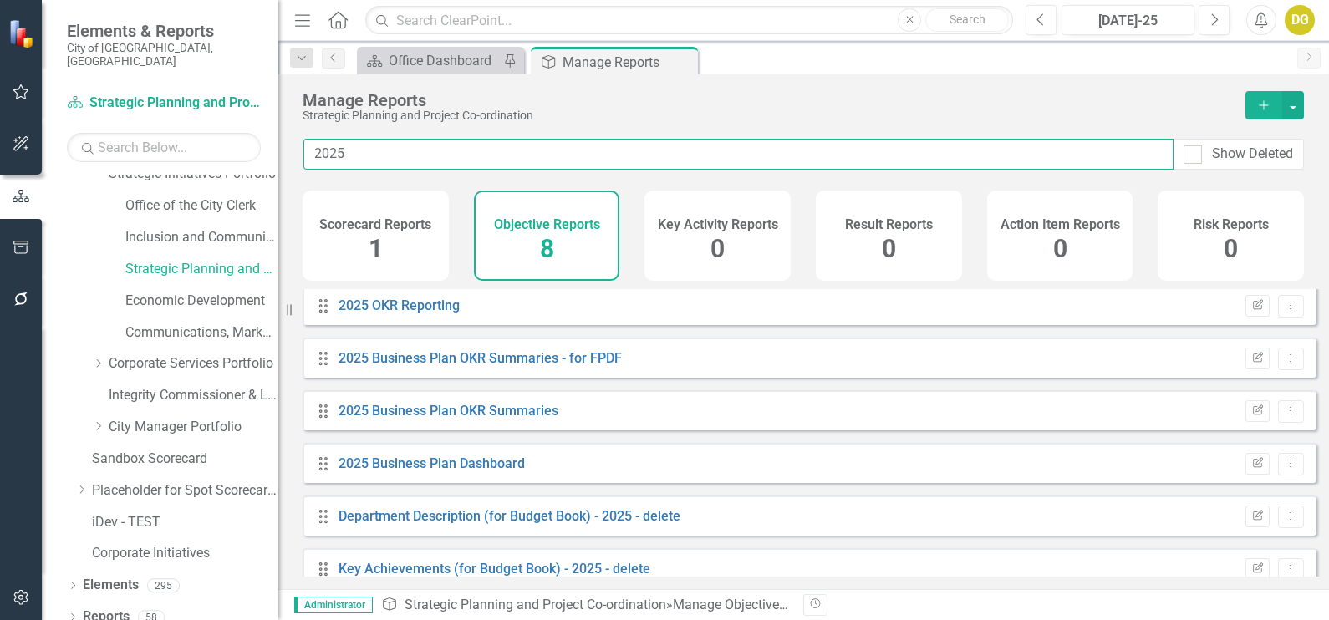
scroll to position [0, 0]
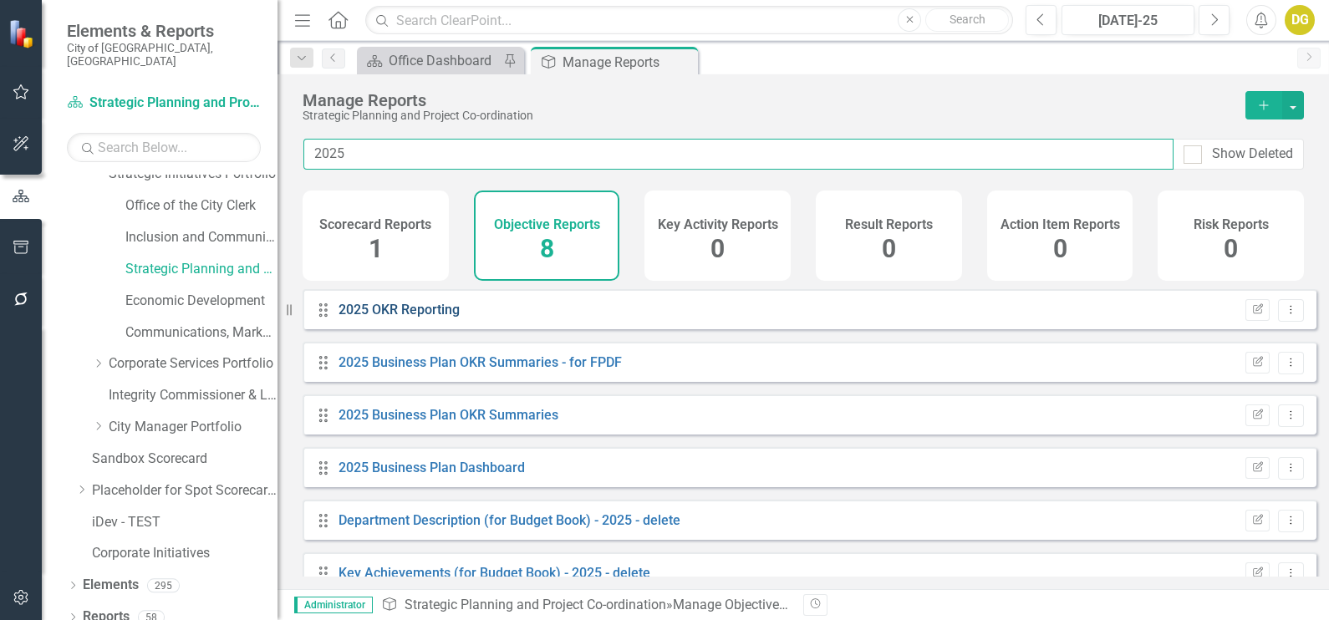
type input "2025"
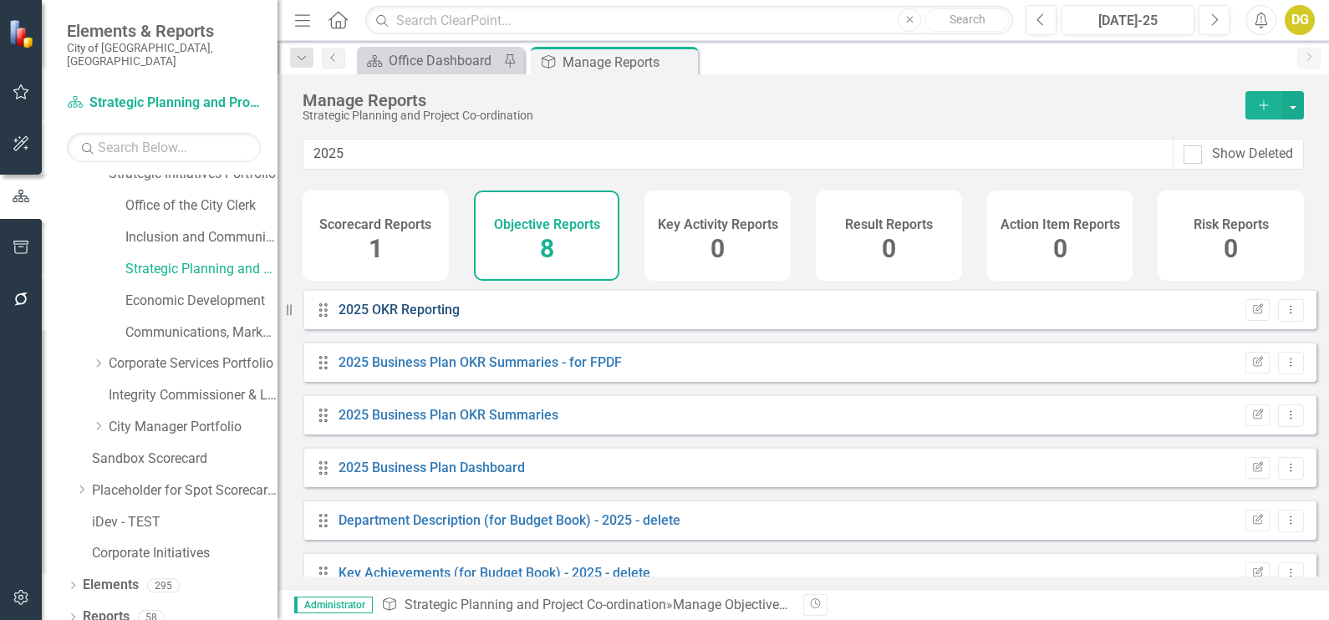
click at [412, 318] on link "2025 OKR Reporting" at bounding box center [399, 310] width 121 height 16
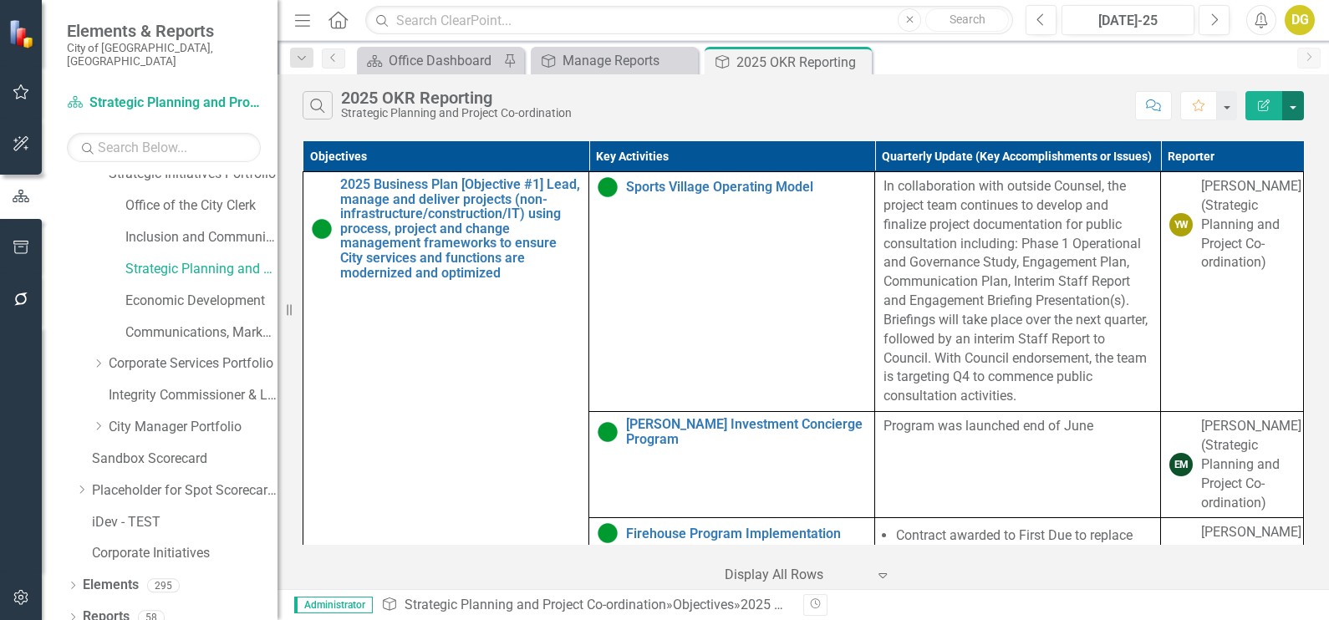
click at [1296, 100] on button "button" at bounding box center [1294, 105] width 22 height 29
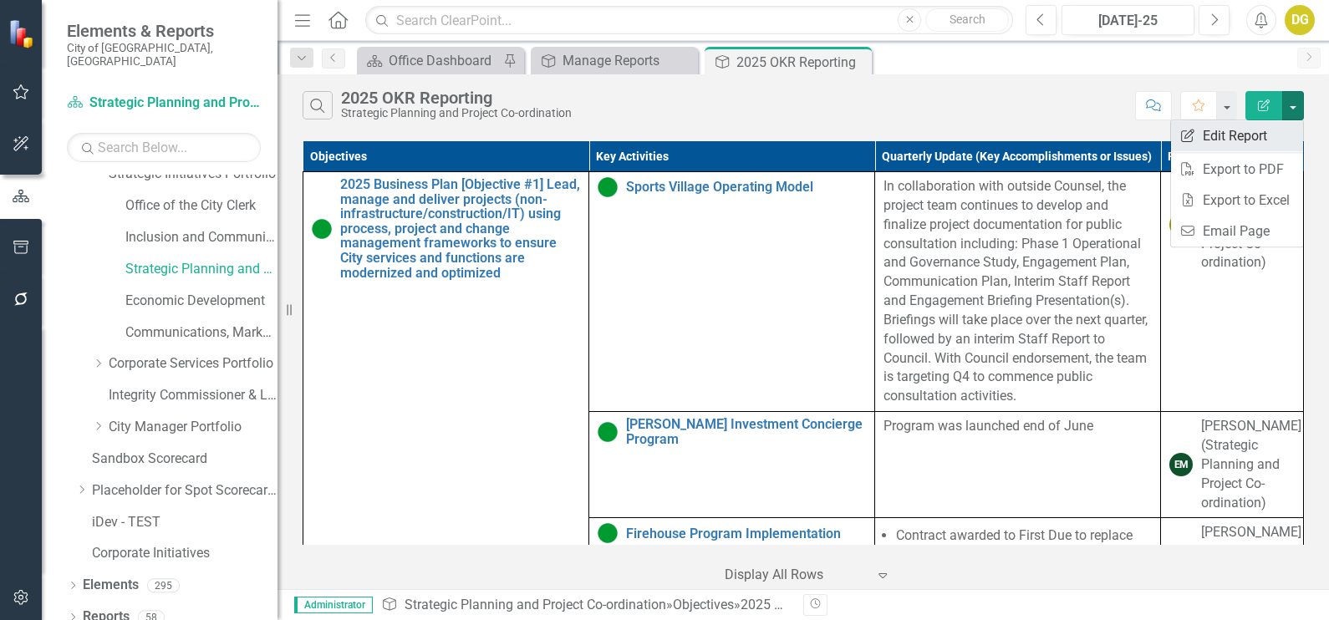
click at [1272, 132] on link "Edit Report Edit Report" at bounding box center [1237, 135] width 132 height 31
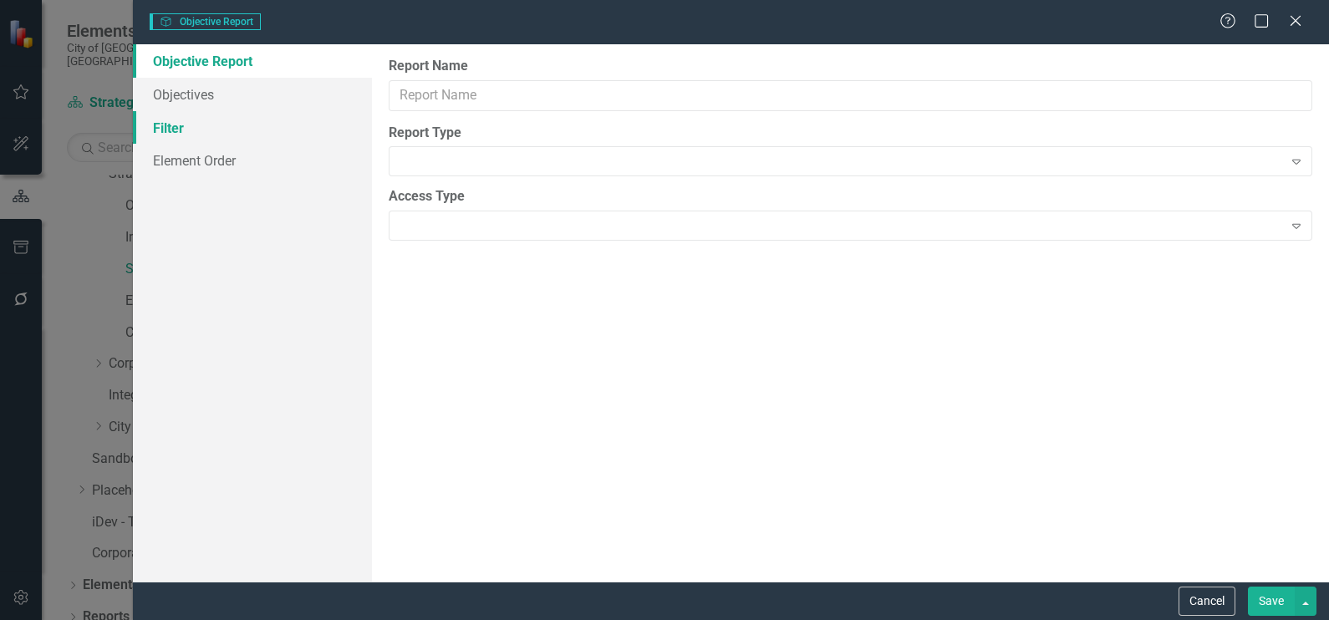
type input "2025 OKR Reporting"
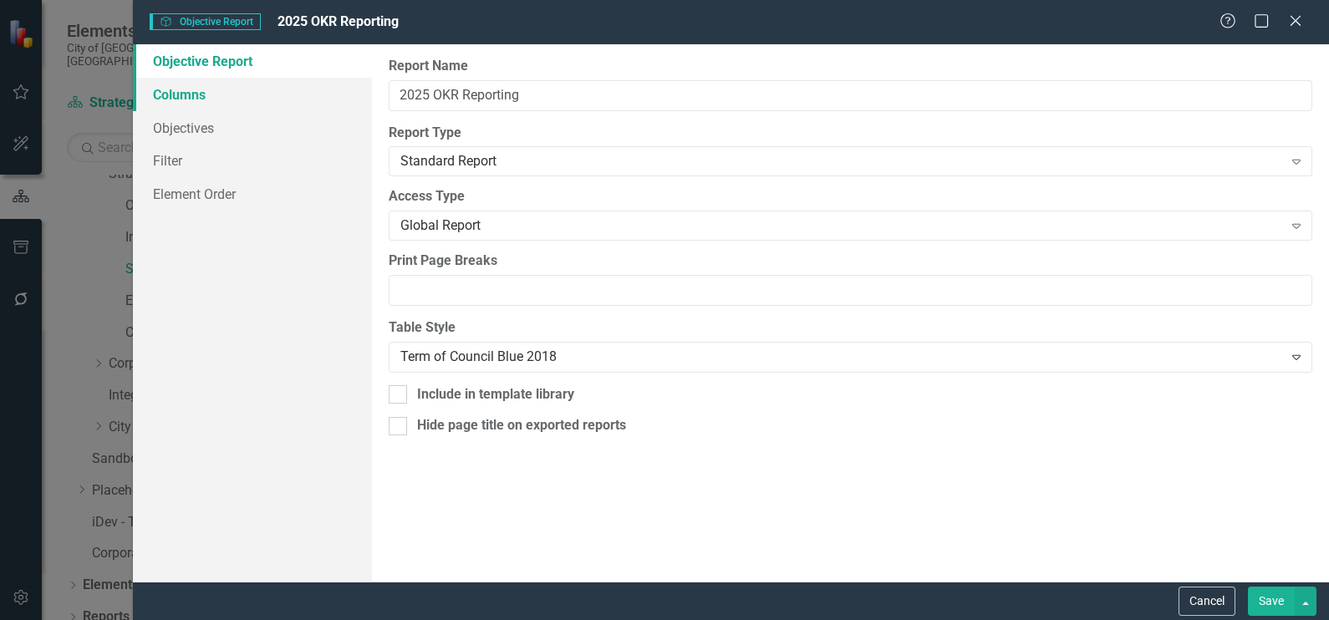
click at [230, 93] on link "Columns" at bounding box center [252, 94] width 239 height 33
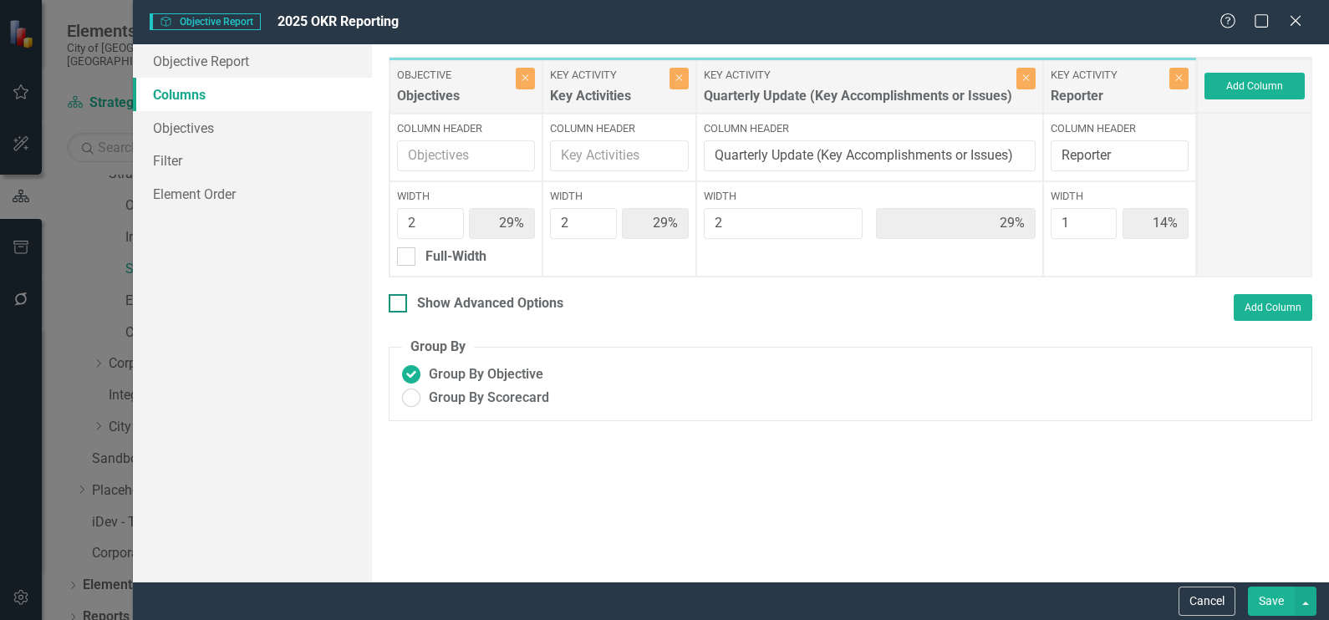
click at [398, 301] on input "Show Advanced Options" at bounding box center [394, 299] width 11 height 11
checkbox input "true"
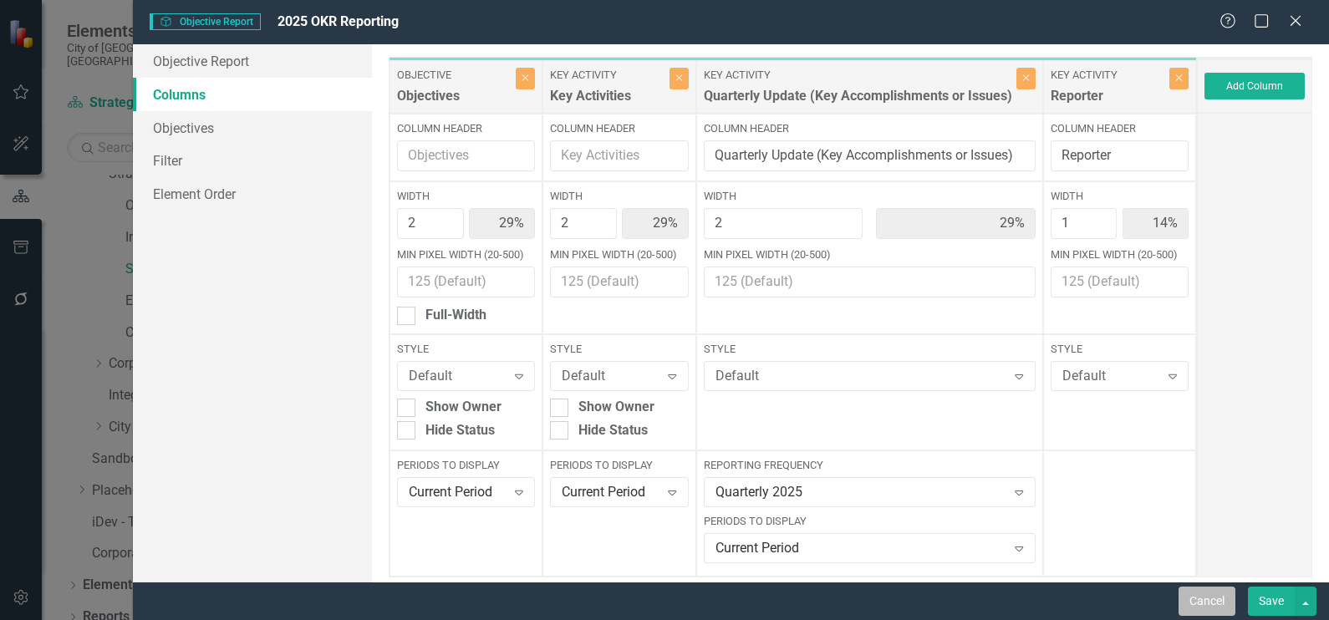
click at [1217, 599] on button "Cancel" at bounding box center [1207, 601] width 57 height 29
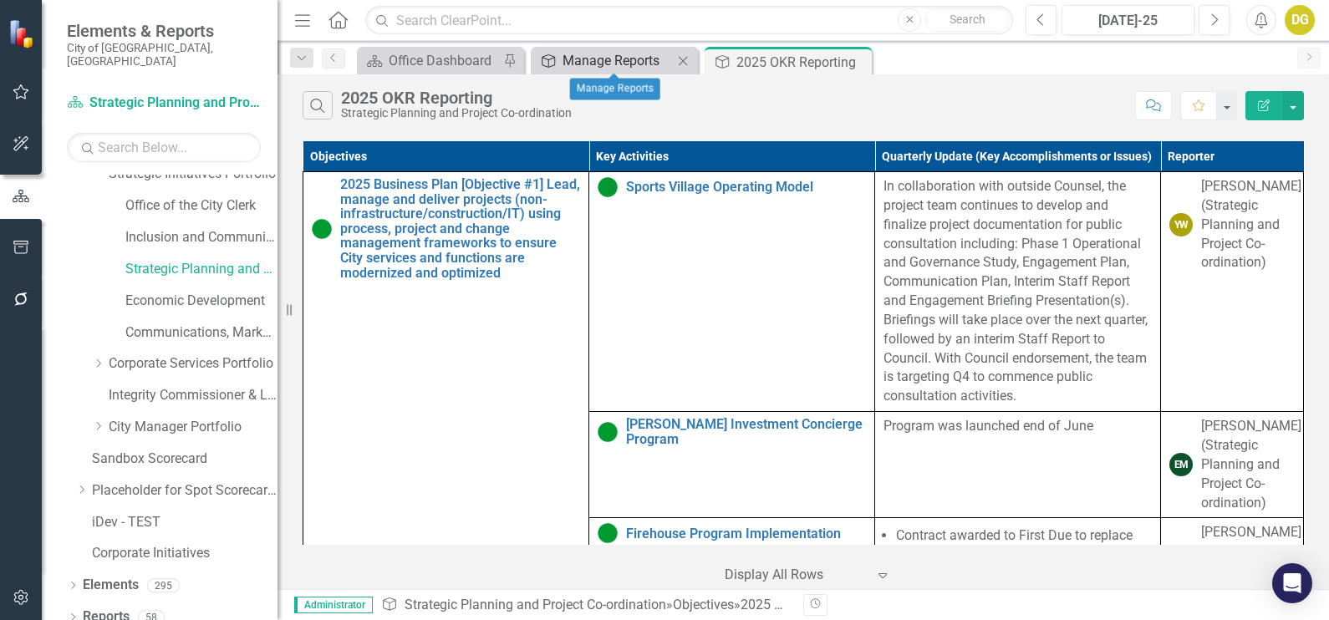
click at [615, 52] on div "Manage Reports" at bounding box center [618, 60] width 110 height 21
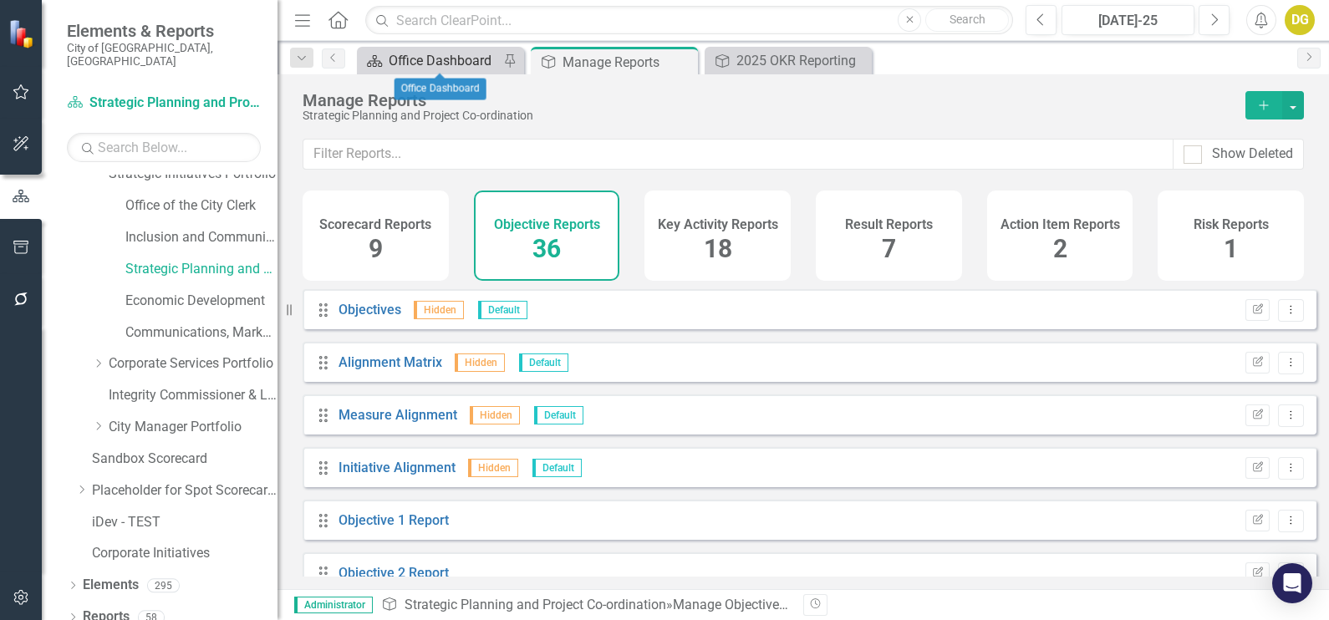
click at [416, 60] on div "Office Dashboard" at bounding box center [444, 60] width 110 height 21
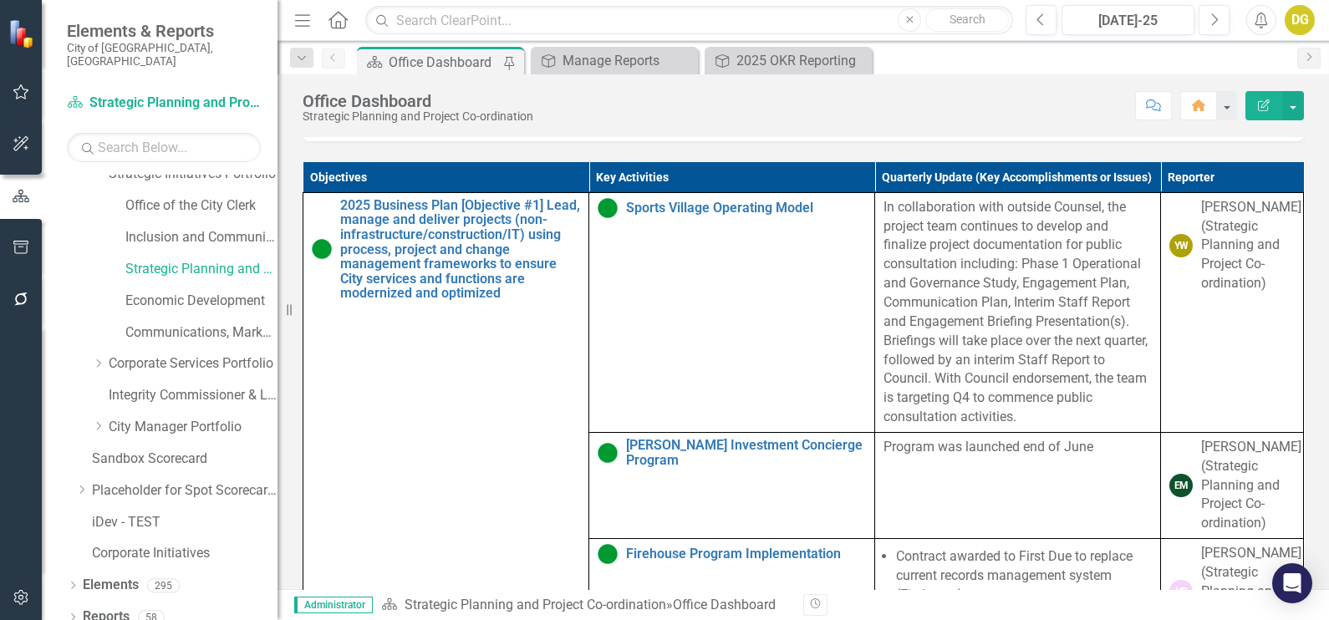
scroll to position [835, 0]
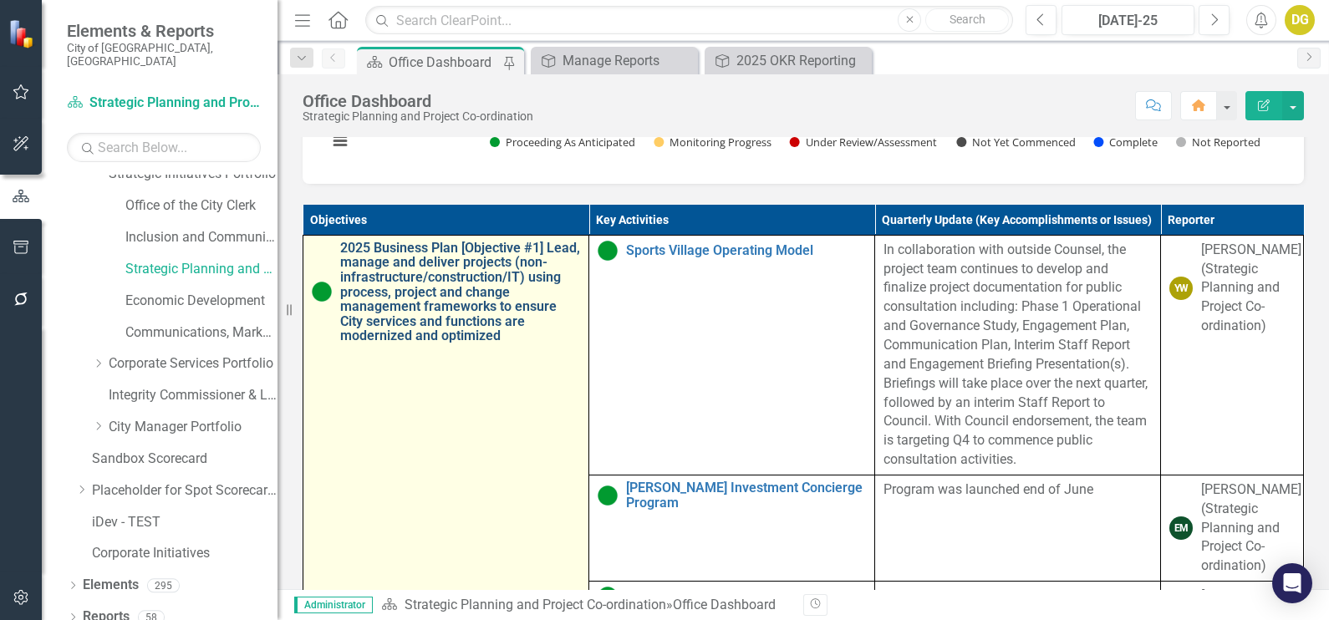
click at [428, 323] on link "2025 Business Plan [Objective #1] Lead, manage and deliver projects (non-infras…" at bounding box center [460, 292] width 240 height 103
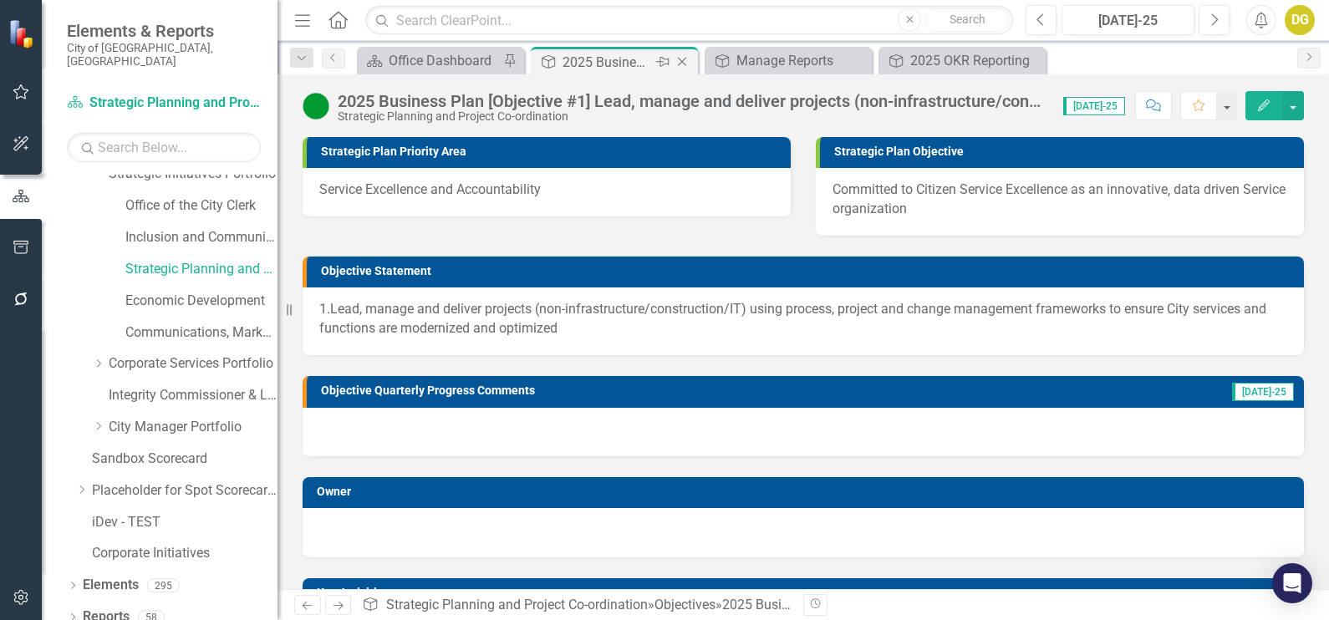
click at [685, 61] on icon "Close" at bounding box center [682, 61] width 17 height 13
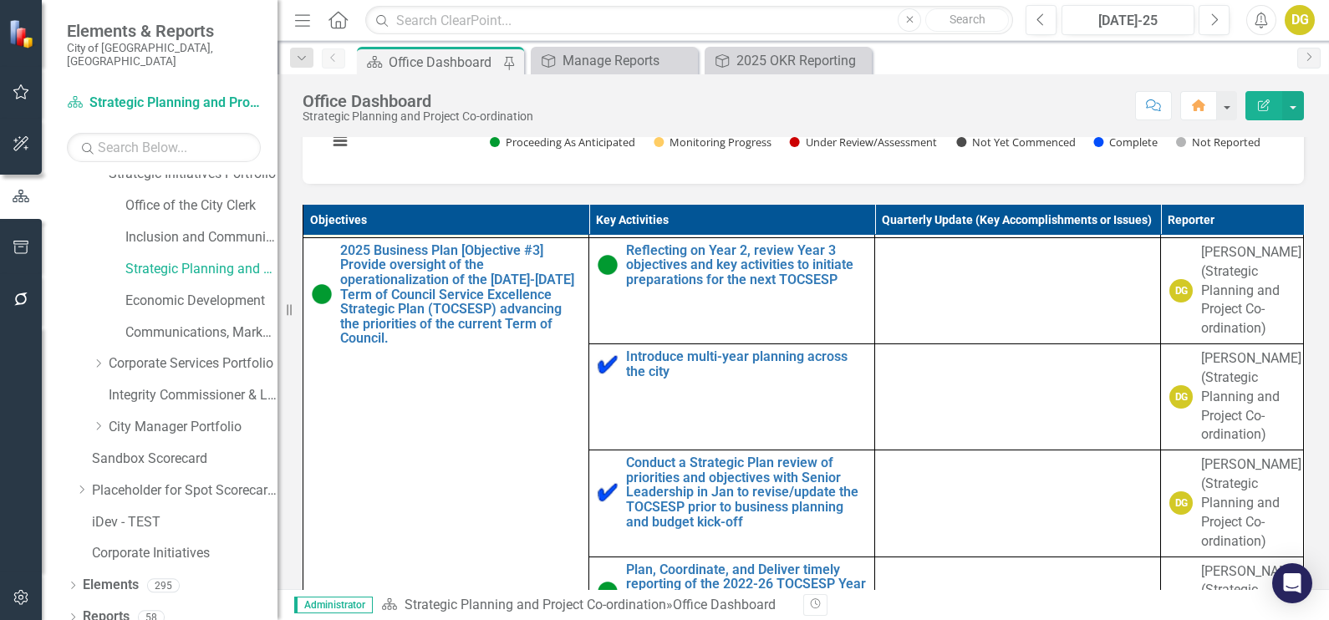
scroll to position [2821, 0]
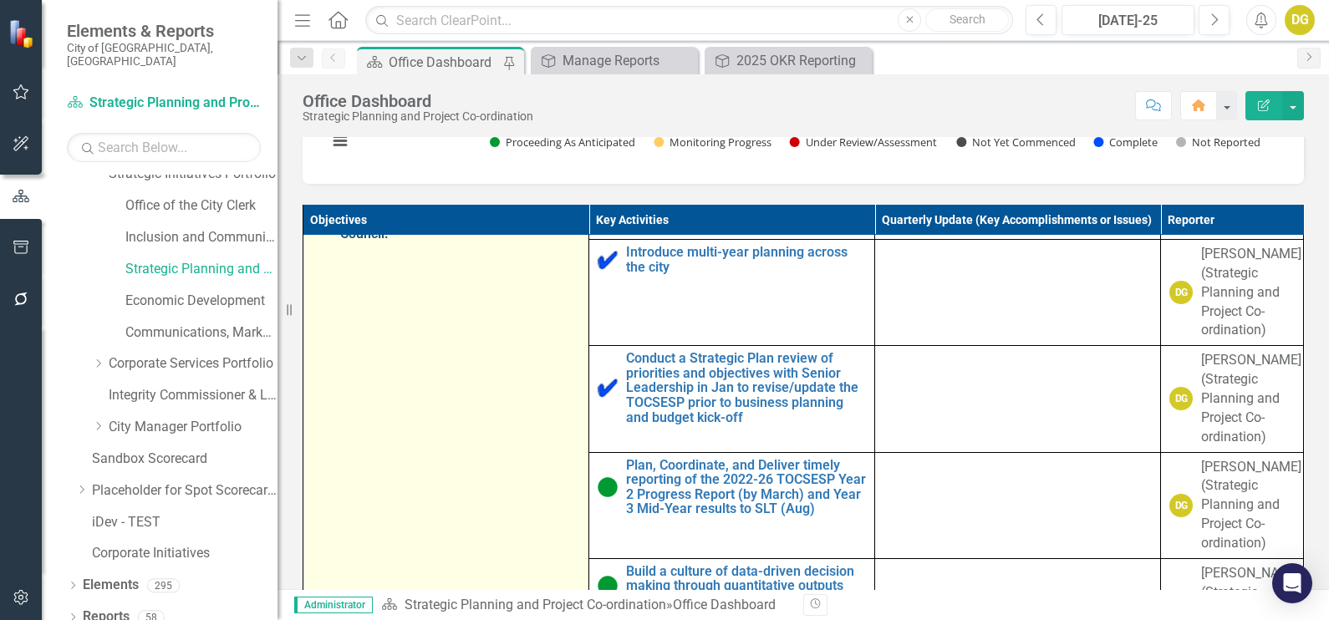
click at [419, 242] on link "2025 Business Plan [Objective #3] Provide oversight of the operationalization o…" at bounding box center [460, 190] width 240 height 103
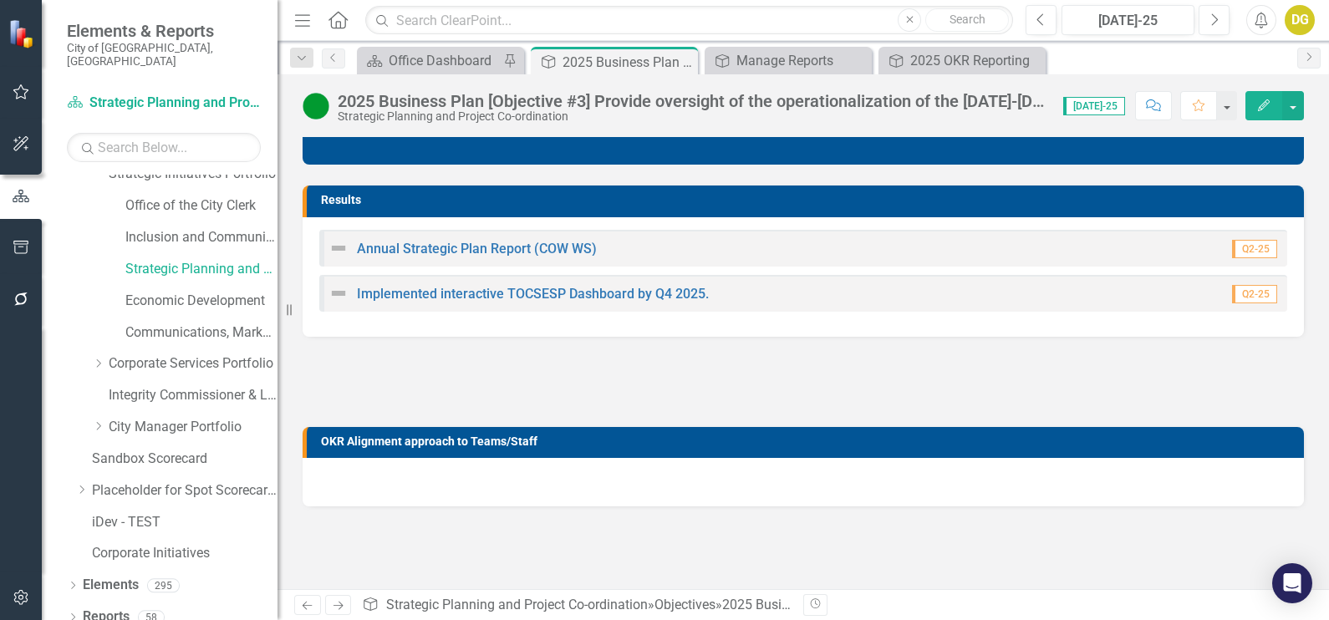
scroll to position [900, 0]
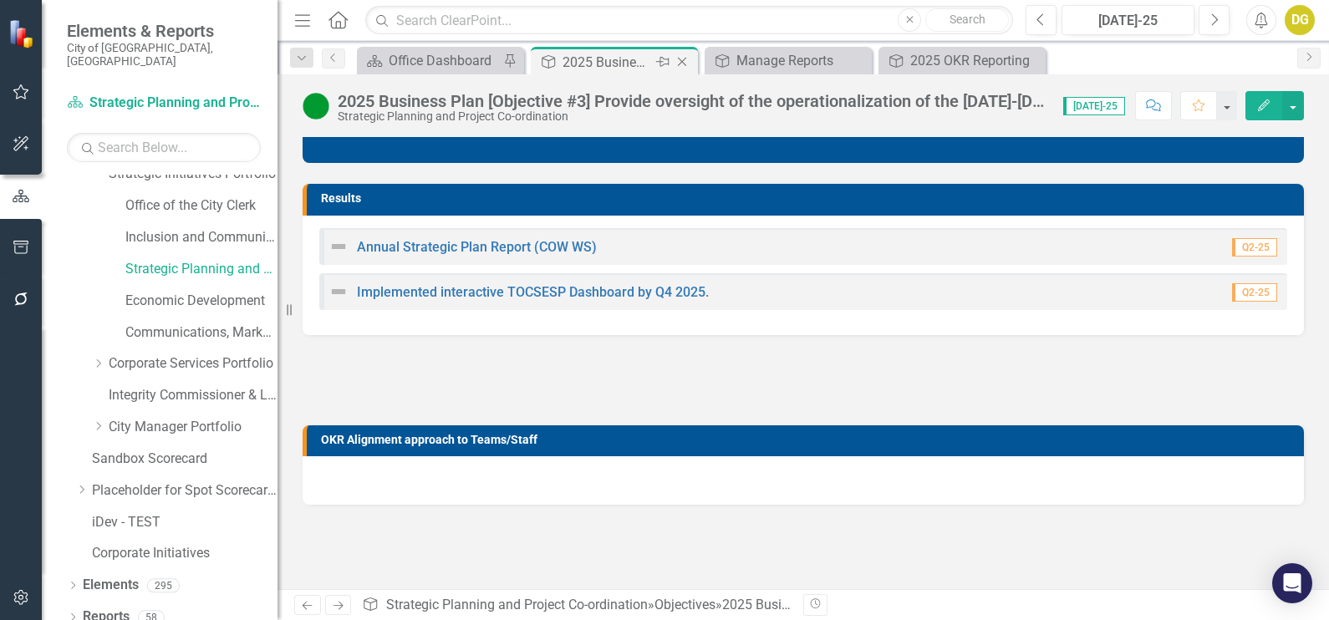
click at [687, 63] on icon "Close" at bounding box center [682, 61] width 17 height 13
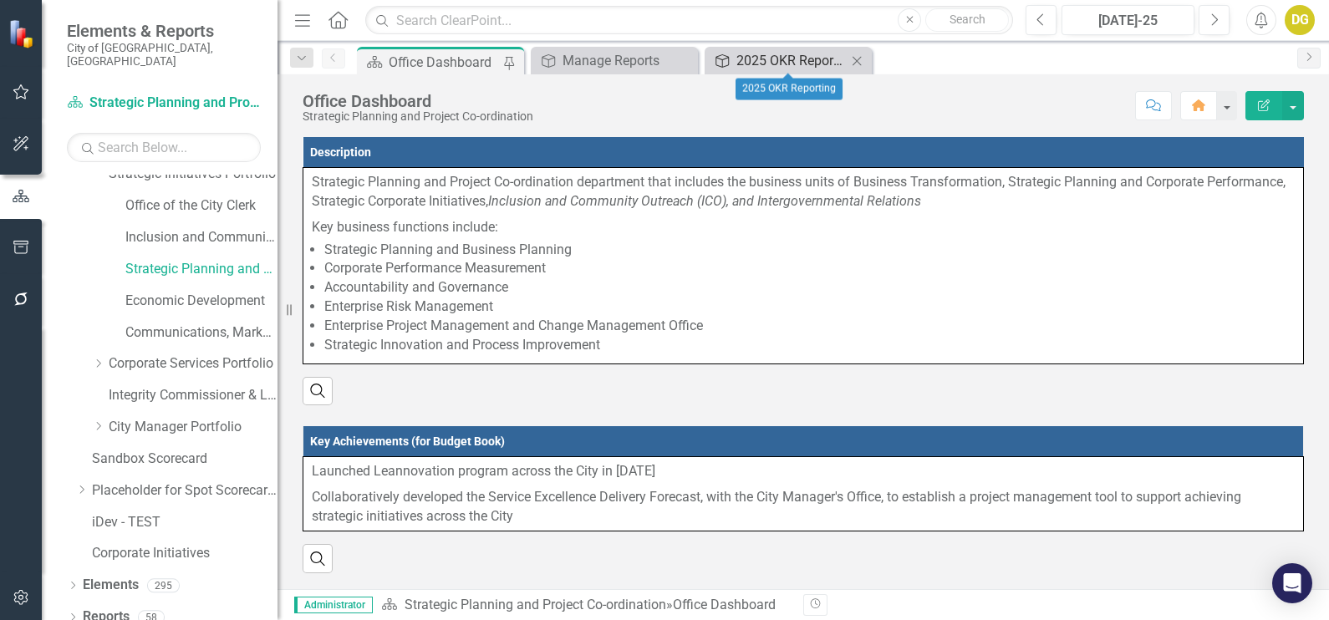
click at [778, 56] on div "2025 OKR Reporting" at bounding box center [792, 60] width 110 height 21
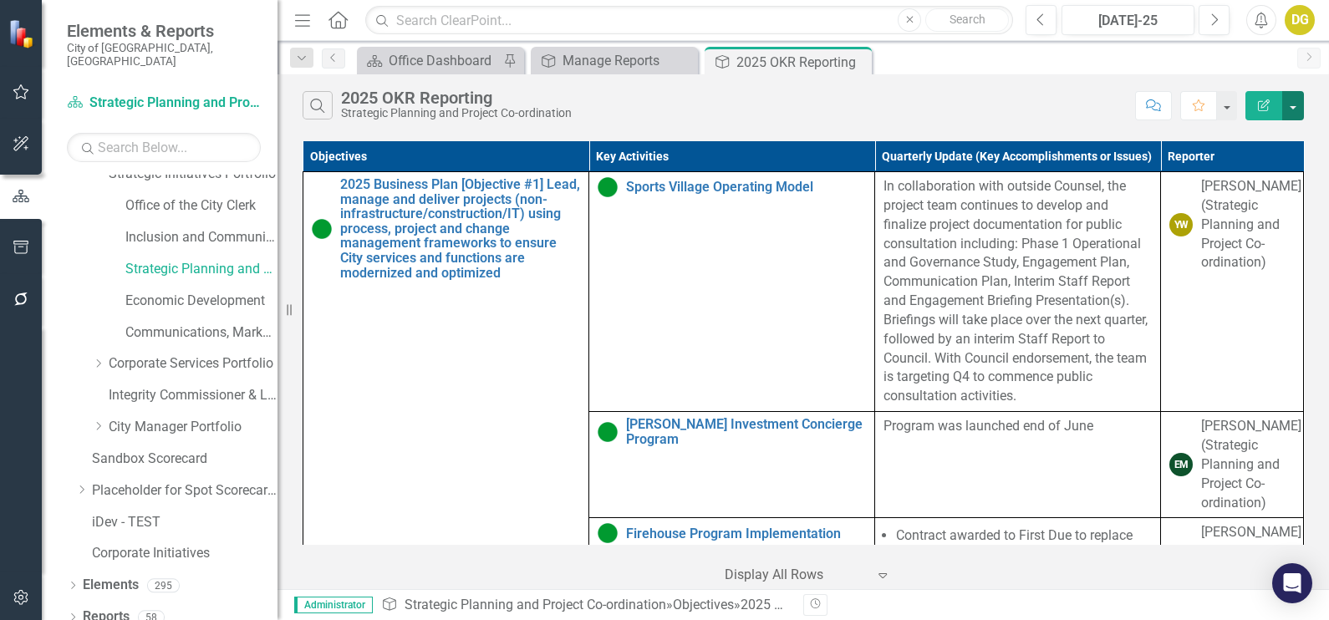
click at [1291, 100] on button "button" at bounding box center [1294, 105] width 22 height 29
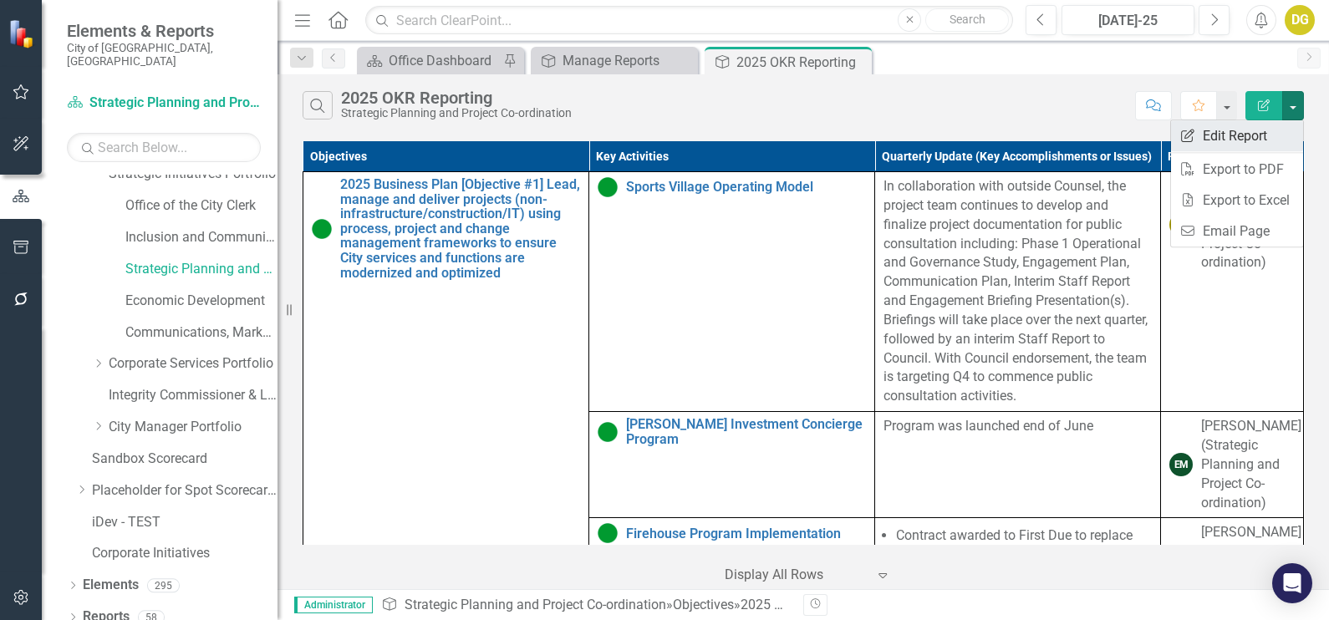
click at [1275, 141] on link "Edit Report Edit Report" at bounding box center [1237, 135] width 132 height 31
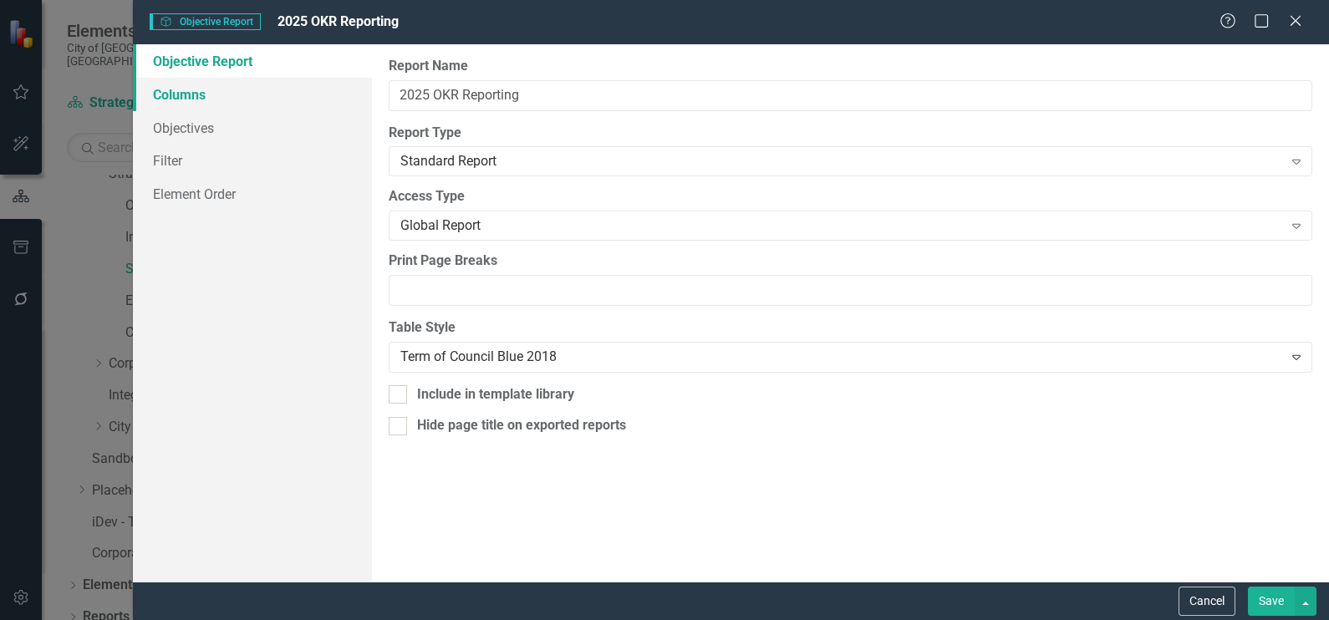
click at [222, 100] on link "Columns" at bounding box center [252, 94] width 239 height 33
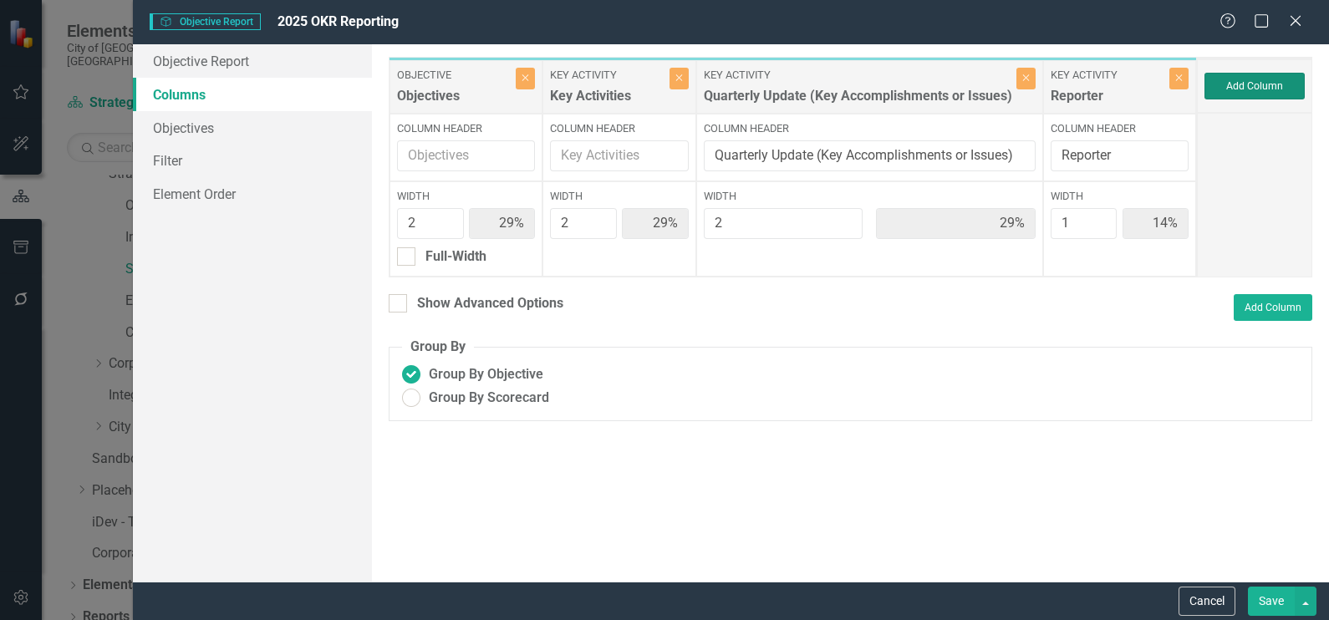
click at [1238, 84] on button "Add Column" at bounding box center [1255, 86] width 100 height 27
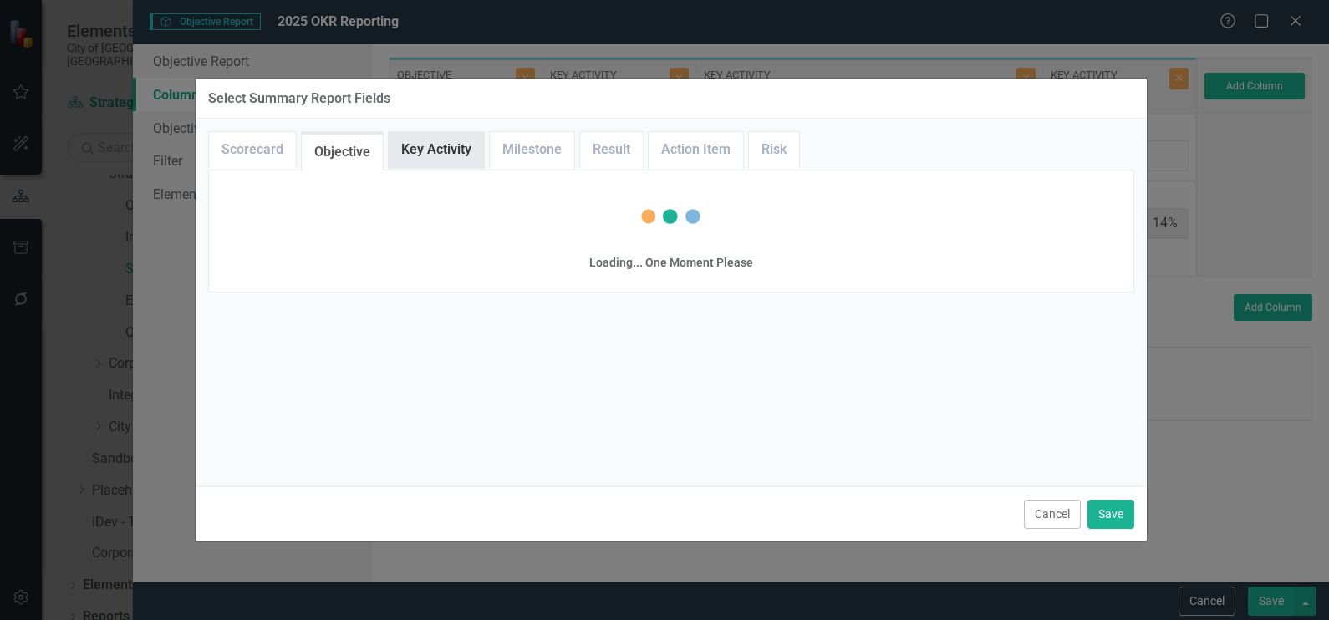
click at [431, 146] on link "Key Activity" at bounding box center [436, 150] width 95 height 36
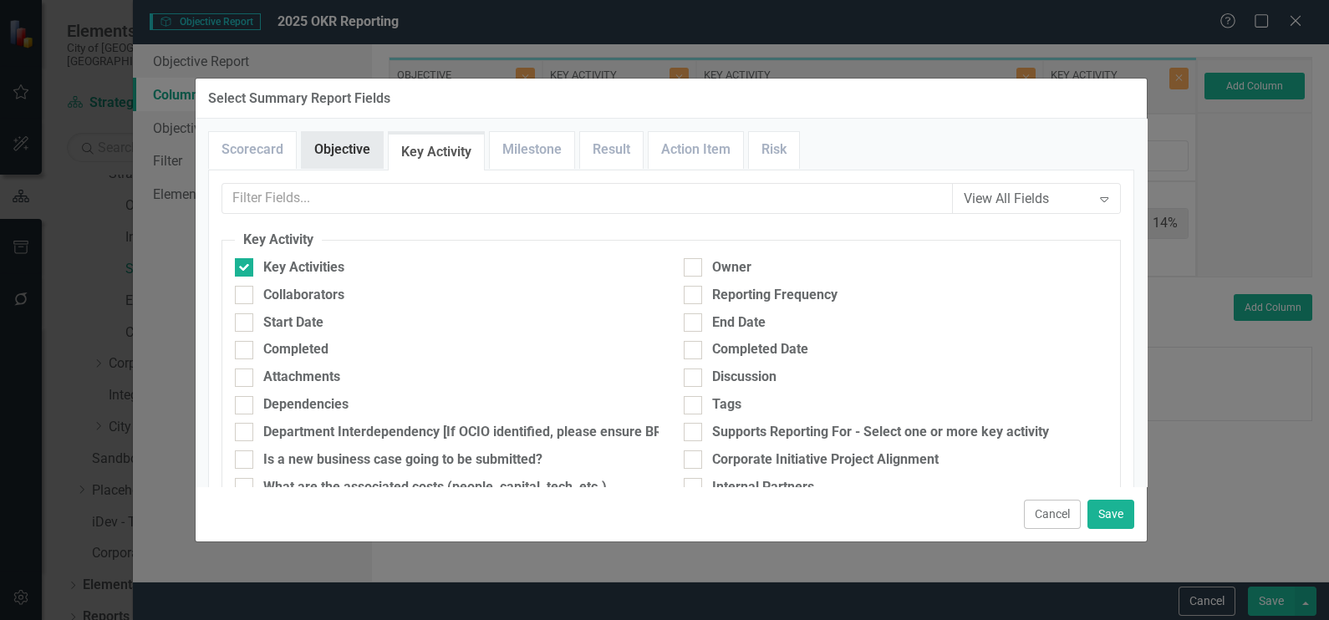
click at [325, 161] on link "Objective" at bounding box center [342, 150] width 81 height 36
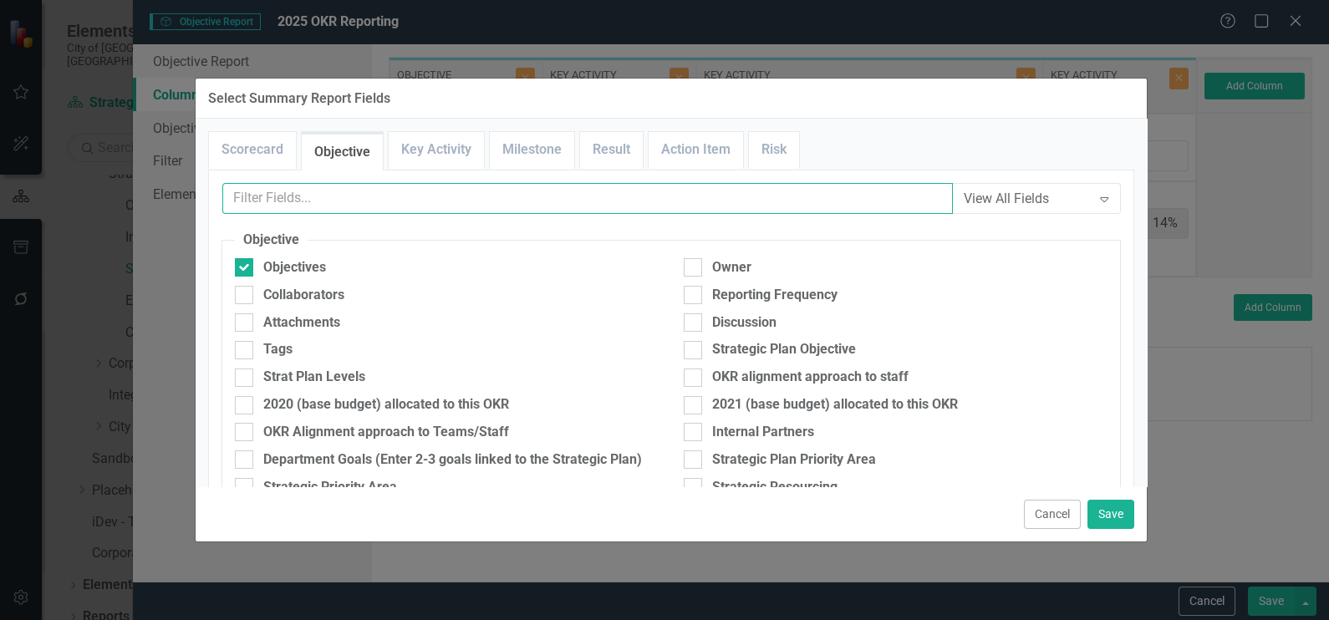
click at [382, 205] on input "text" at bounding box center [587, 198] width 731 height 31
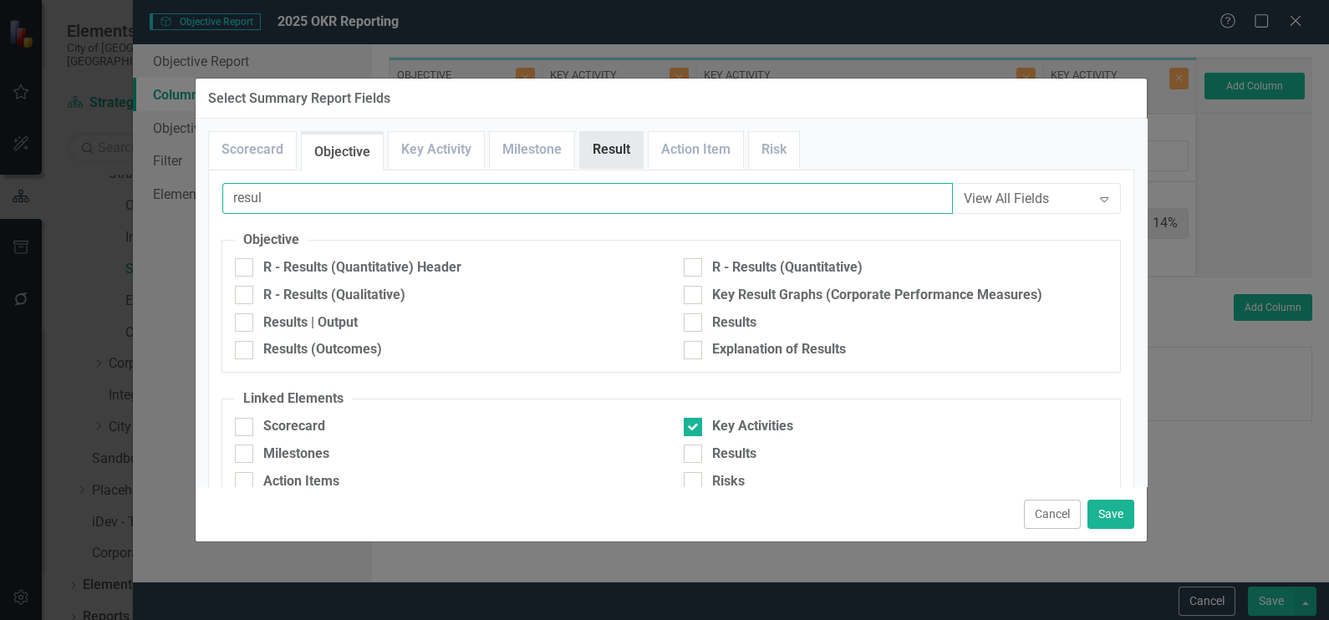
type input "resul"
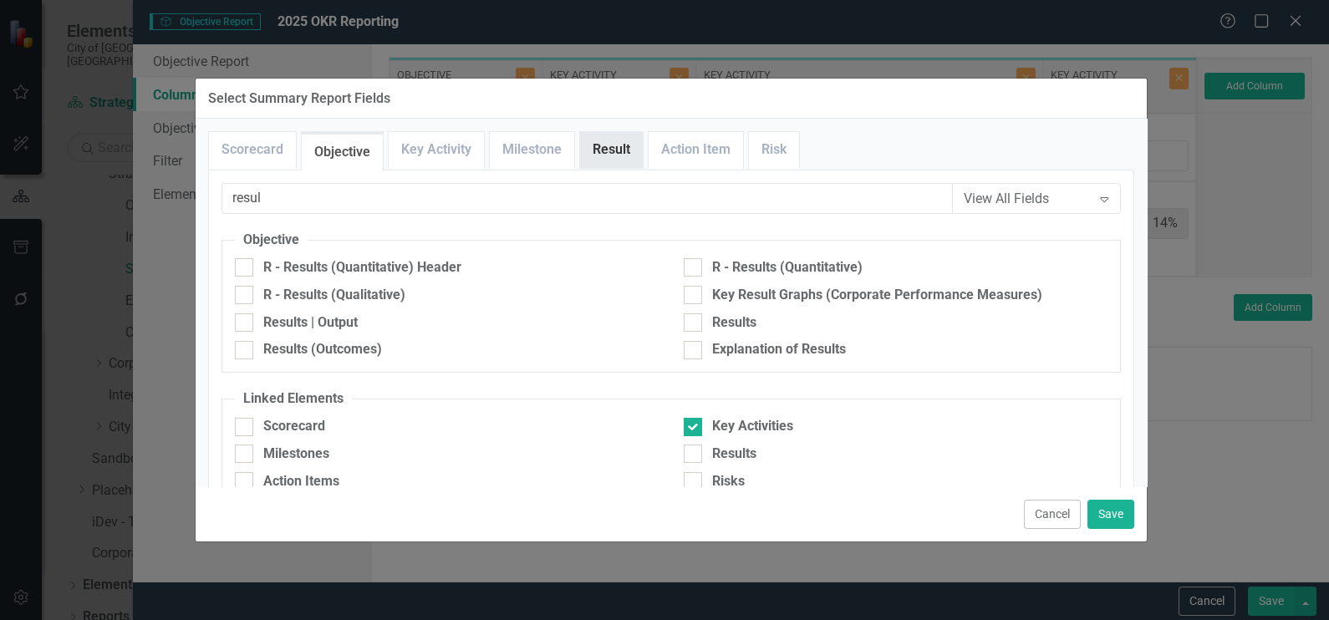
click at [604, 150] on link "Result" at bounding box center [611, 150] width 63 height 36
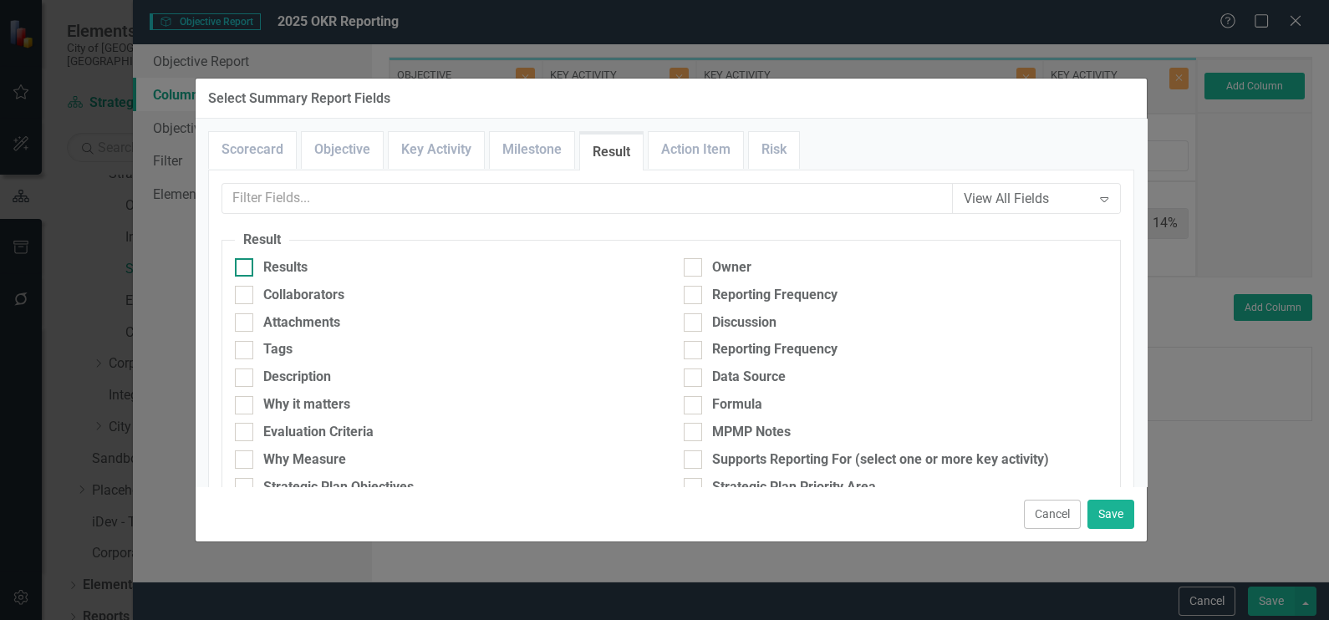
click at [238, 270] on div at bounding box center [244, 267] width 18 height 18
click at [238, 269] on input "Results" at bounding box center [240, 263] width 11 height 11
checkbox input "true"
click at [1114, 508] on button "Save" at bounding box center [1111, 514] width 47 height 29
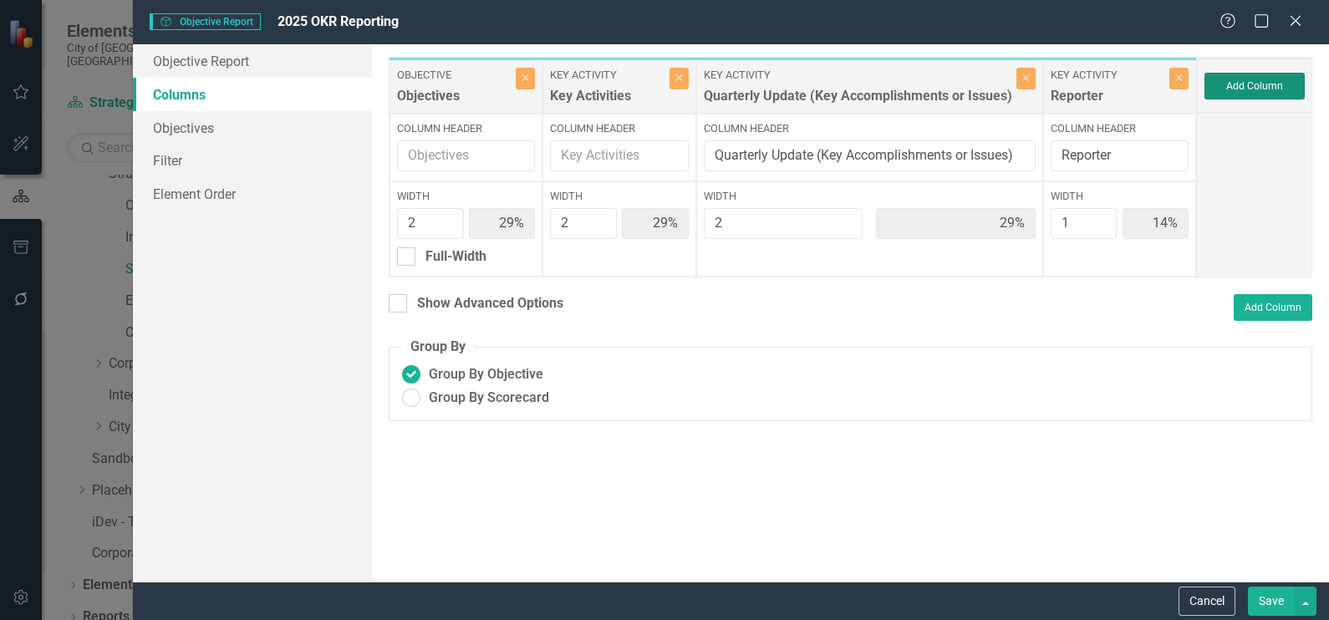
type input "25%"
type input "13%"
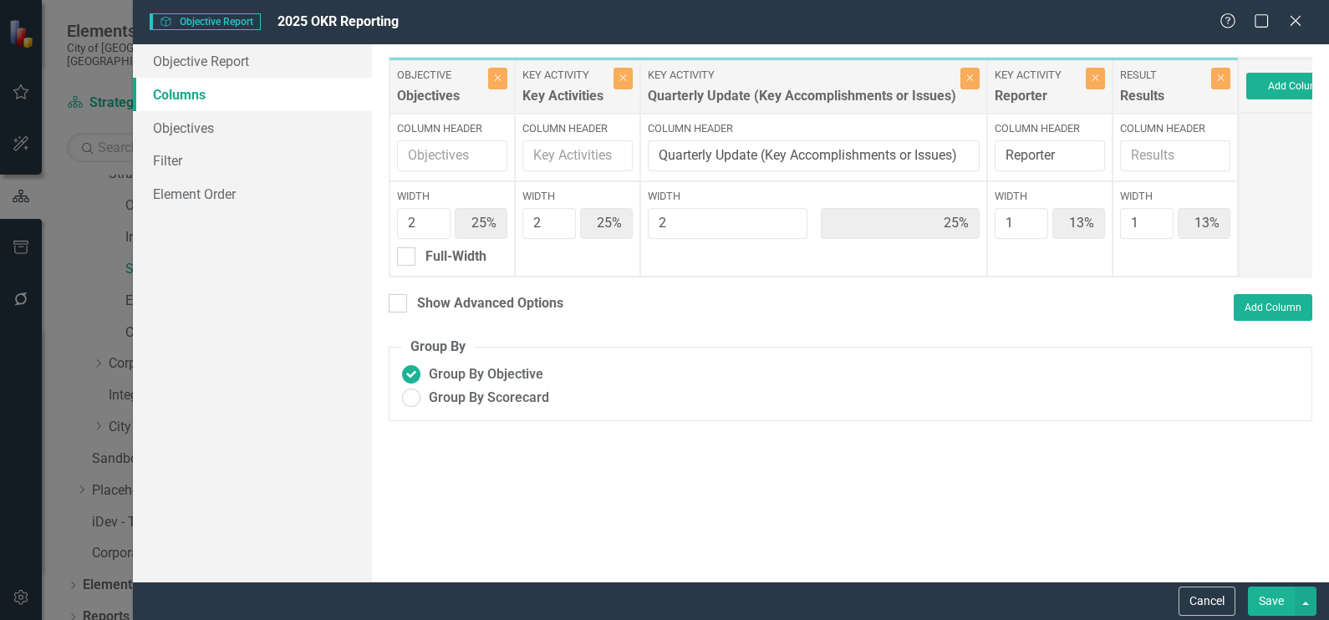
click at [1275, 595] on button "Save" at bounding box center [1271, 601] width 47 height 29
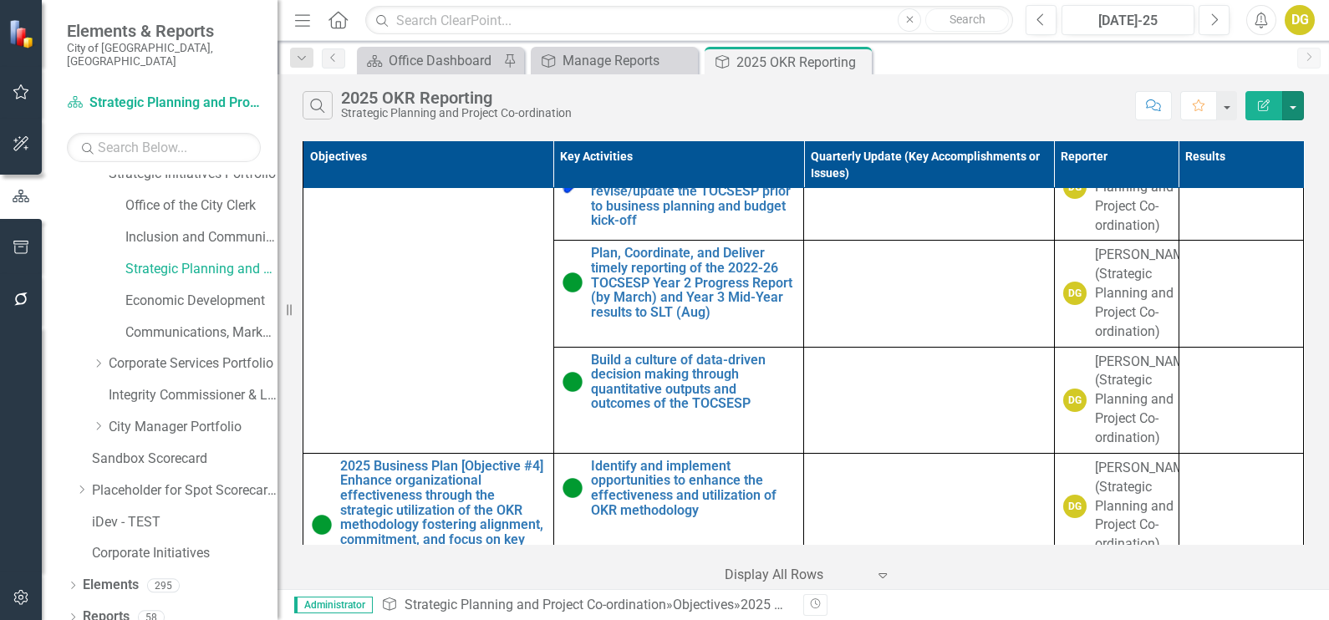
scroll to position [3239, 0]
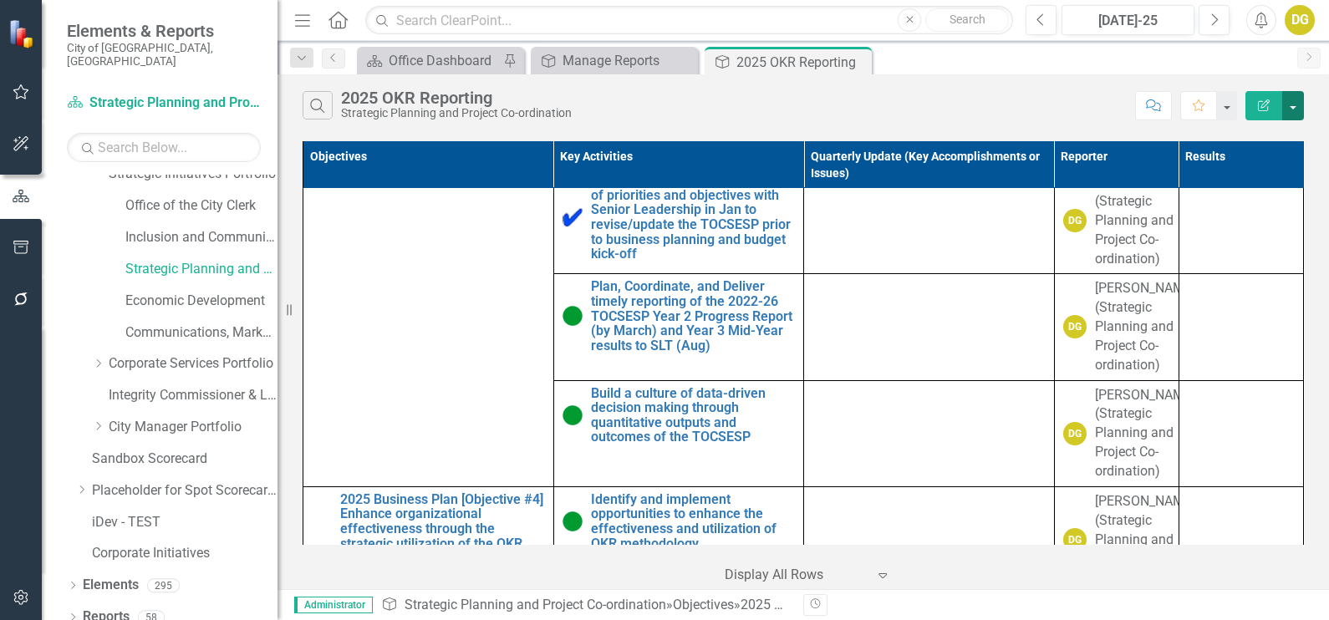
click at [1298, 102] on button "button" at bounding box center [1294, 105] width 22 height 29
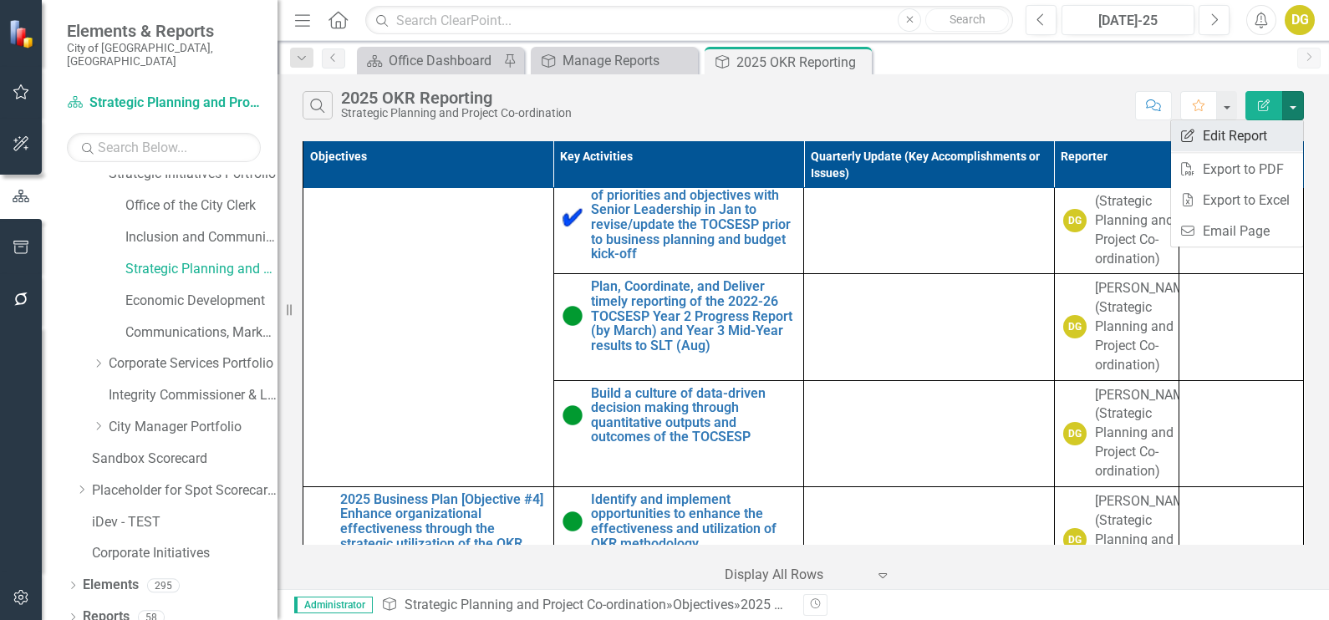
click at [1271, 141] on link "Edit Report Edit Report" at bounding box center [1237, 135] width 132 height 31
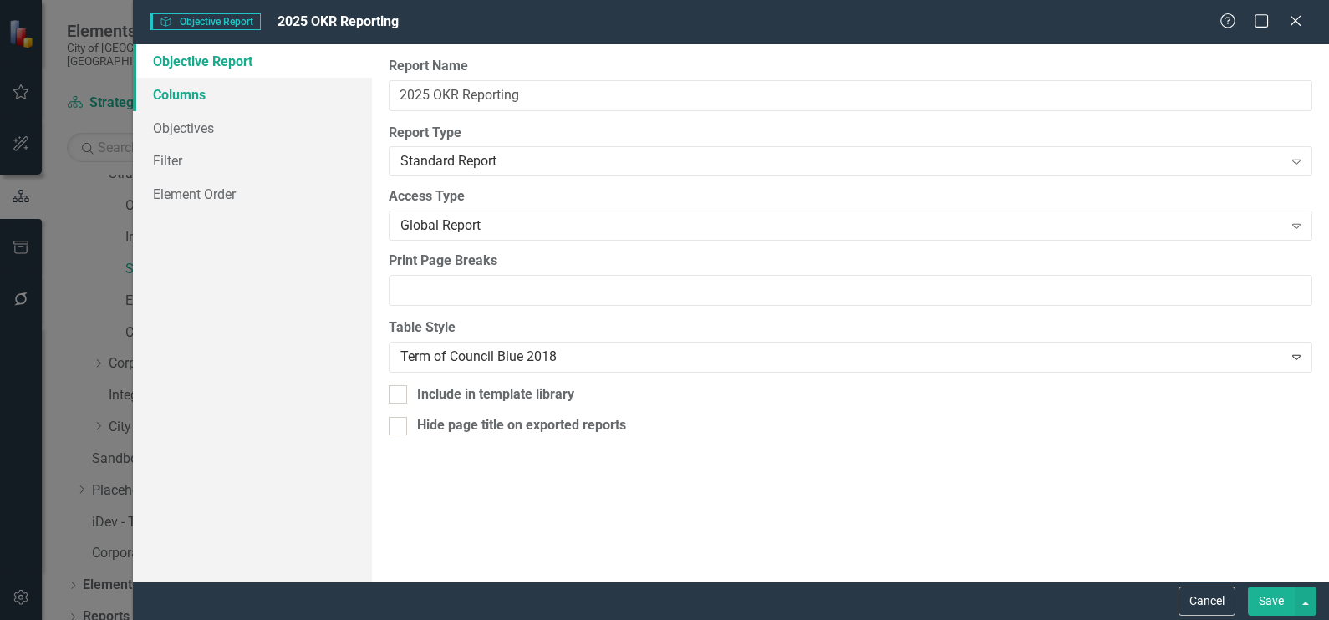
click at [184, 90] on link "Columns" at bounding box center [252, 94] width 239 height 33
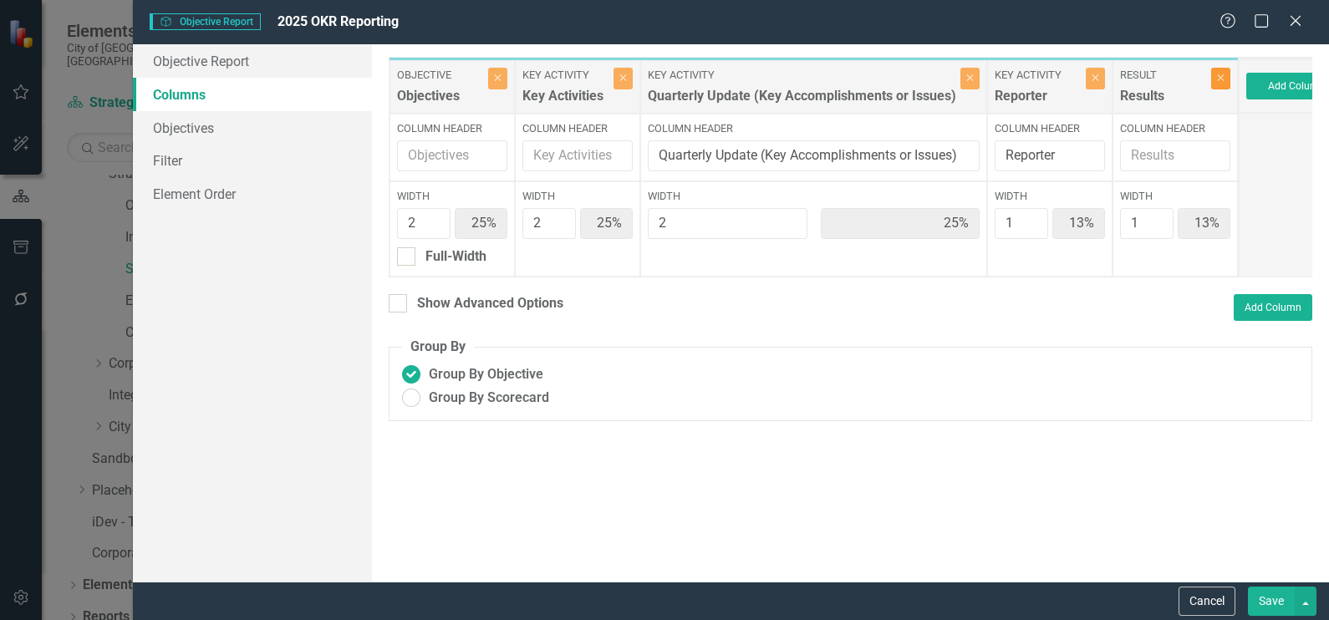
click at [1221, 84] on button "Close" at bounding box center [1220, 79] width 19 height 22
type input "29%"
type input "14%"
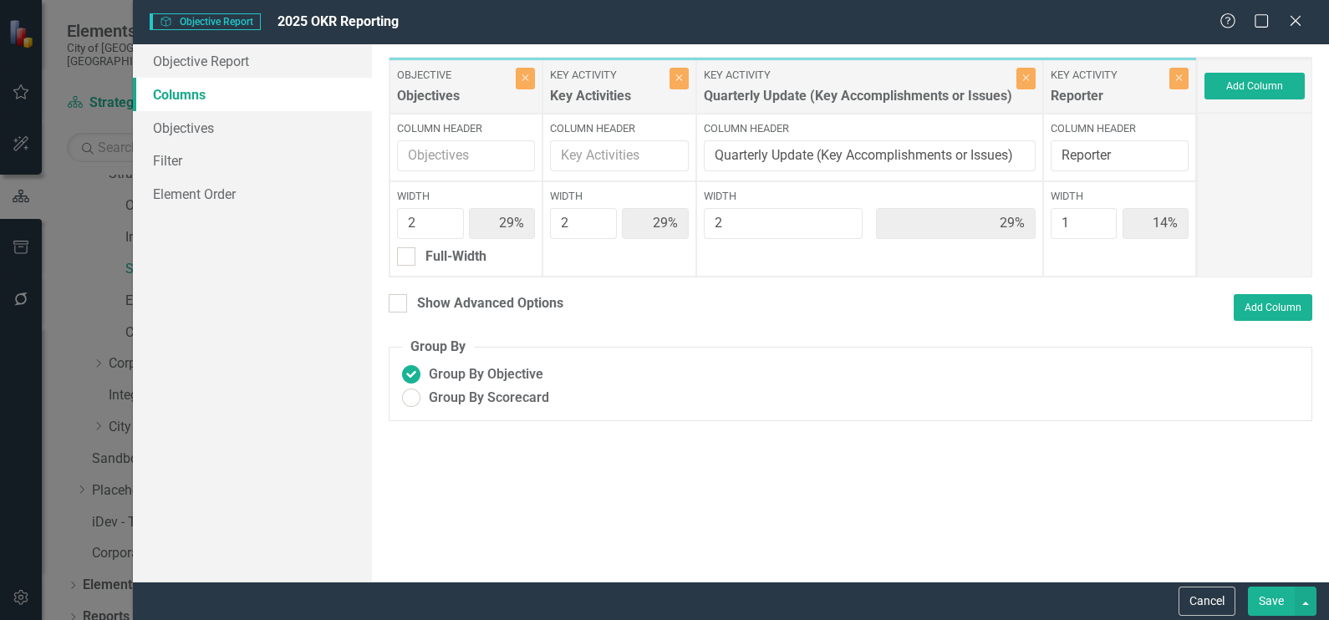
click at [1272, 605] on button "Save" at bounding box center [1271, 601] width 47 height 29
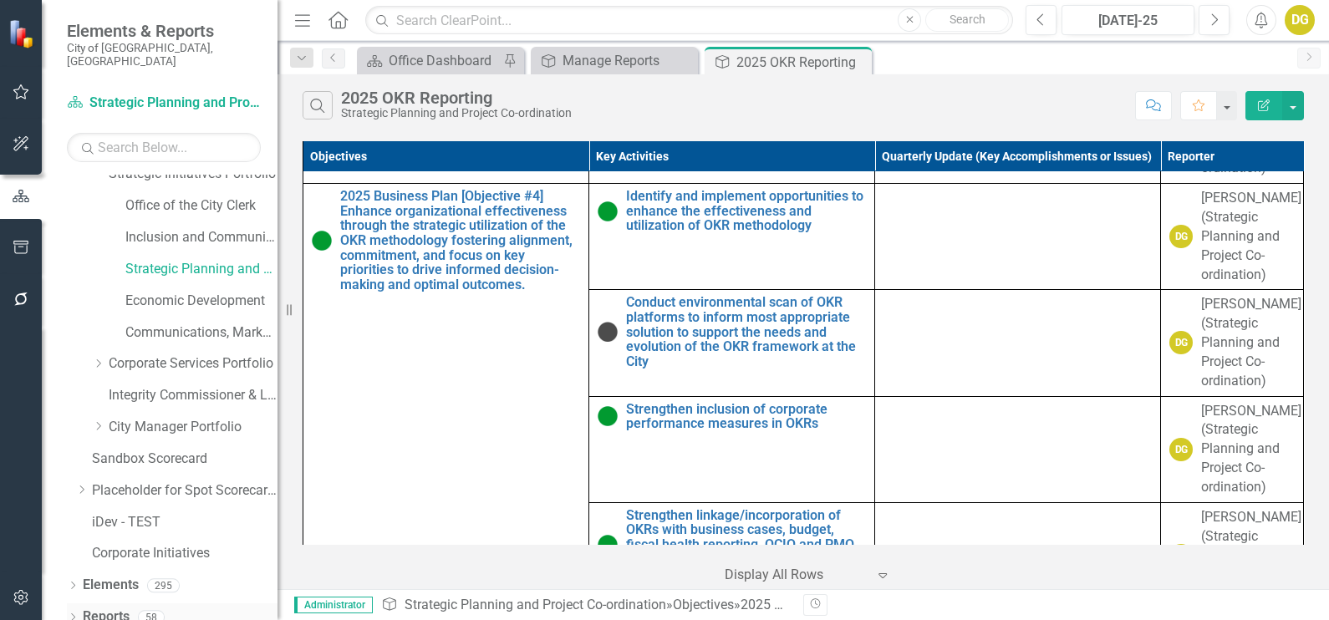
click at [113, 608] on link "Reports" at bounding box center [106, 617] width 47 height 19
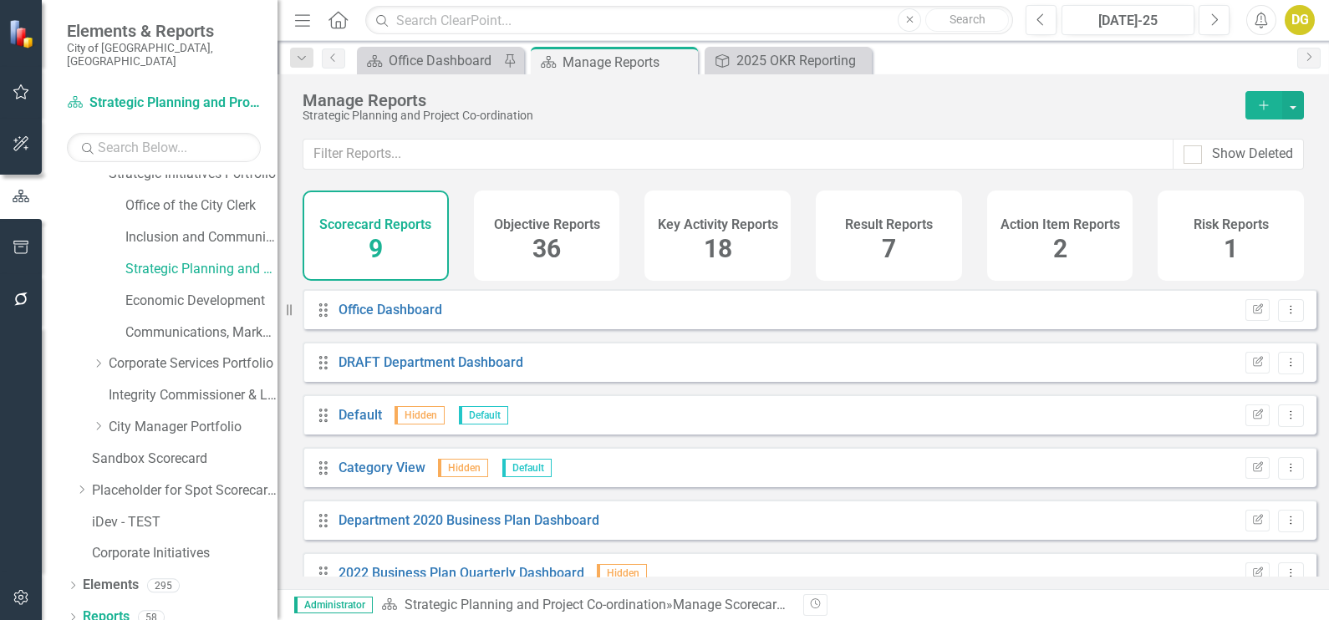
click at [571, 248] on div "Objective Reports 36" at bounding box center [547, 236] width 146 height 90
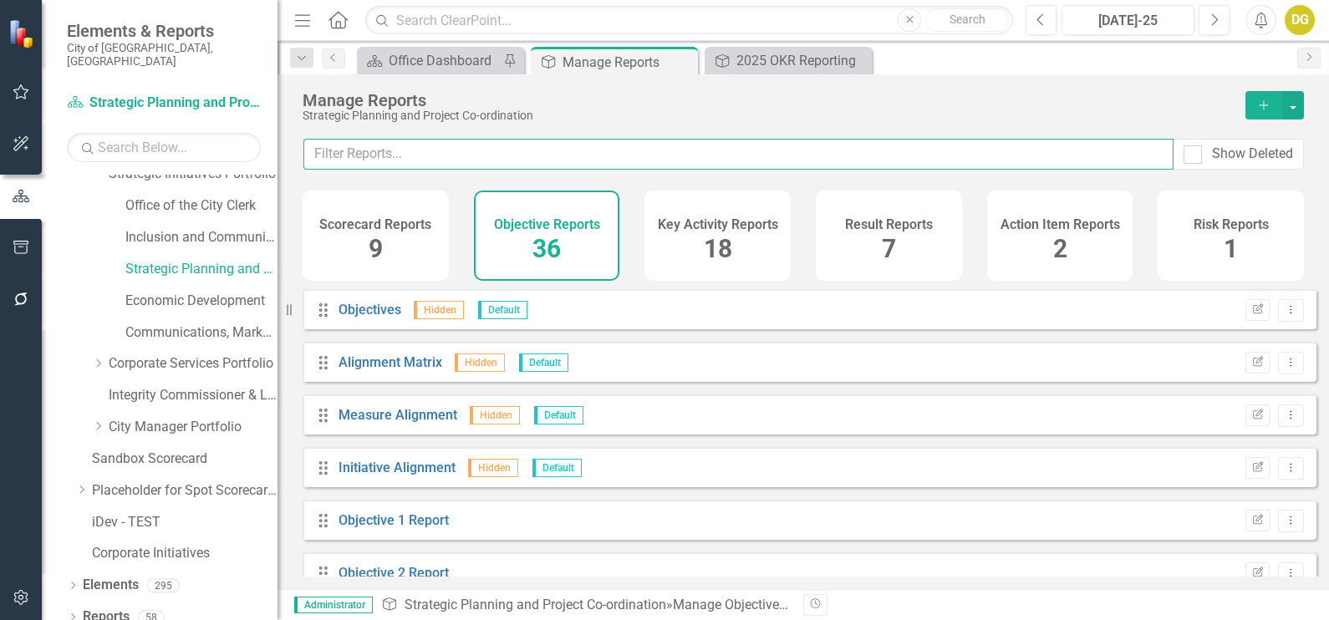
click at [497, 156] on input "text" at bounding box center [738, 154] width 870 height 31
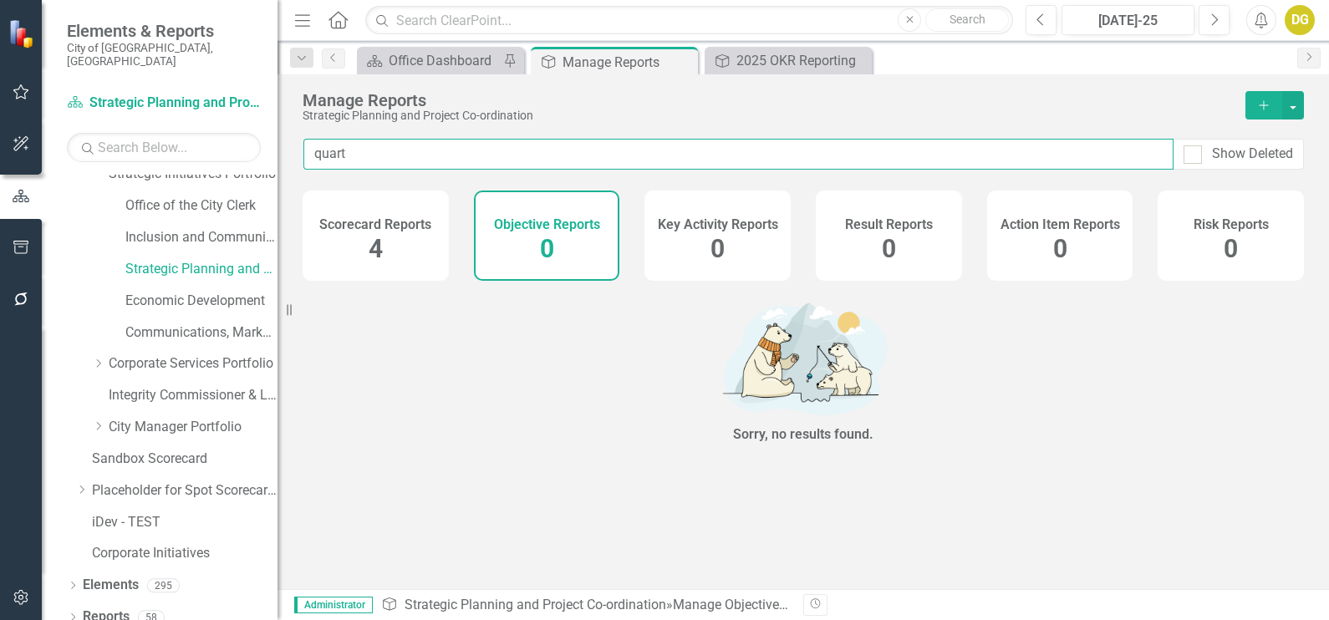
type input "quart"
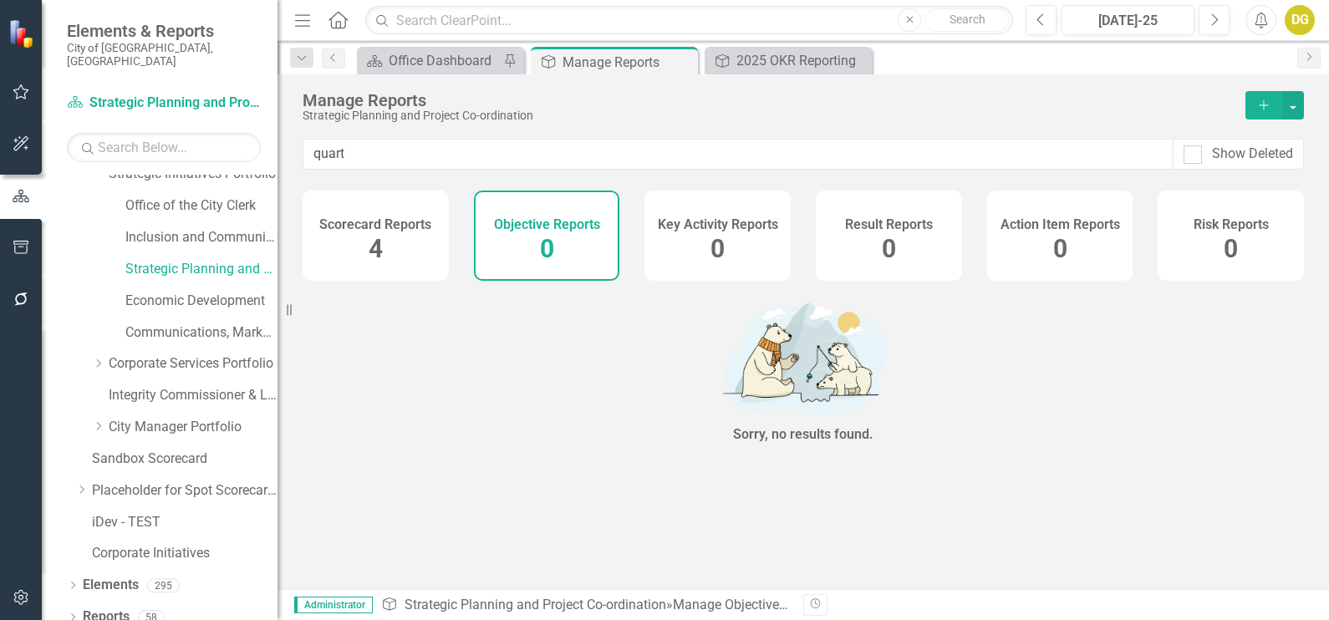
click at [334, 263] on div "Scorecard Reports 4" at bounding box center [376, 236] width 146 height 90
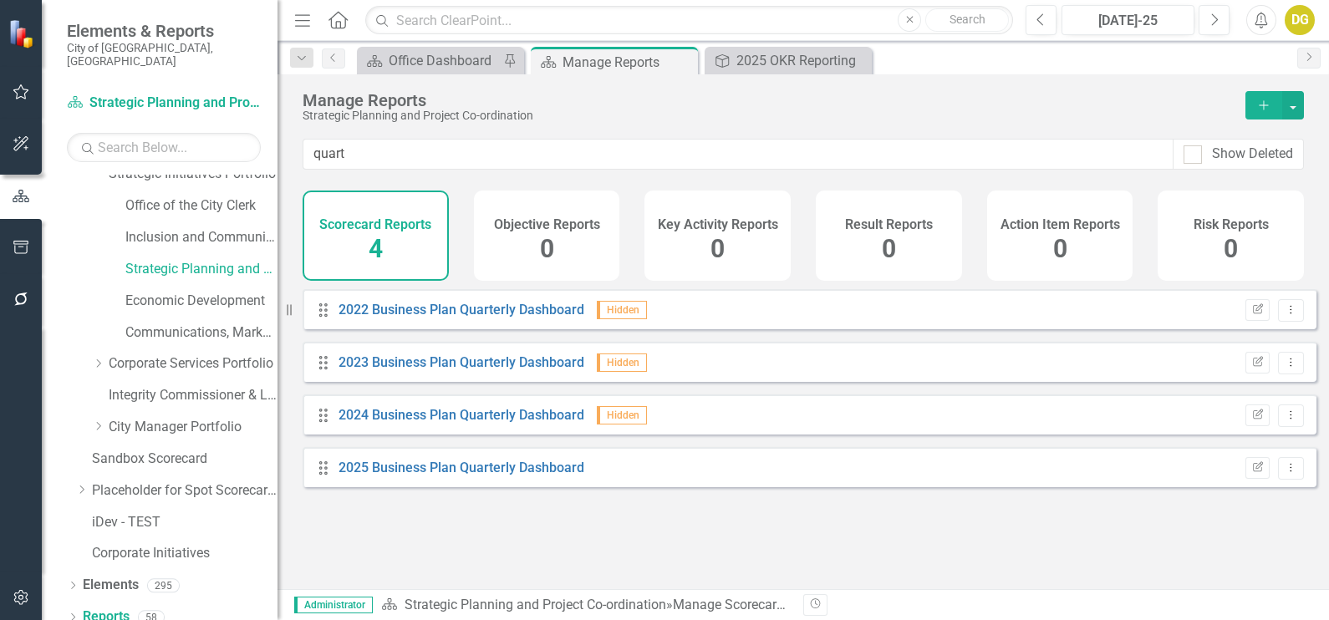
click at [421, 478] on div "2025 Business Plan Quarterly Dashboard" at bounding box center [462, 468] width 246 height 19
click at [425, 476] on link "2025 Business Plan Quarterly Dashboard" at bounding box center [462, 468] width 246 height 16
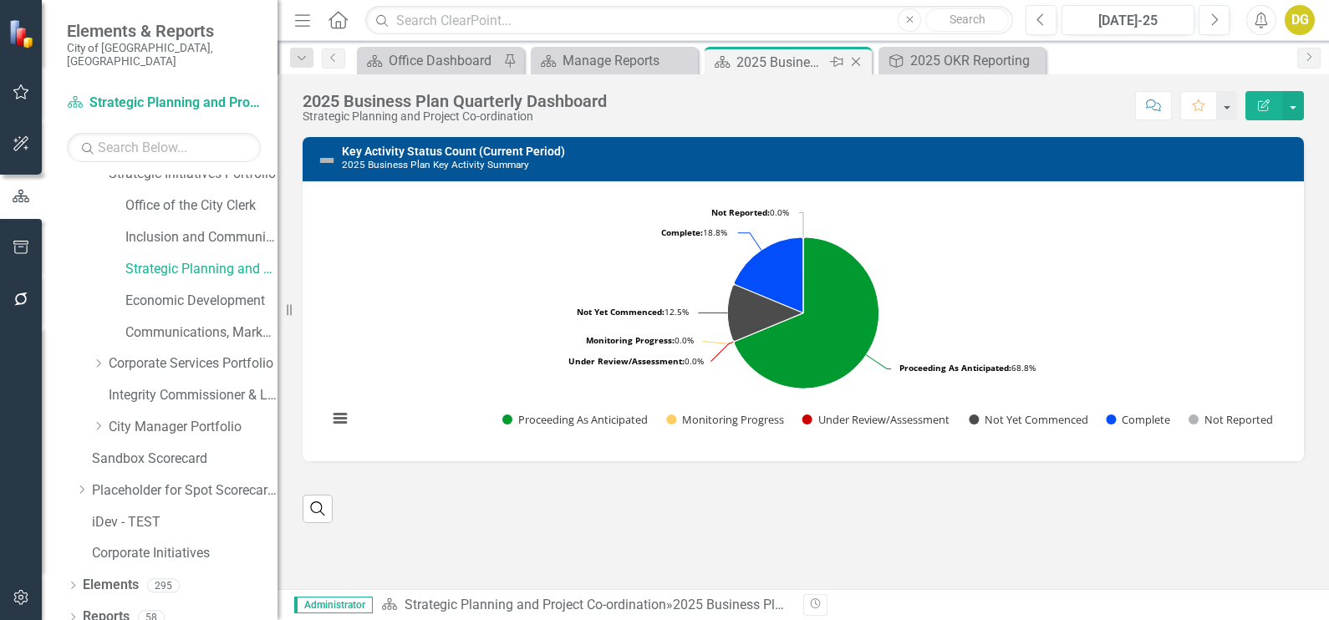
click at [854, 64] on icon "Close" at bounding box center [856, 61] width 17 height 13
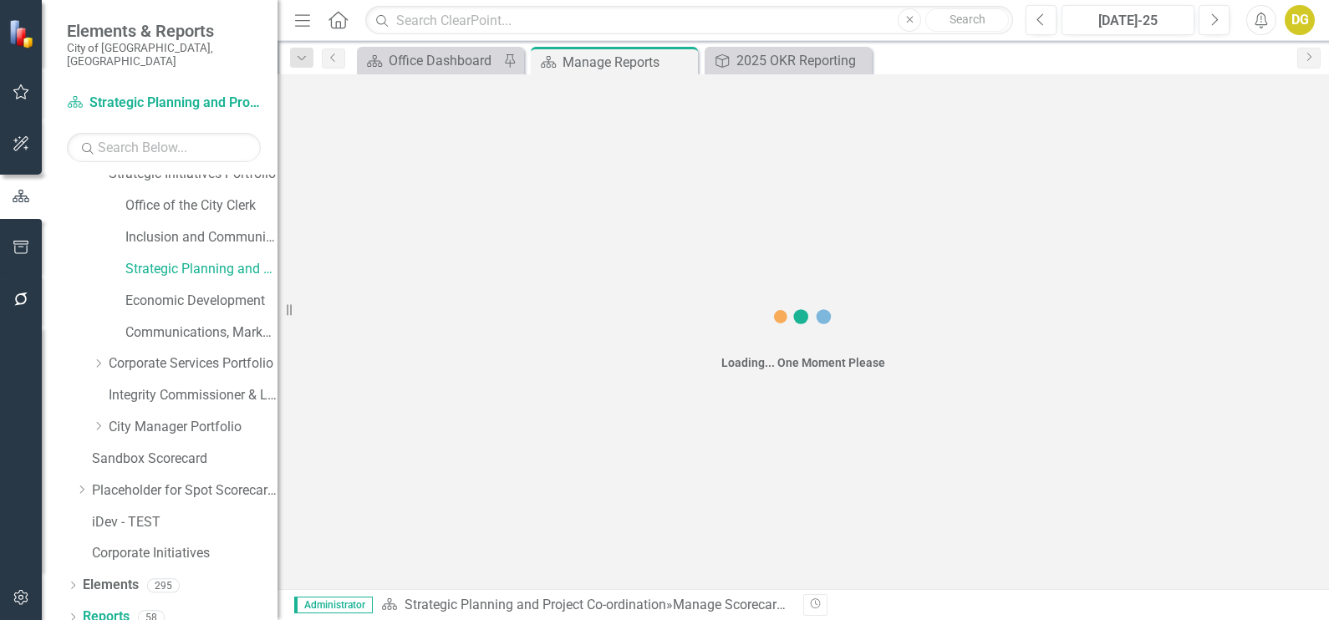
click at [0, 0] on icon "Close" at bounding box center [0, 0] width 0 height 0
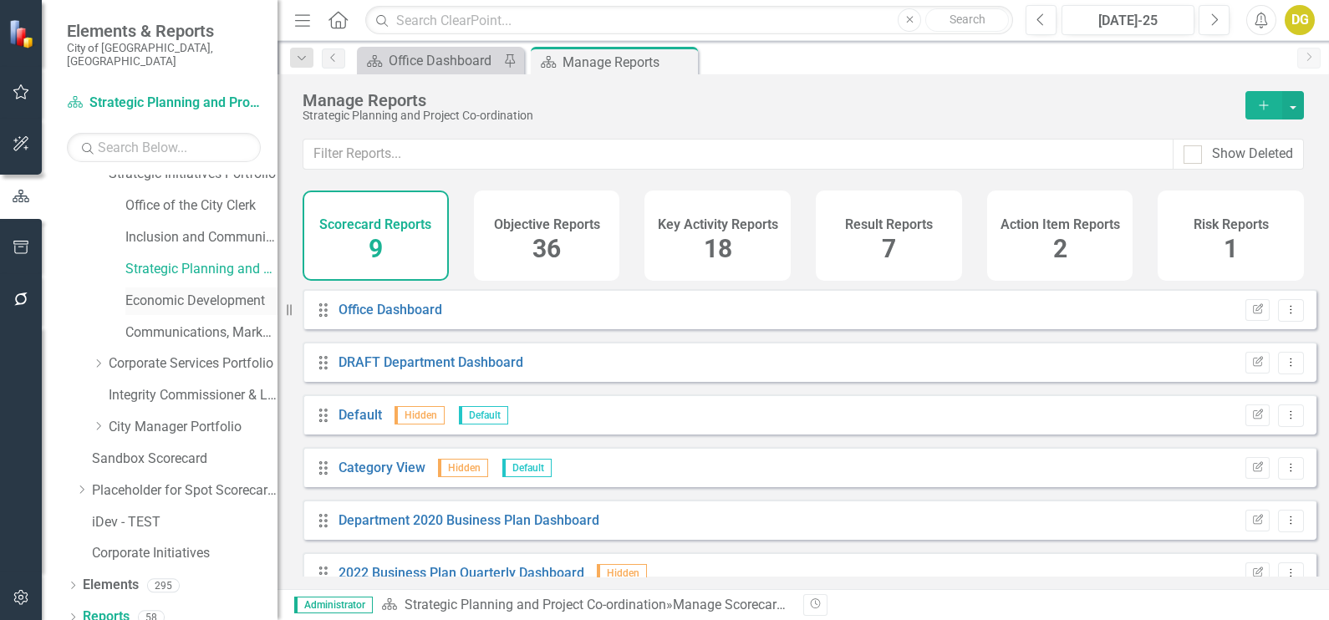
drag, startPoint x: 685, startPoint y: 65, endPoint x: 170, endPoint y: 283, distance: 559.3
click at [0, 0] on icon "Close" at bounding box center [0, 0] width 0 height 0
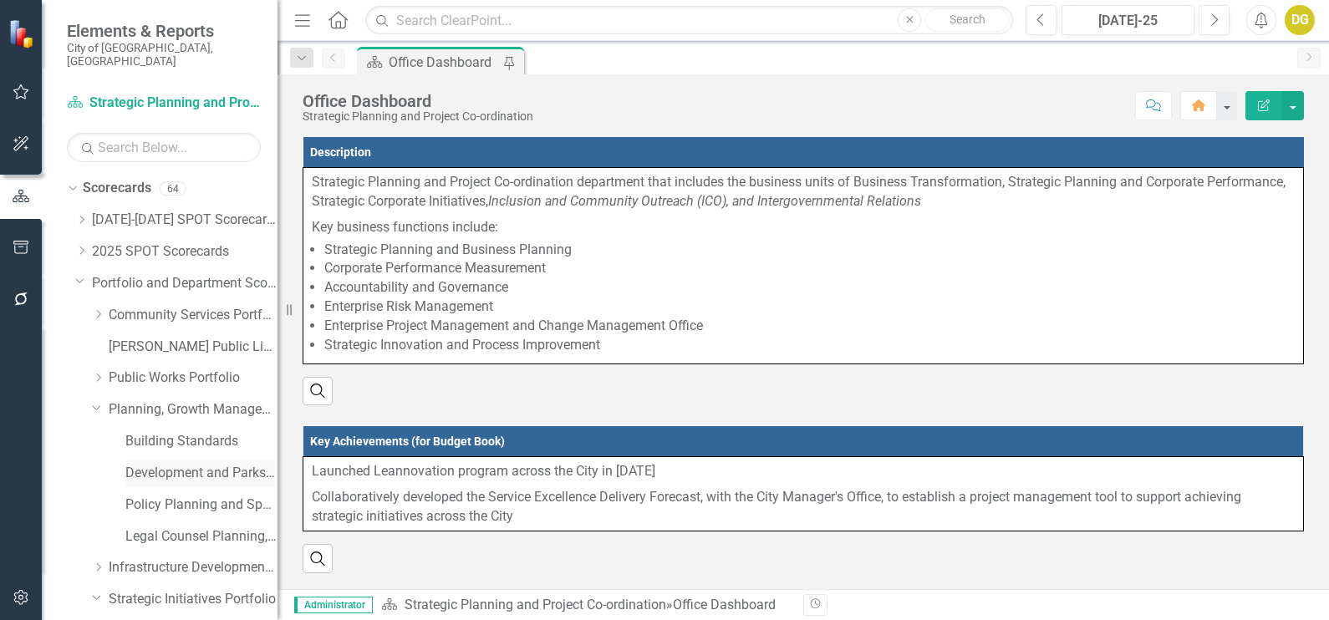
click at [210, 464] on link "Development and Parks Planning" at bounding box center [201, 473] width 152 height 19
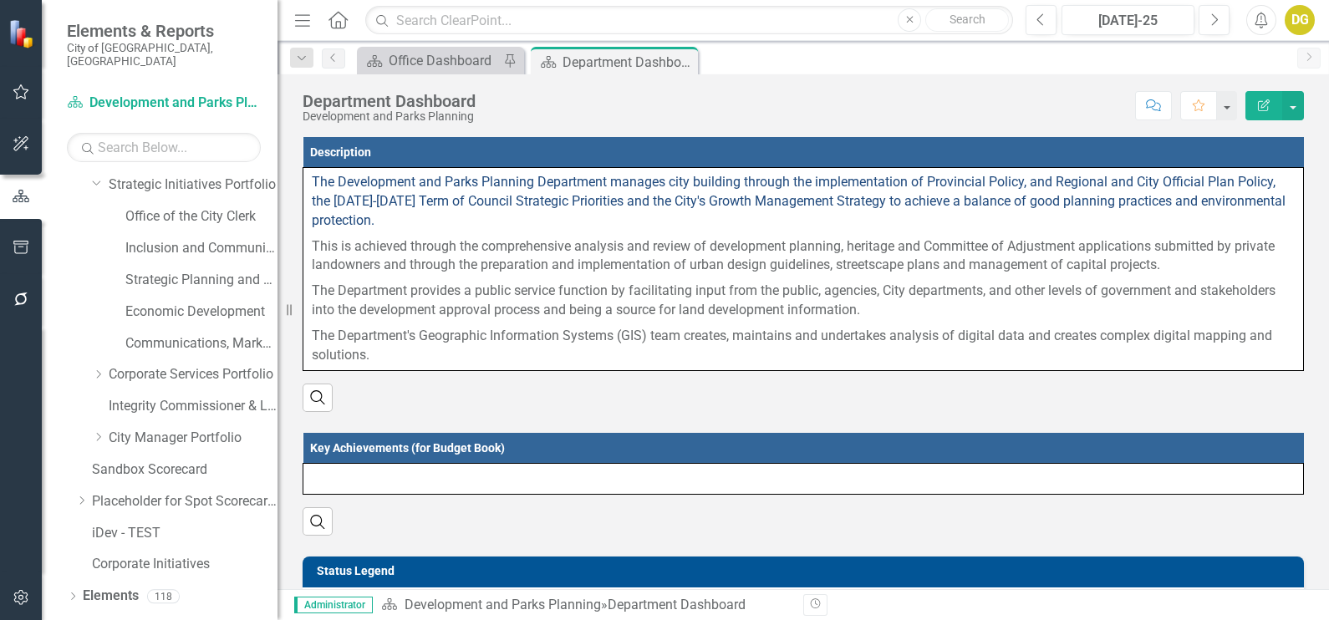
scroll to position [426, 0]
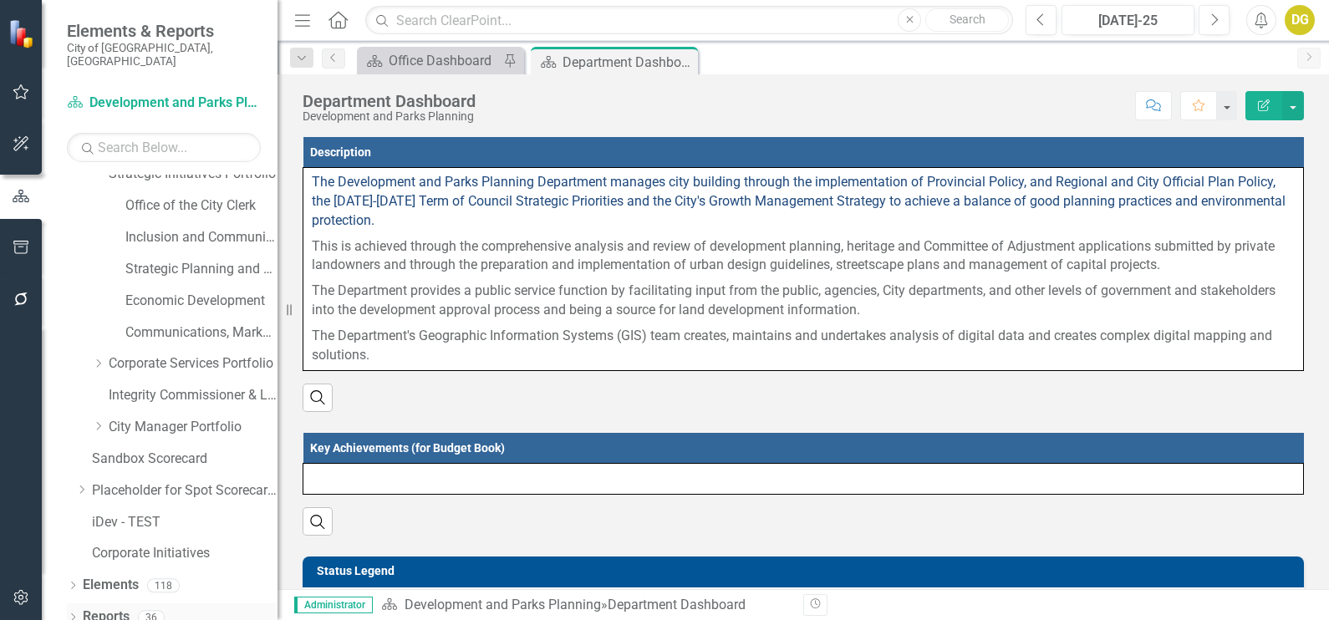
click at [108, 608] on link "Reports" at bounding box center [106, 617] width 47 height 19
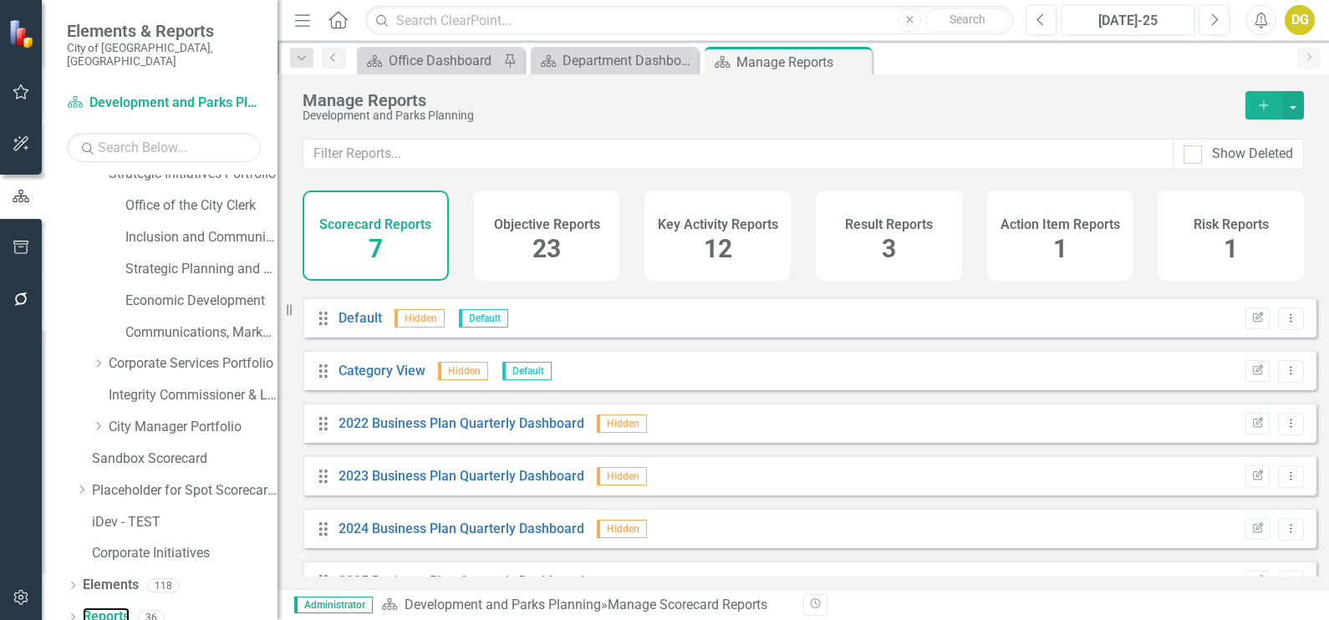
scroll to position [79, 0]
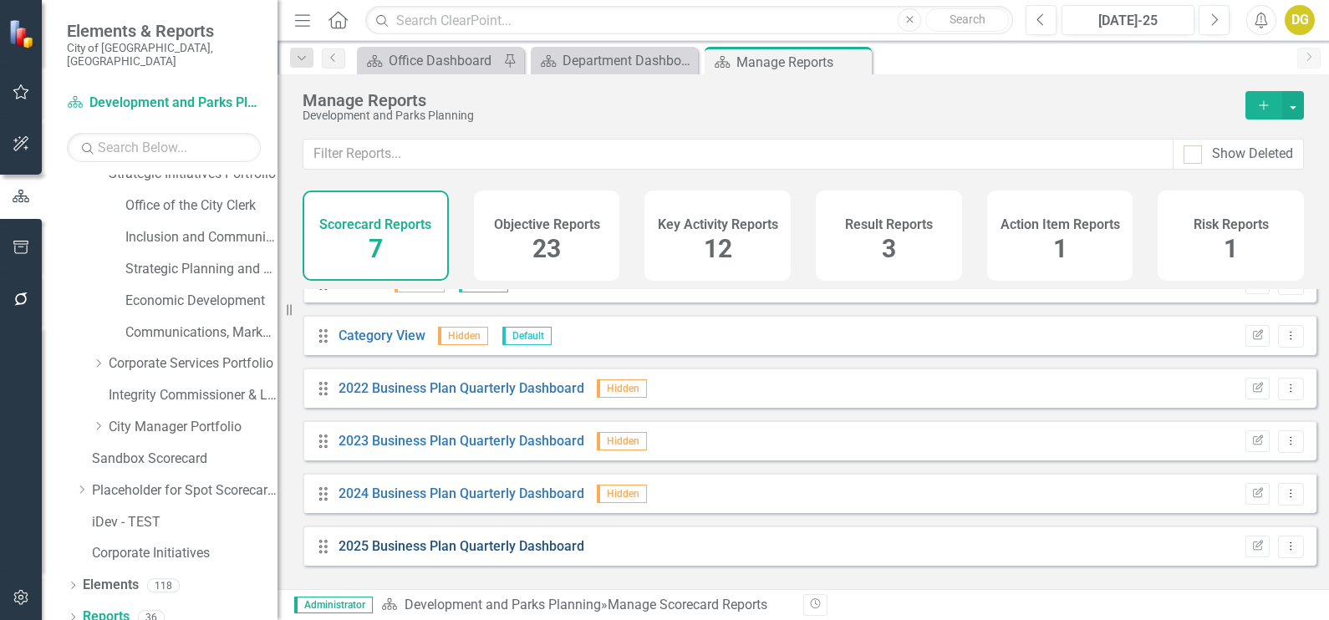
click at [422, 554] on link "2025 Business Plan Quarterly Dashboard" at bounding box center [462, 546] width 246 height 16
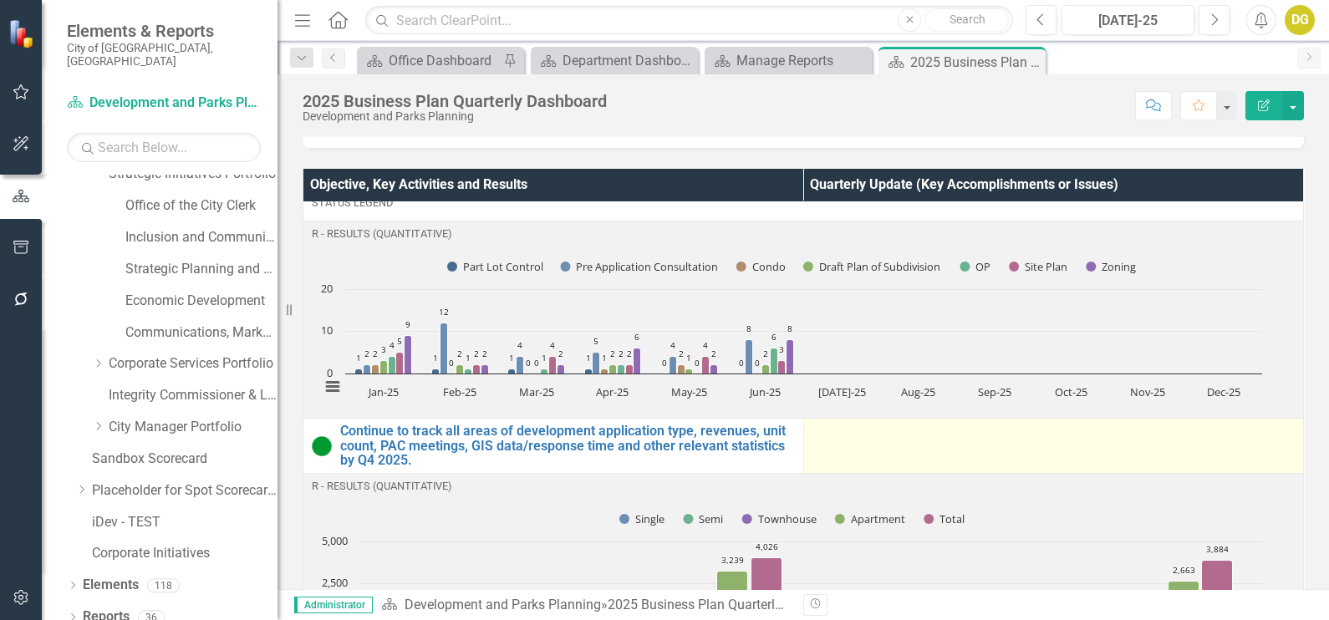
scroll to position [627, 0]
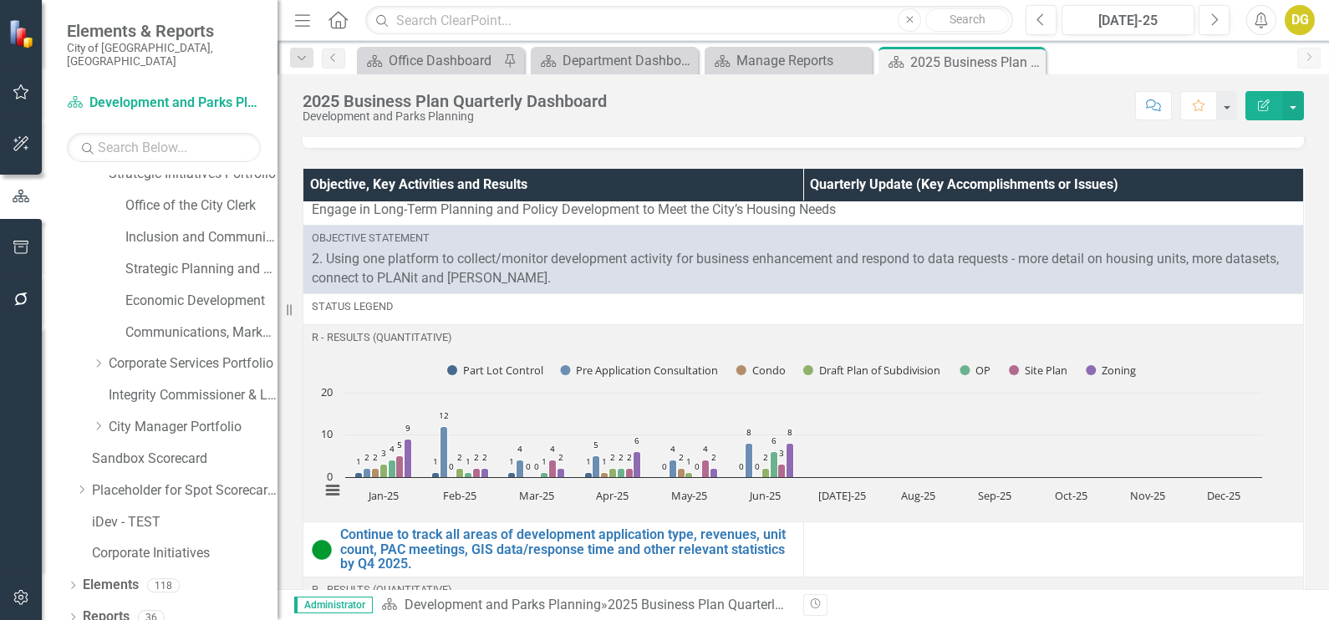
drag, startPoint x: 1031, startPoint y: 63, endPoint x: 923, endPoint y: 59, distance: 107.9
click at [0, 0] on icon "Close" at bounding box center [0, 0] width 0 height 0
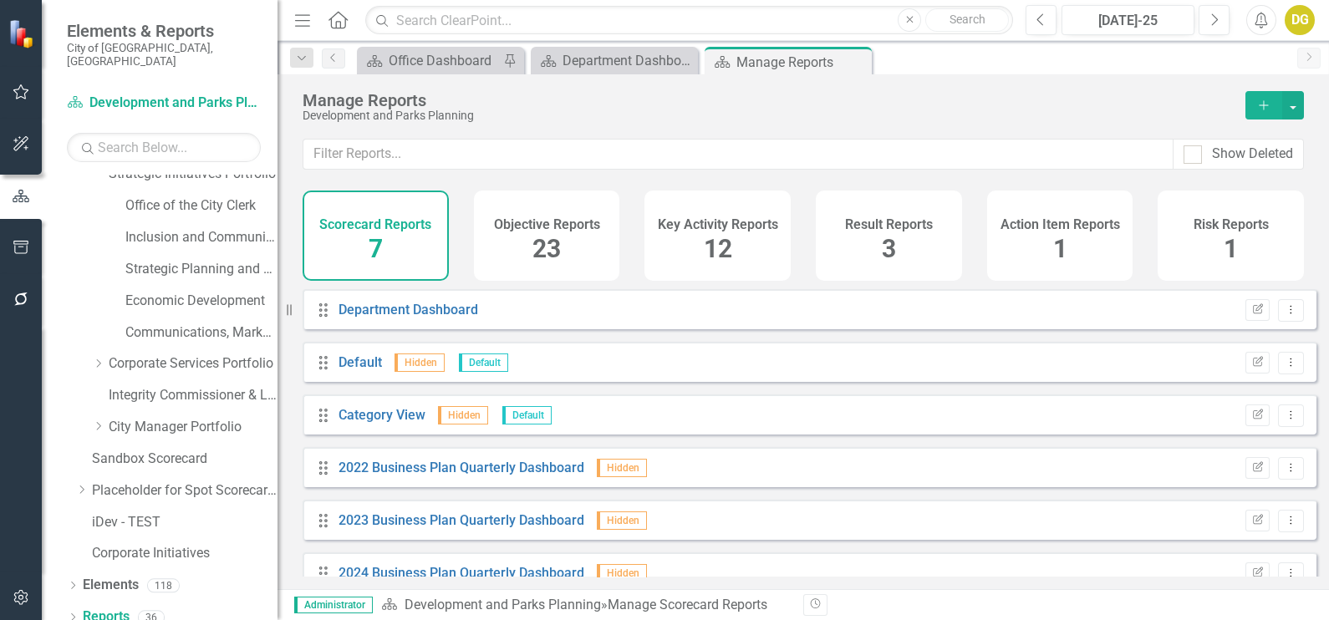
click at [0, 0] on icon "Close" at bounding box center [0, 0] width 0 height 0
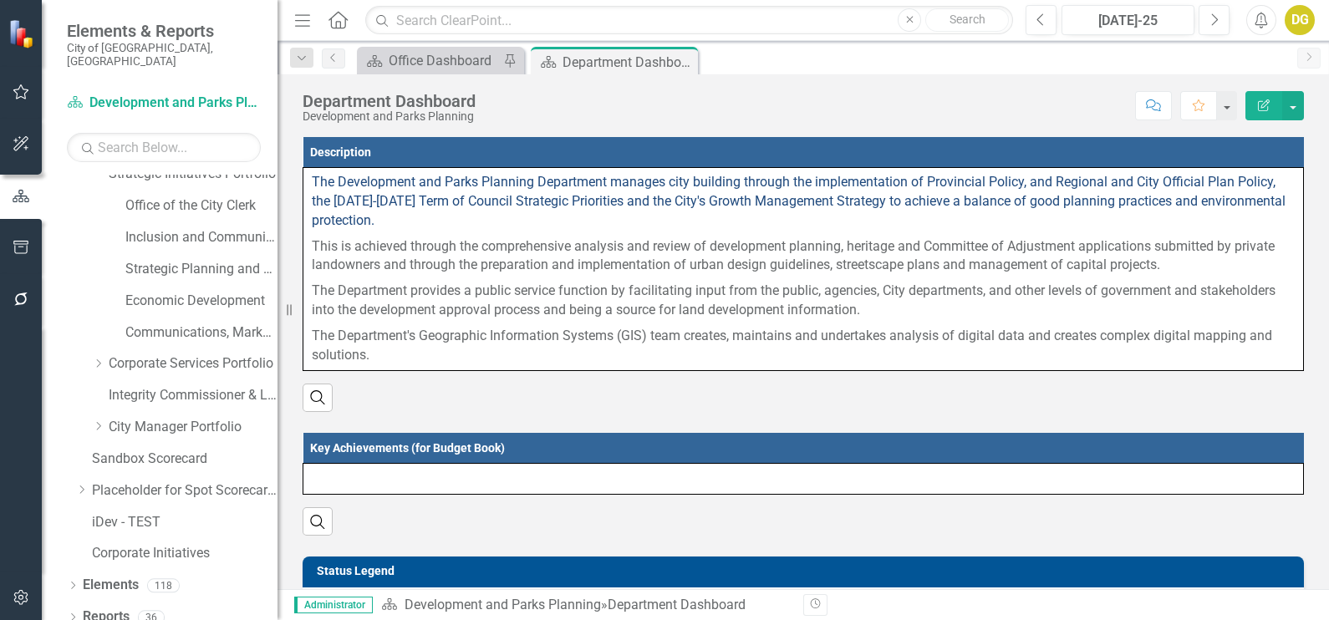
click at [0, 0] on icon "Close" at bounding box center [0, 0] width 0 height 0
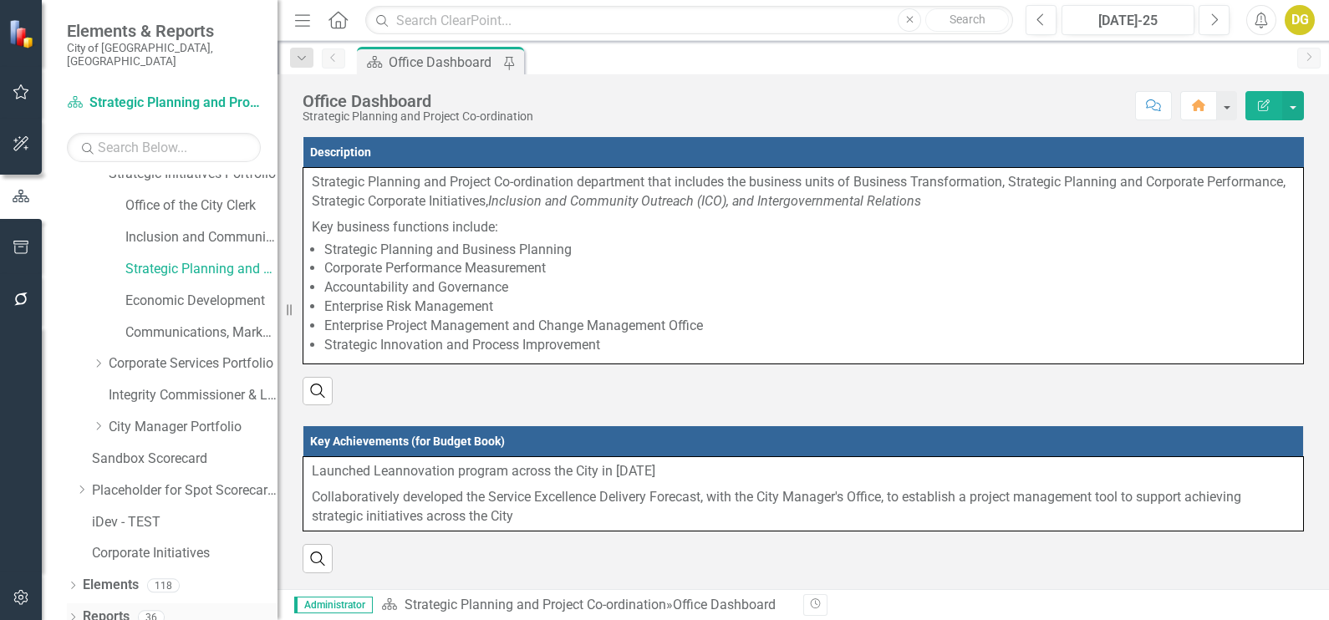
click at [117, 608] on link "Reports" at bounding box center [106, 617] width 47 height 19
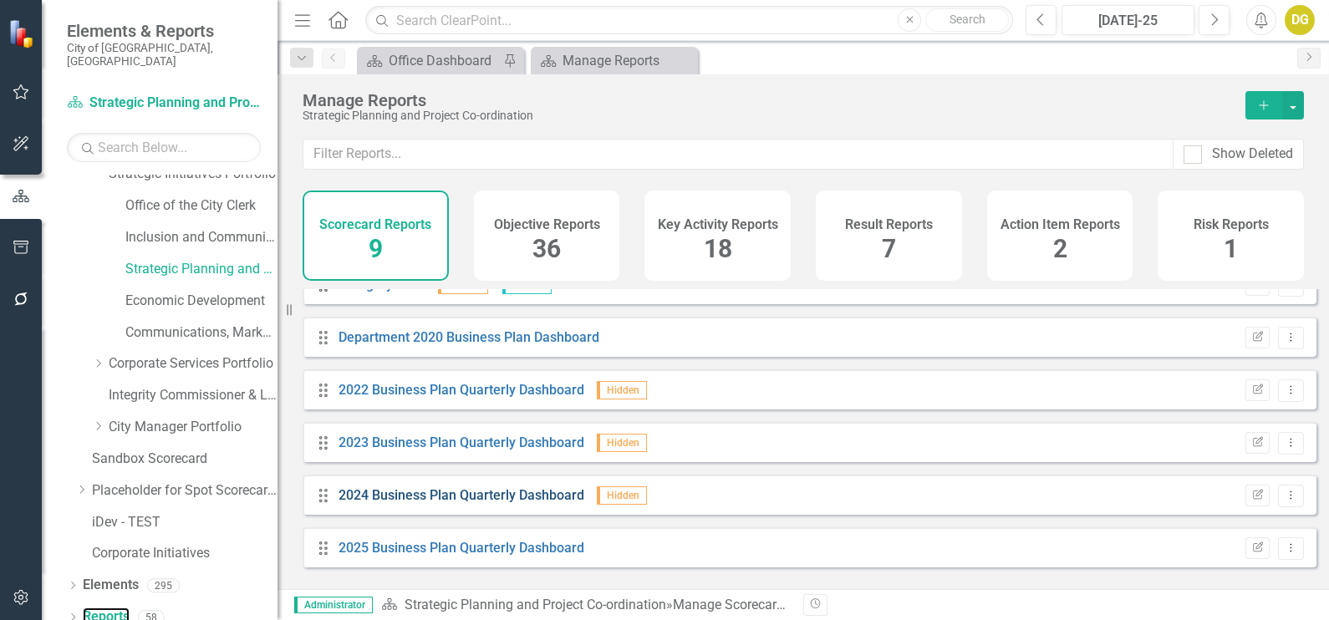
scroll to position [185, 0]
click at [489, 554] on link "2025 Business Plan Quarterly Dashboard" at bounding box center [462, 546] width 246 height 16
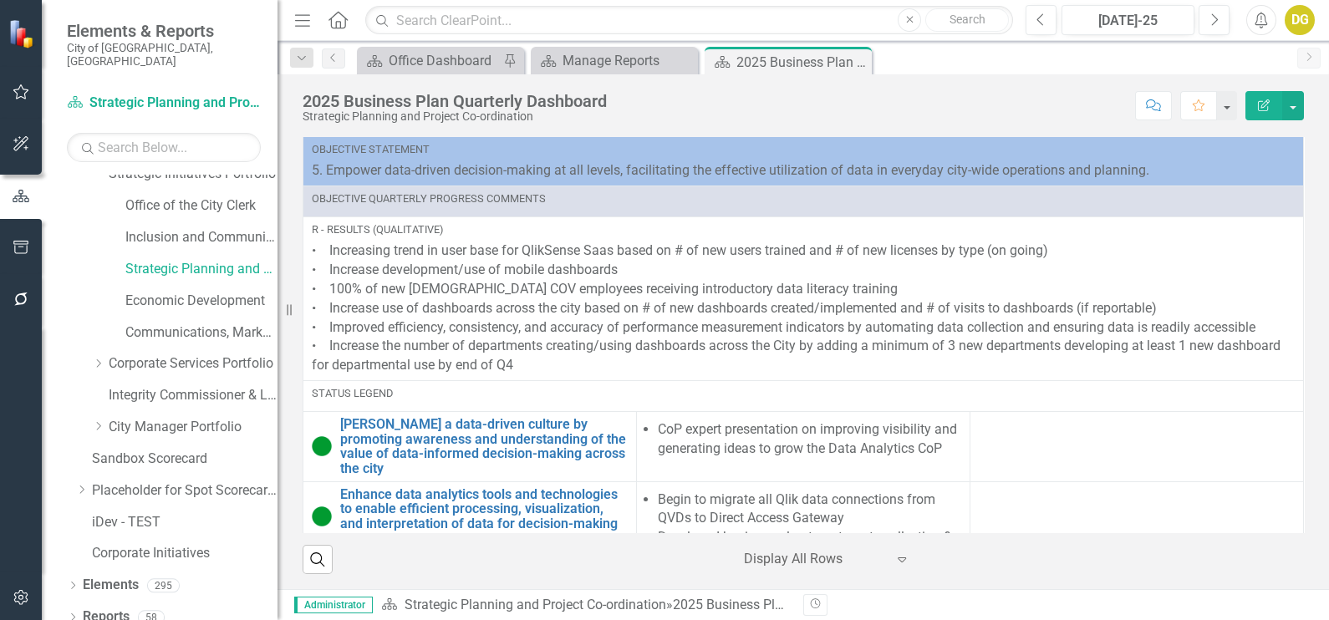
scroll to position [4389, 0]
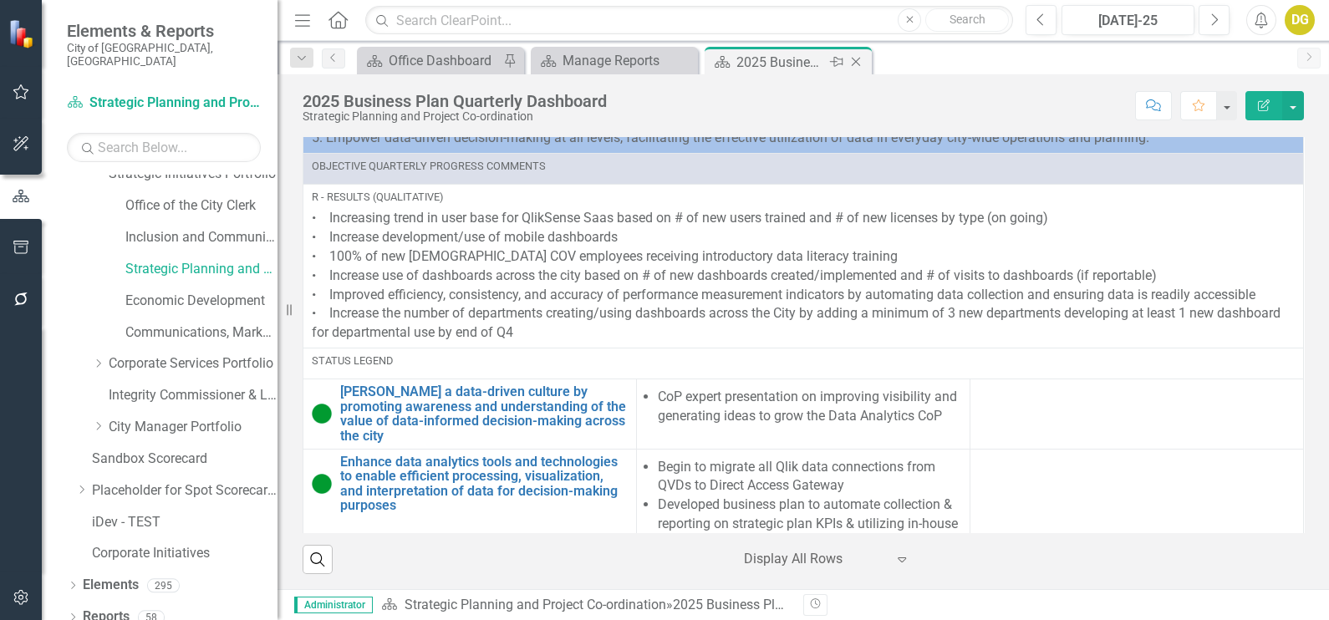
click at [864, 58] on div "Close" at bounding box center [857, 62] width 21 height 21
